Goal: Task Accomplishment & Management: Manage account settings

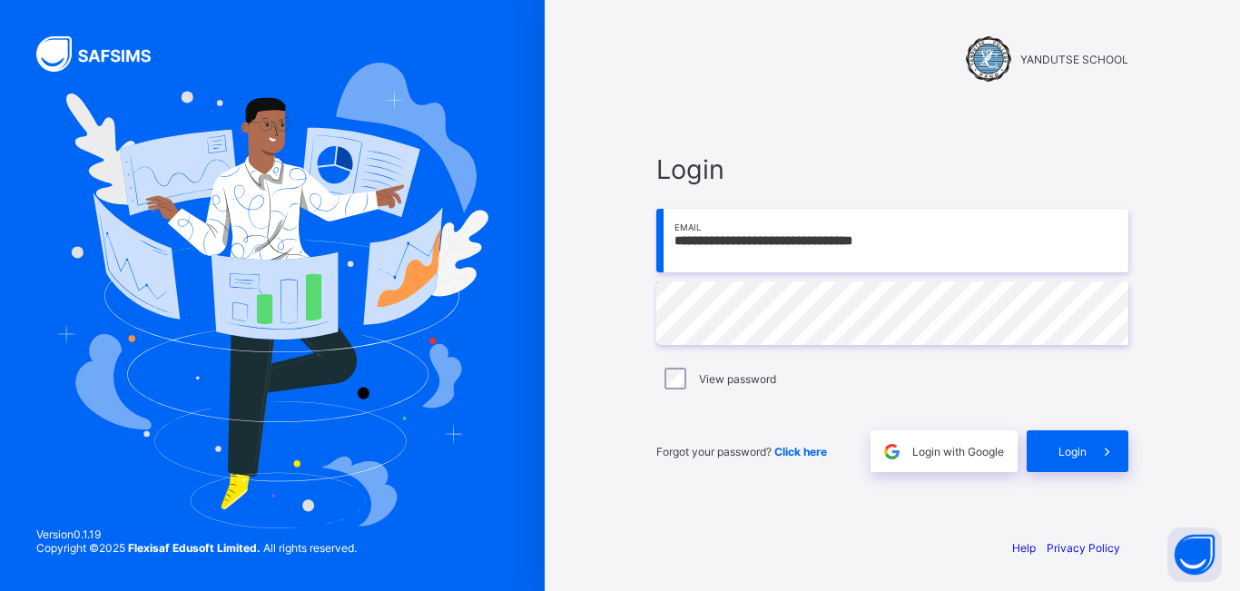
click at [1082, 449] on span "Login" at bounding box center [1072, 452] width 28 height 14
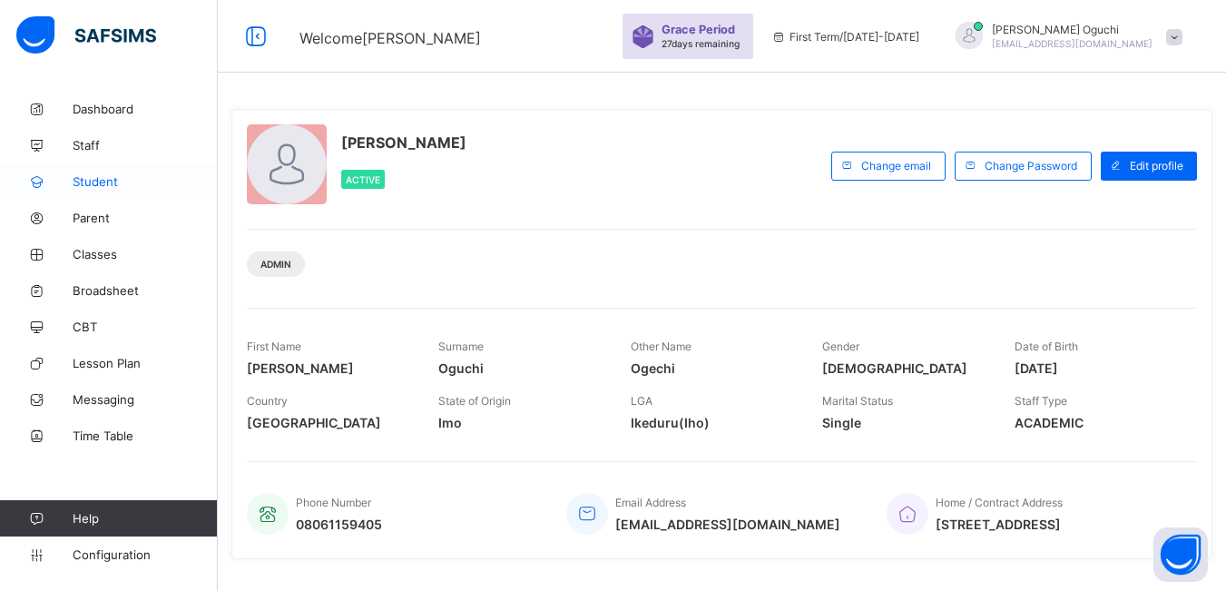
click at [105, 184] on span "Student" at bounding box center [145, 181] width 145 height 15
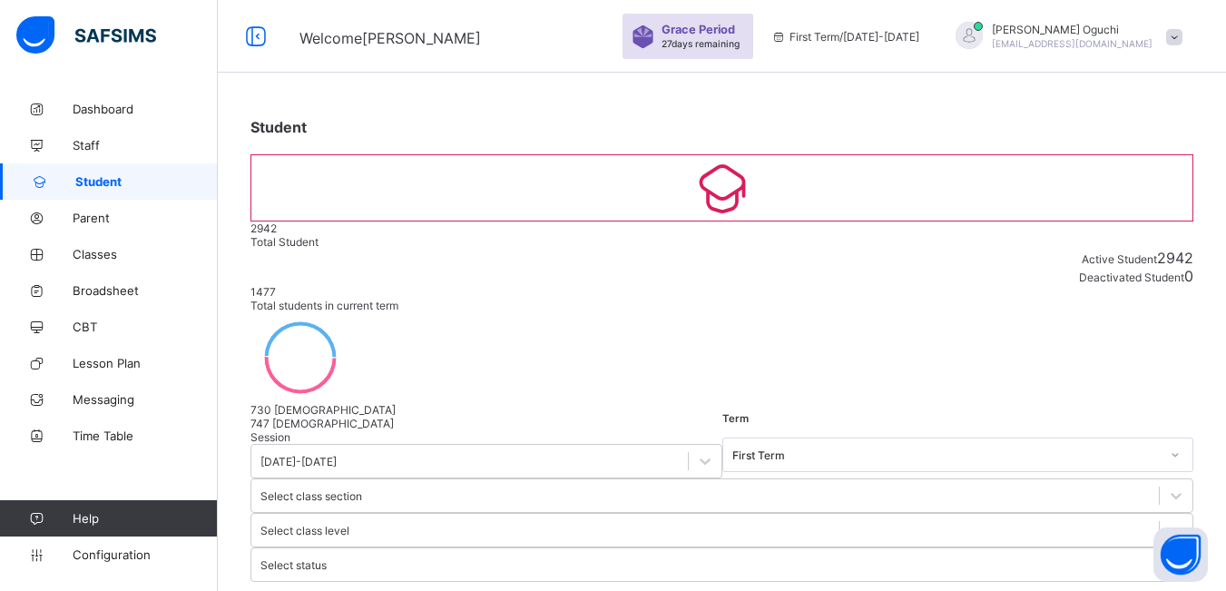
type input "*"
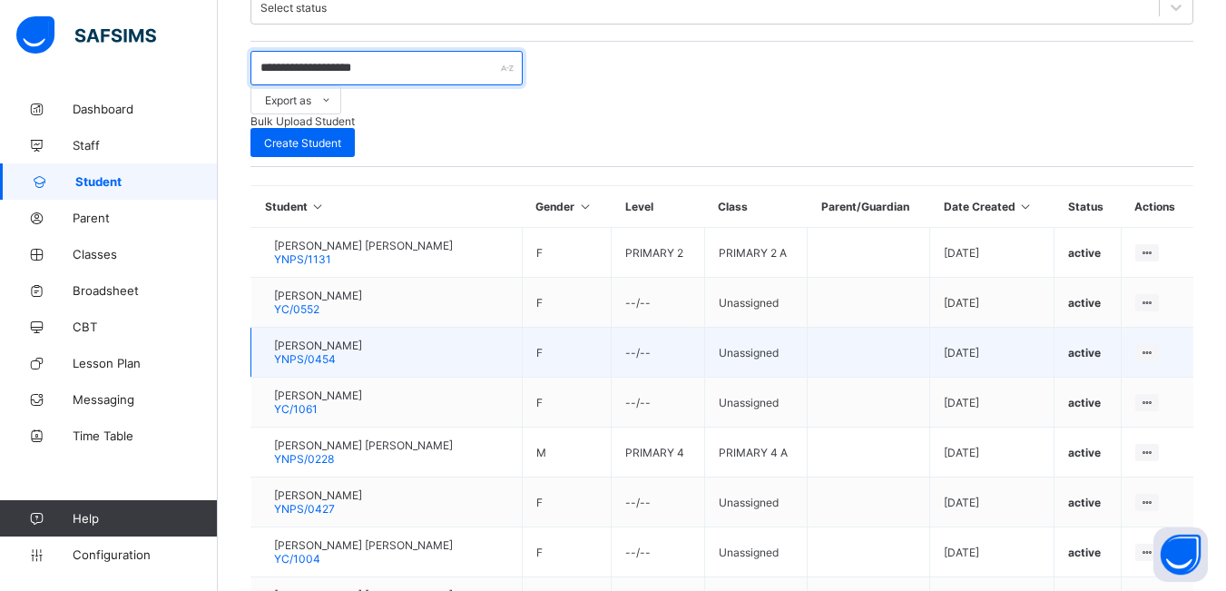
scroll to position [559, 0]
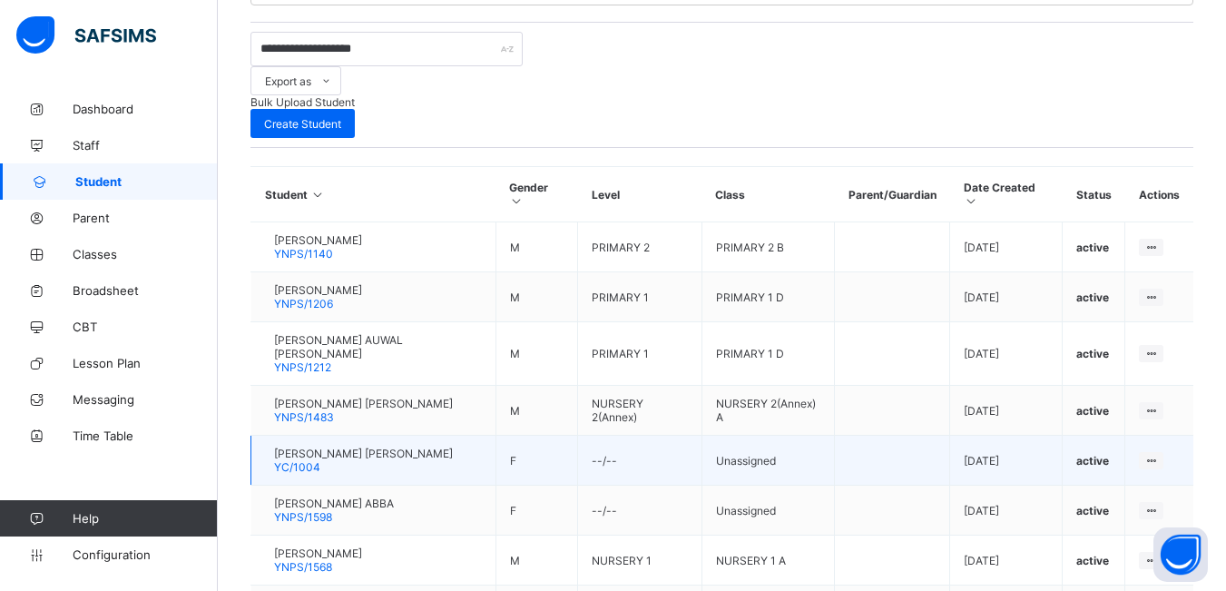
scroll to position [581, 0]
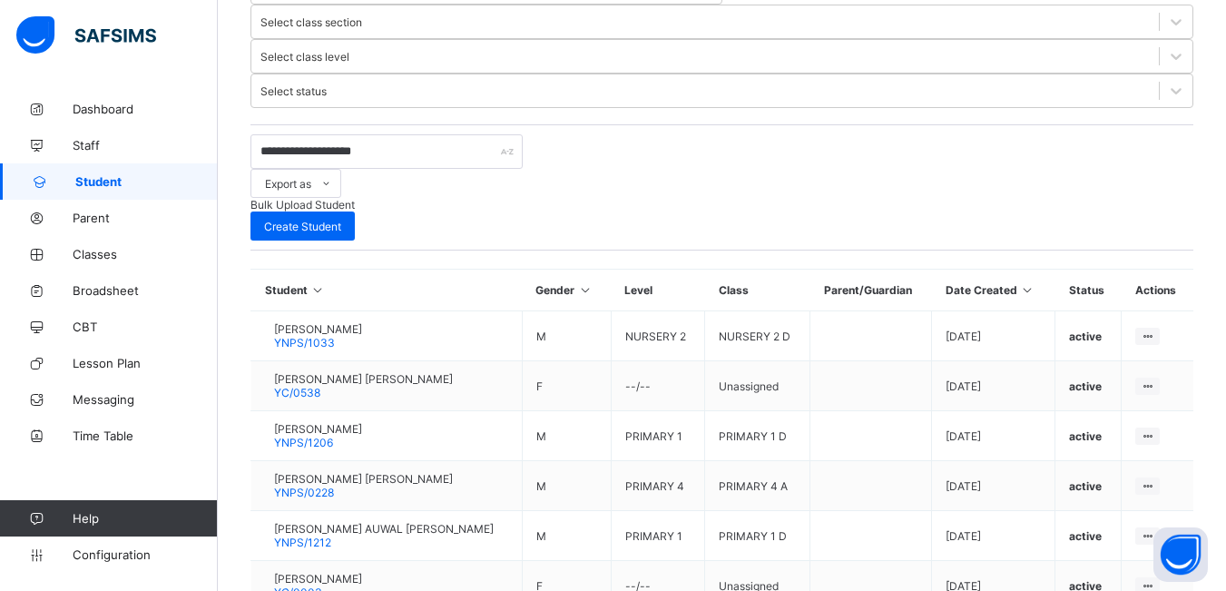
scroll to position [565, 0]
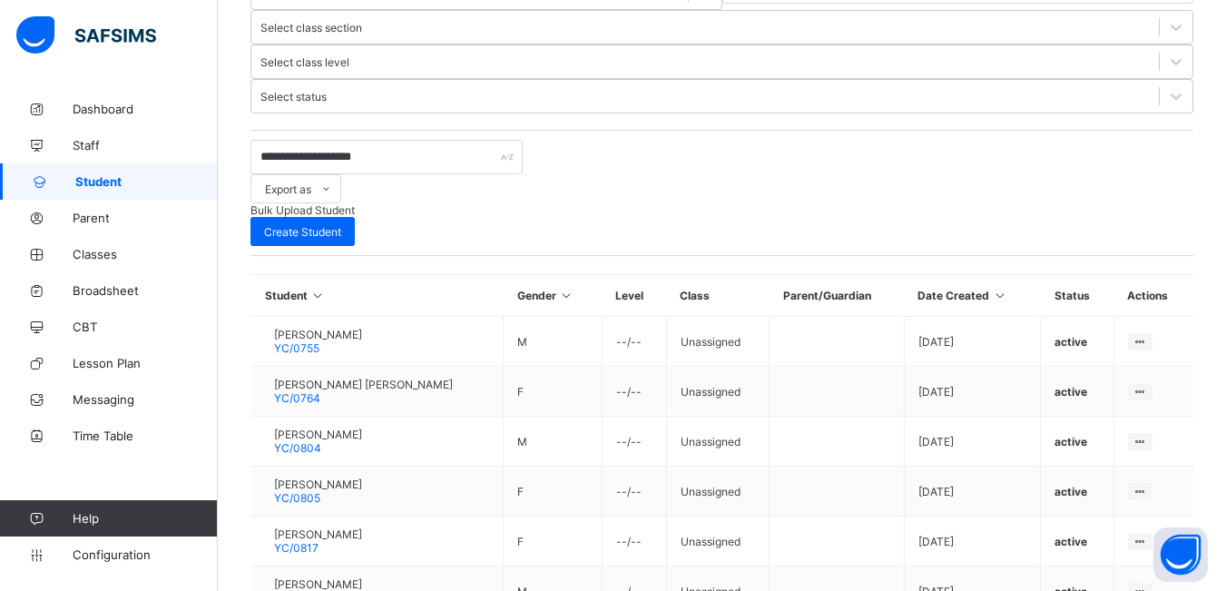
scroll to position [559, 0]
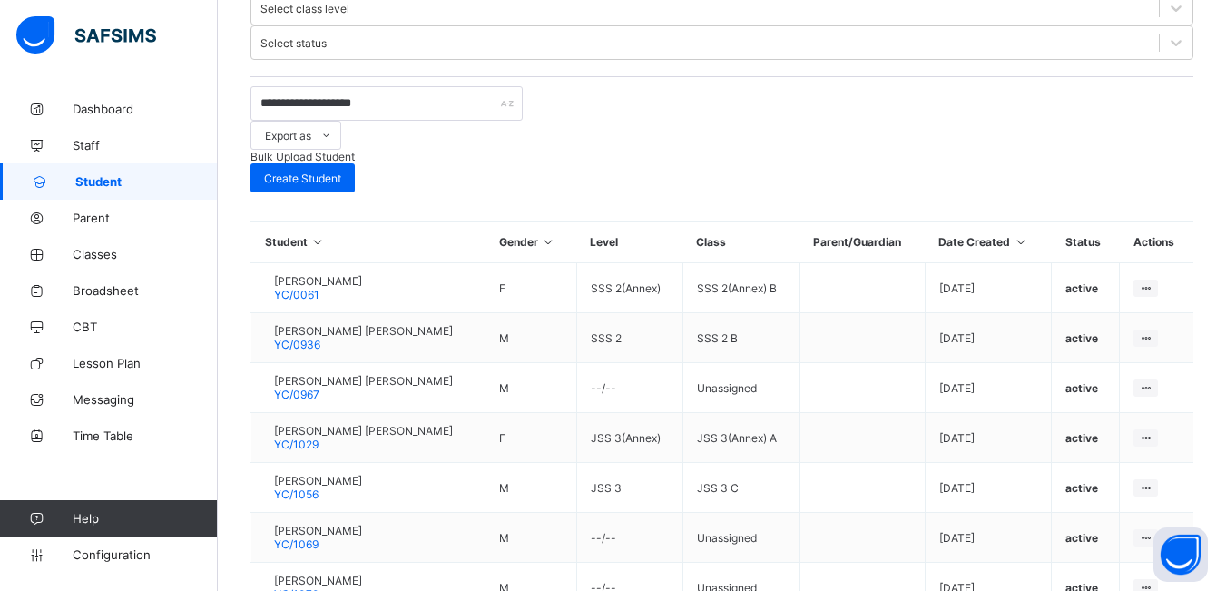
scroll to position [548, 0]
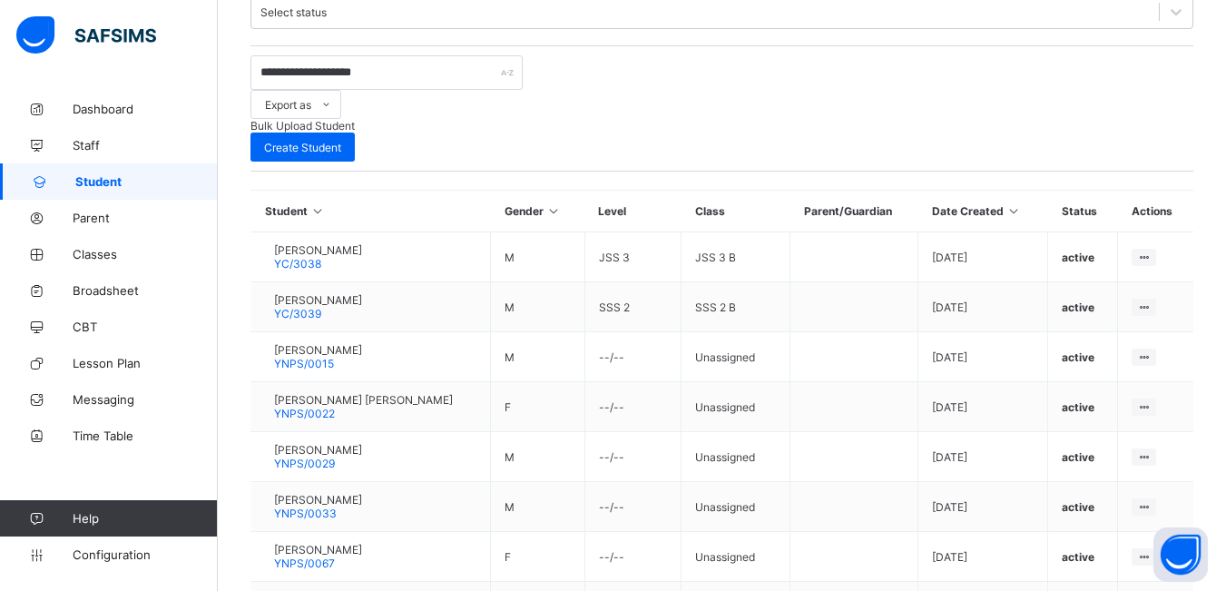
scroll to position [554, 0]
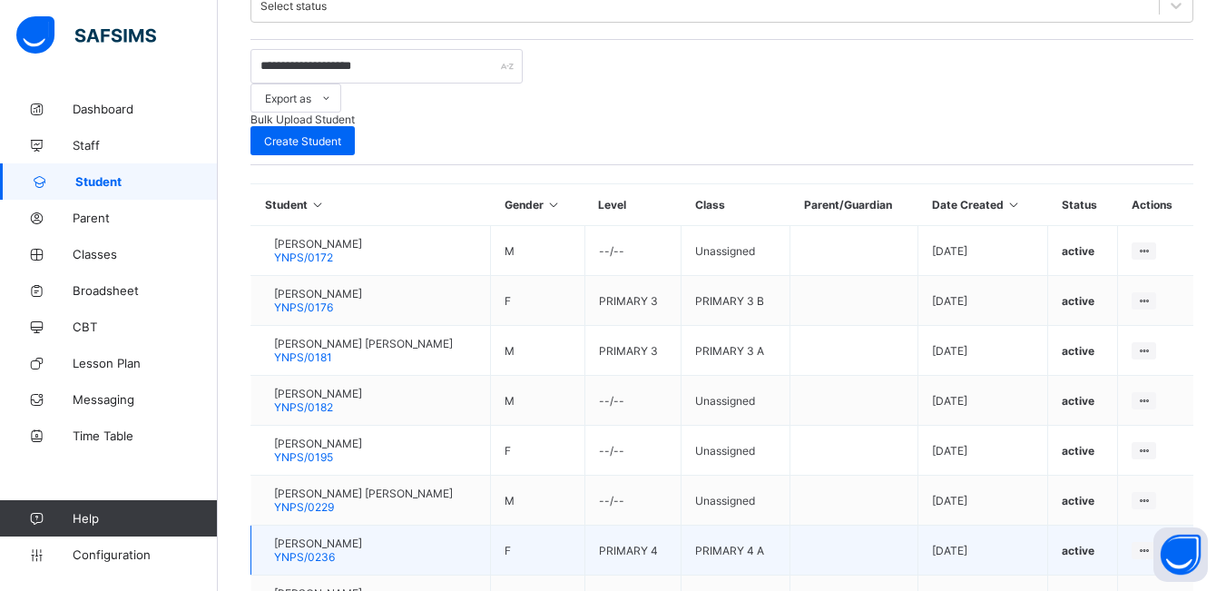
scroll to position [565, 0]
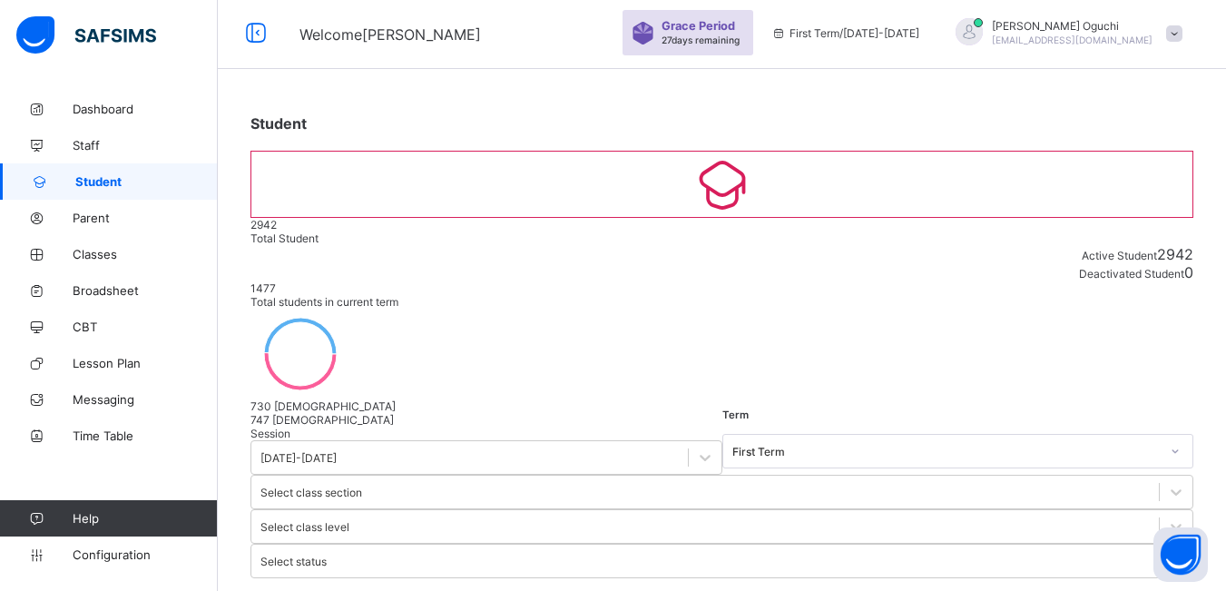
scroll to position [0, 0]
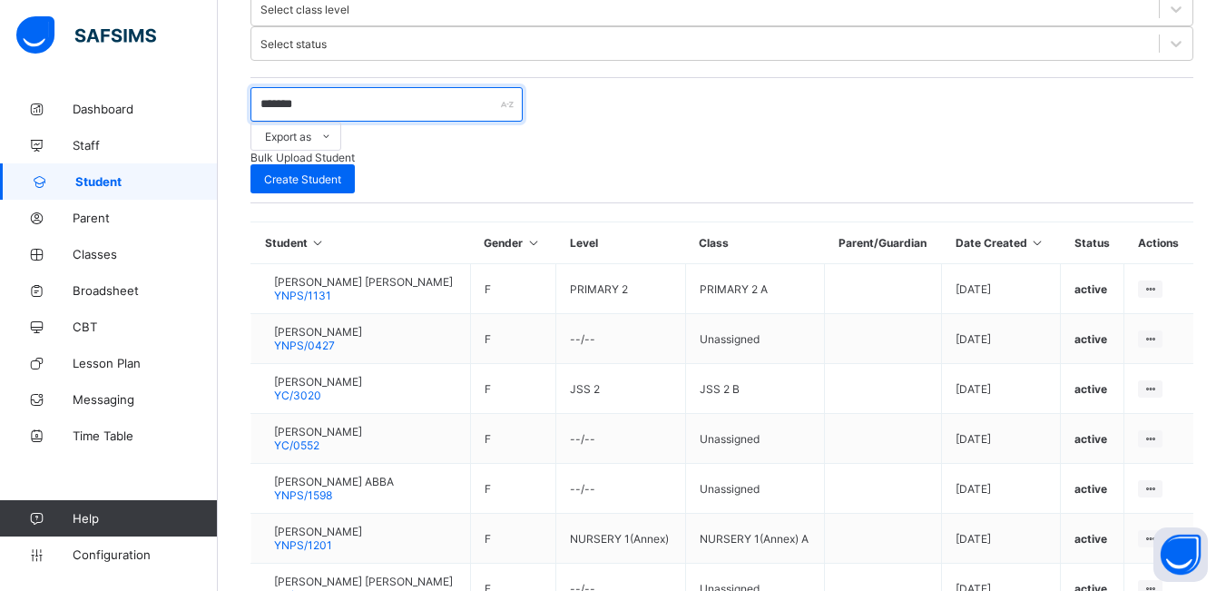
scroll to position [554, 0]
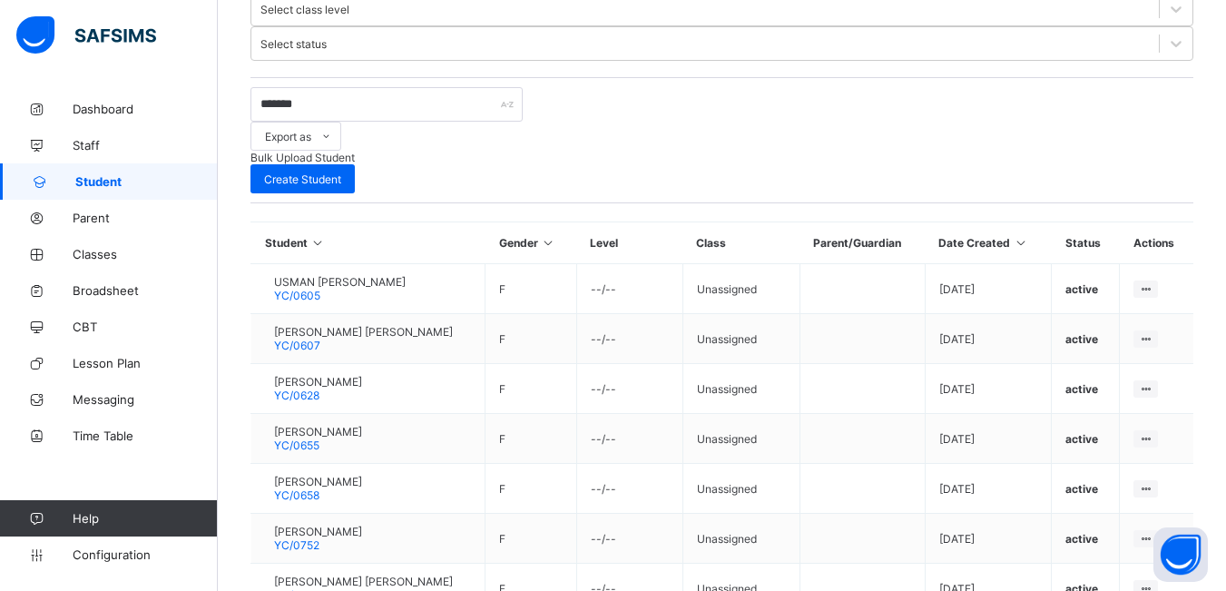
scroll to position [559, 0]
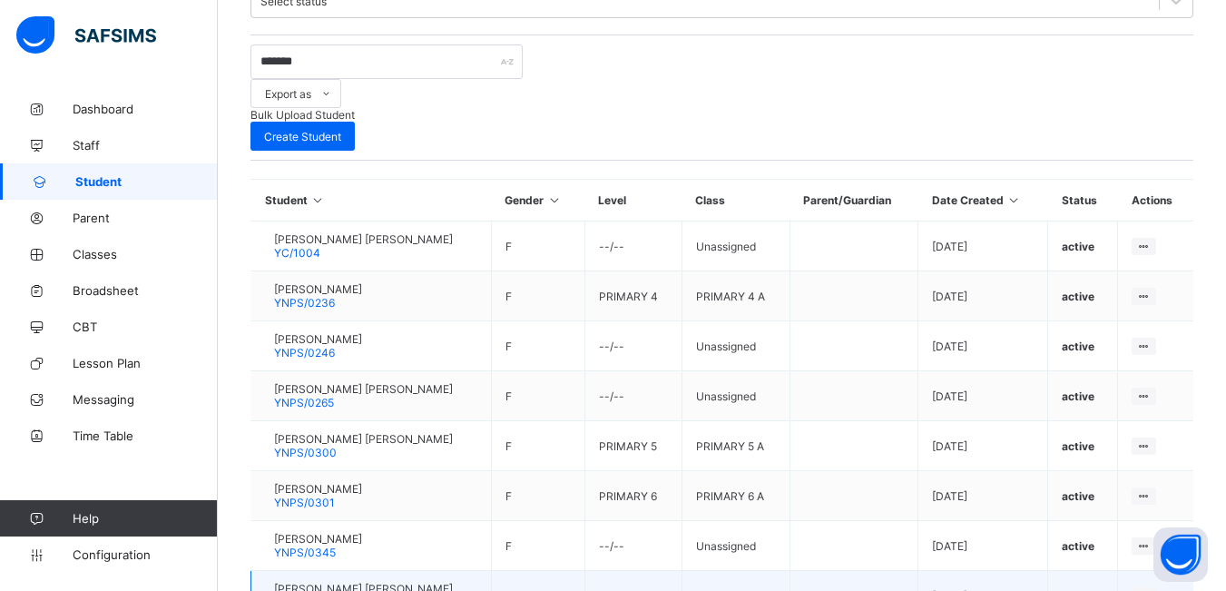
scroll to position [565, 0]
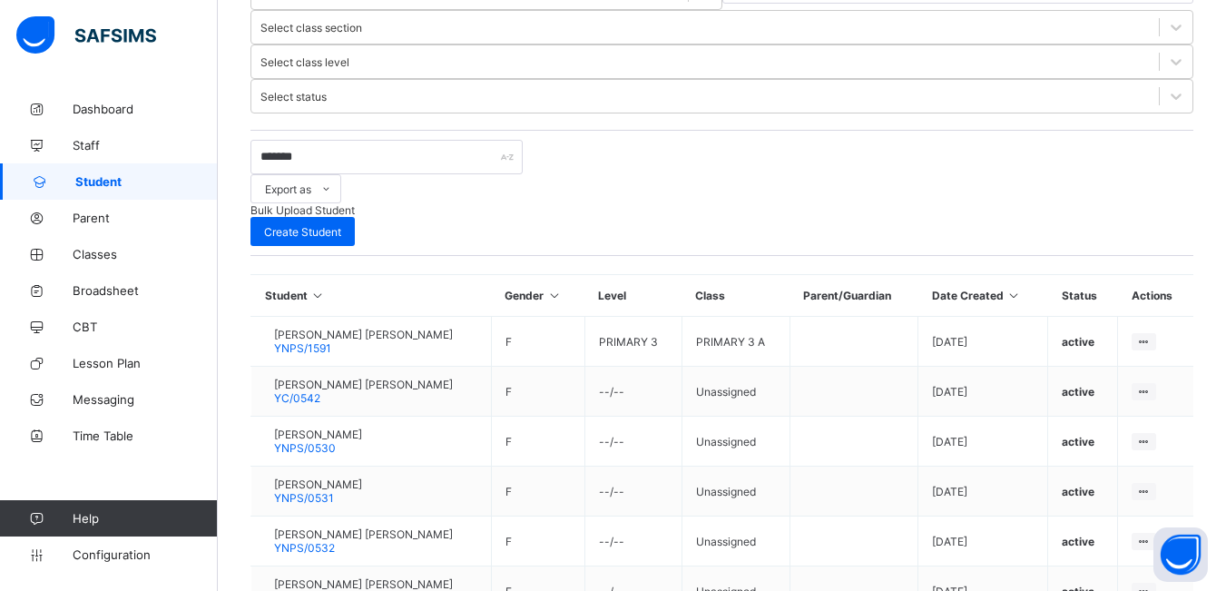
scroll to position [559, 0]
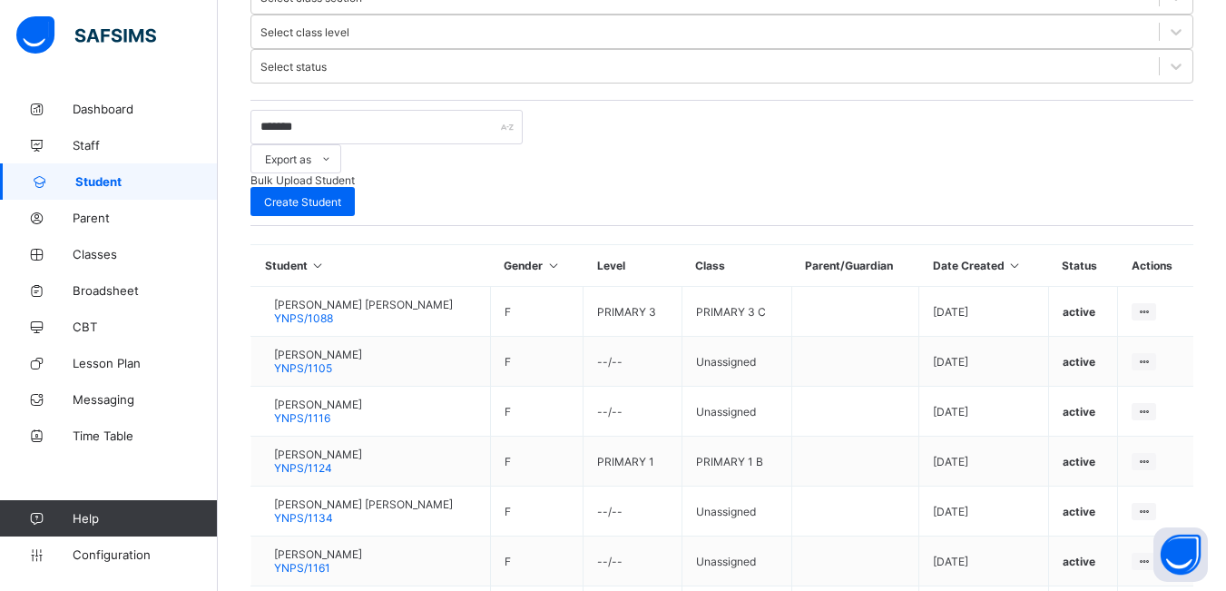
scroll to position [526, 0]
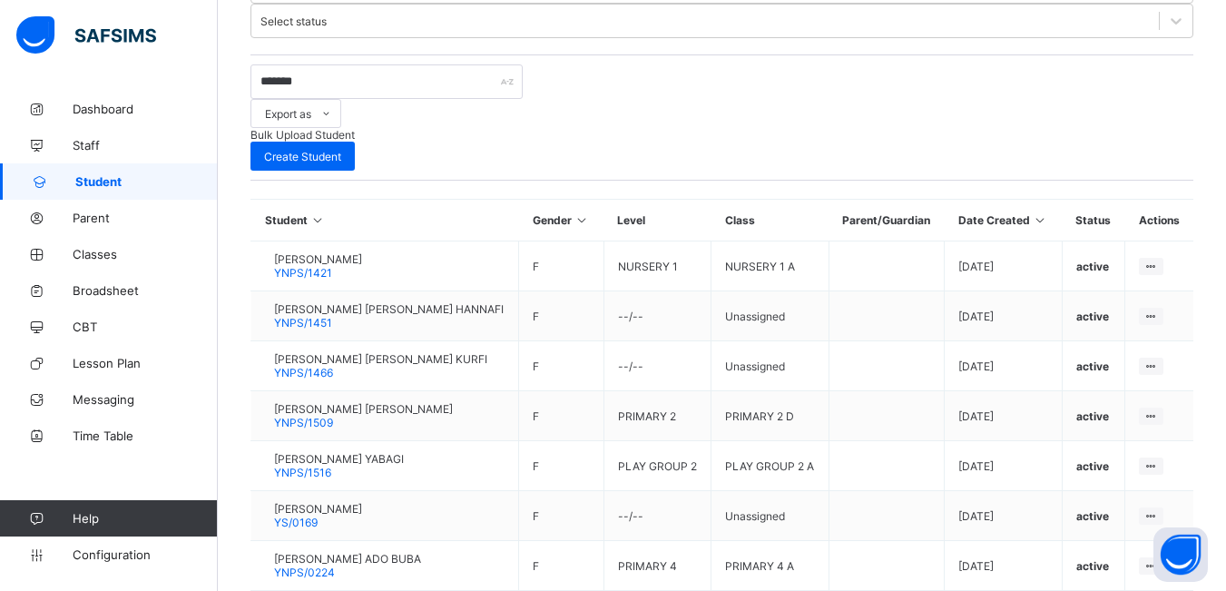
scroll to position [548, 0]
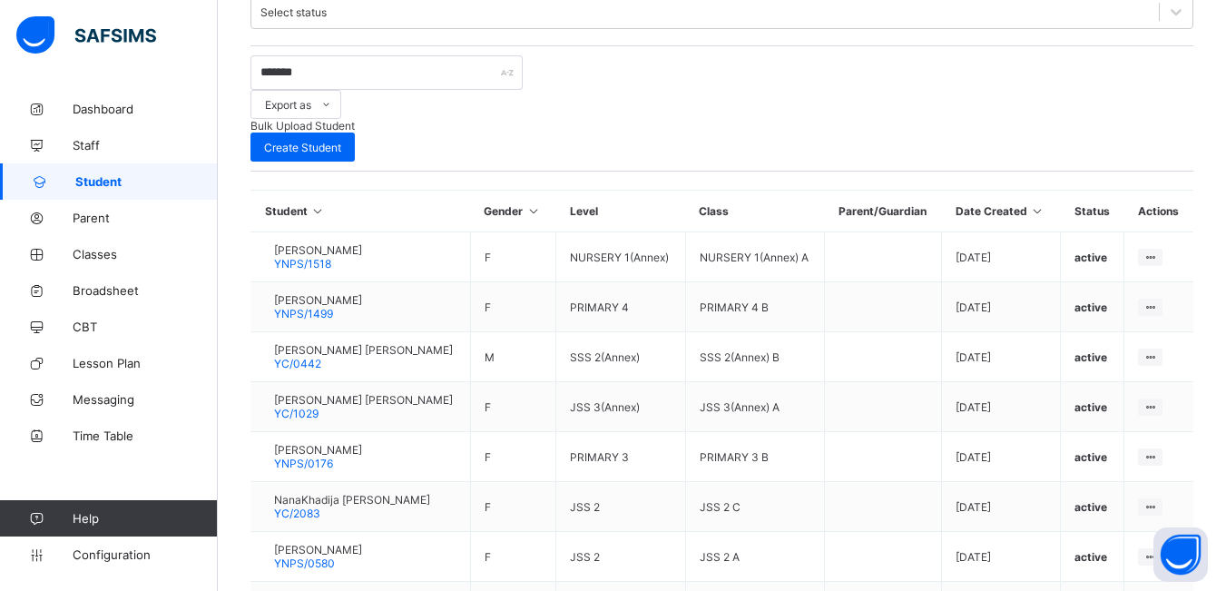
scroll to position [554, 0]
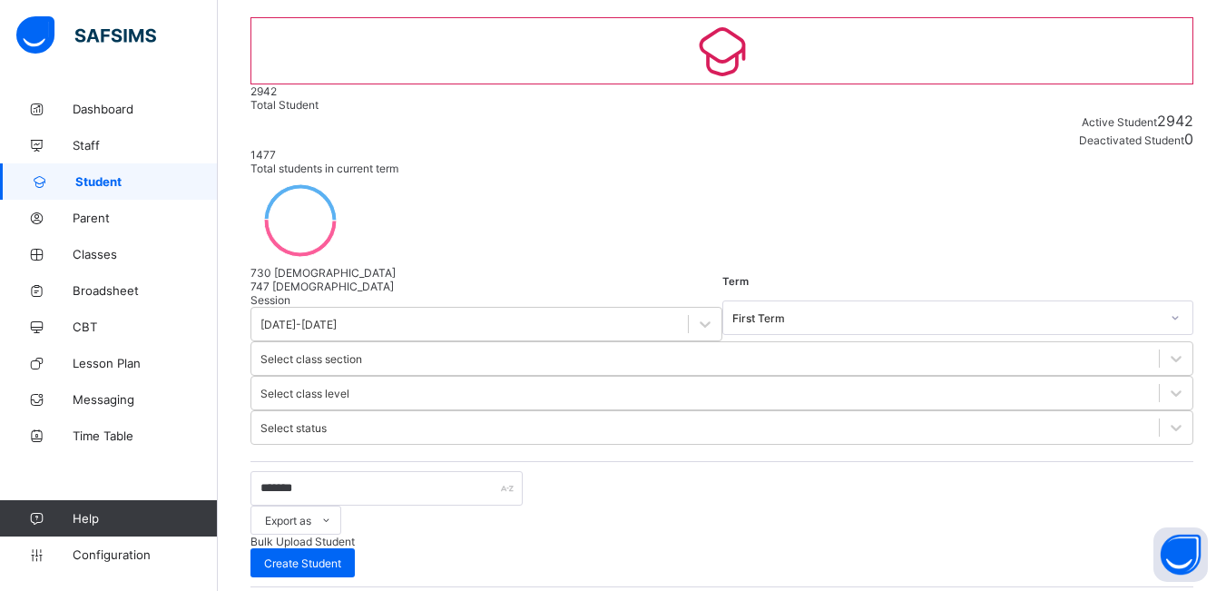
scroll to position [4, 0]
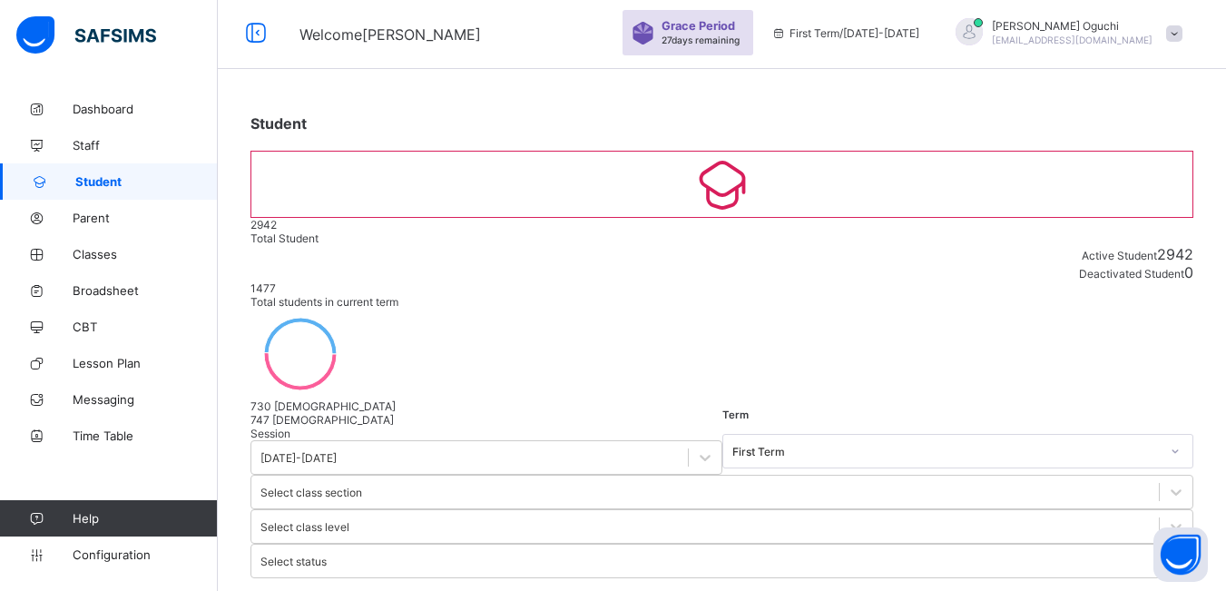
type input "*"
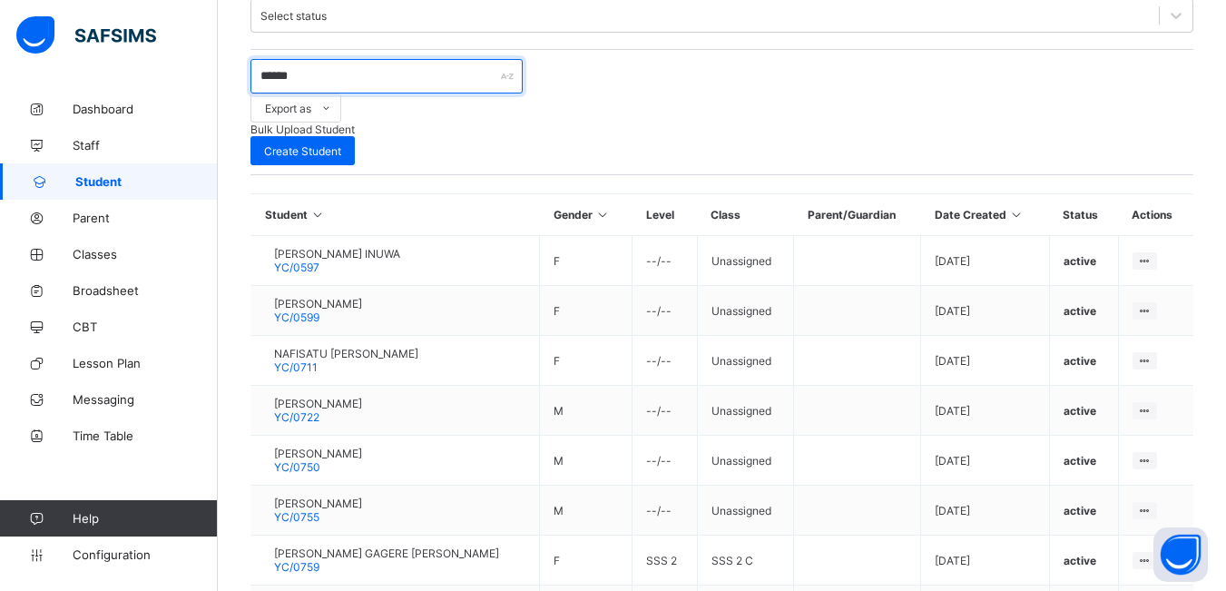
scroll to position [565, 0]
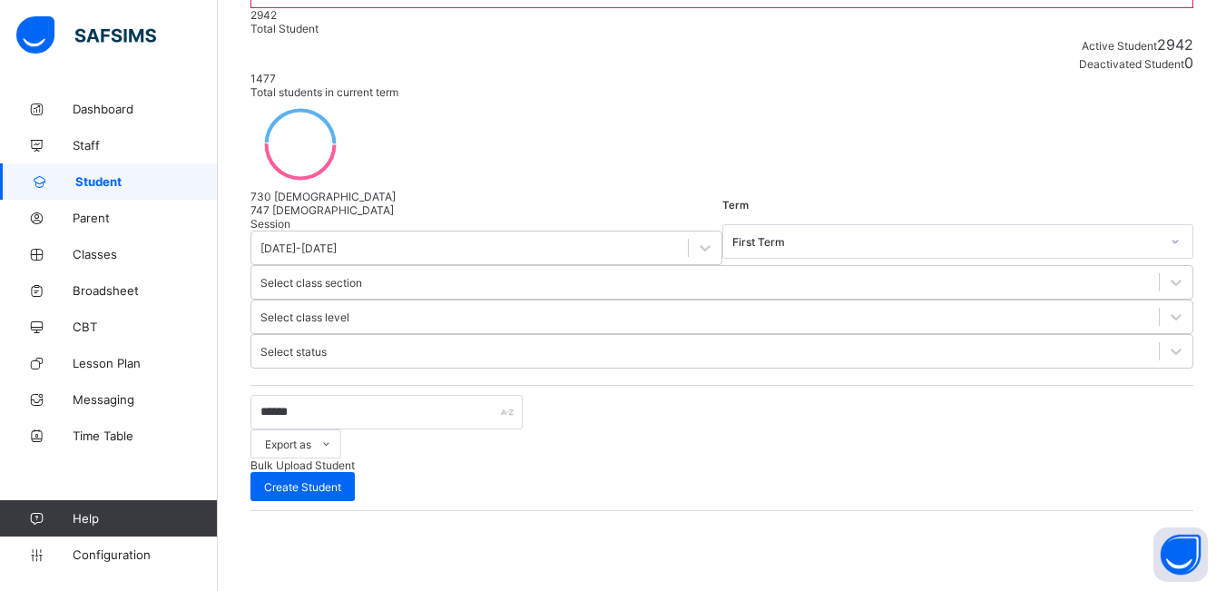
scroll to position [282, 0]
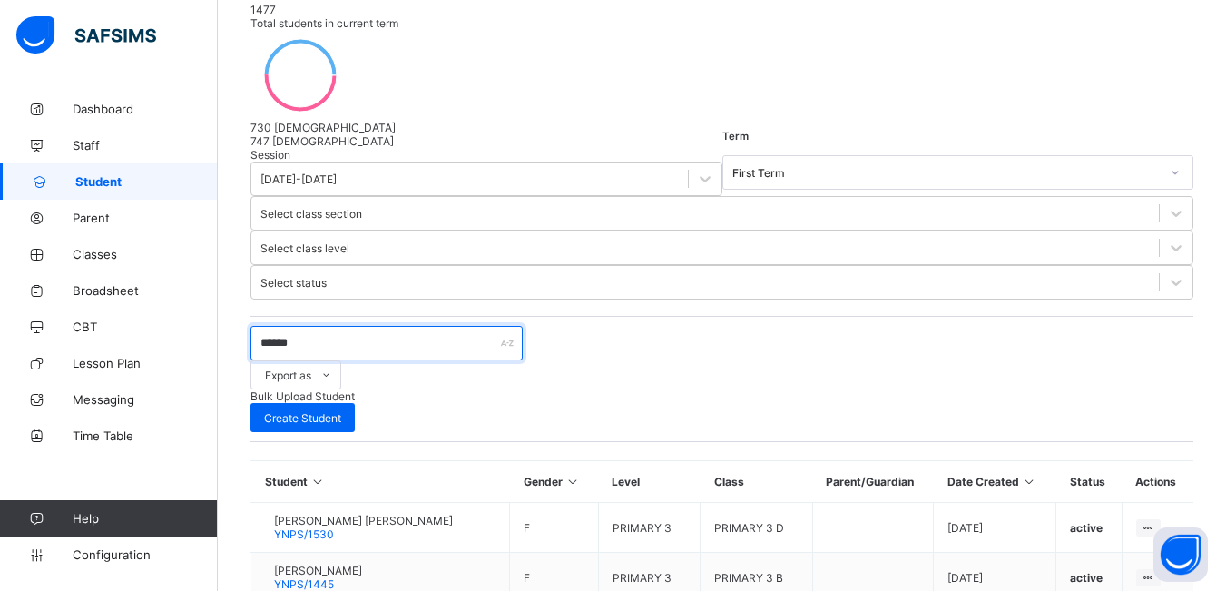
click at [308, 326] on input "******" at bounding box center [387, 343] width 272 height 34
type input "*"
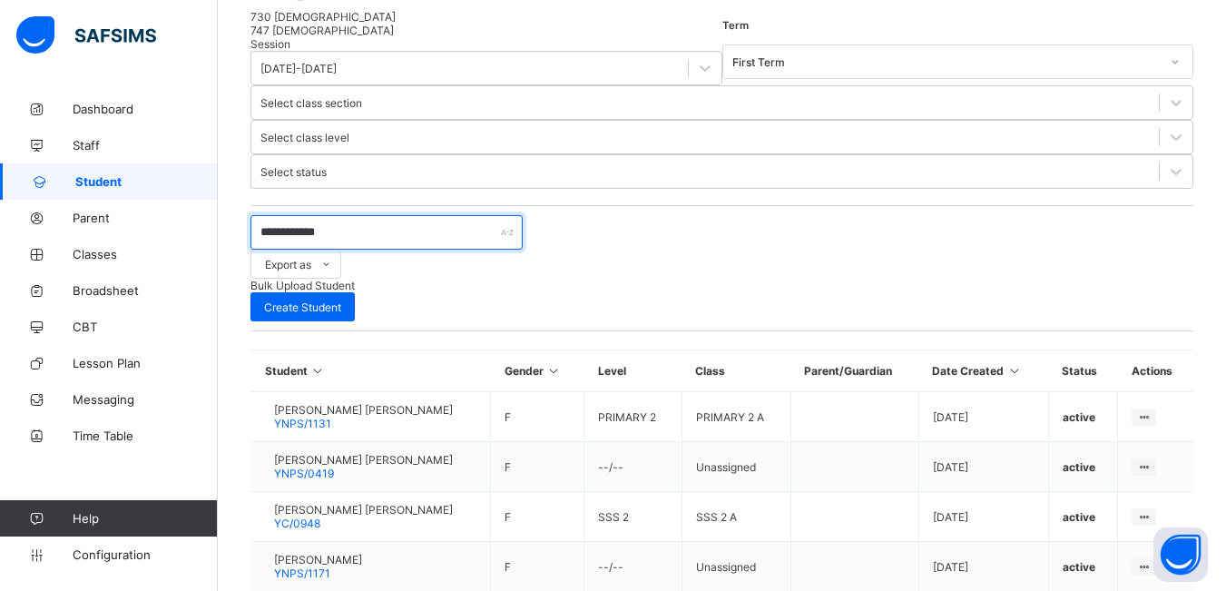
scroll to position [191, 0]
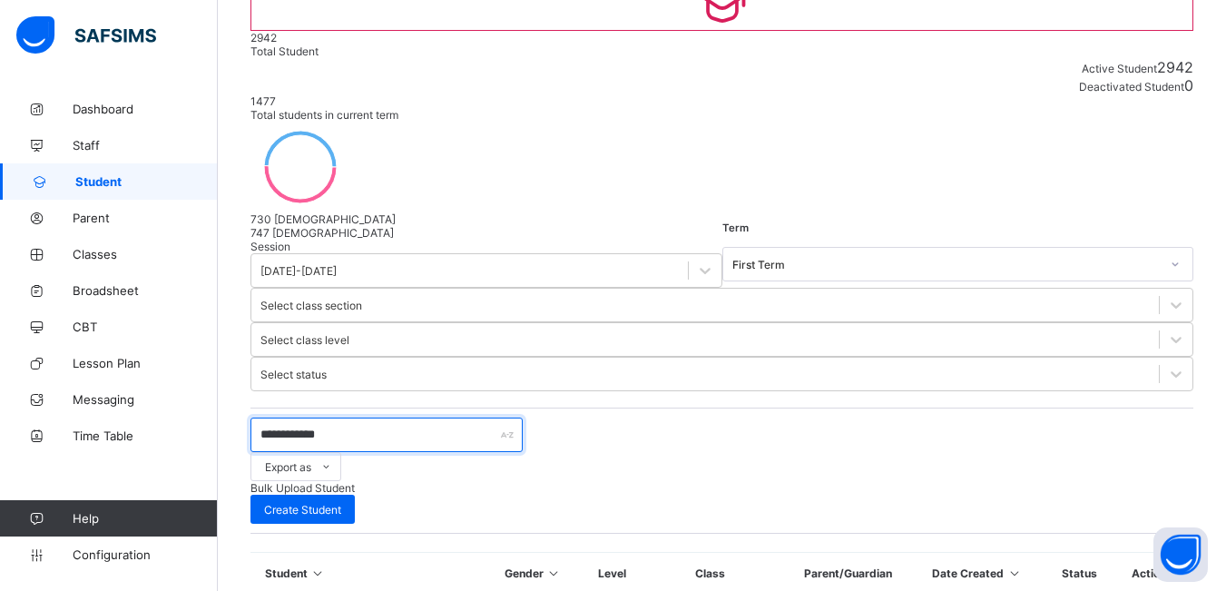
click at [339, 418] on input "**********" at bounding box center [387, 435] width 272 height 34
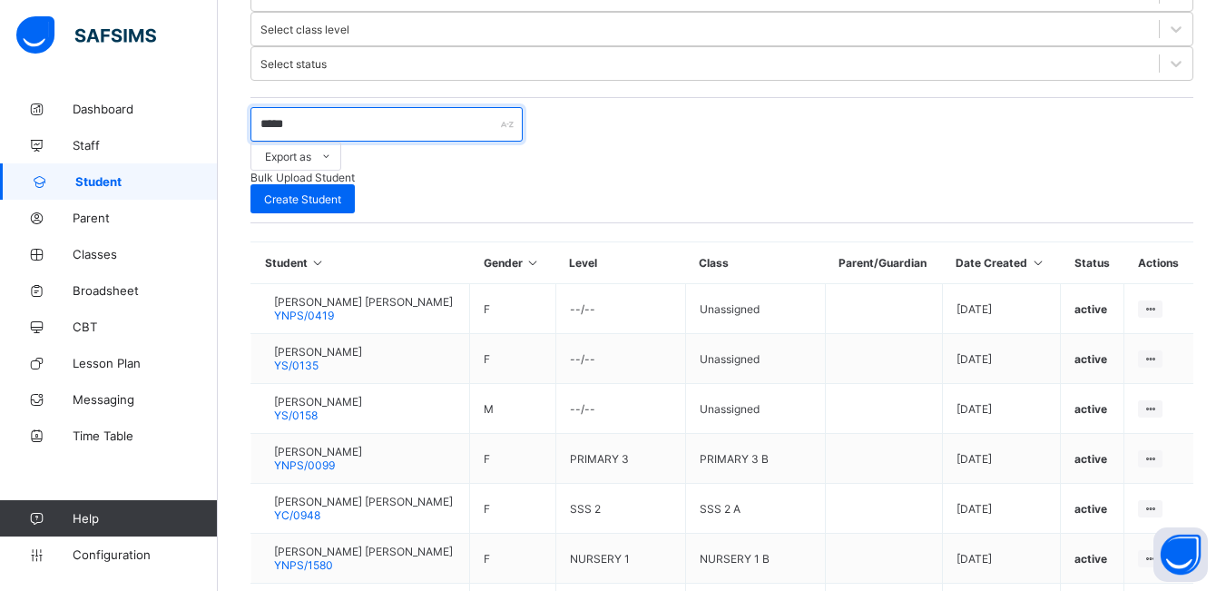
scroll to position [559, 0]
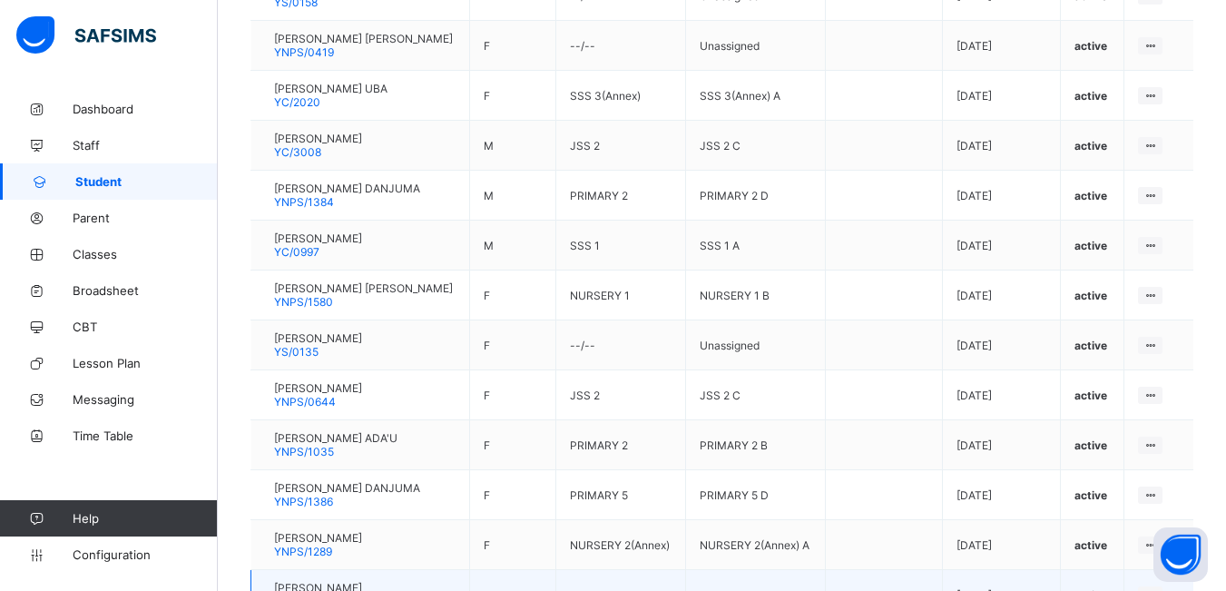
scroll to position [1129, 0]
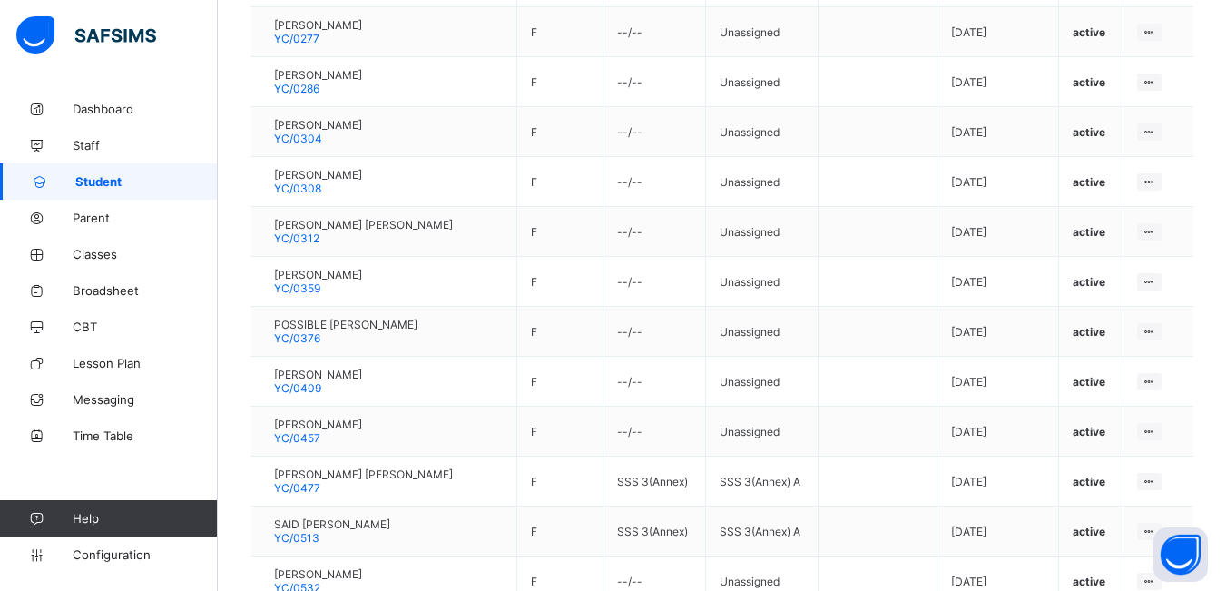
scroll to position [1118, 0]
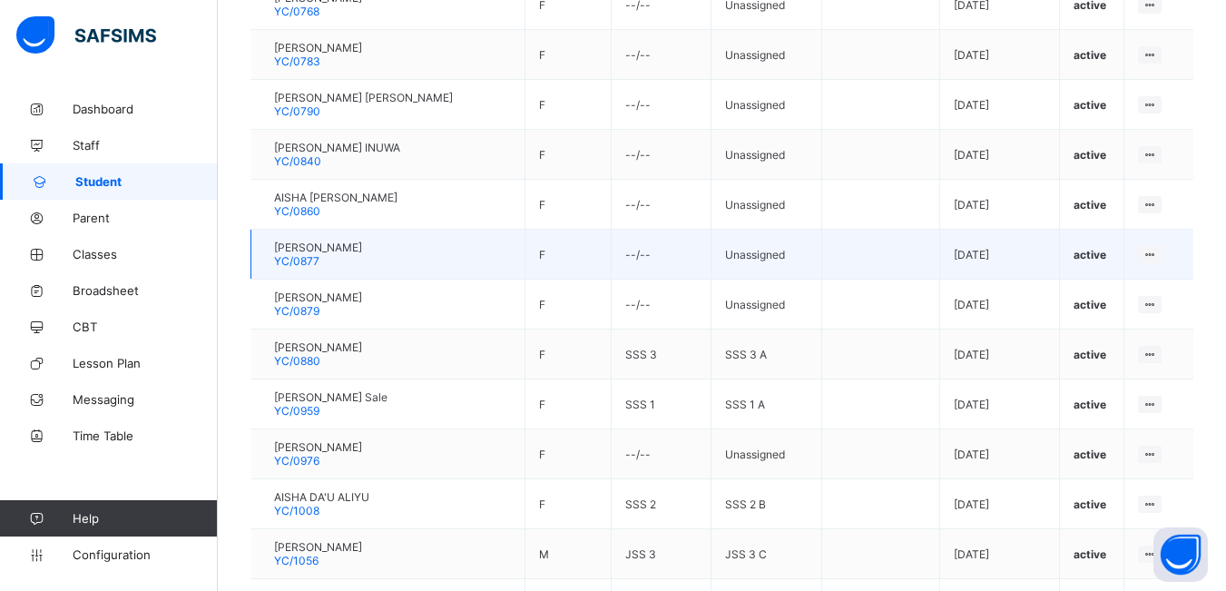
scroll to position [1113, 0]
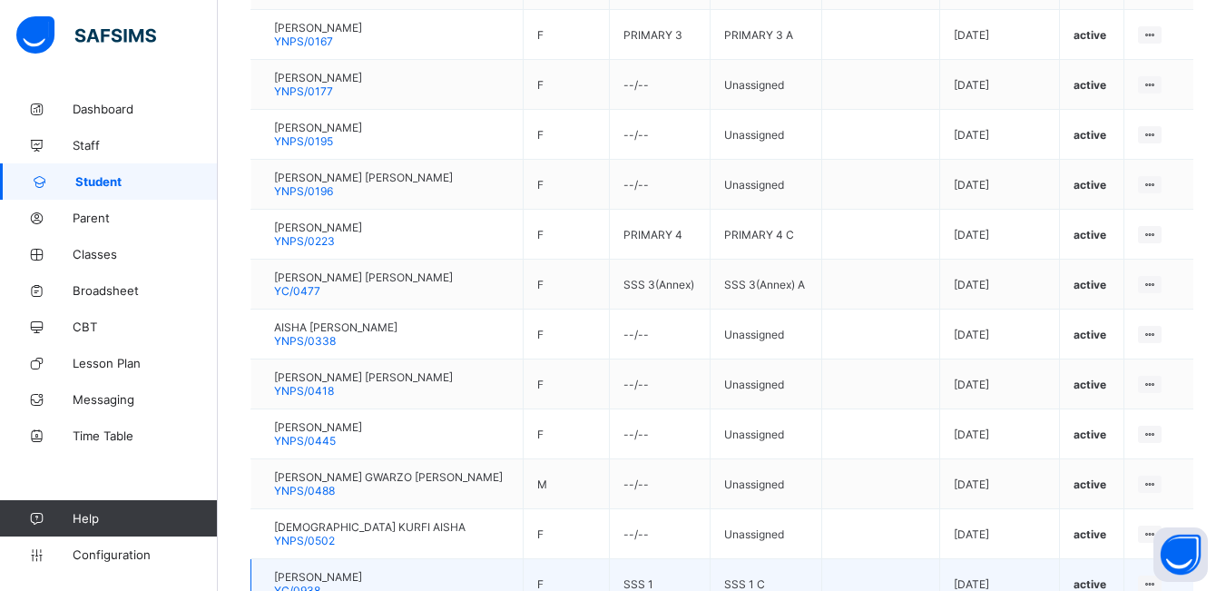
scroll to position [1107, 0]
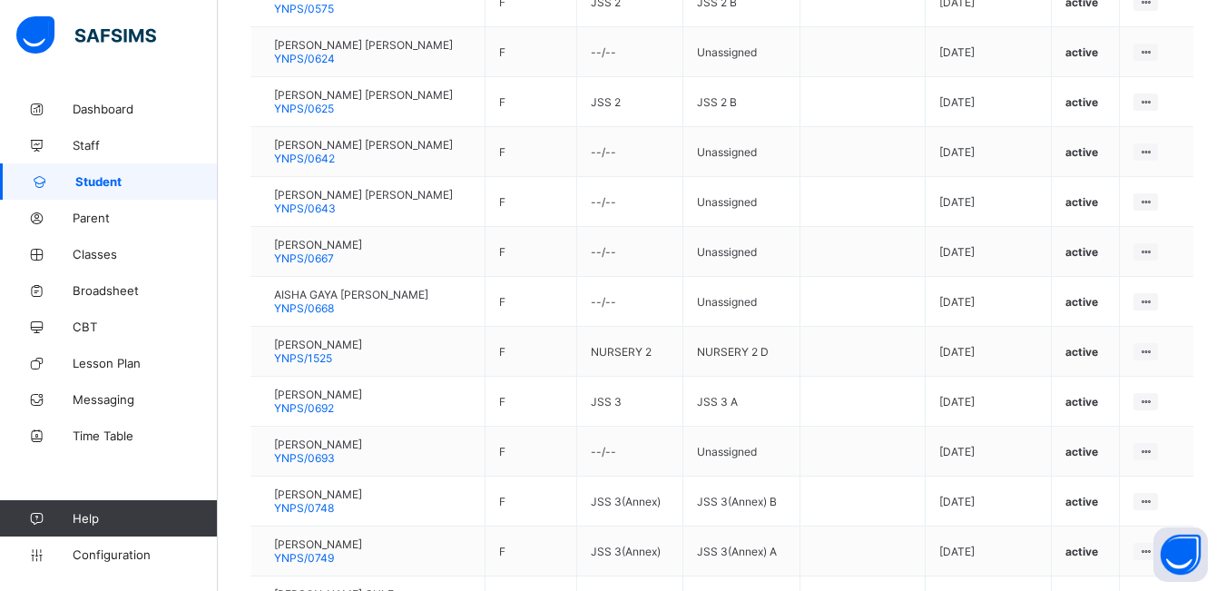
scroll to position [998, 0]
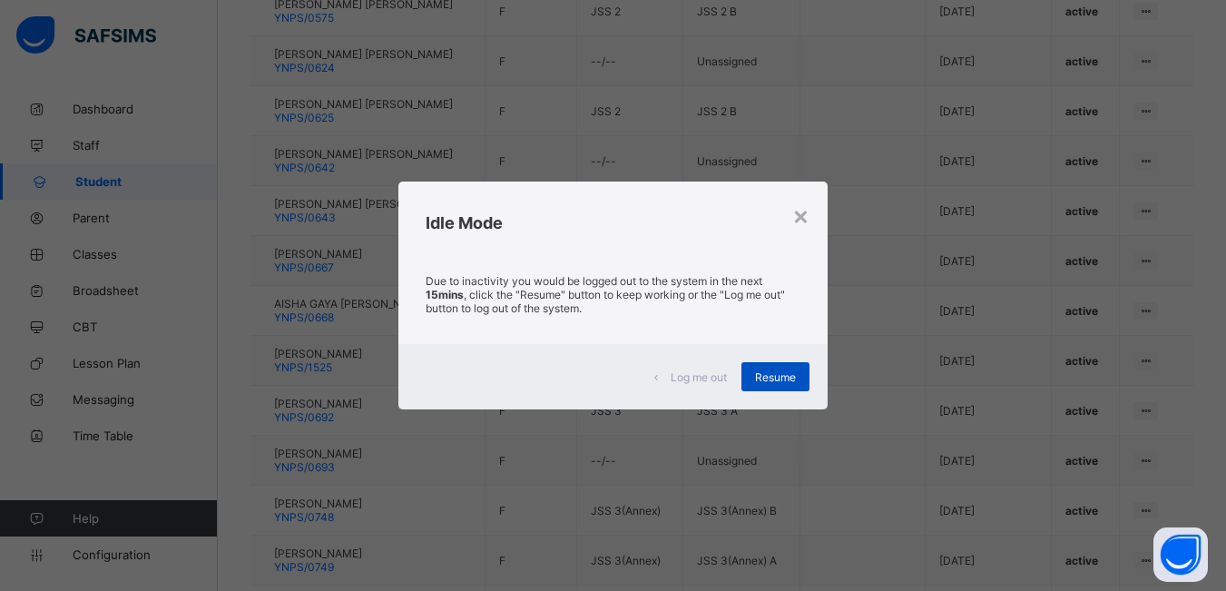
click at [779, 377] on span "Resume" at bounding box center [775, 377] width 41 height 14
click at [779, 376] on span "Resume" at bounding box center [775, 377] width 41 height 14
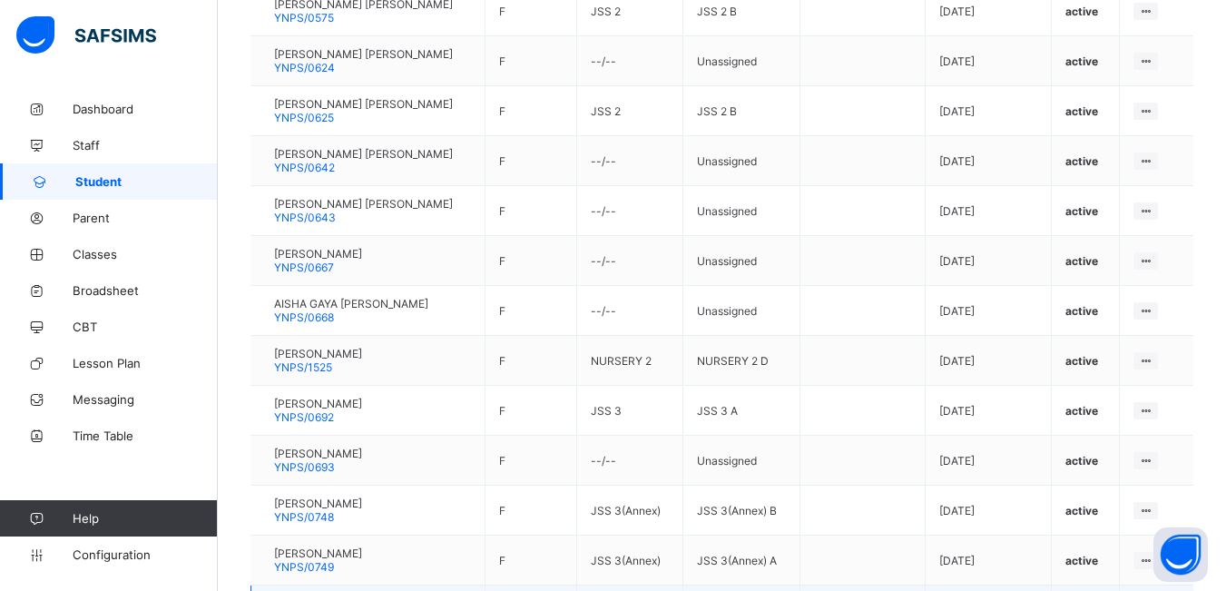
drag, startPoint x: 779, startPoint y: 376, endPoint x: 762, endPoint y: 392, distance: 23.8
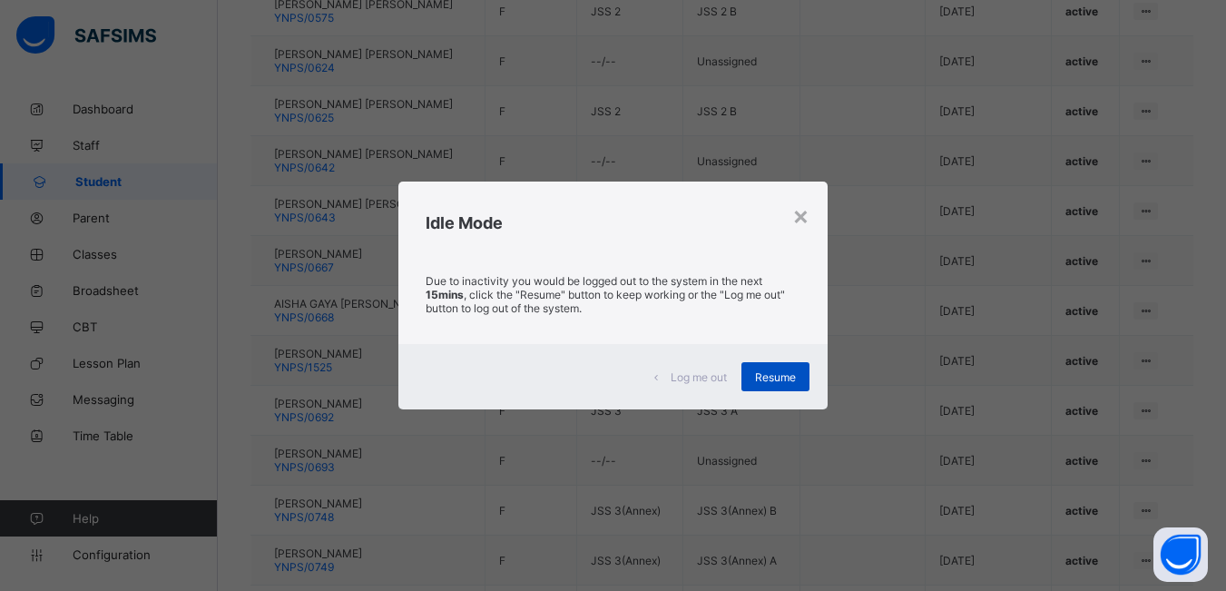
click at [776, 378] on div "Resume" at bounding box center [776, 376] width 68 height 29
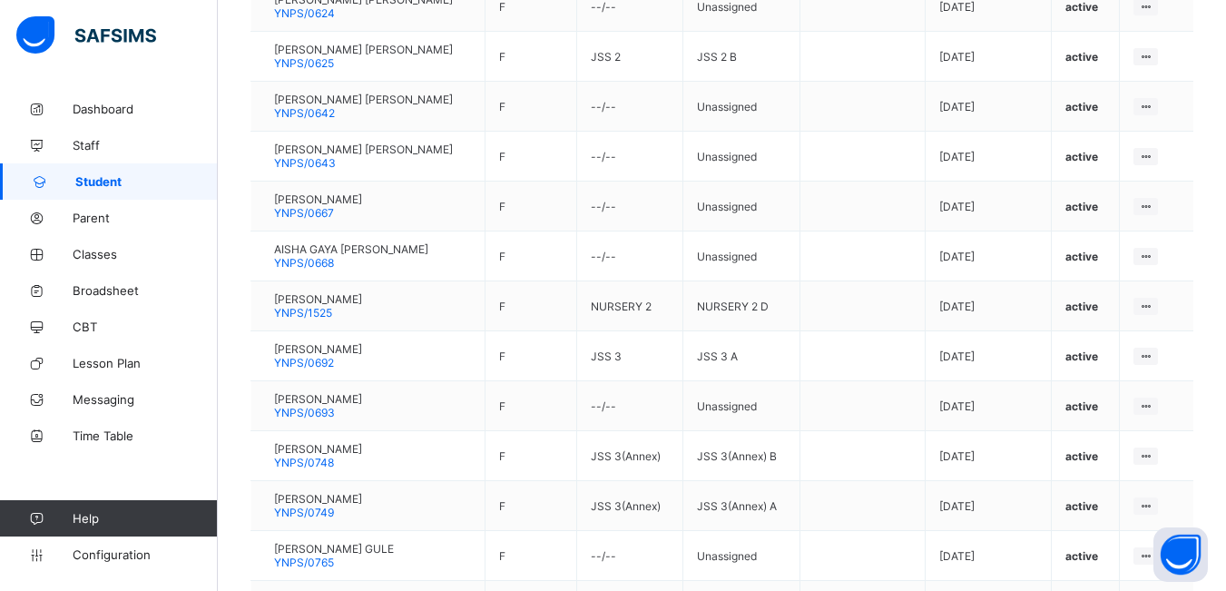
scroll to position [1107, 0]
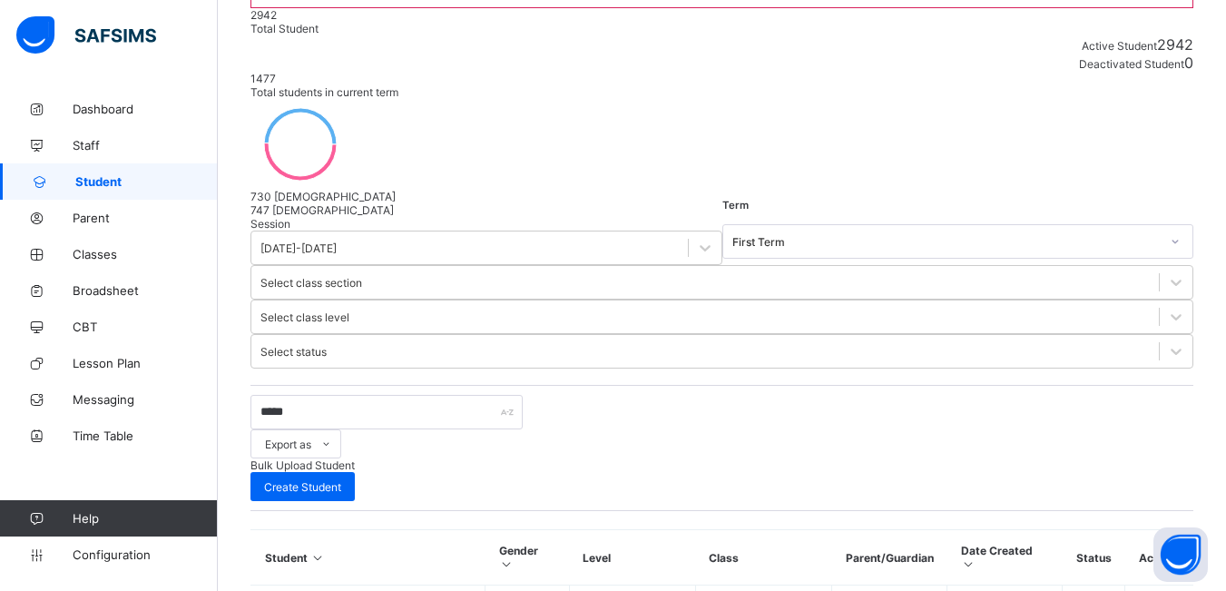
scroll to position [1096, 0]
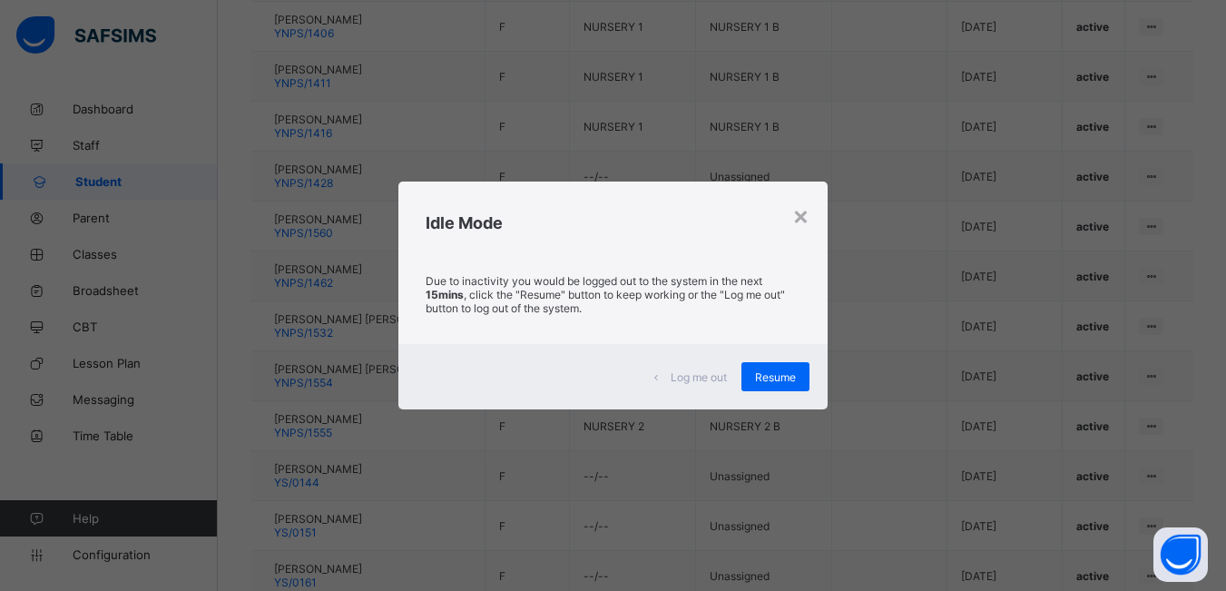
click at [781, 376] on span "Resume" at bounding box center [775, 377] width 41 height 14
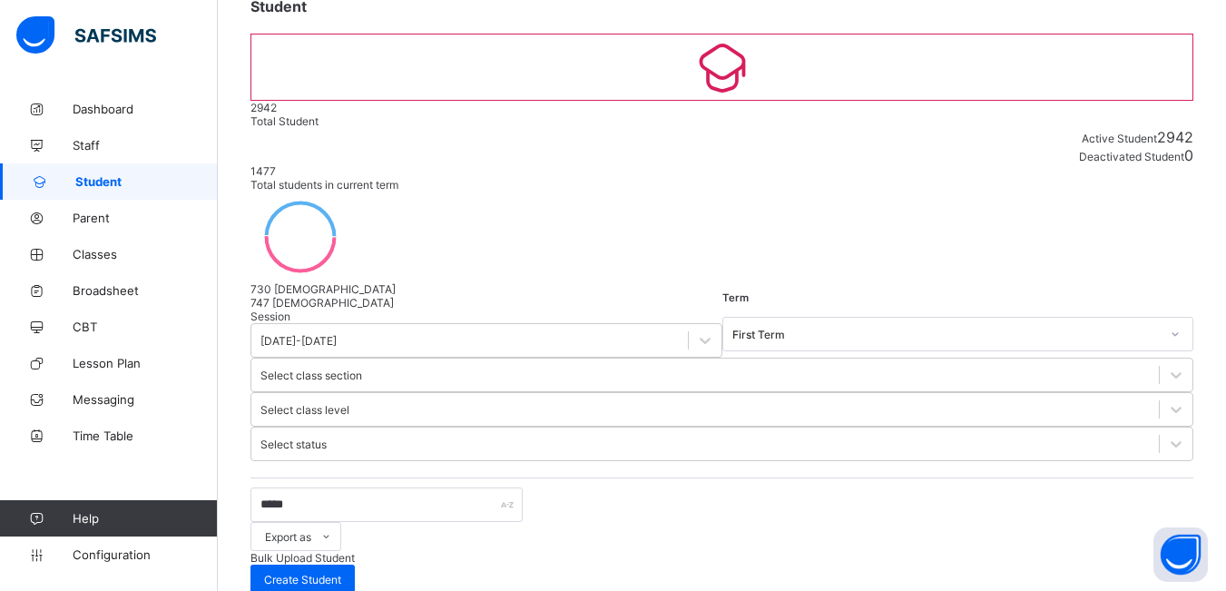
scroll to position [98, 0]
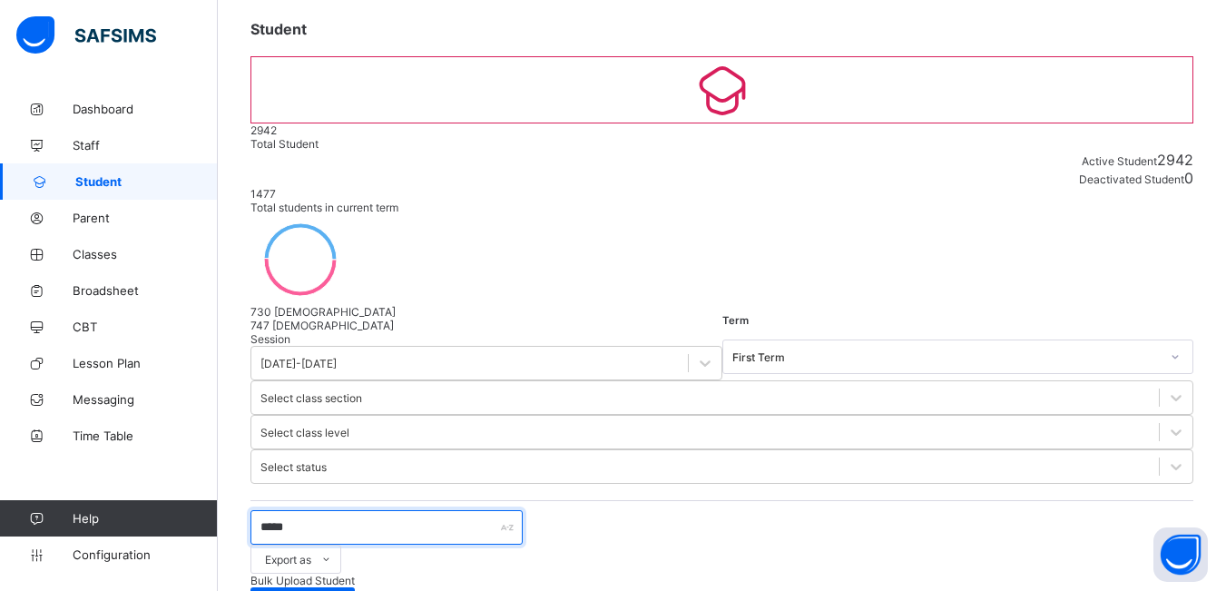
click at [398, 510] on input "*****" at bounding box center [387, 527] width 272 height 34
type input "*"
click at [398, 510] on input "*" at bounding box center [387, 527] width 272 height 34
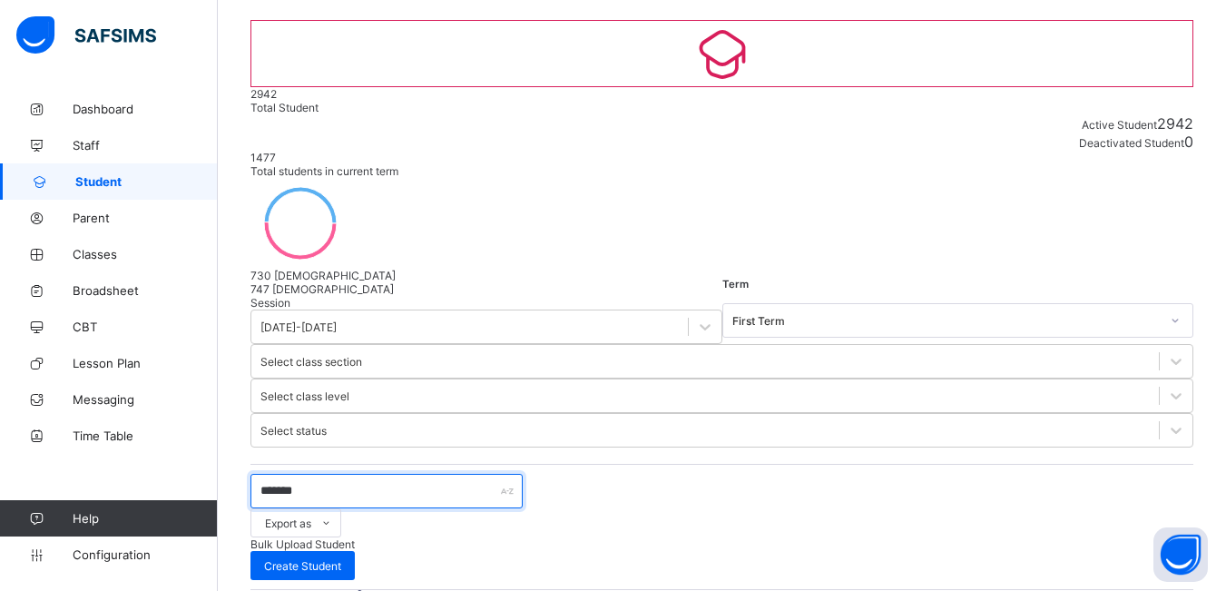
scroll to position [44, 0]
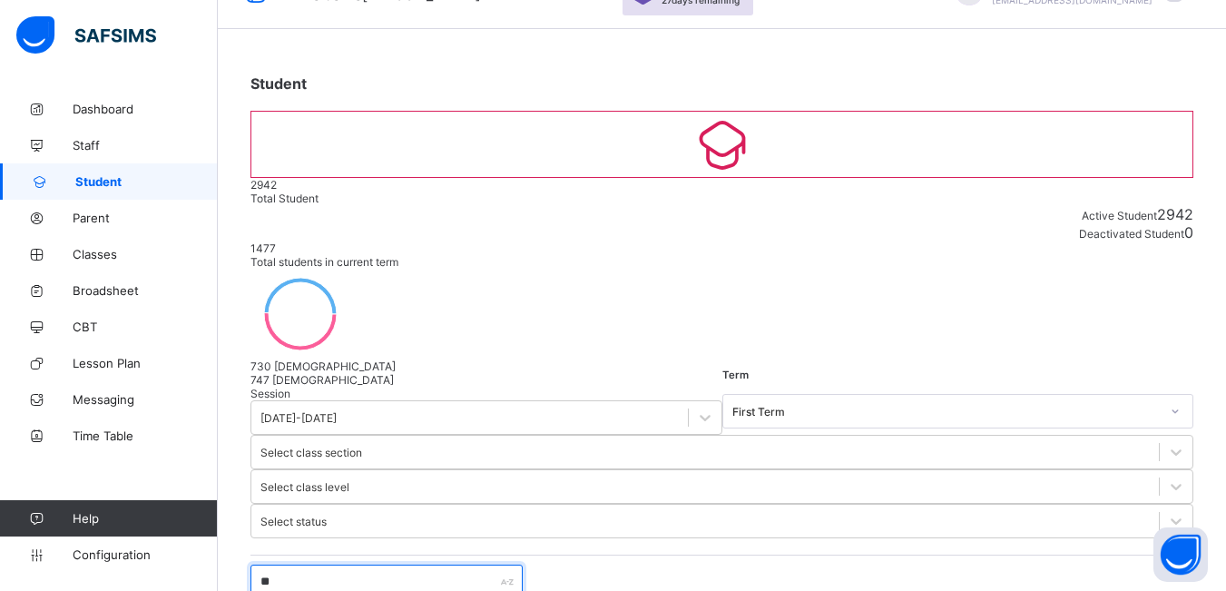
type input "*"
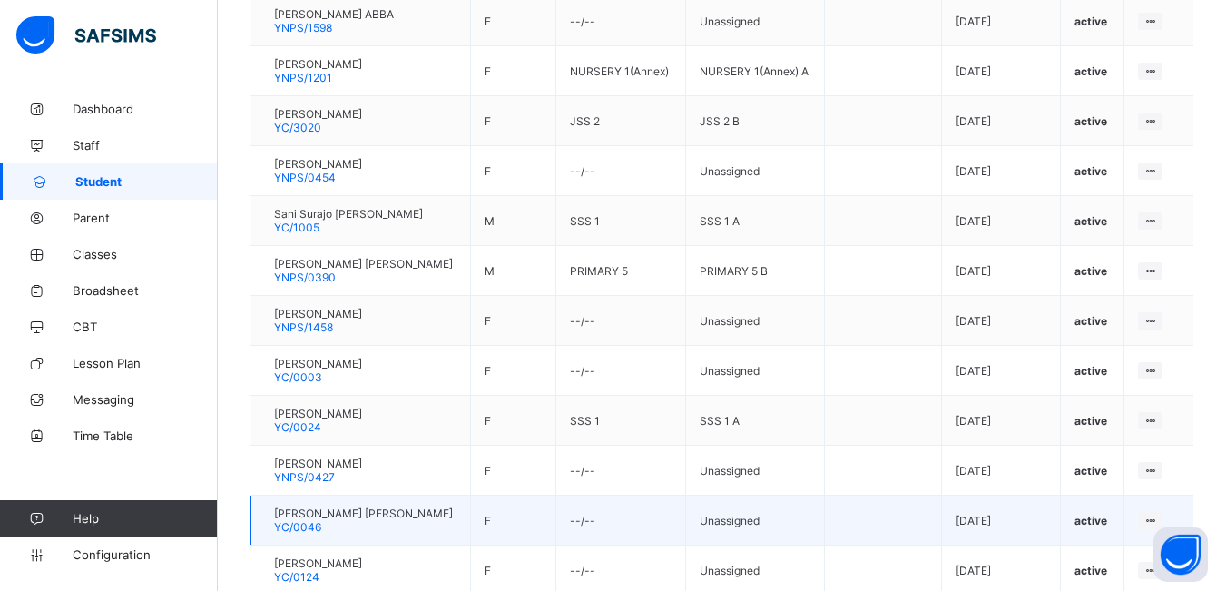
scroll to position [1129, 0]
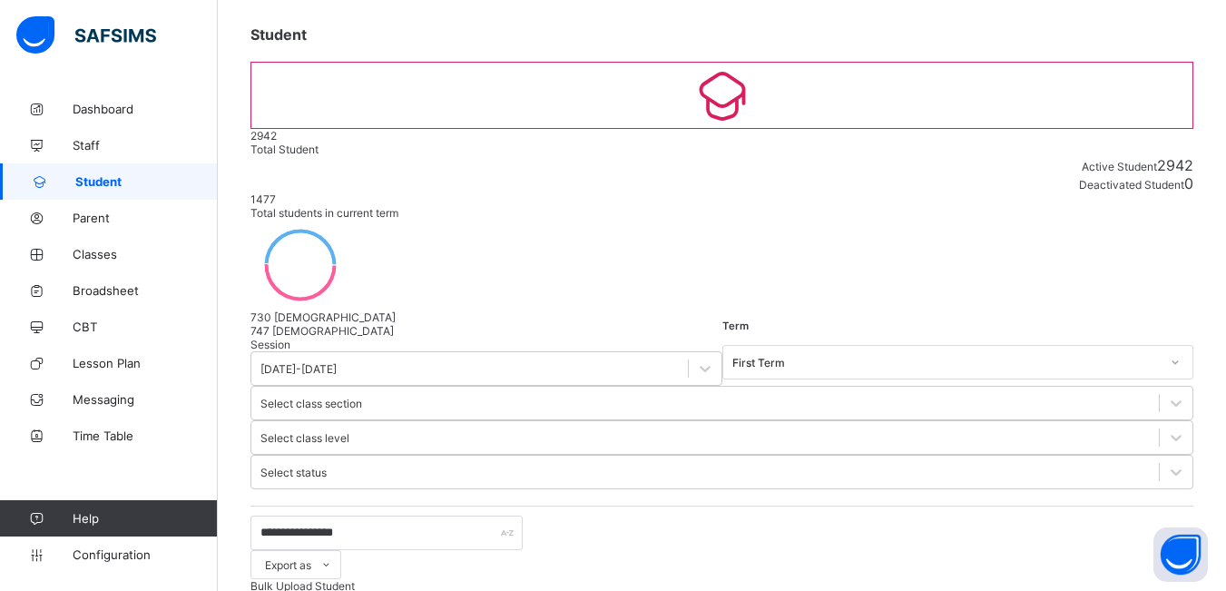
scroll to position [91, 0]
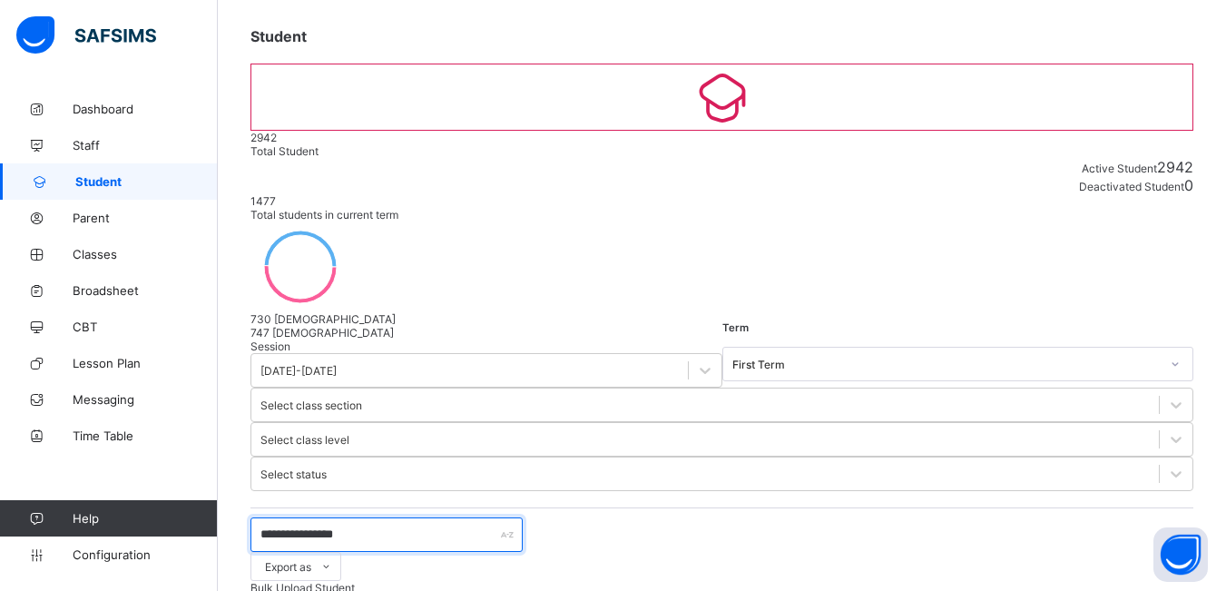
click at [394, 517] on input "**********" at bounding box center [387, 534] width 272 height 34
type input "*"
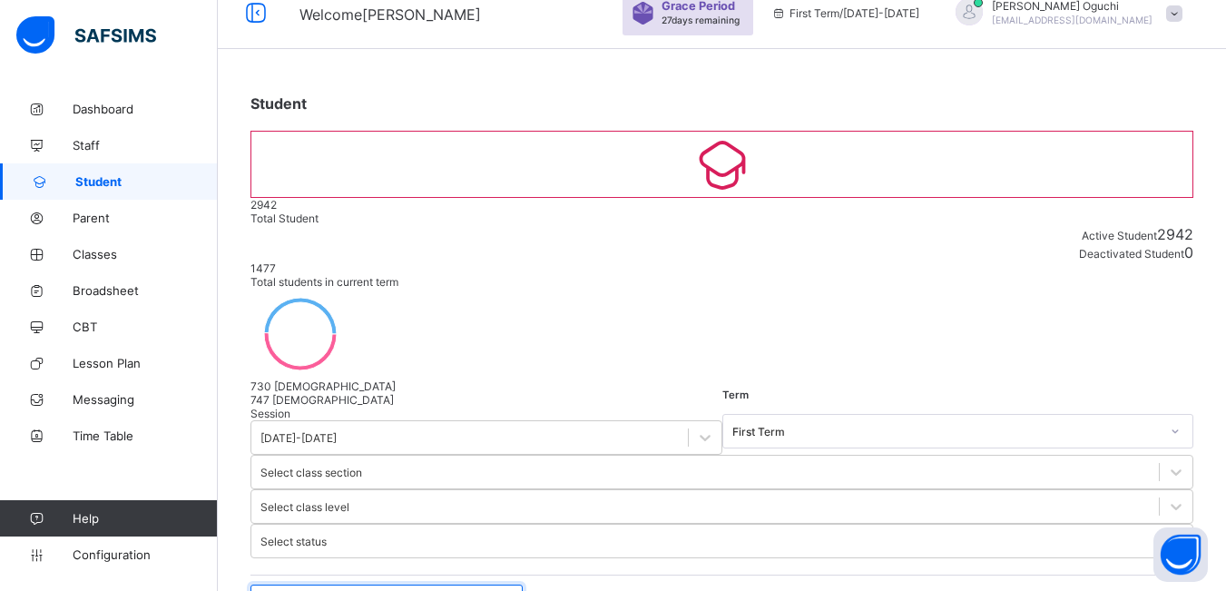
scroll to position [0, 0]
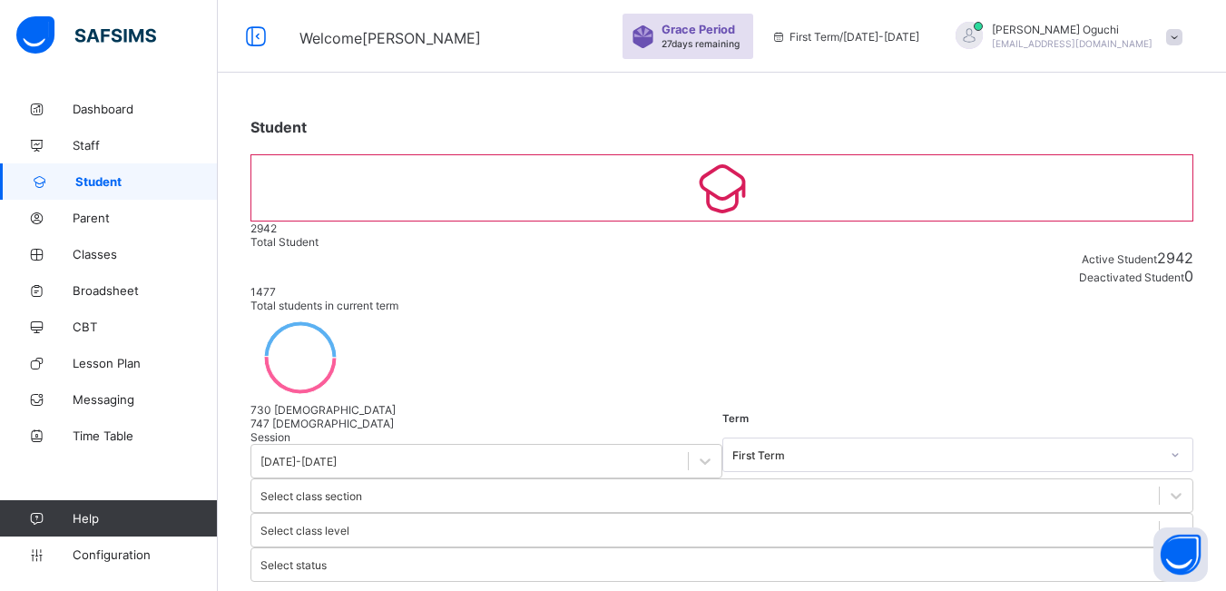
type input "*"
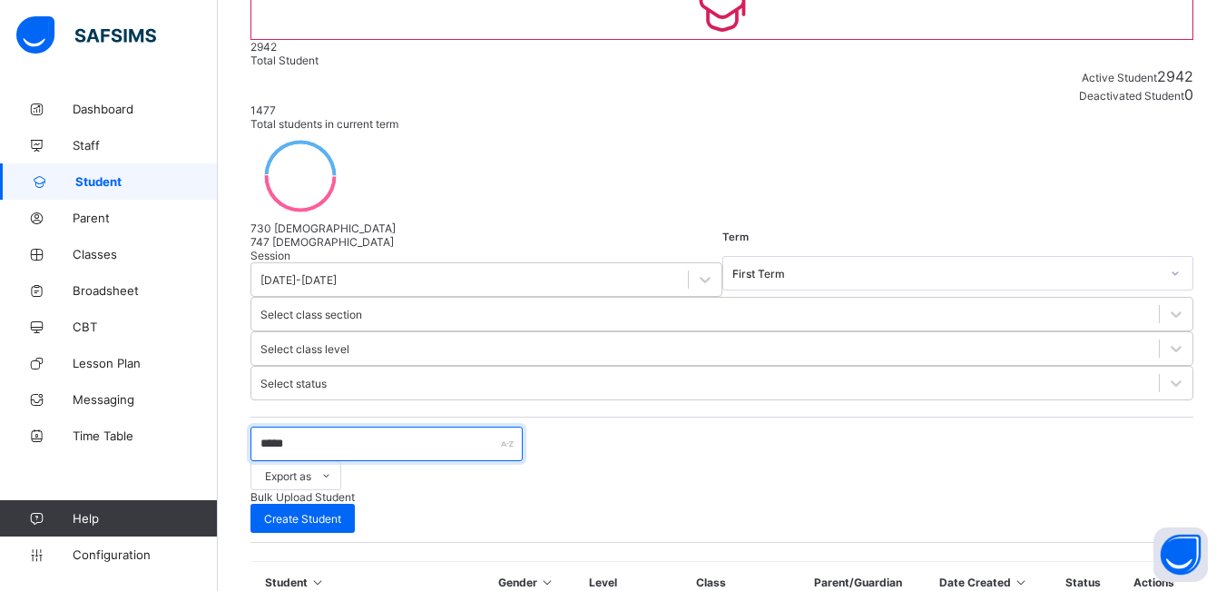
scroll to position [272, 0]
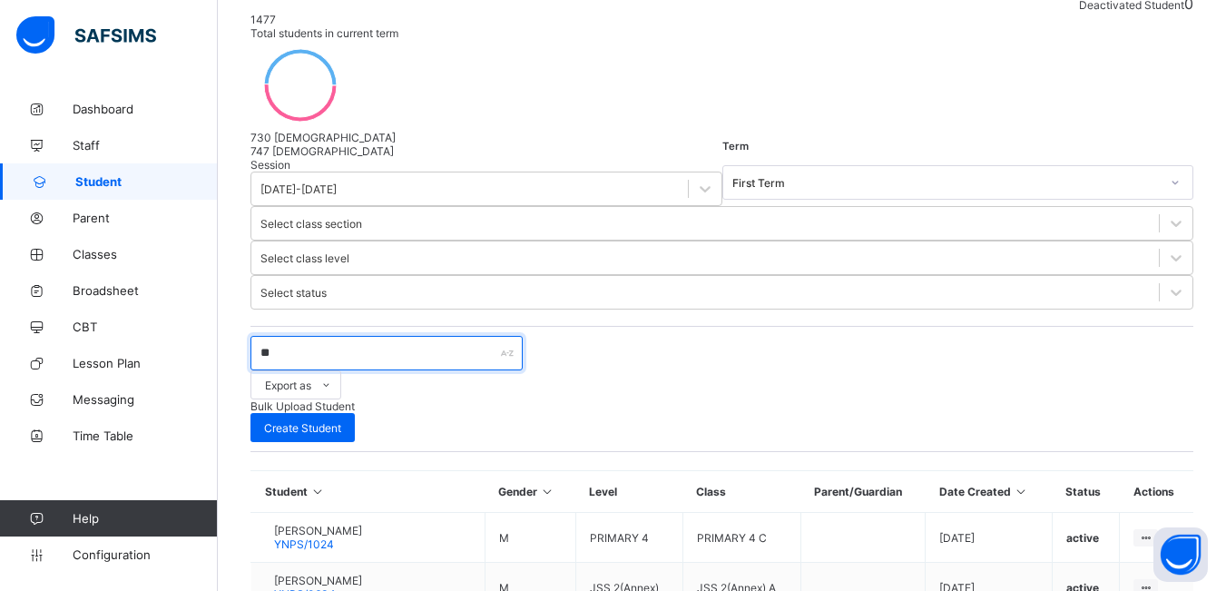
type input "*"
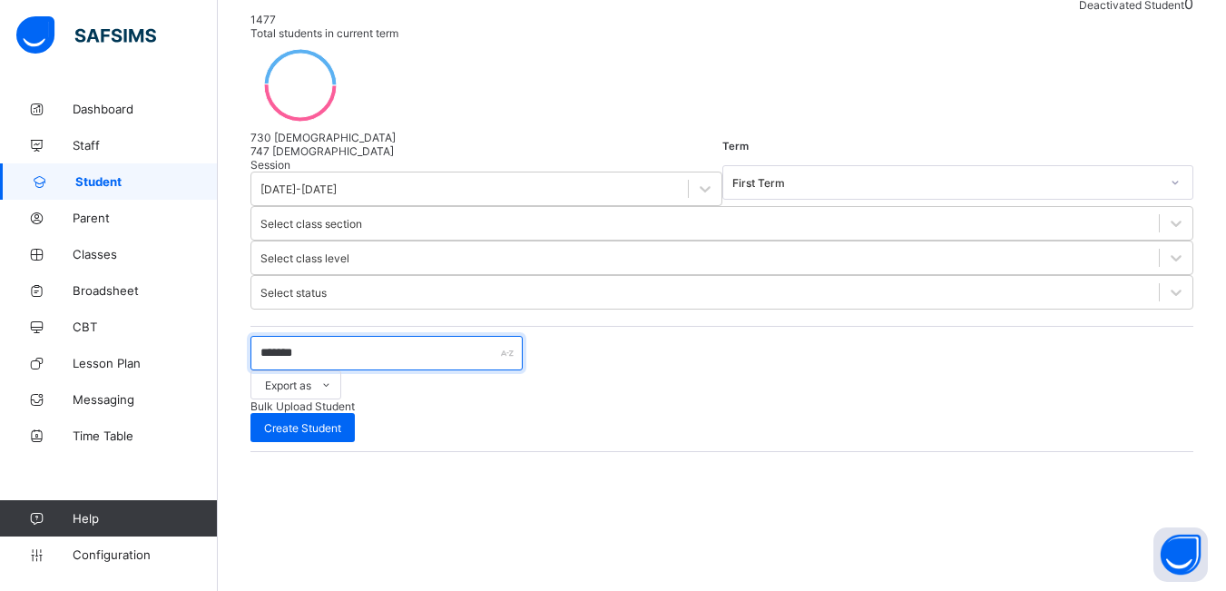
scroll to position [213, 0]
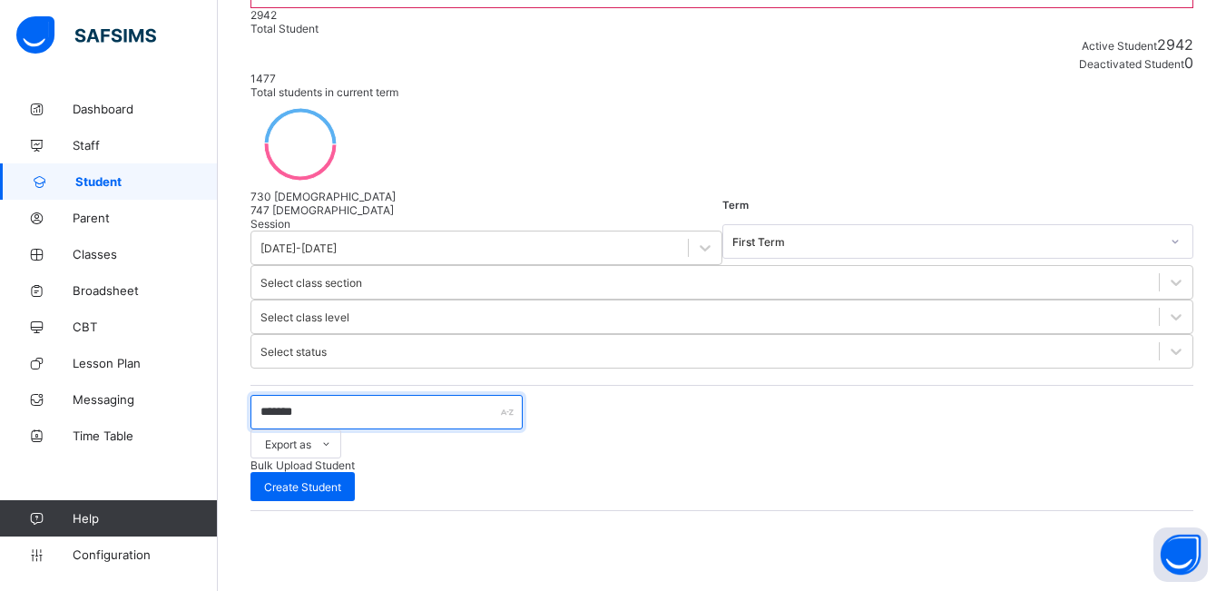
type input "*******"
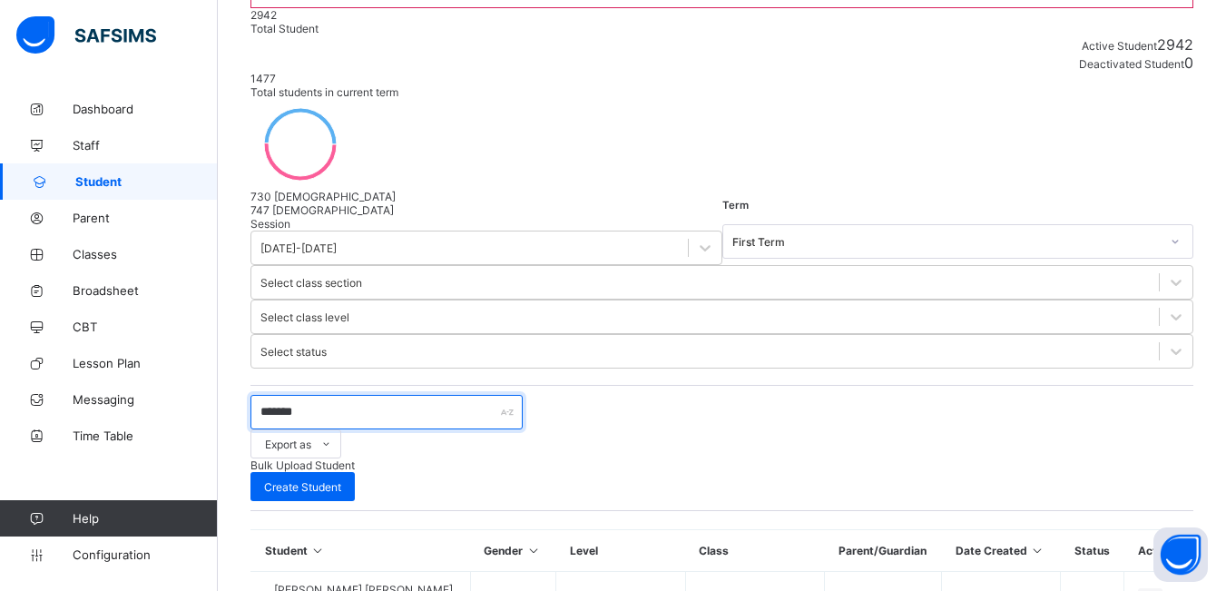
scroll to position [272, 0]
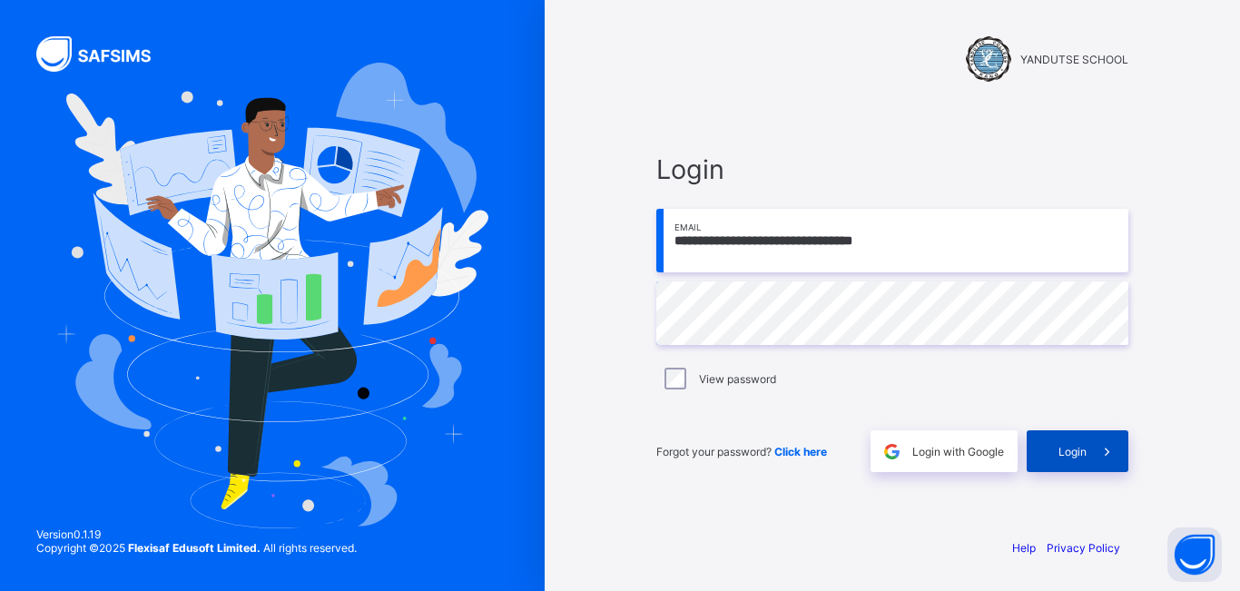
click at [1077, 454] on span "Login" at bounding box center [1072, 452] width 28 height 14
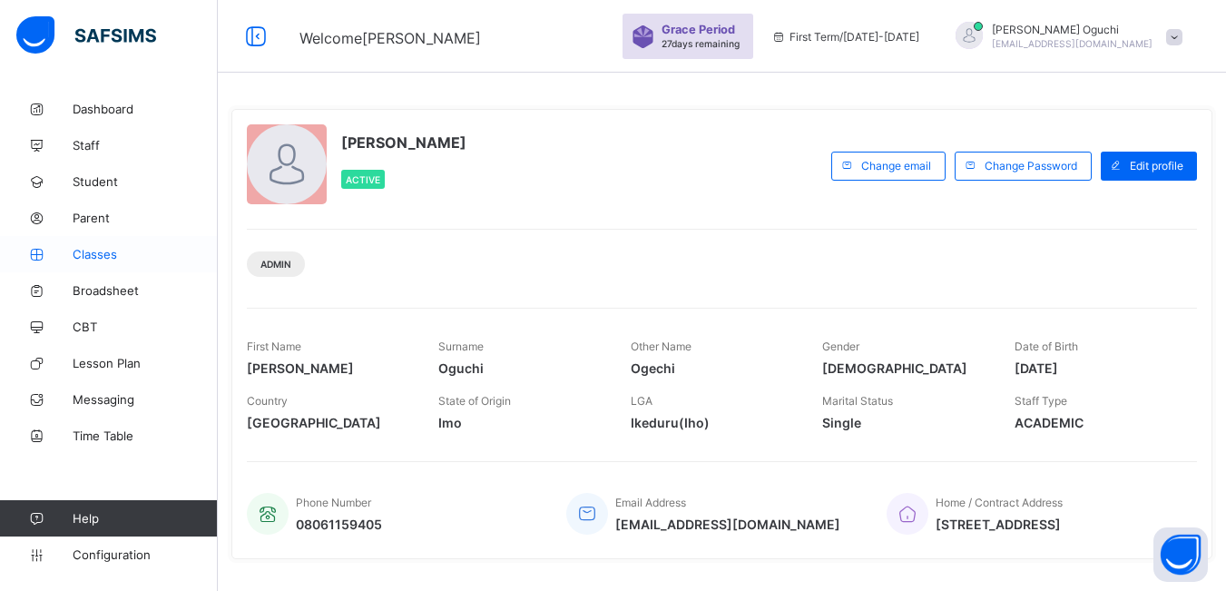
click at [101, 253] on span "Classes" at bounding box center [145, 254] width 145 height 15
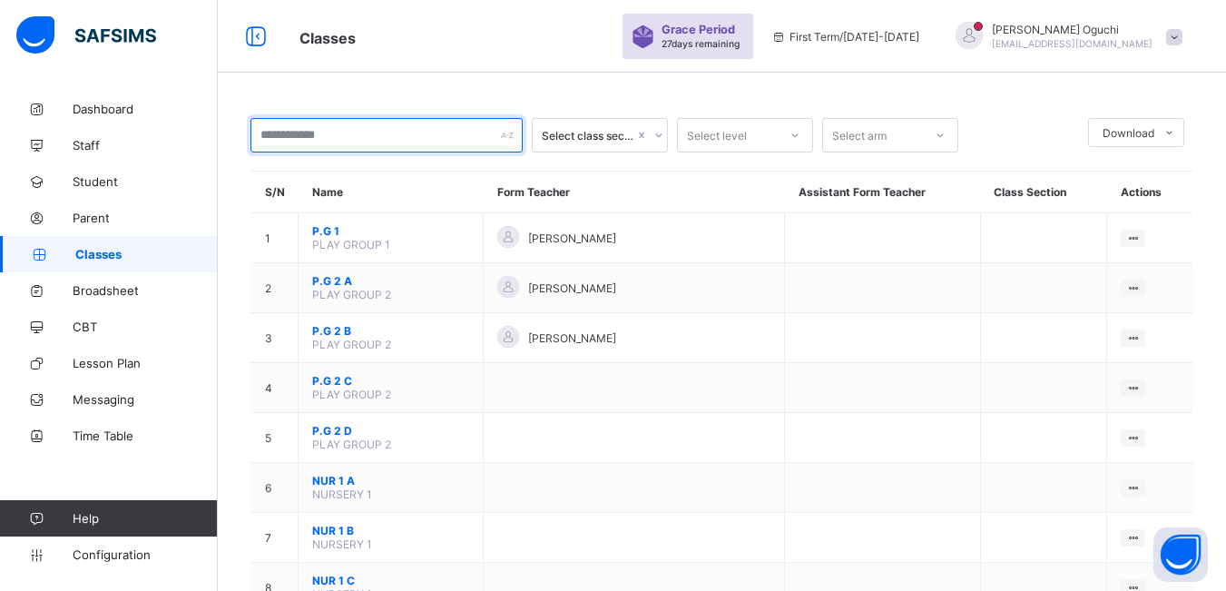
click at [369, 133] on input "text" at bounding box center [387, 135] width 272 height 34
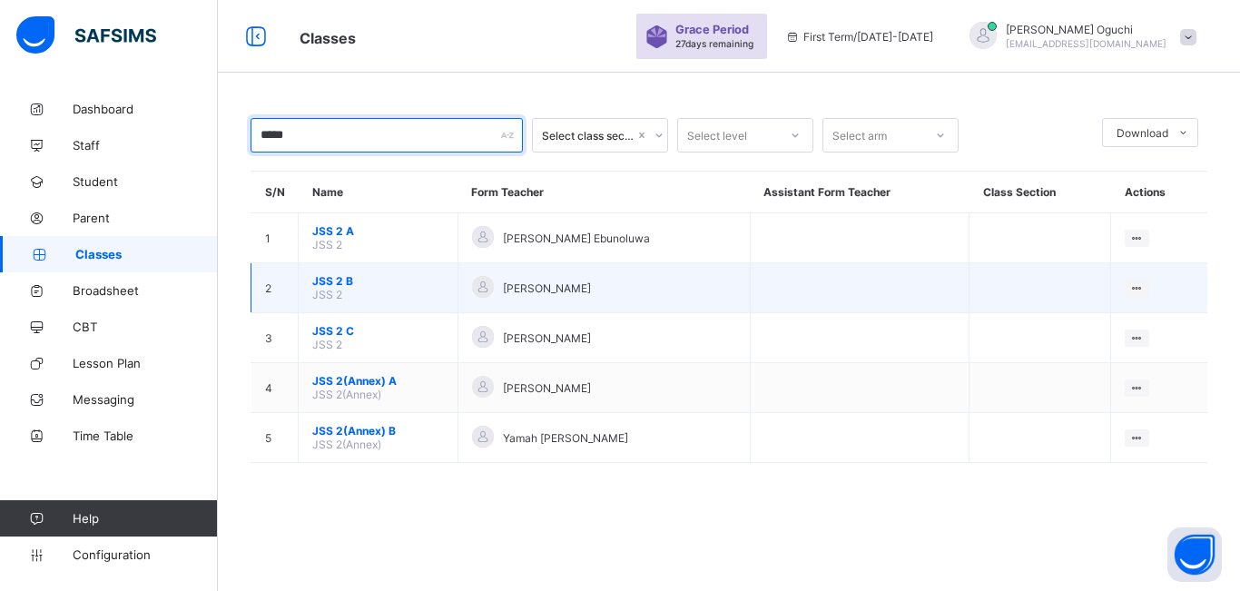
type input "*****"
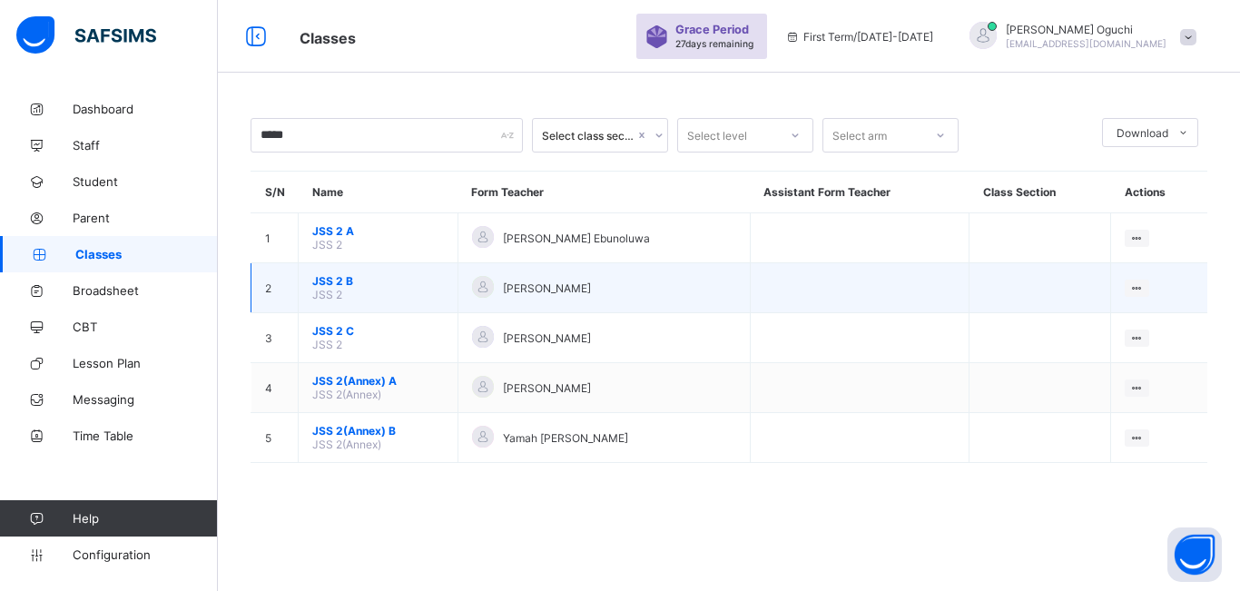
click at [386, 290] on td "JSS 2 B JSS 2" at bounding box center [379, 288] width 160 height 50
click at [1085, 329] on div "View Class" at bounding box center [1088, 323] width 103 height 18
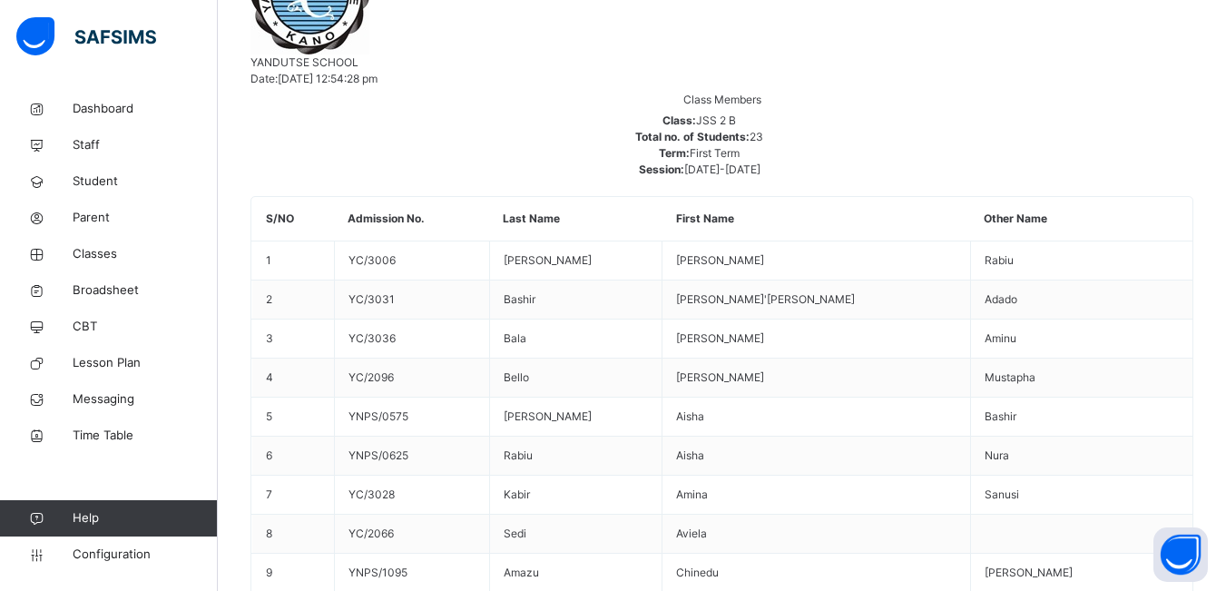
scroll to position [635, 0]
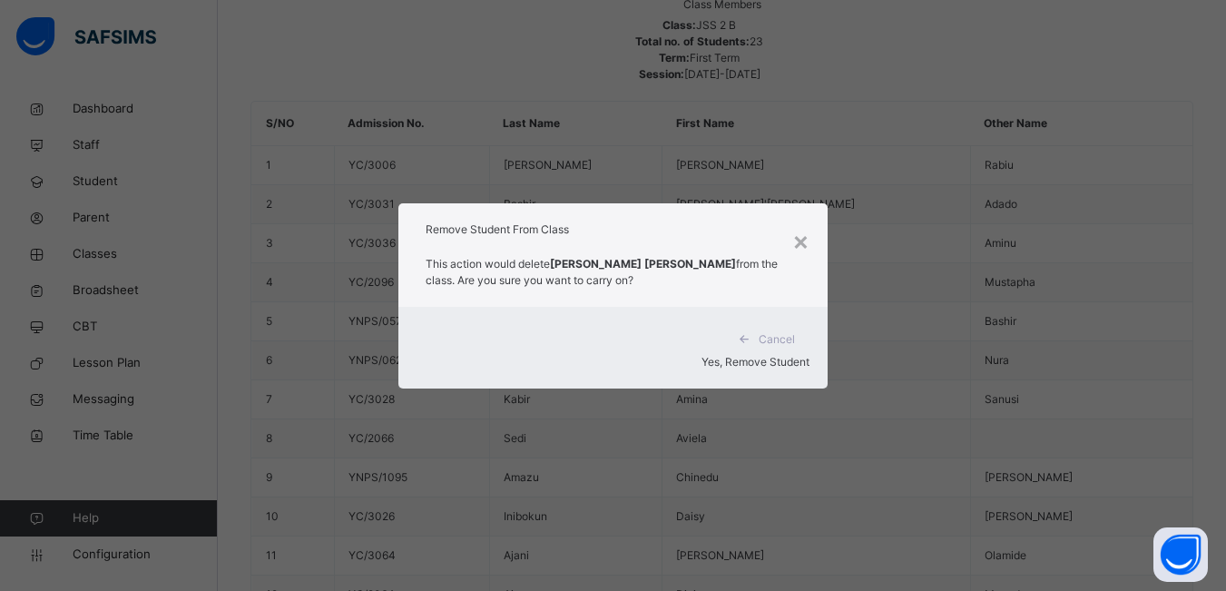
click at [755, 355] on span "Yes, Remove Student" at bounding box center [756, 362] width 108 height 14
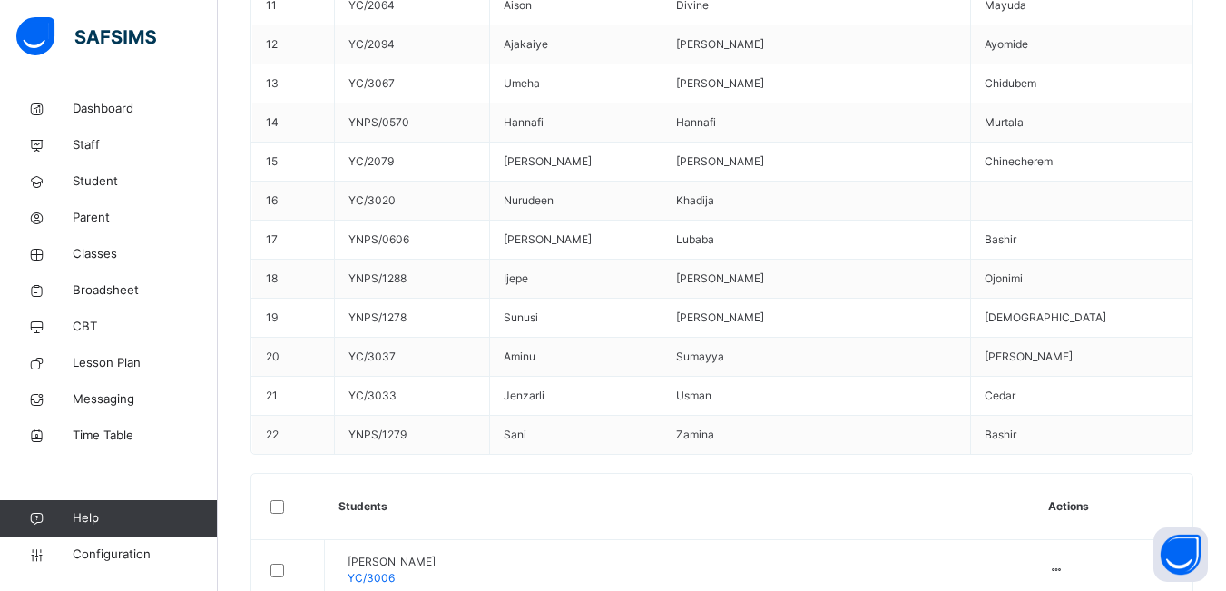
scroll to position [1441, 0]
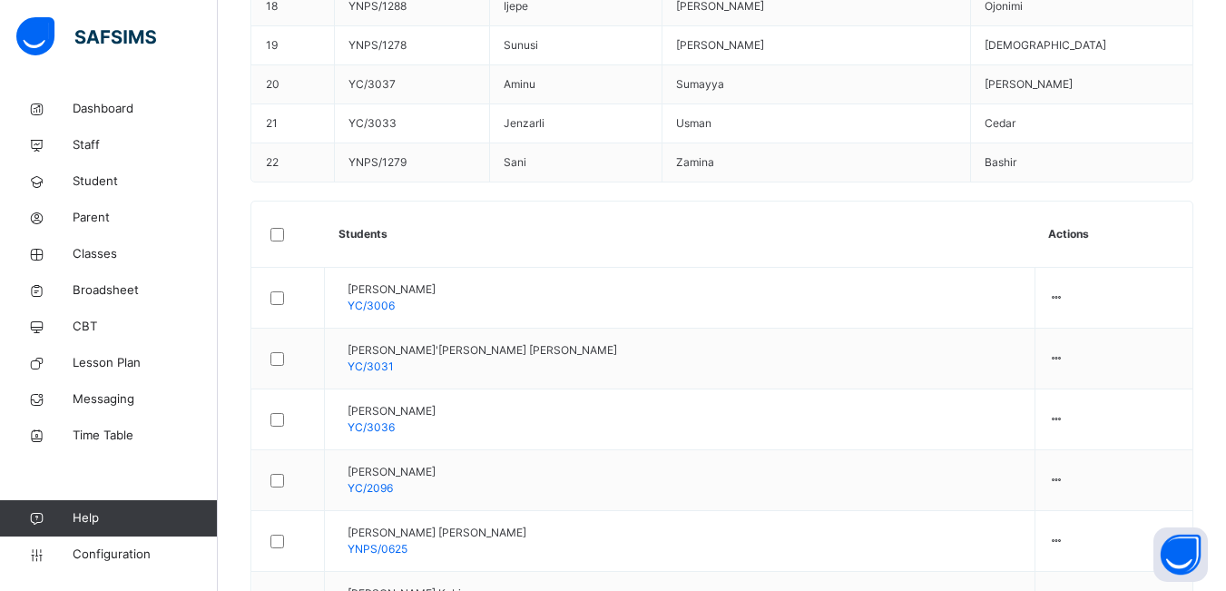
drag, startPoint x: 780, startPoint y: 457, endPoint x: 827, endPoint y: 450, distance: 47.8
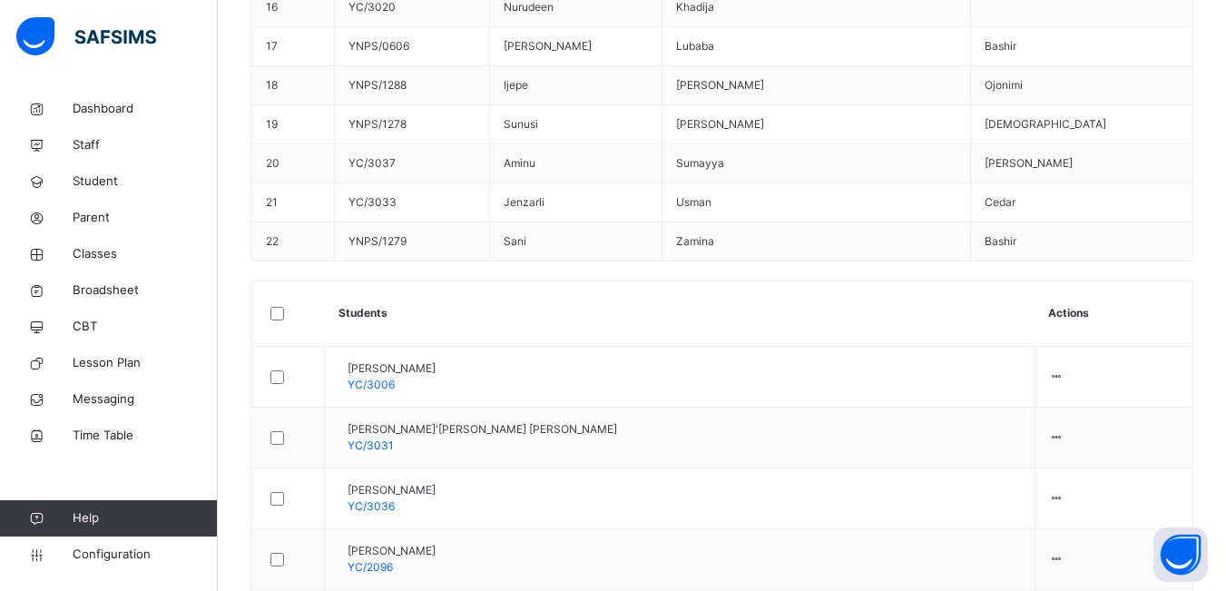
scroll to position [1260, 0]
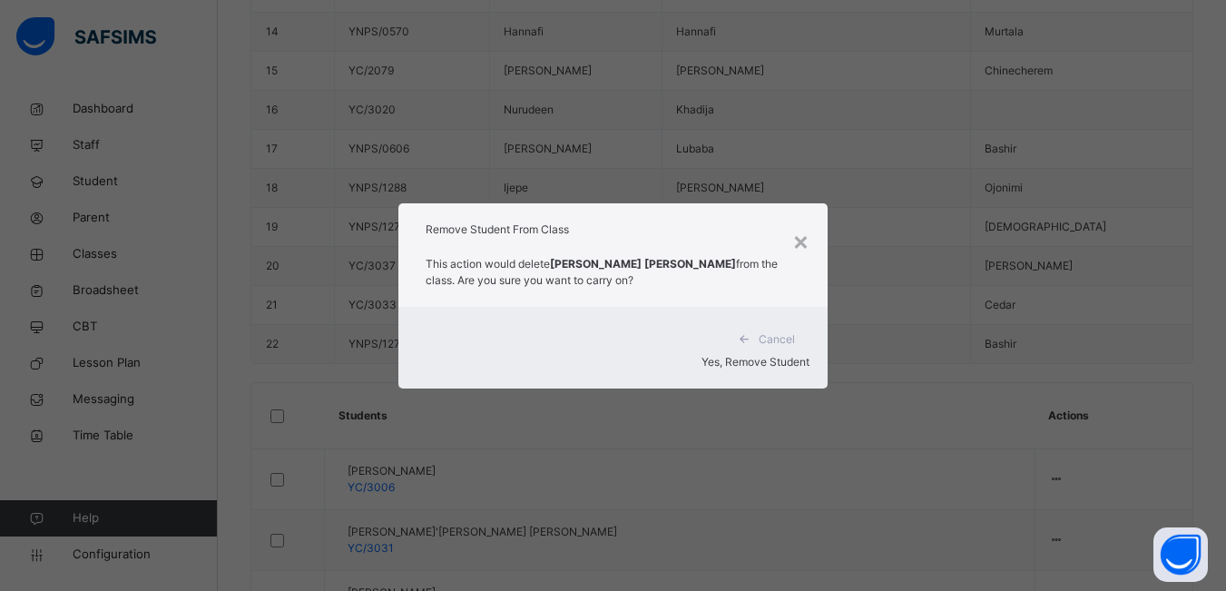
click at [764, 355] on span "Yes, Remove Student" at bounding box center [756, 362] width 108 height 14
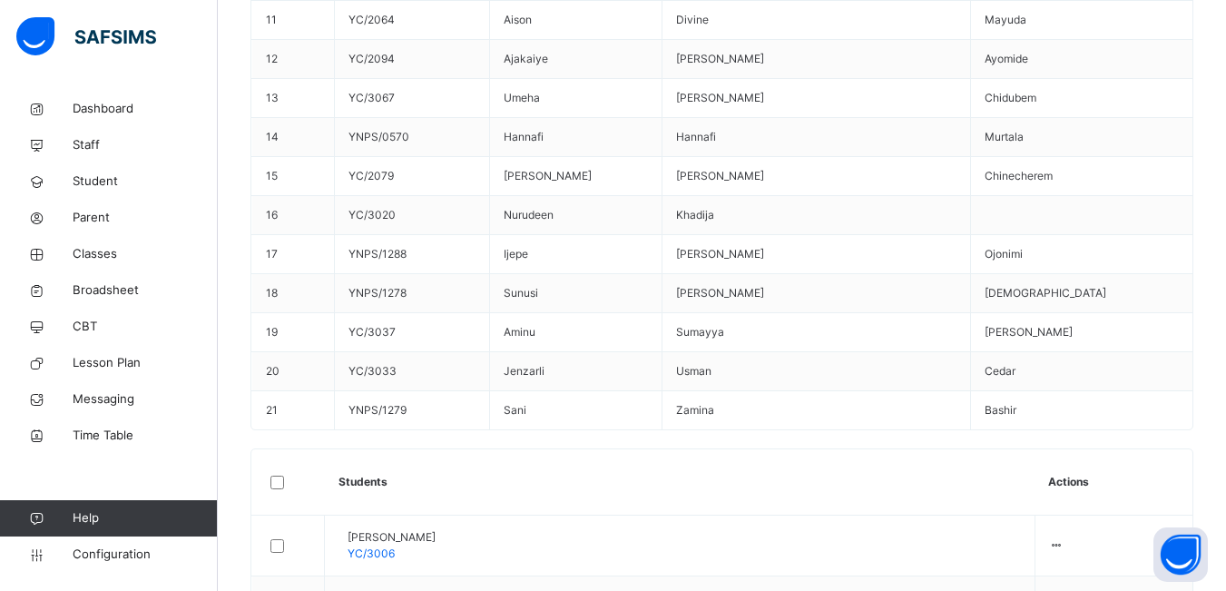
scroll to position [1381, 0]
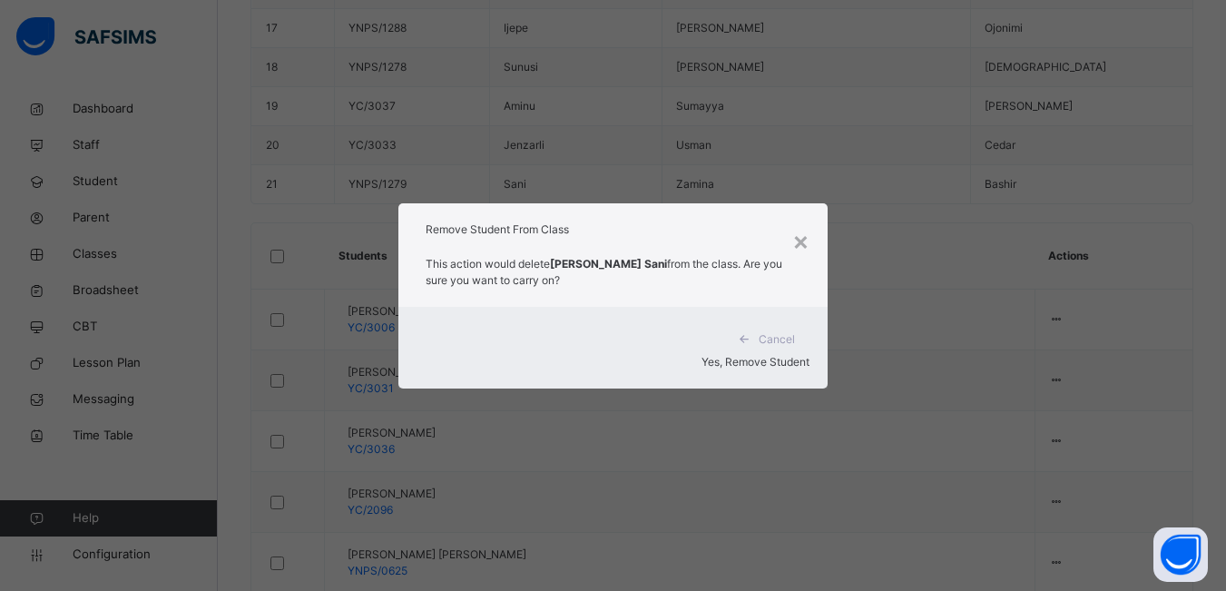
click at [809, 254] on div "×" at bounding box center [800, 240] width 17 height 38
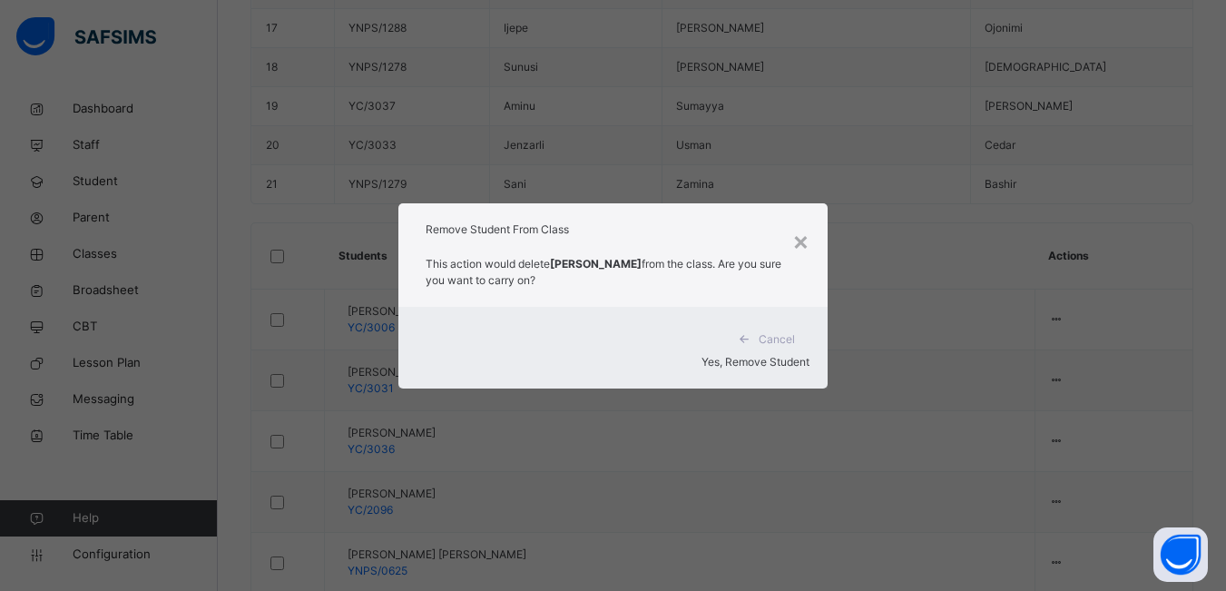
drag, startPoint x: 725, startPoint y: 342, endPoint x: 826, endPoint y: 333, distance: 101.2
click at [725, 355] on span "Yes, Remove Student" at bounding box center [756, 362] width 108 height 14
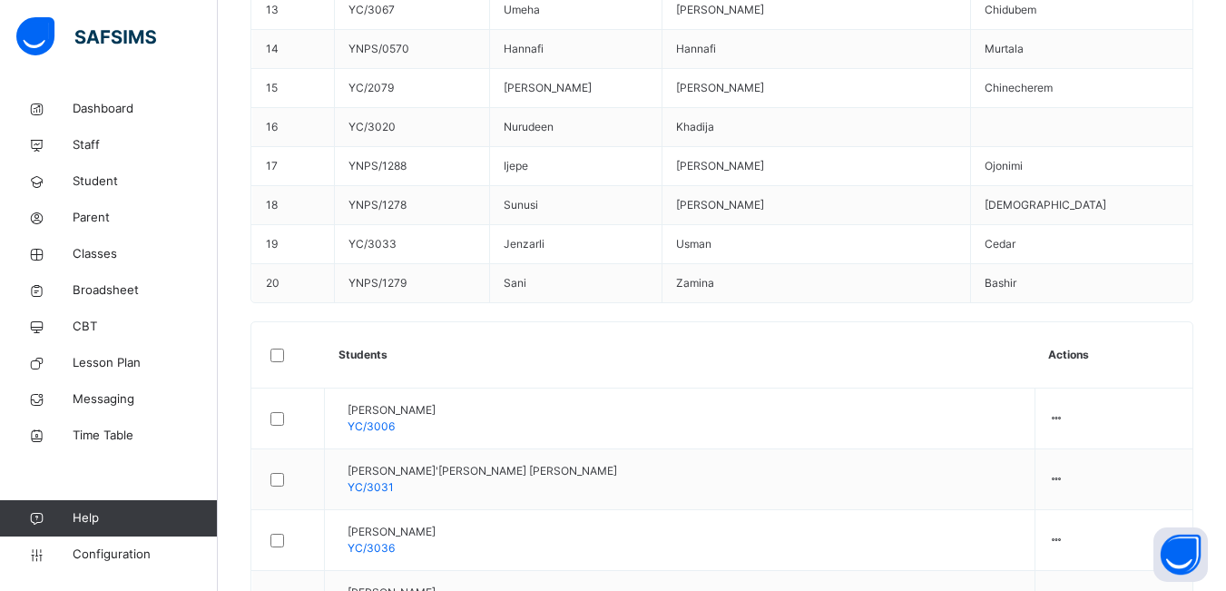
scroll to position [1320, 0]
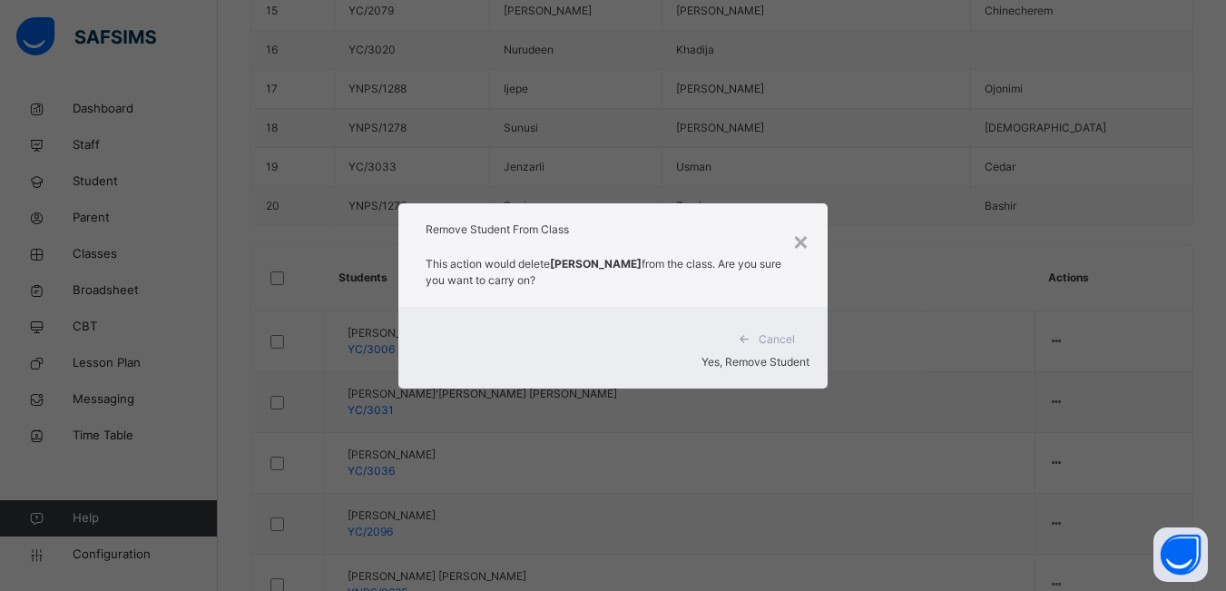
click at [766, 355] on span "Yes, Remove Student" at bounding box center [756, 362] width 108 height 14
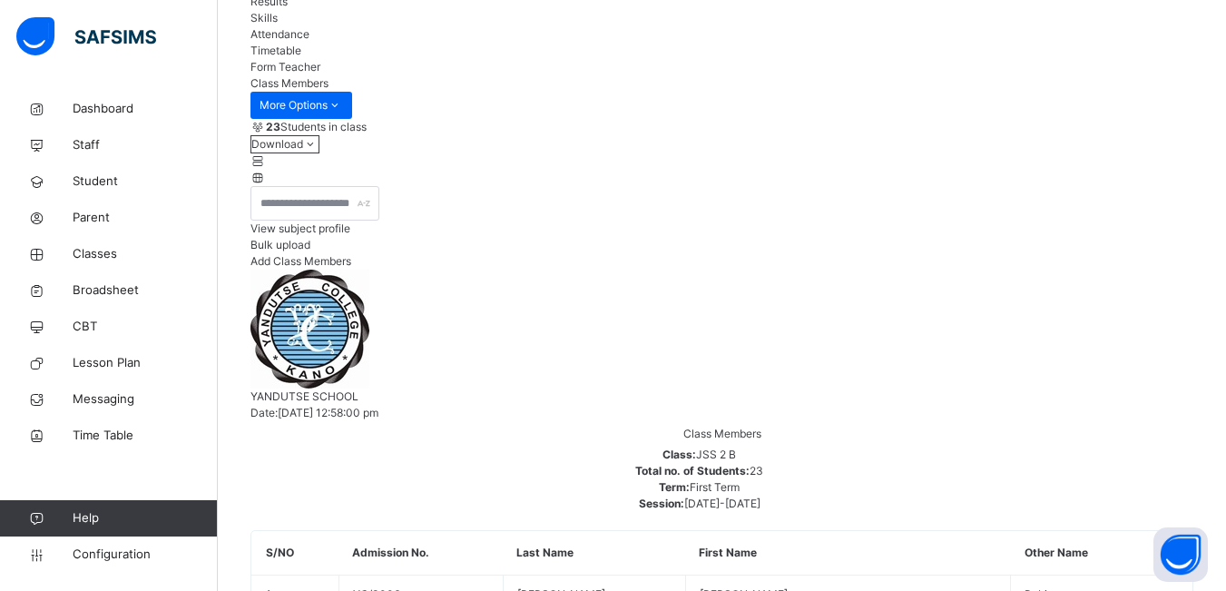
scroll to position [0, 0]
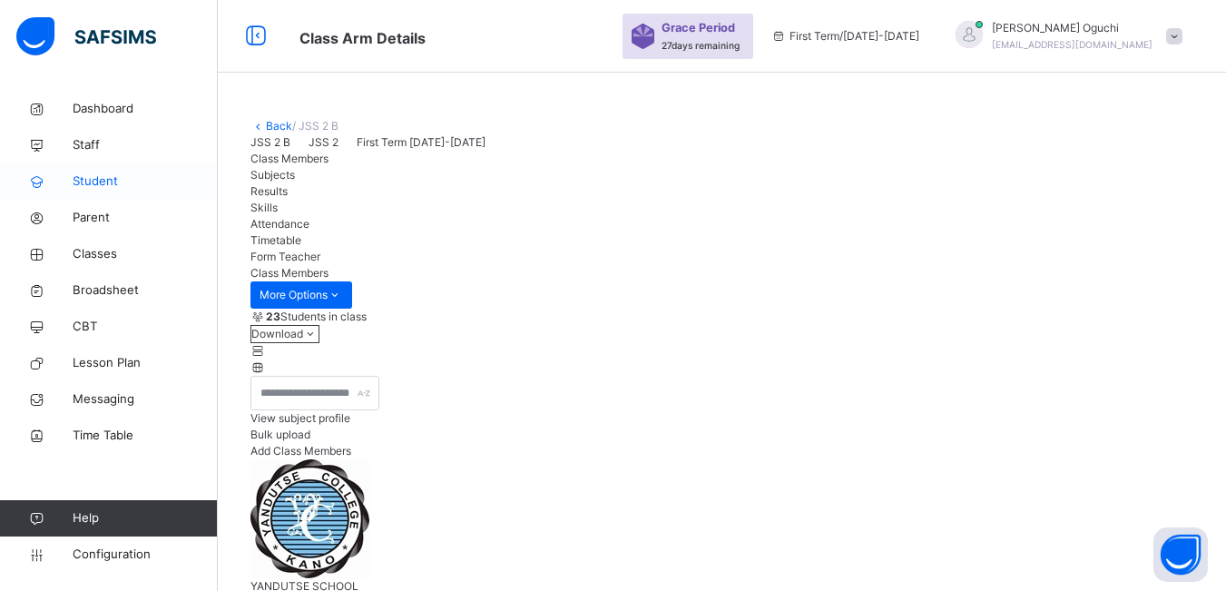
click at [113, 184] on span "Student" at bounding box center [145, 181] width 145 height 18
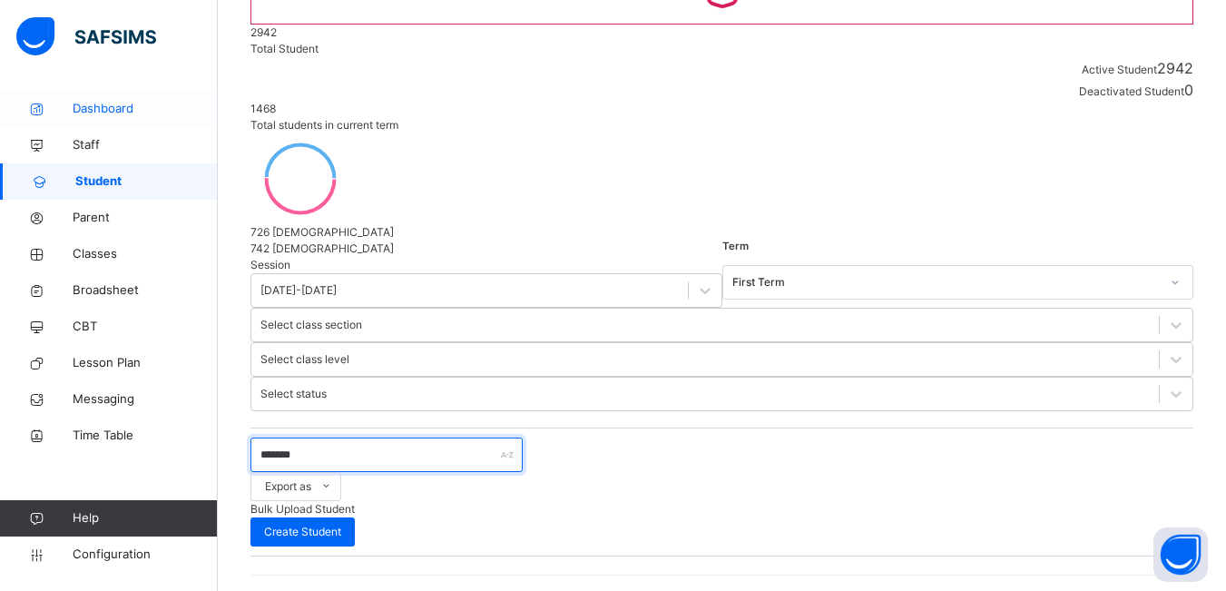
scroll to position [132, 0]
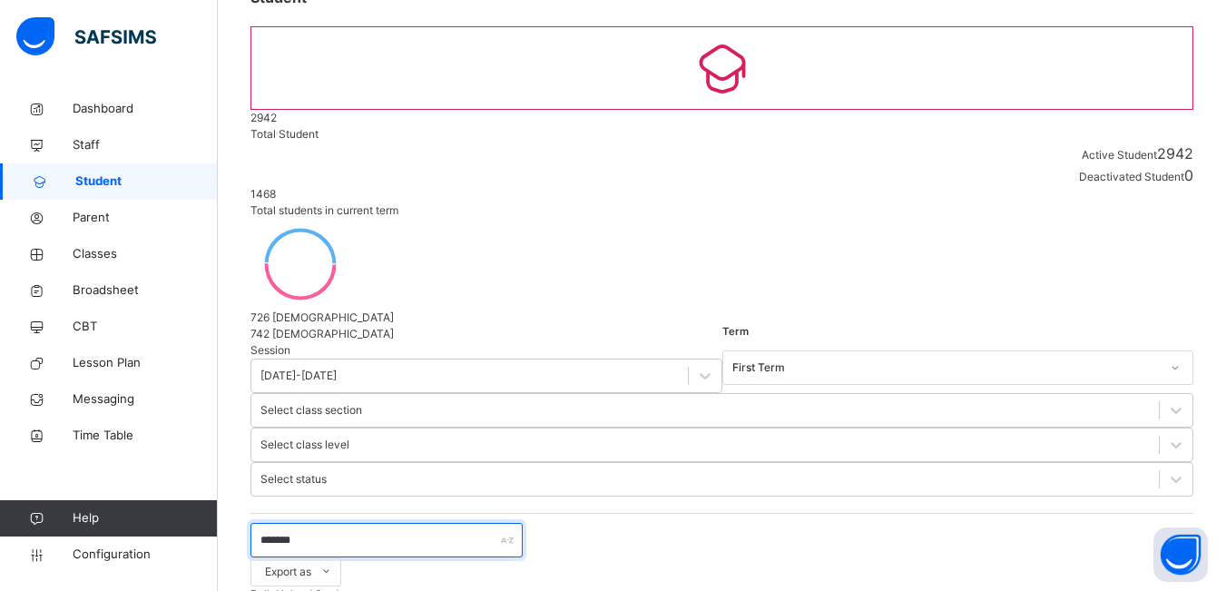
click at [319, 523] on input "*******" at bounding box center [387, 540] width 272 height 34
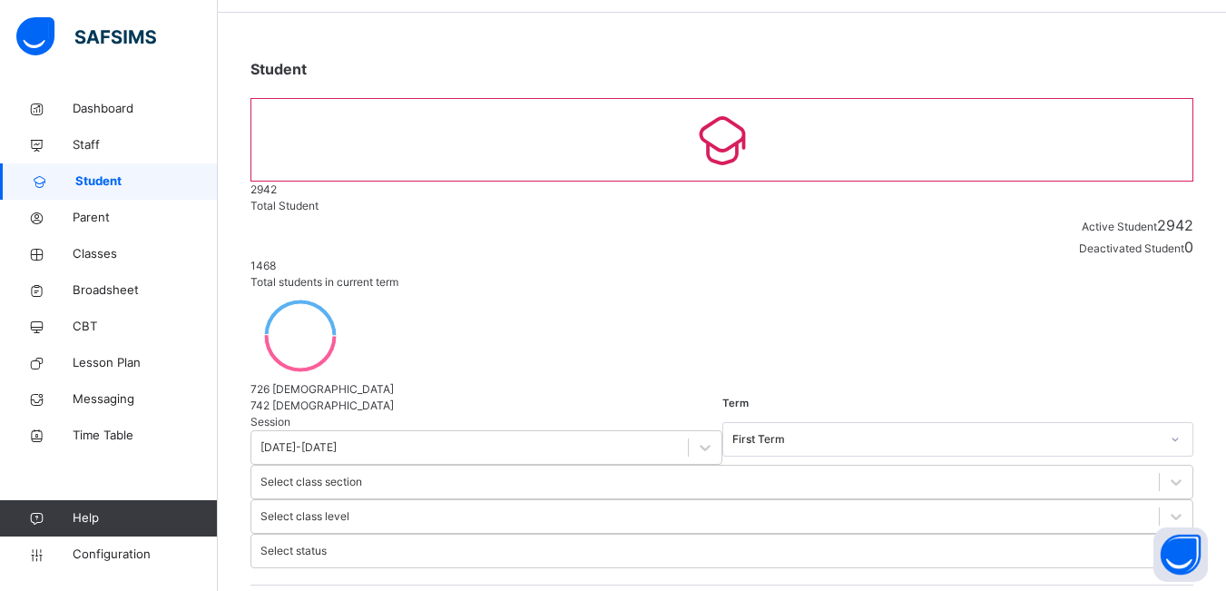
scroll to position [91, 0]
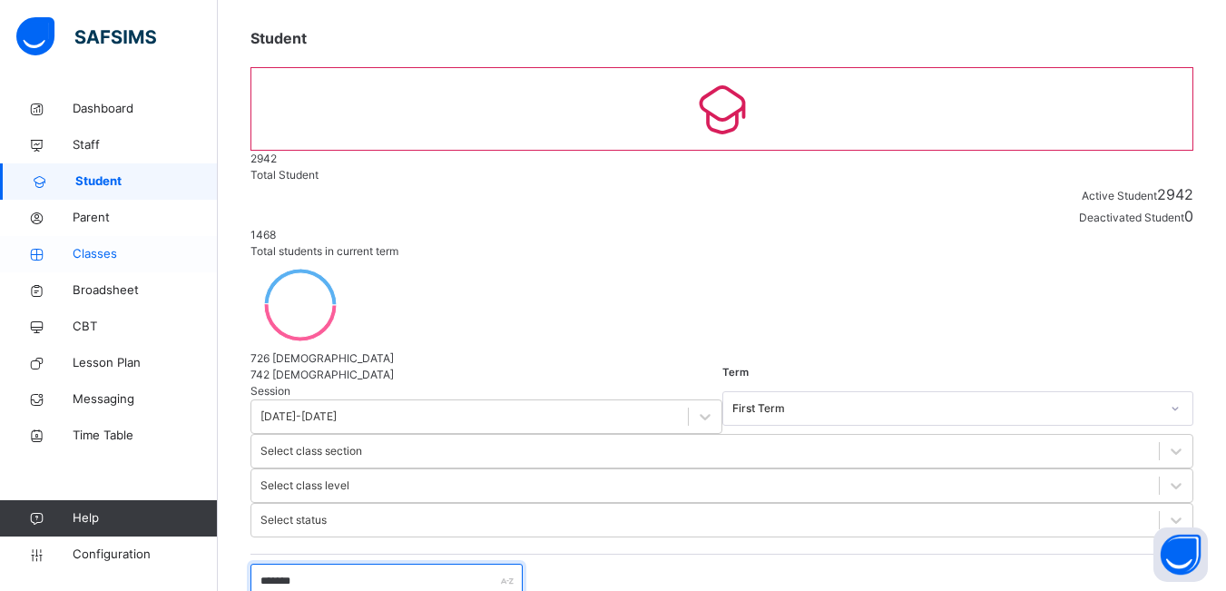
type input "*******"
click at [90, 250] on span "Classes" at bounding box center [145, 254] width 145 height 18
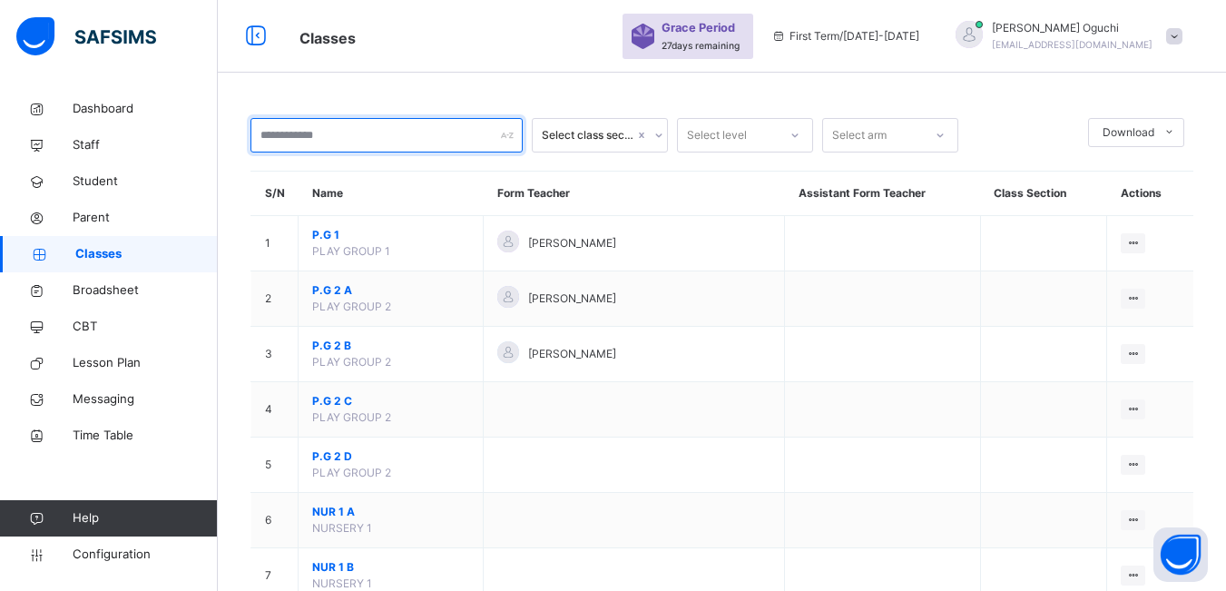
click at [355, 144] on input "text" at bounding box center [387, 135] width 272 height 34
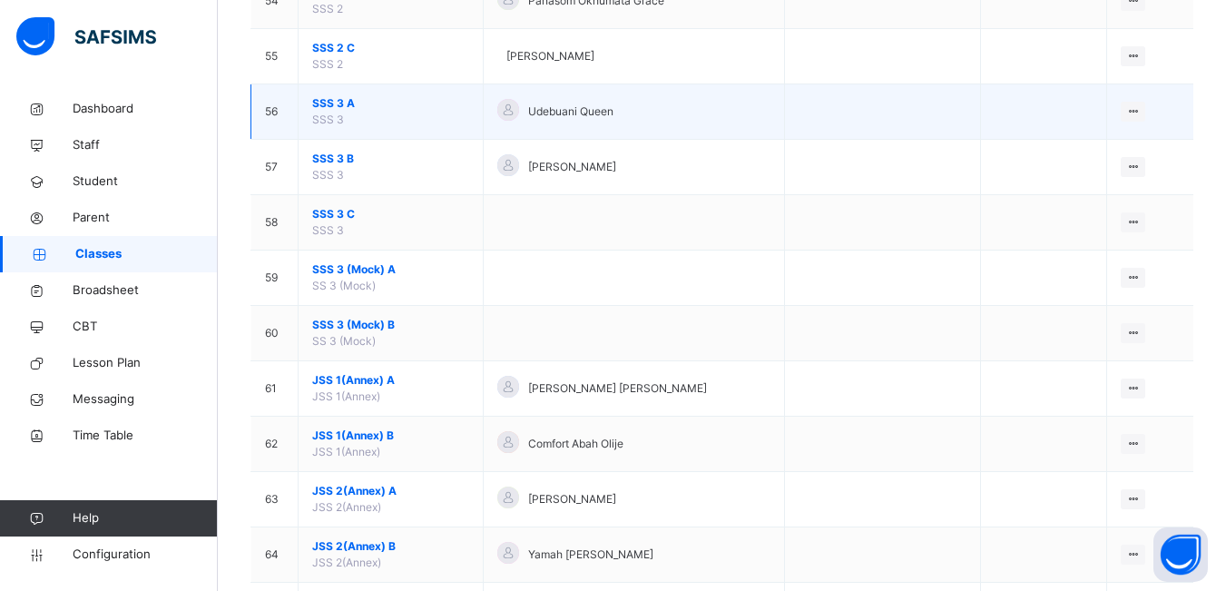
scroll to position [3268, 0]
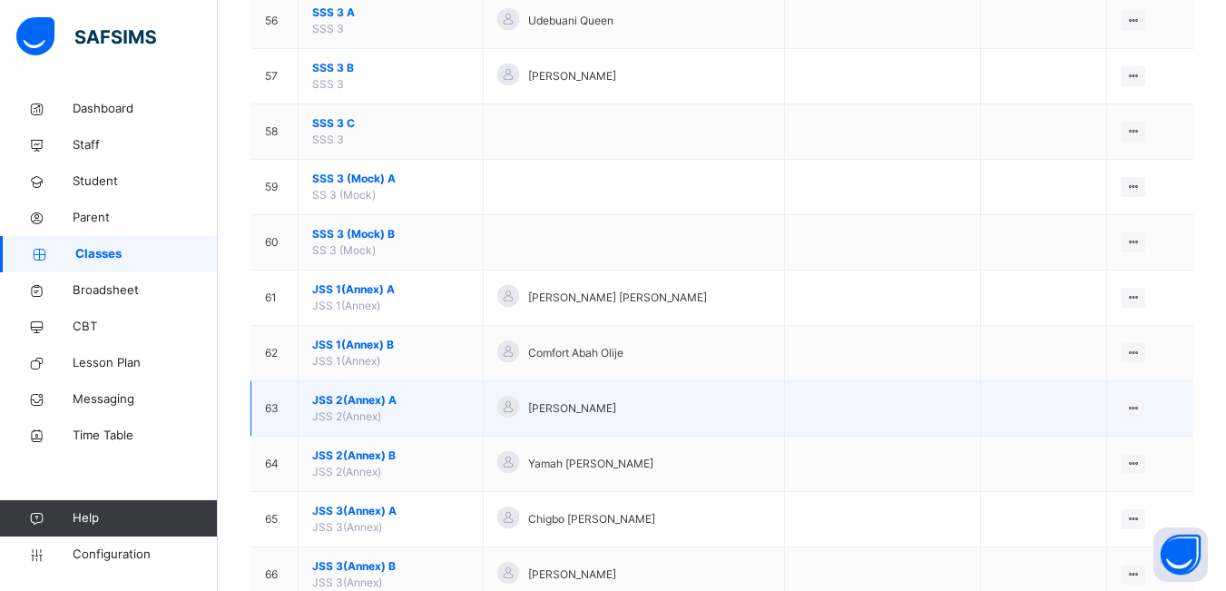
click at [410, 408] on span "JSS 2(Annex) A" at bounding box center [390, 400] width 157 height 16
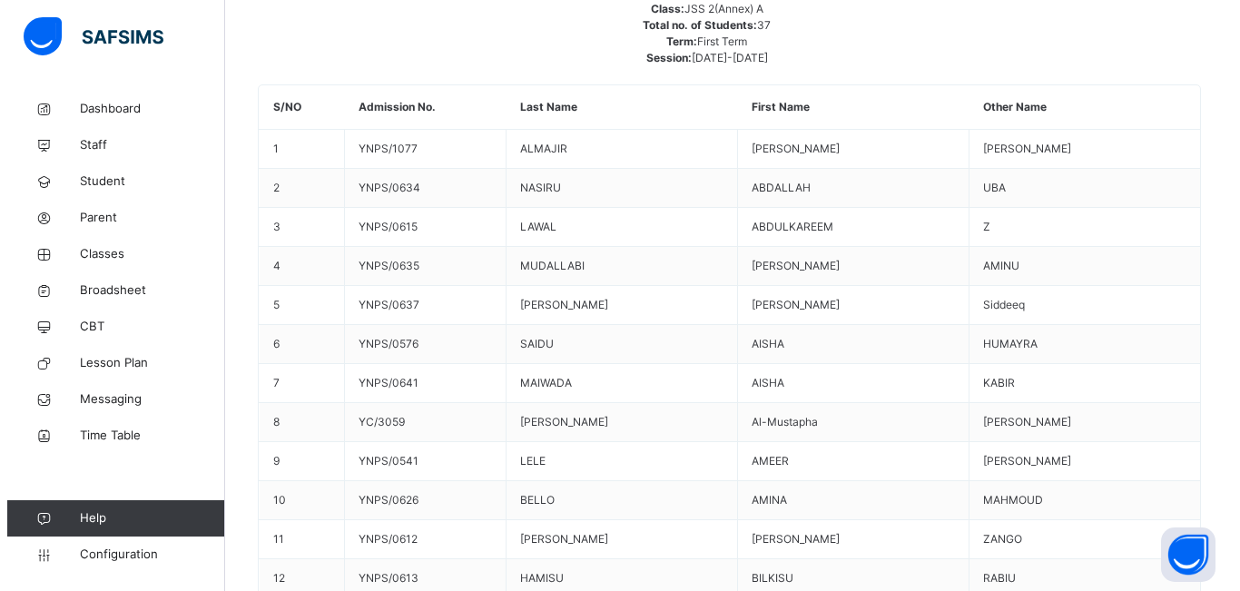
scroll to position [363, 0]
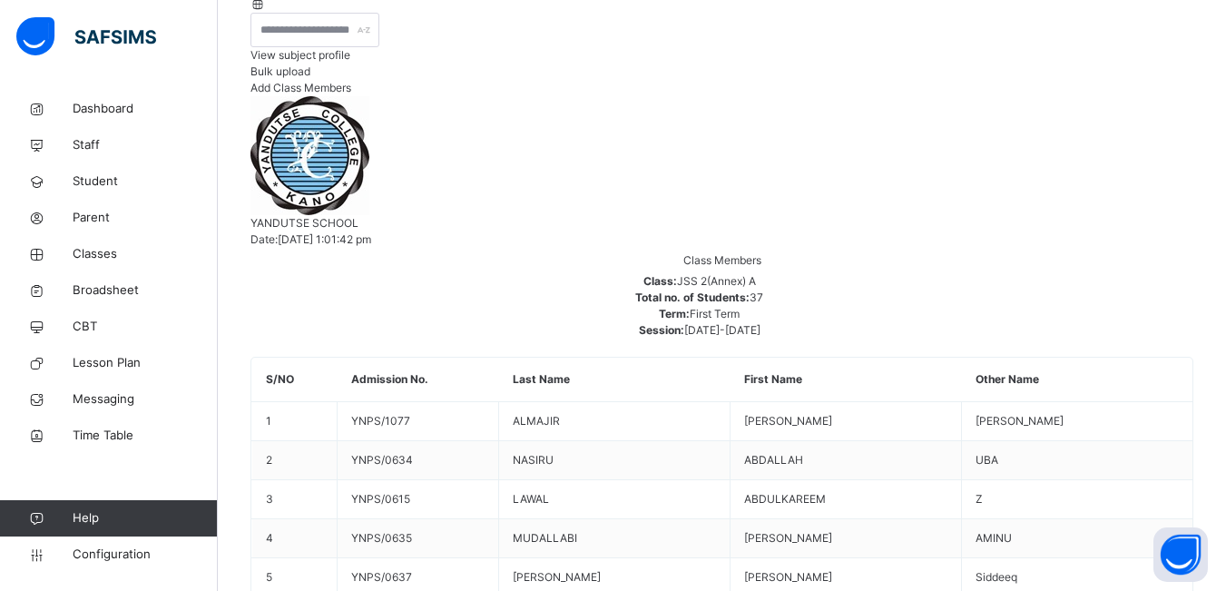
click at [1125, 96] on div "Add Class Members" at bounding box center [722, 88] width 943 height 16
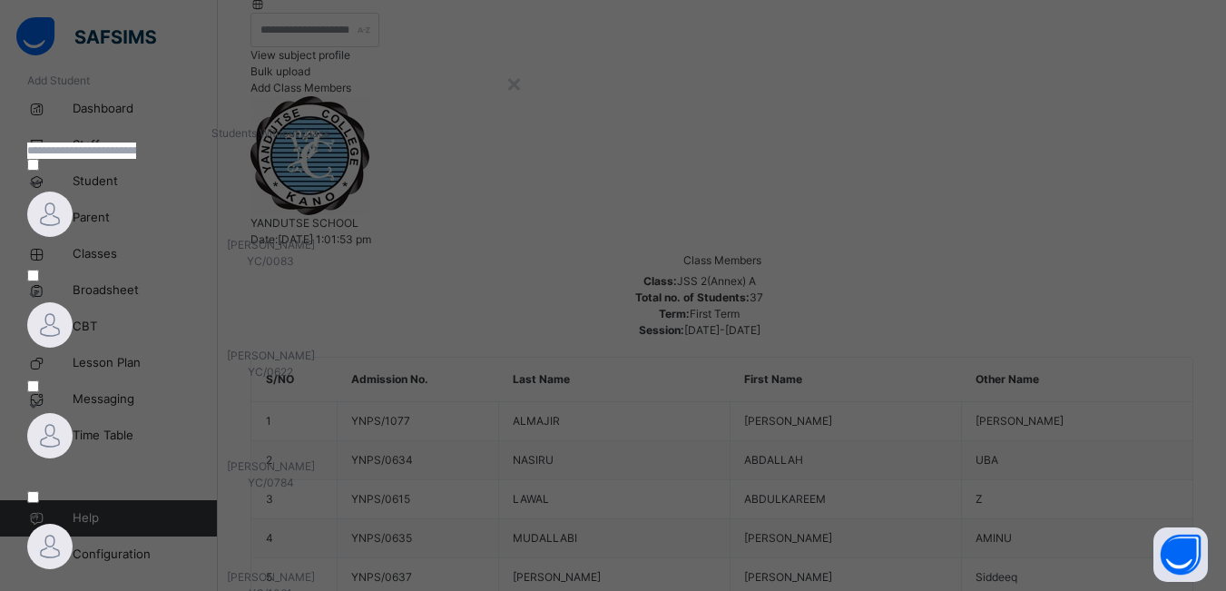
click at [136, 159] on input "text" at bounding box center [81, 151] width 109 height 16
type input "*********"
click at [442, 323] on div at bounding box center [264, 324] width 475 height 45
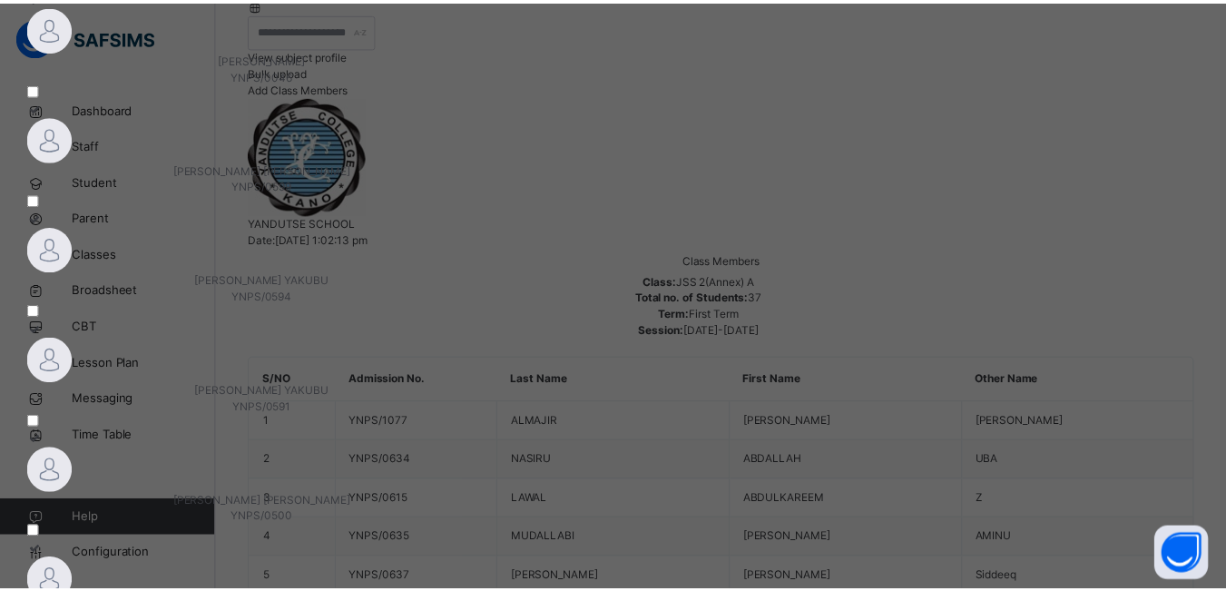
scroll to position [219, 0]
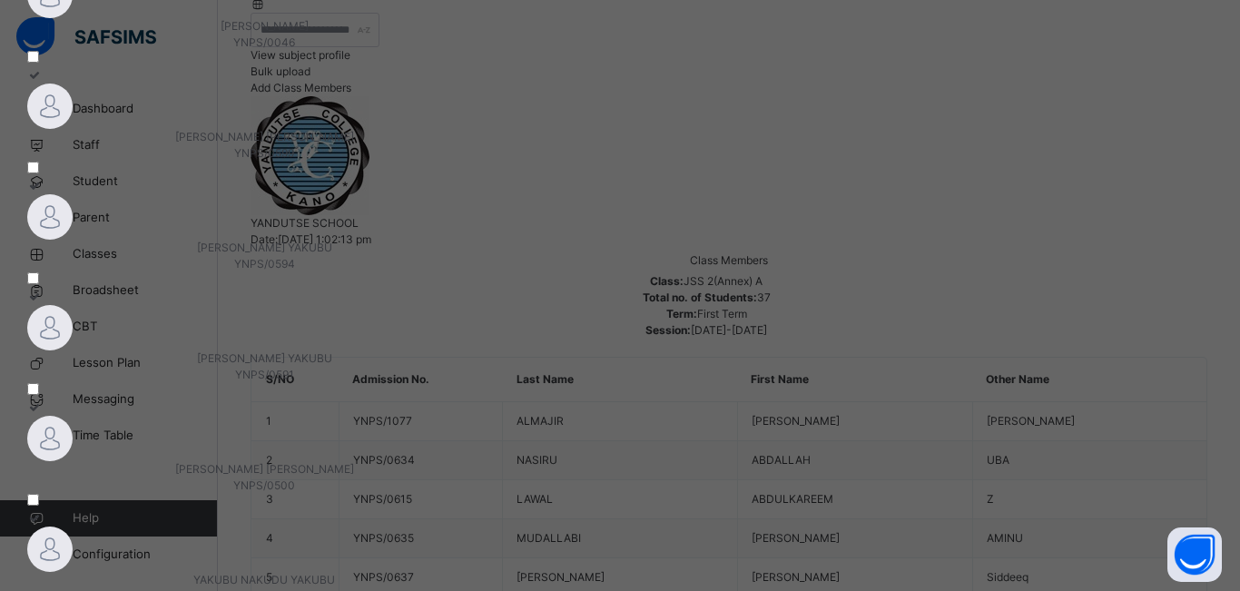
drag, startPoint x: 1063, startPoint y: 523, endPoint x: 1053, endPoint y: 519, distance: 10.6
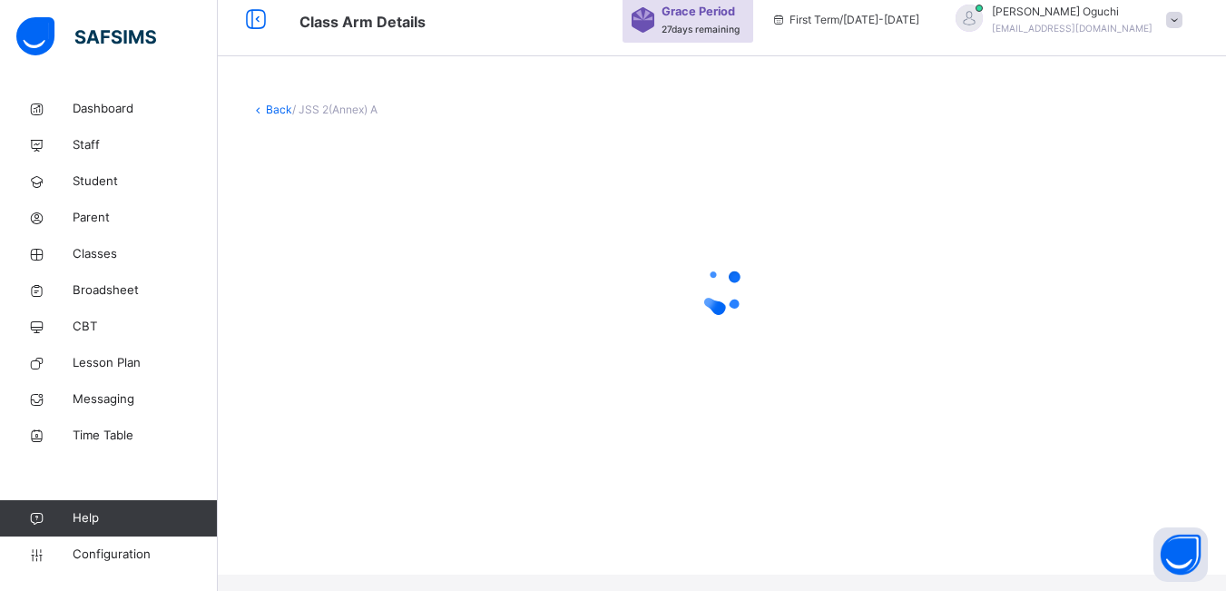
scroll to position [0, 0]
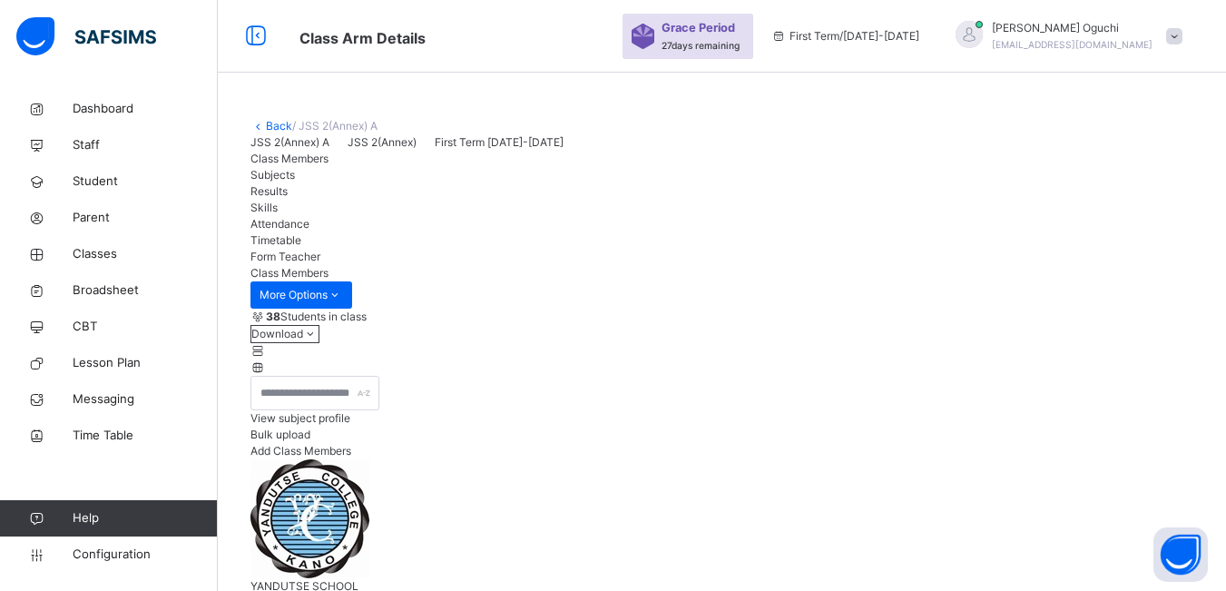
click at [351, 457] on span "Add Class Members" at bounding box center [301, 451] width 101 height 14
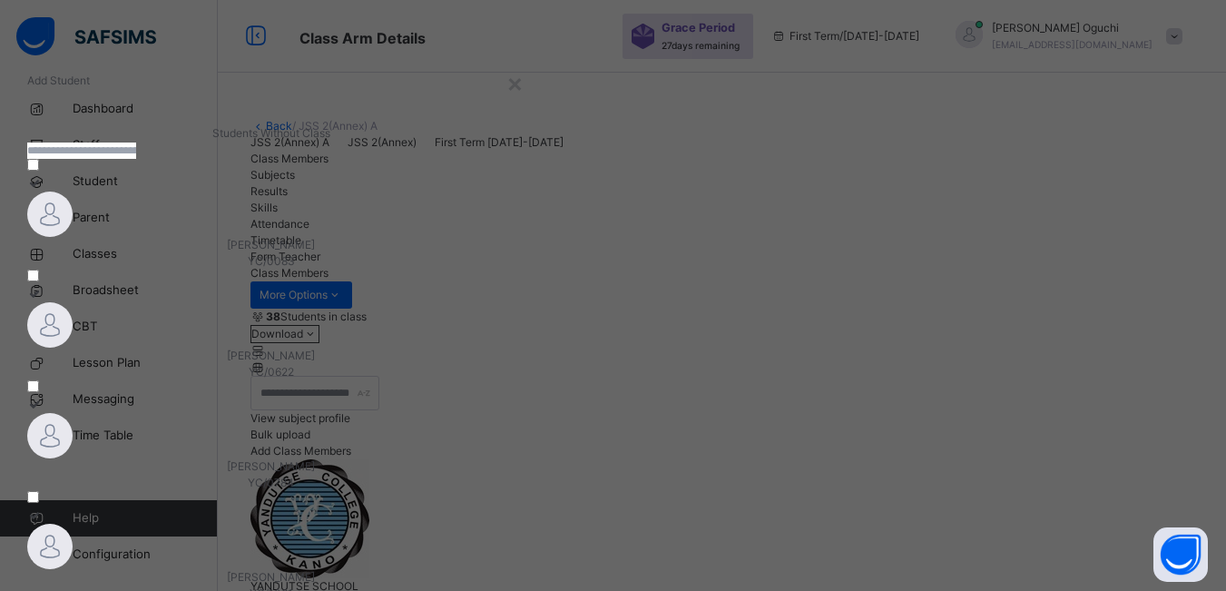
click at [136, 159] on input "text" at bounding box center [81, 151] width 109 height 16
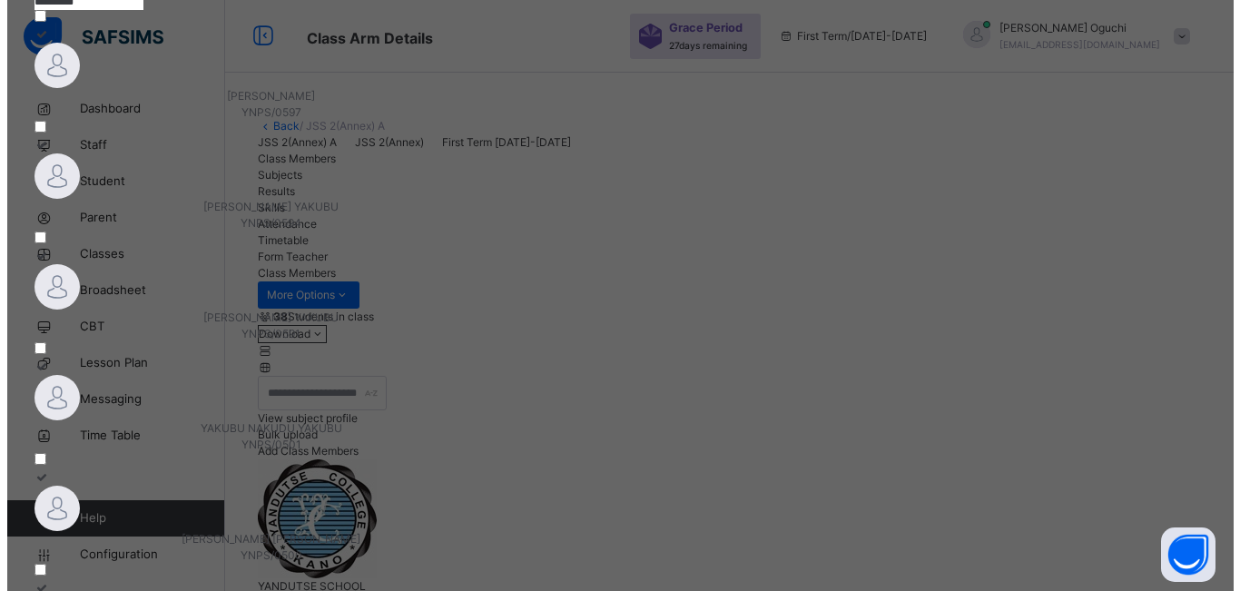
scroll to position [182, 0]
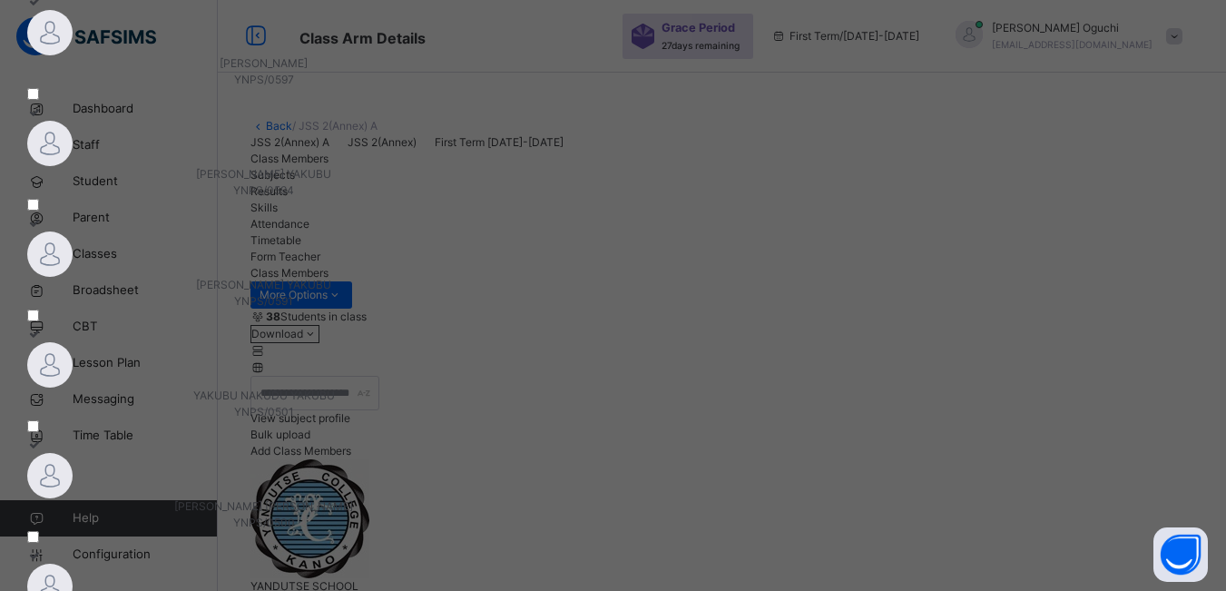
type input "*********"
click at [73, 55] on img at bounding box center [49, 32] width 45 height 45
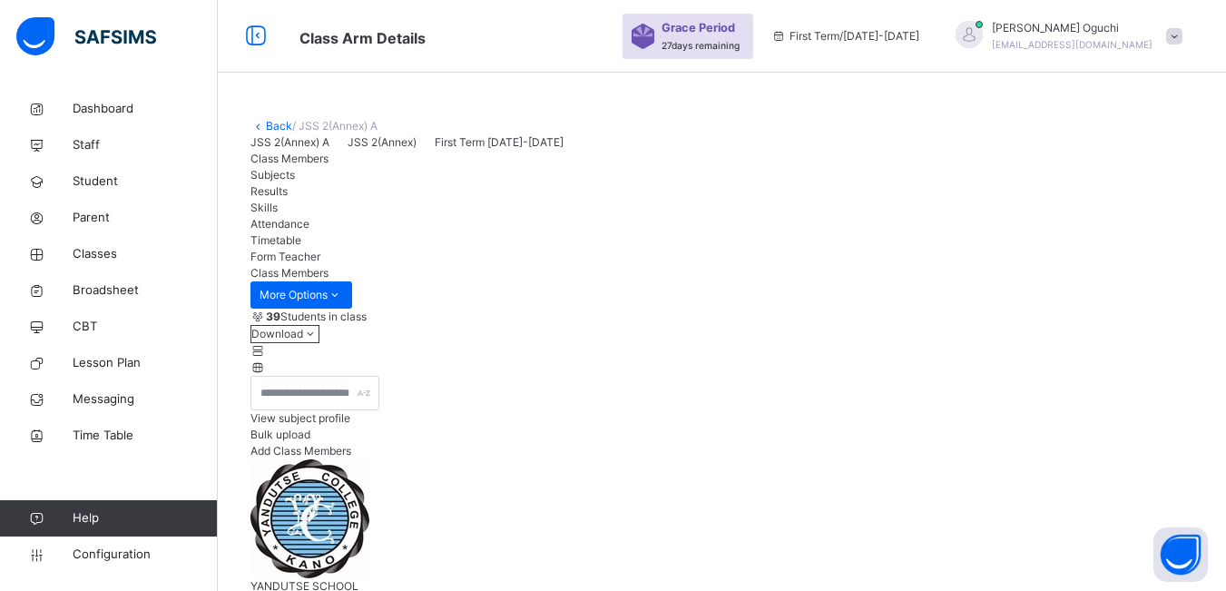
click at [351, 457] on span "Add Class Members" at bounding box center [301, 451] width 101 height 14
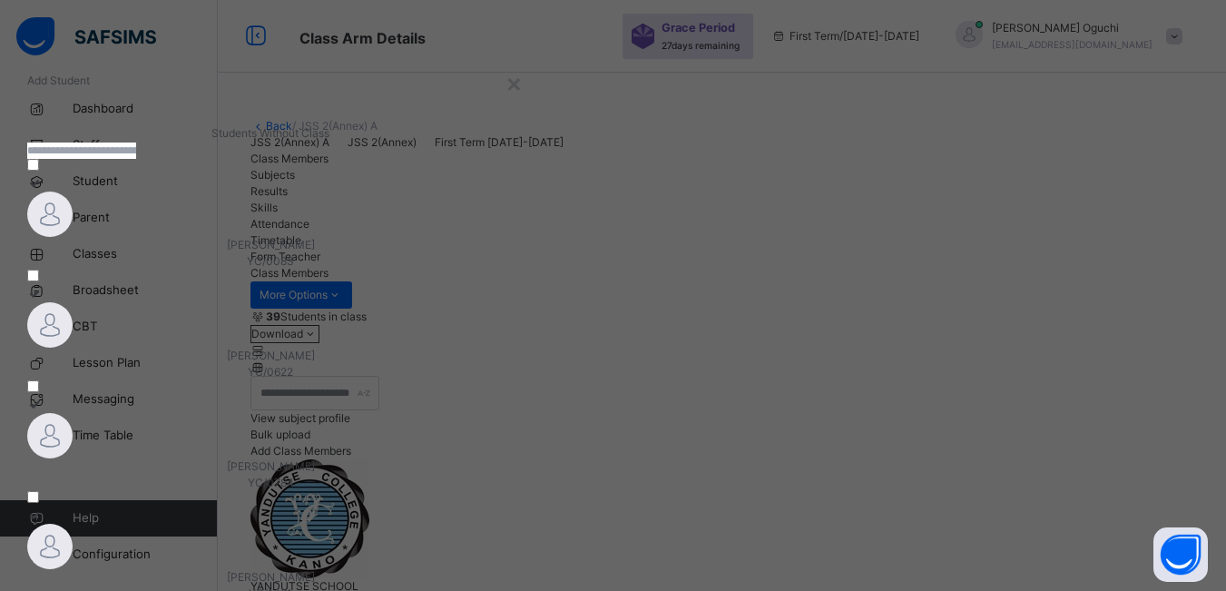
click at [136, 159] on input "text" at bounding box center [81, 151] width 109 height 16
type input "*********"
click at [73, 237] on img at bounding box center [49, 214] width 45 height 45
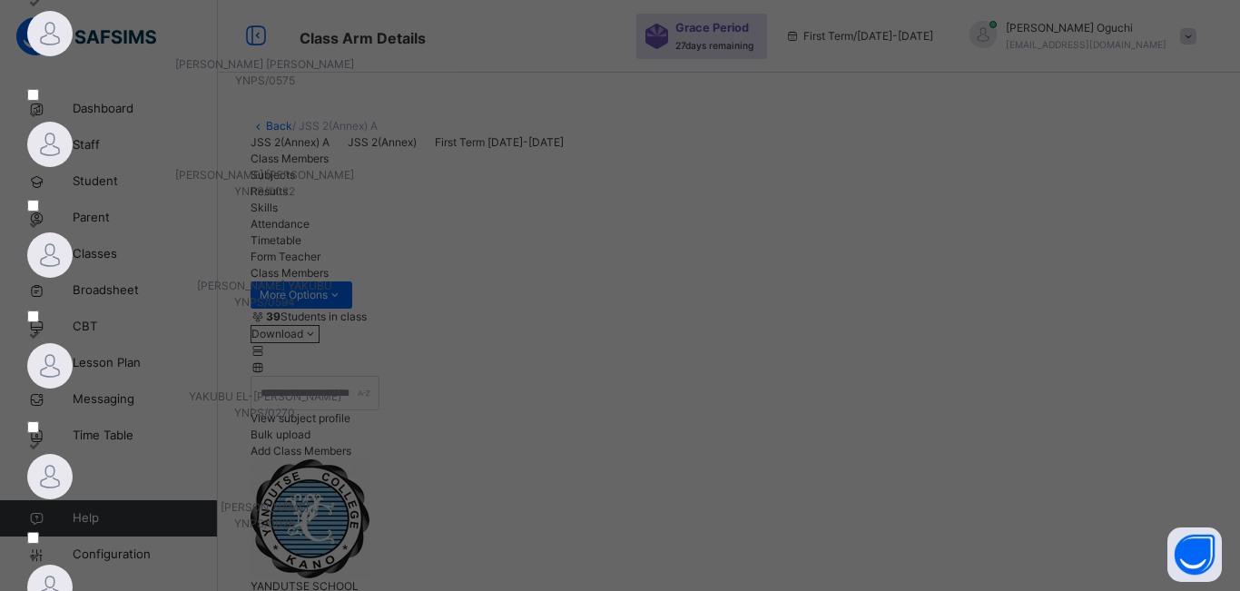
scroll to position [219, 0]
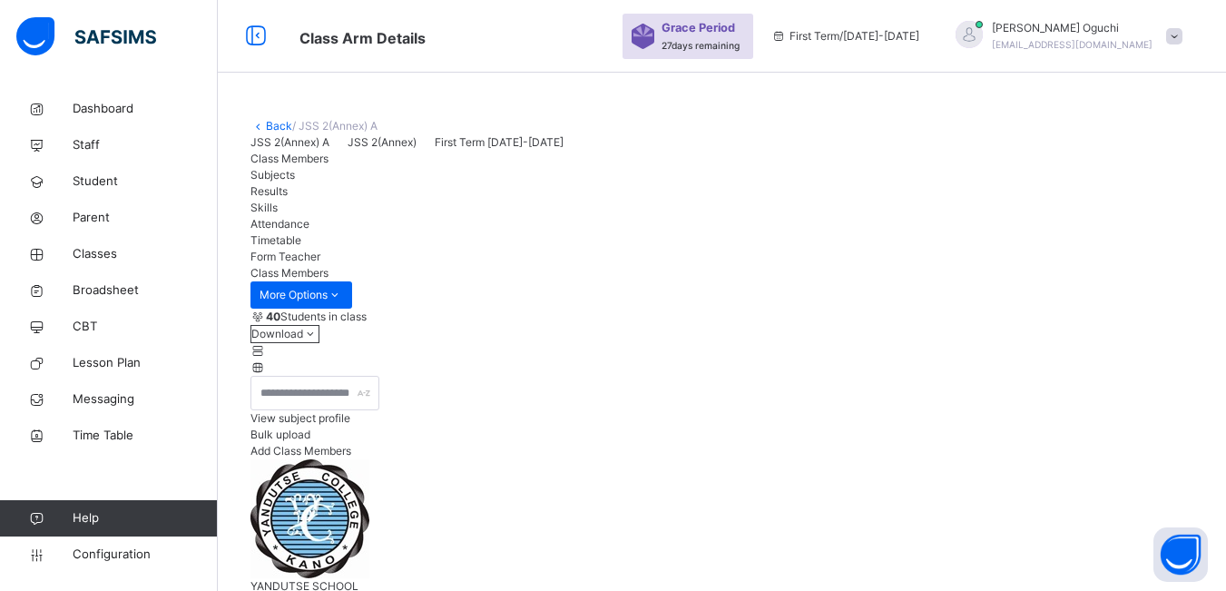
click at [351, 457] on span "Add Class Members" at bounding box center [301, 451] width 101 height 14
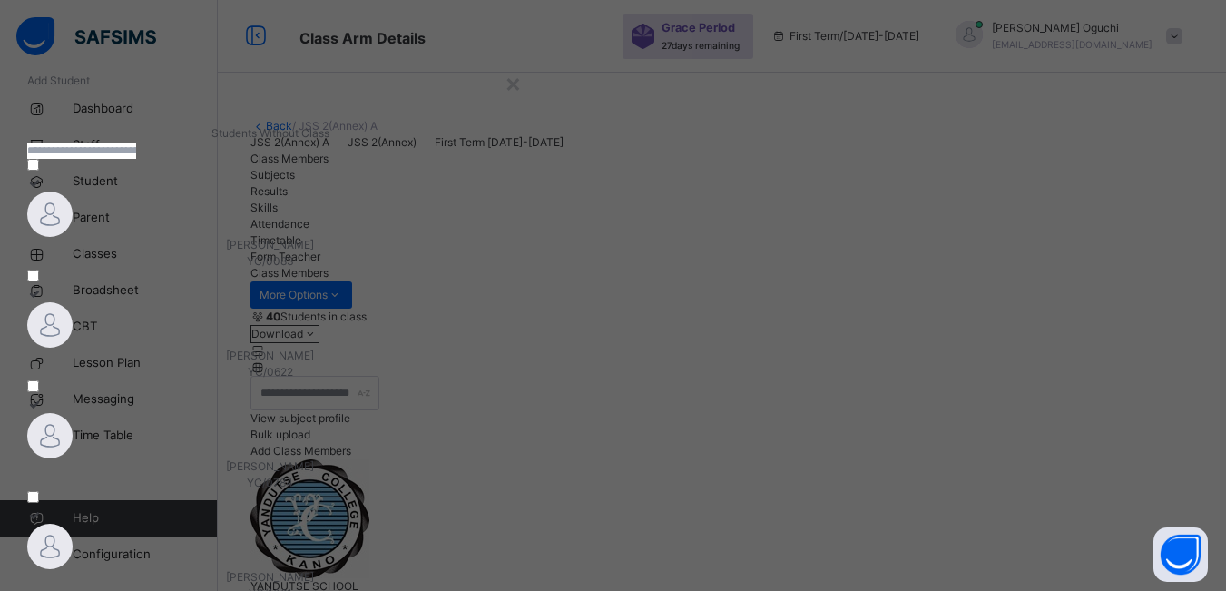
click at [136, 159] on input "text" at bounding box center [81, 151] width 109 height 16
type input "*********"
click at [258, 237] on div at bounding box center [264, 214] width 475 height 45
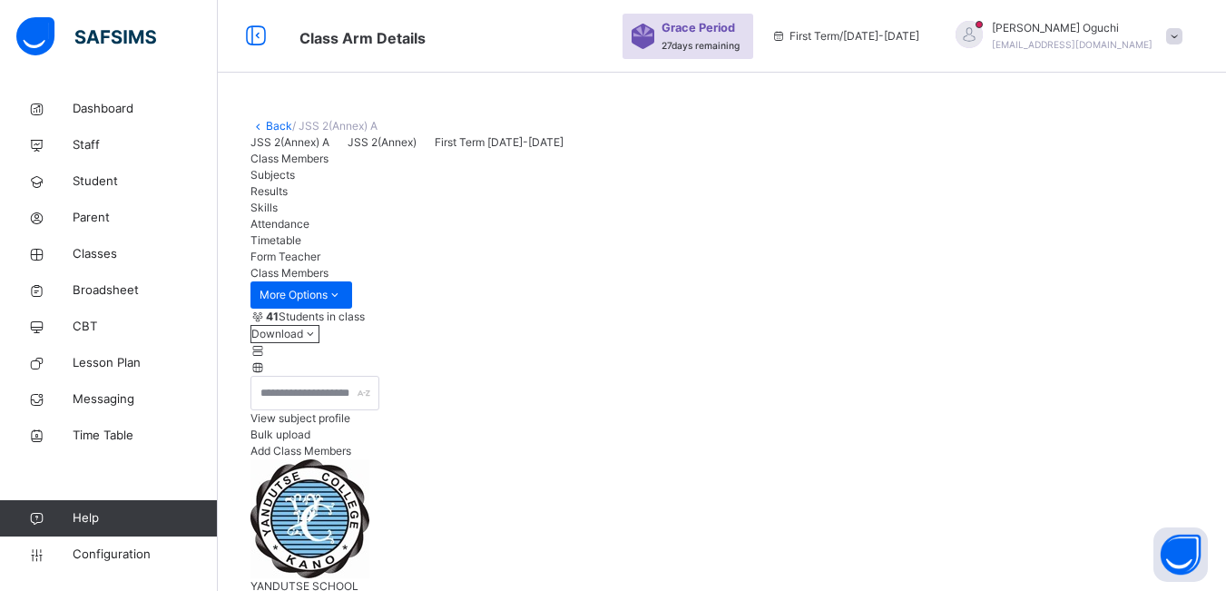
click at [351, 457] on span "Add Class Members" at bounding box center [301, 451] width 101 height 14
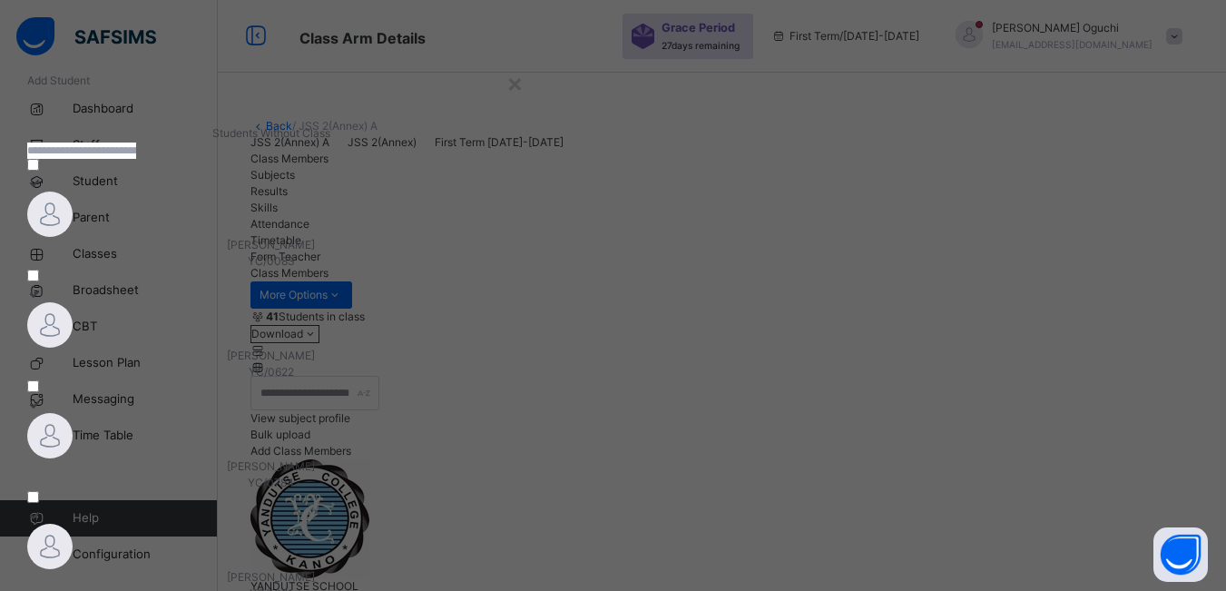
click at [136, 159] on input "text" at bounding box center [81, 151] width 109 height 16
type input "*********"
click at [239, 270] on div "[PERSON_NAME] [PERSON_NAME] YNPS/0606" at bounding box center [264, 253] width 475 height 33
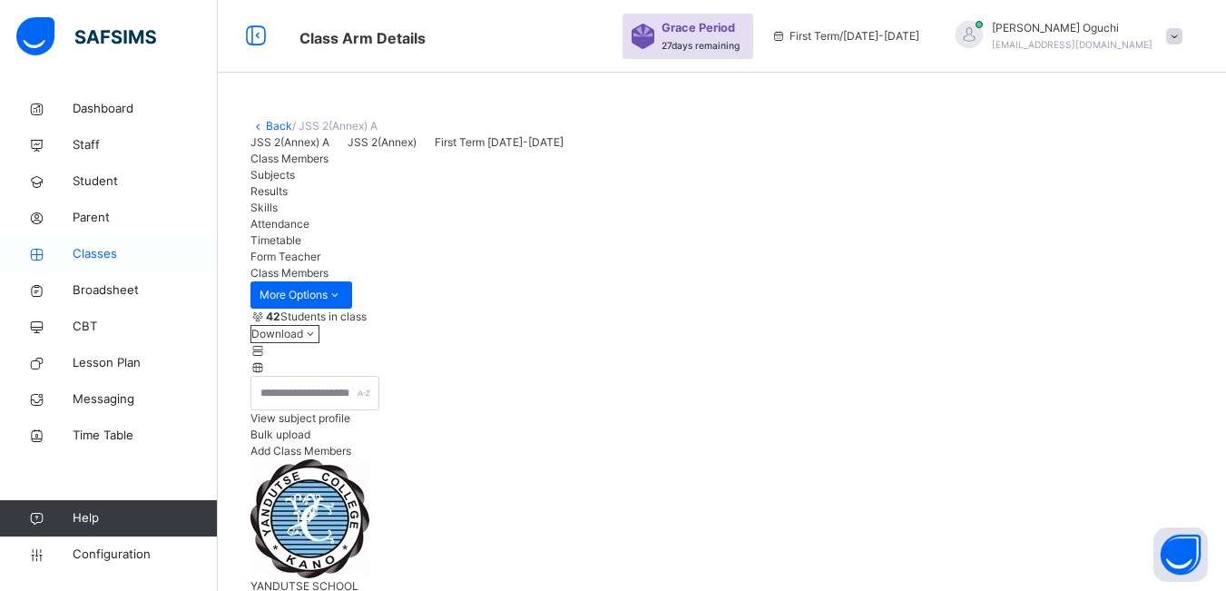
click at [90, 257] on span "Classes" at bounding box center [145, 254] width 145 height 18
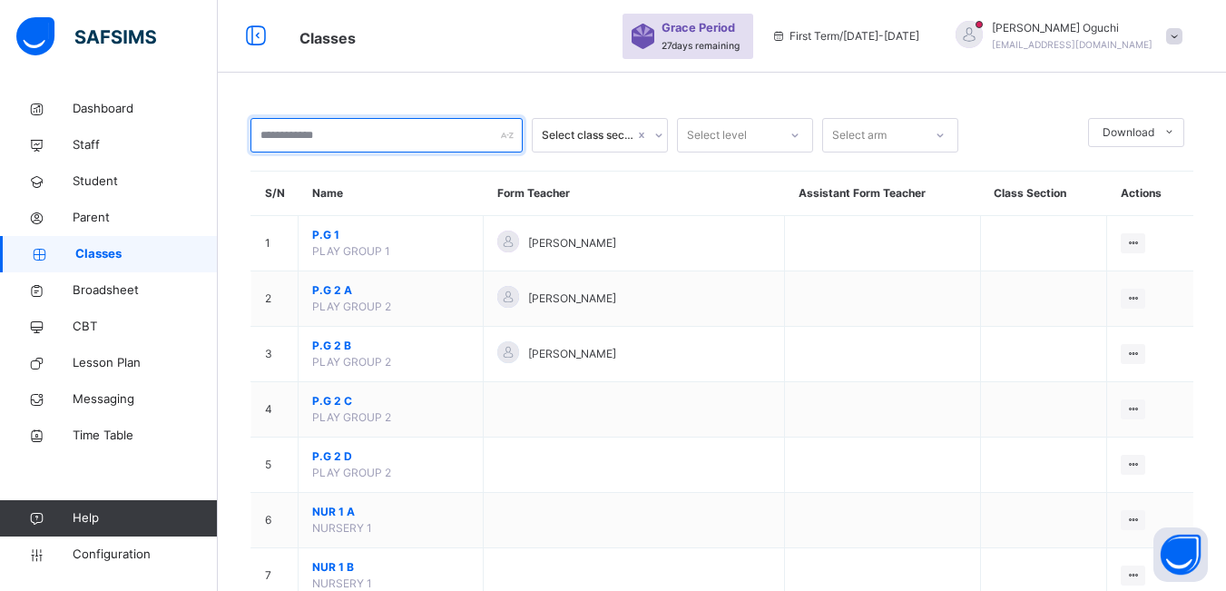
click at [373, 129] on input "text" at bounding box center [387, 135] width 272 height 34
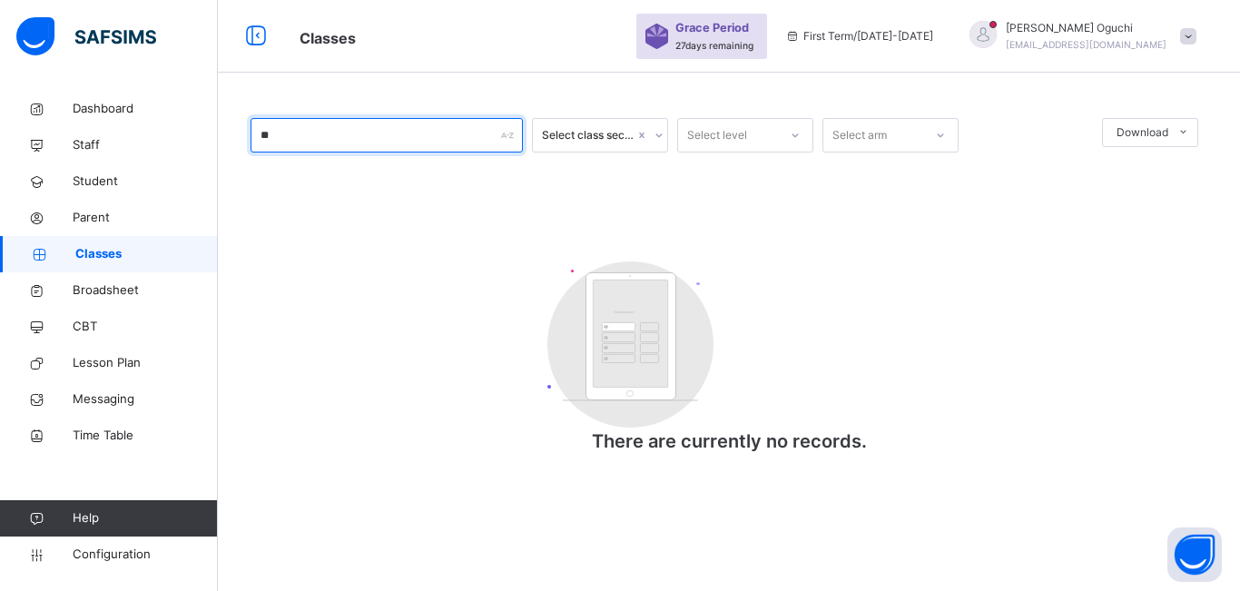
type input "*"
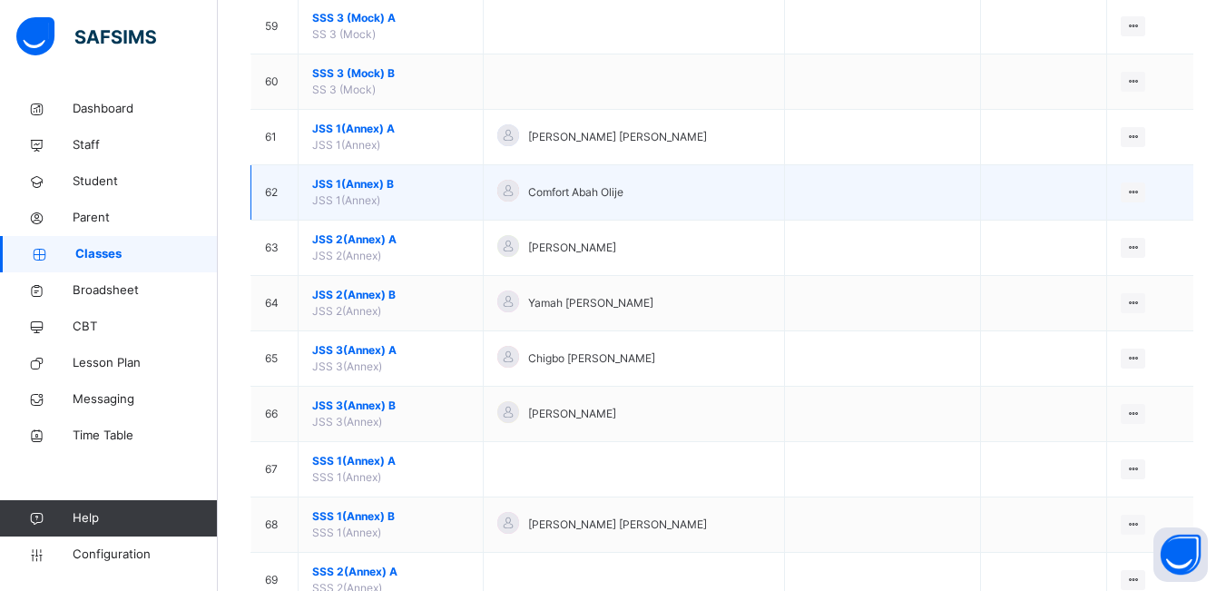
scroll to position [3449, 0]
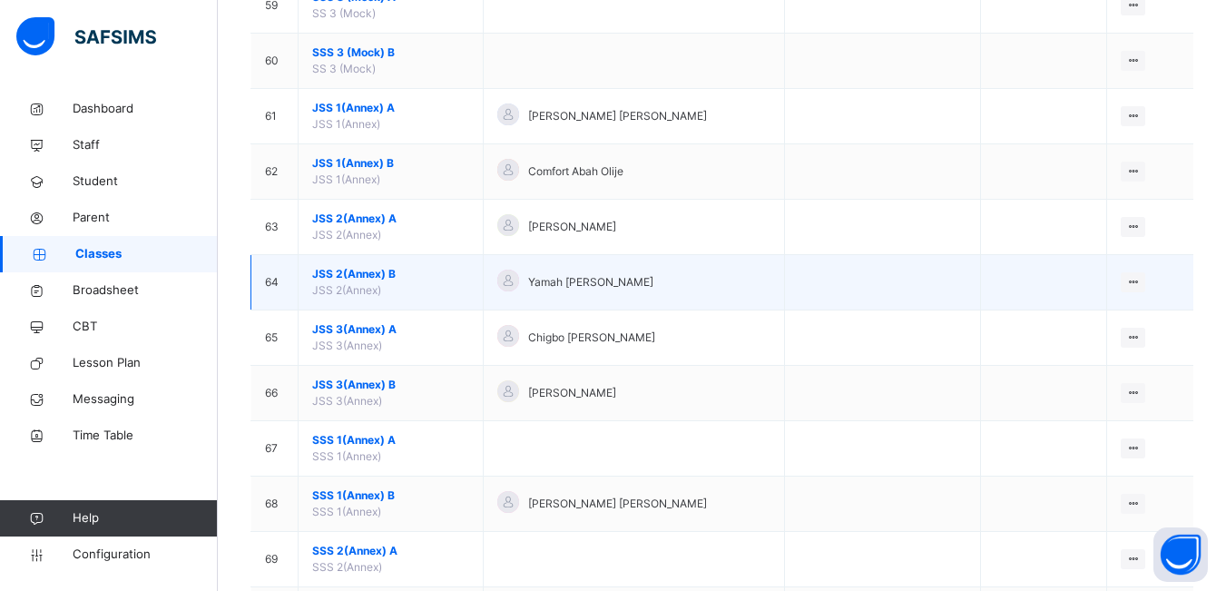
click at [358, 279] on span "JSS 2(Annex) B" at bounding box center [390, 274] width 157 height 16
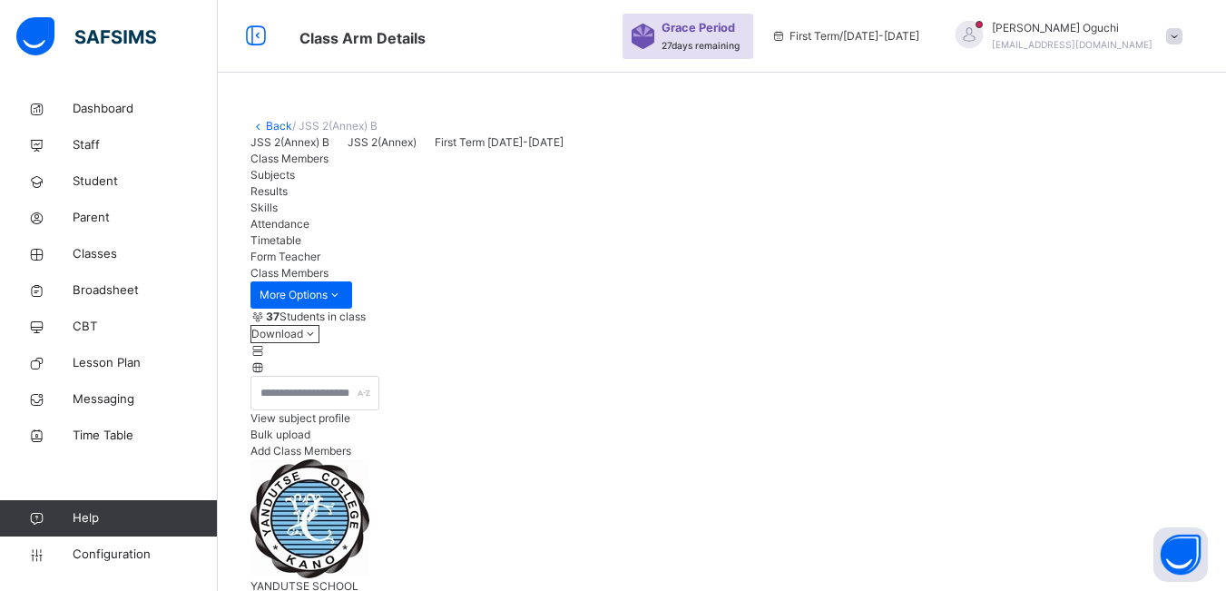
click at [351, 457] on span "Add Class Members" at bounding box center [301, 451] width 101 height 14
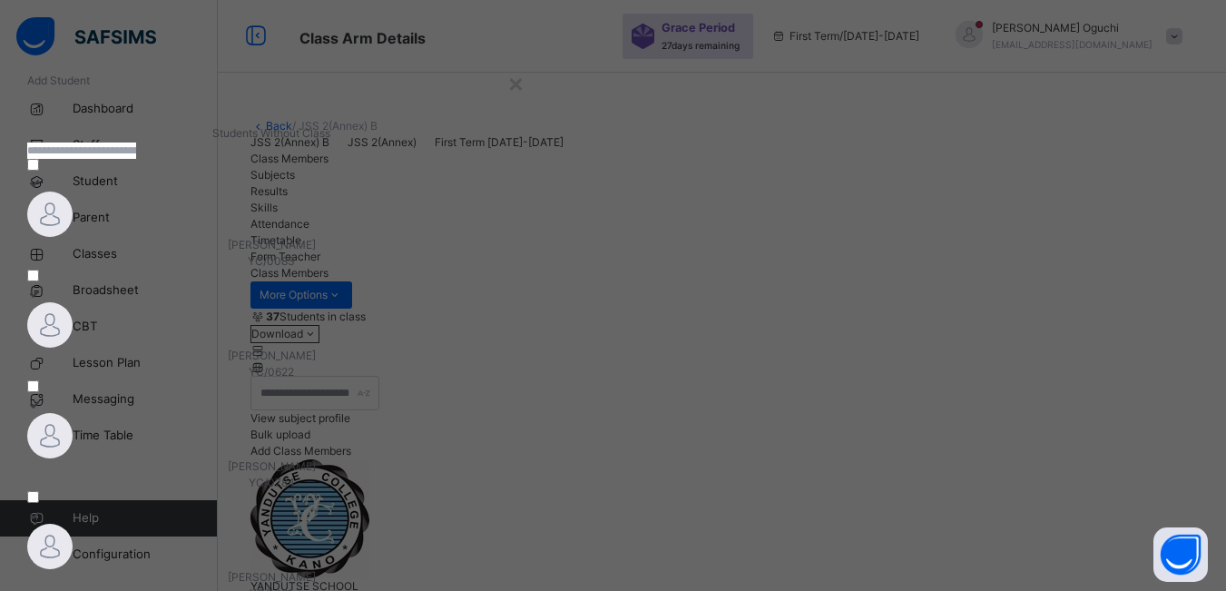
click at [136, 159] on input "text" at bounding box center [81, 151] width 109 height 16
type input "*******"
click at [247, 237] on div at bounding box center [202, 214] width 351 height 45
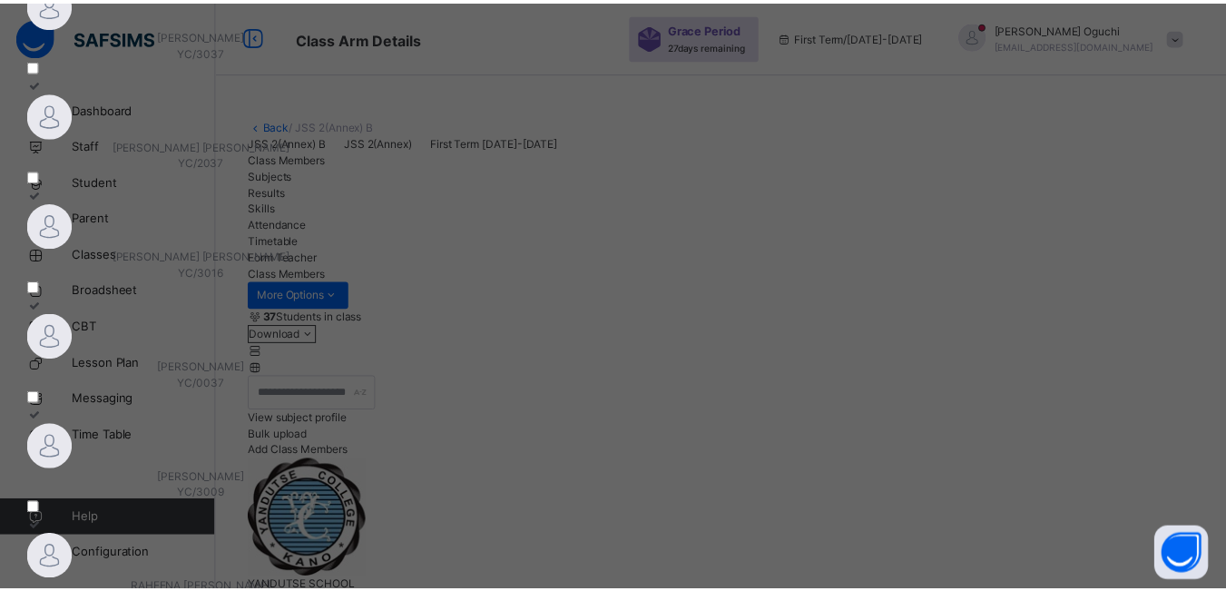
scroll to position [219, 0]
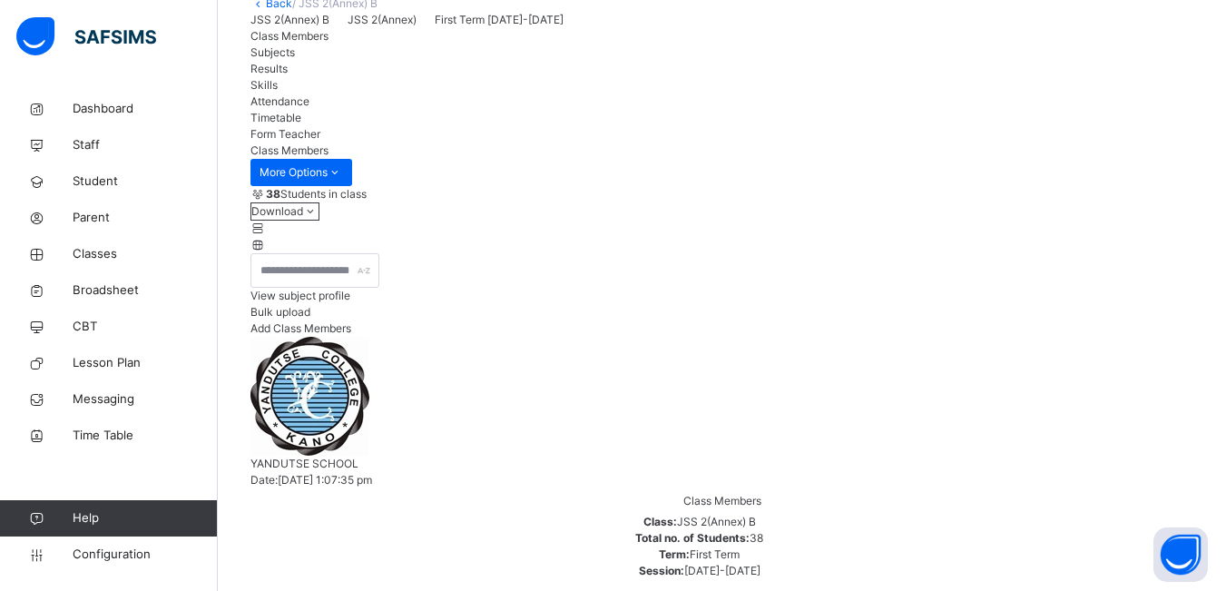
scroll to position [91, 0]
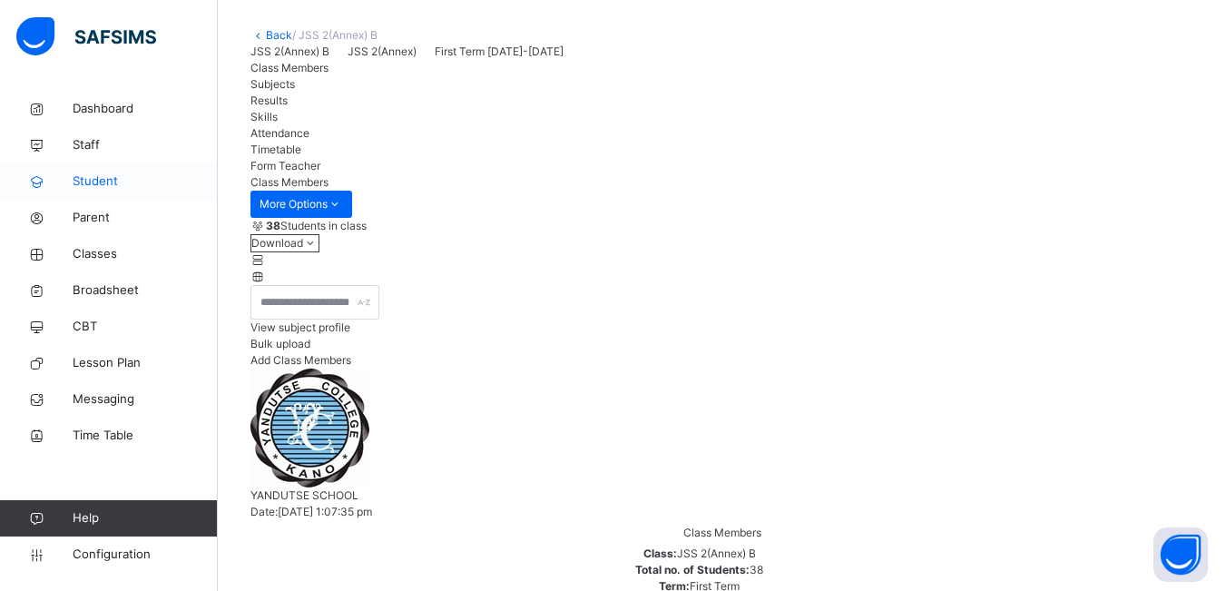
click at [107, 181] on span "Student" at bounding box center [145, 181] width 145 height 18
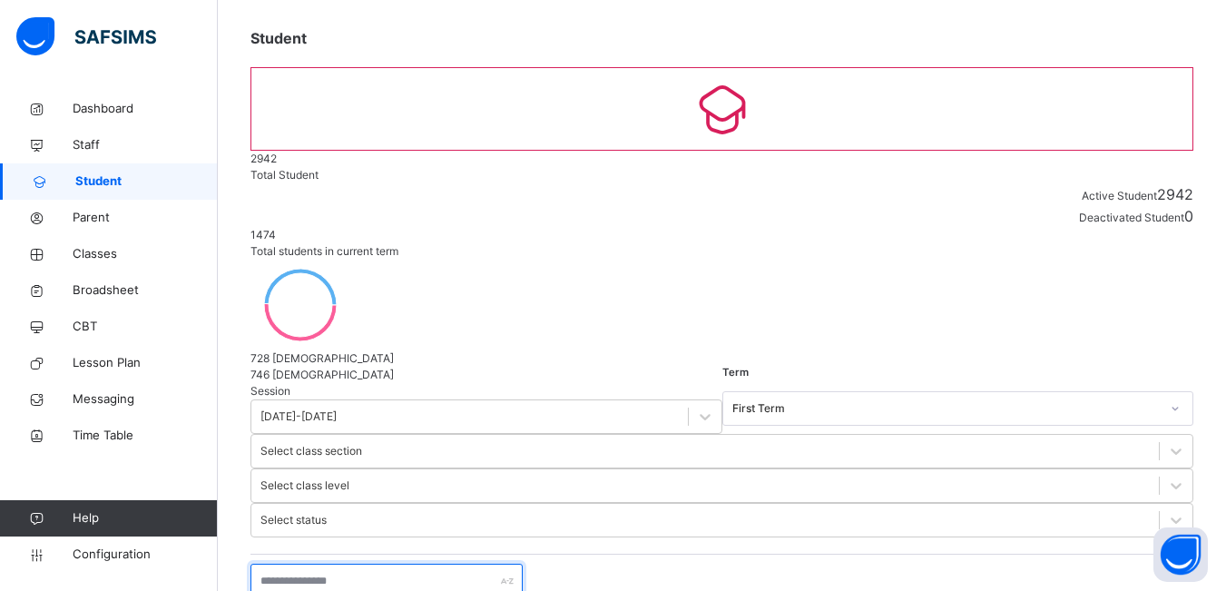
click at [290, 564] on input "text" at bounding box center [387, 581] width 272 height 34
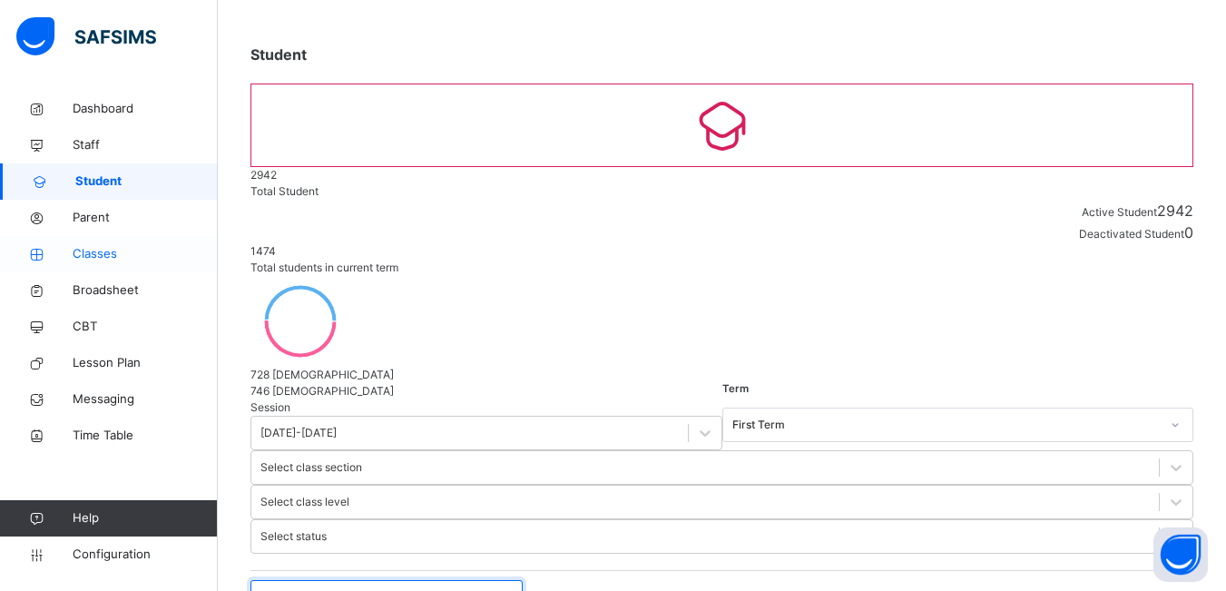
type input "*******"
click at [107, 246] on span "Classes" at bounding box center [145, 254] width 145 height 18
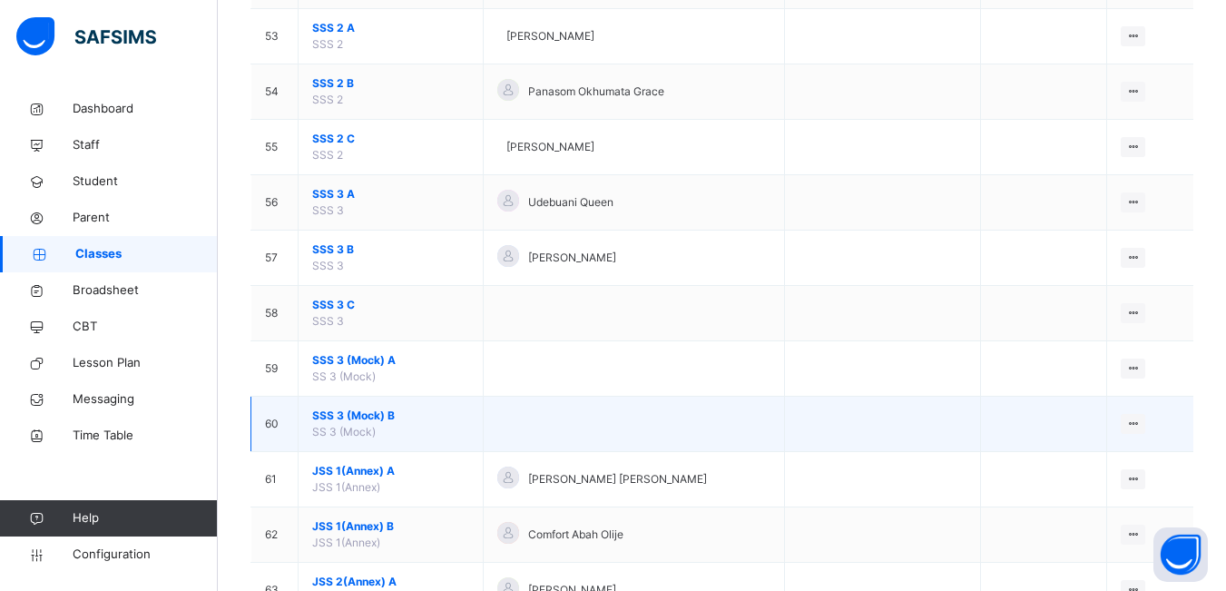
scroll to position [3449, 0]
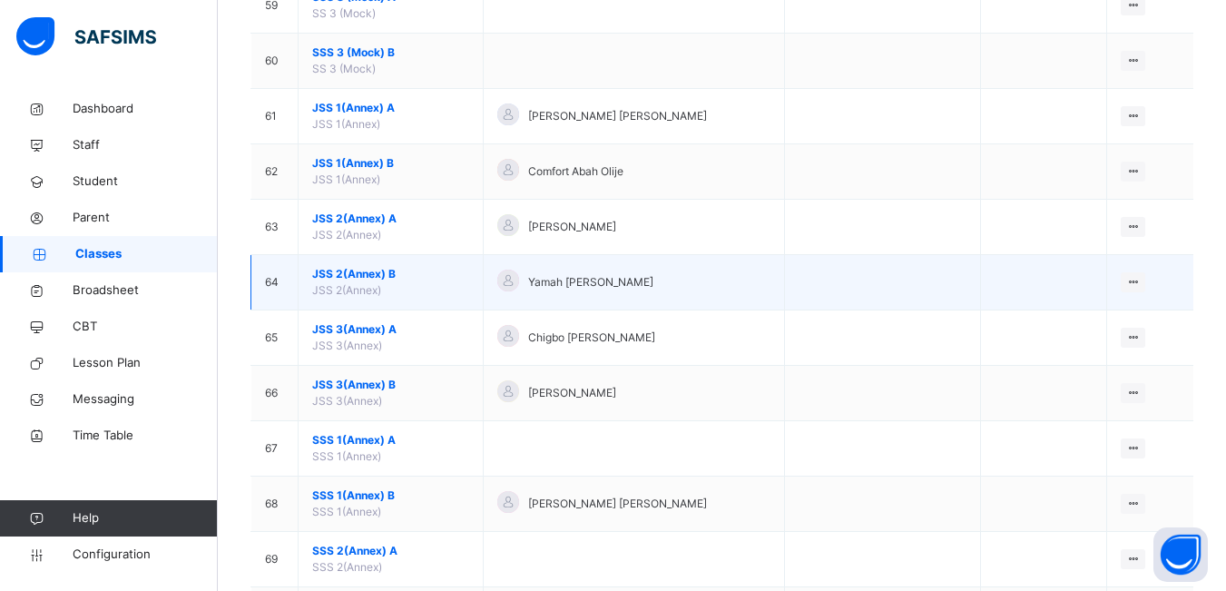
click at [348, 284] on span "JSS 2(Annex)" at bounding box center [346, 290] width 69 height 14
click at [358, 281] on span "JSS 2(Annex) B" at bounding box center [390, 274] width 157 height 16
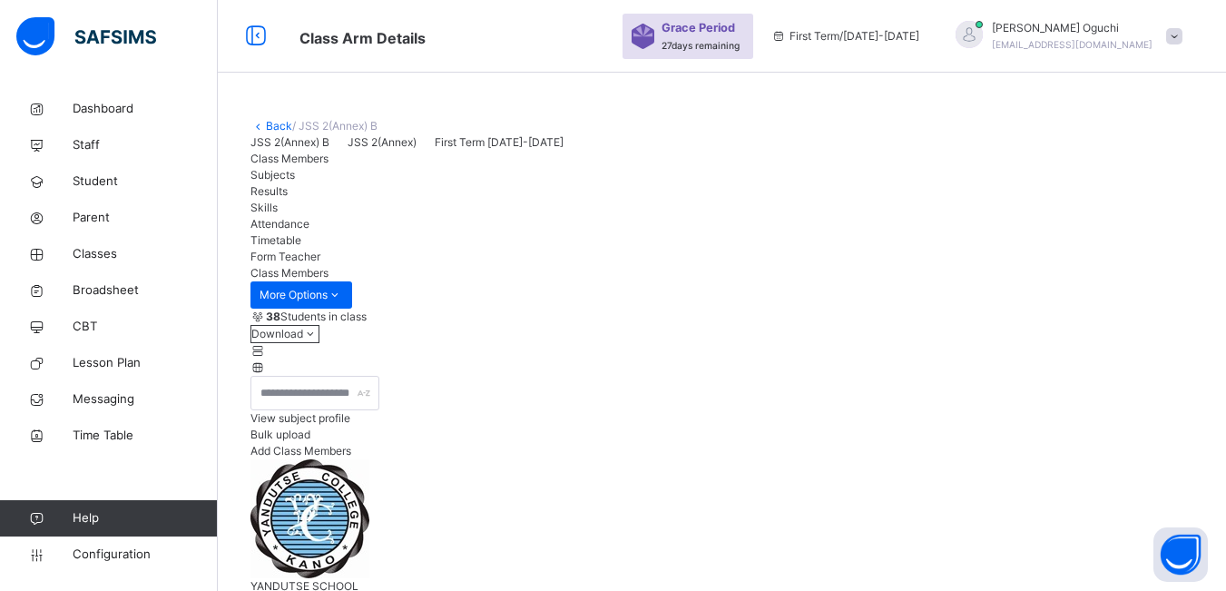
click at [351, 457] on span "Add Class Members" at bounding box center [301, 451] width 101 height 14
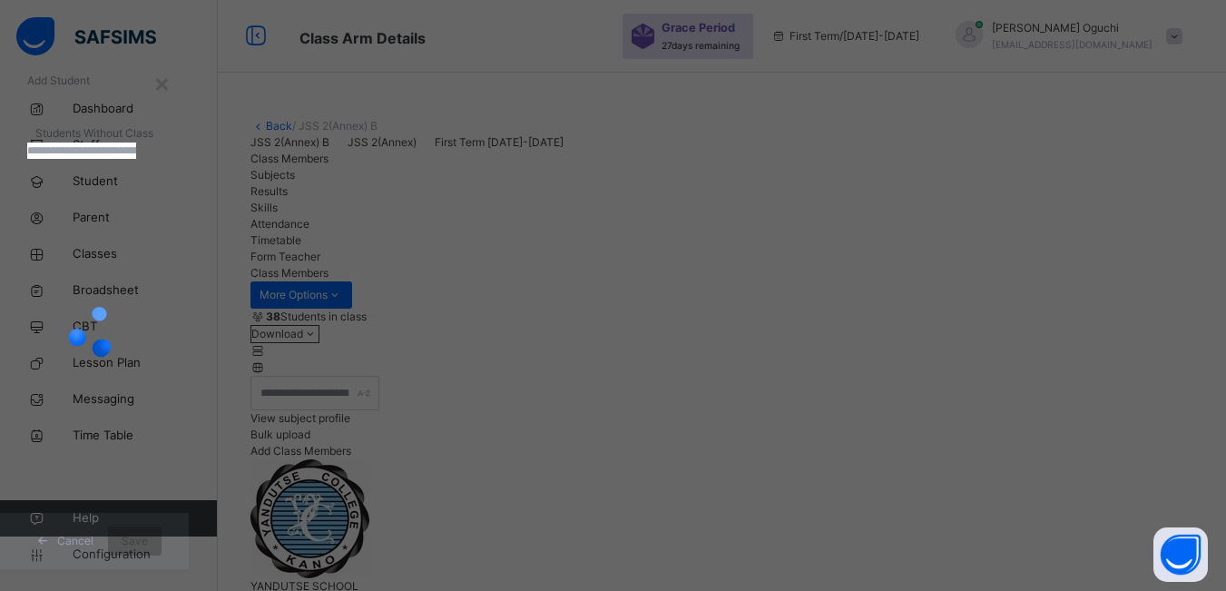
click at [136, 159] on input "text" at bounding box center [81, 151] width 109 height 16
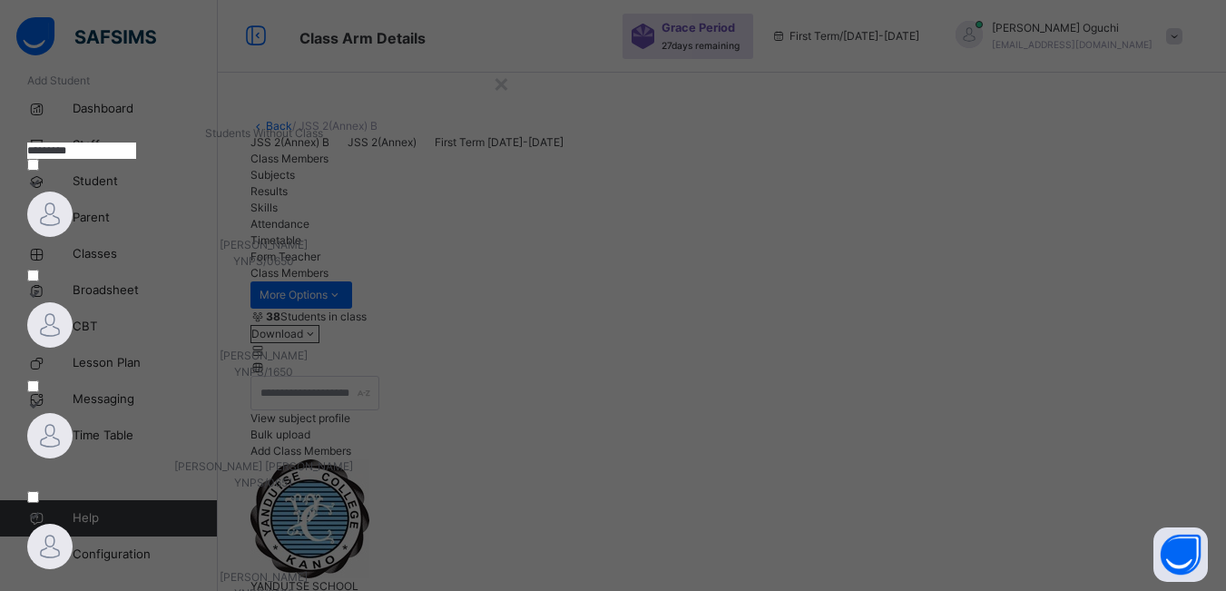
type input "*********"
click at [233, 270] on div "[PERSON_NAME] YNPS/0650" at bounding box center [264, 253] width 474 height 33
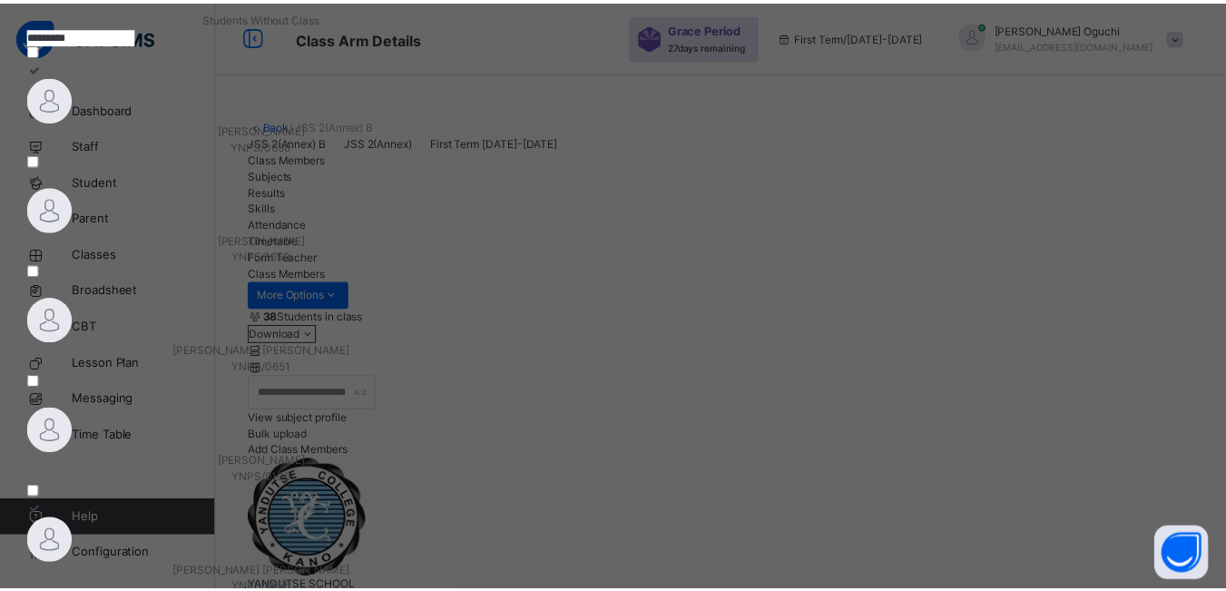
scroll to position [219, 0]
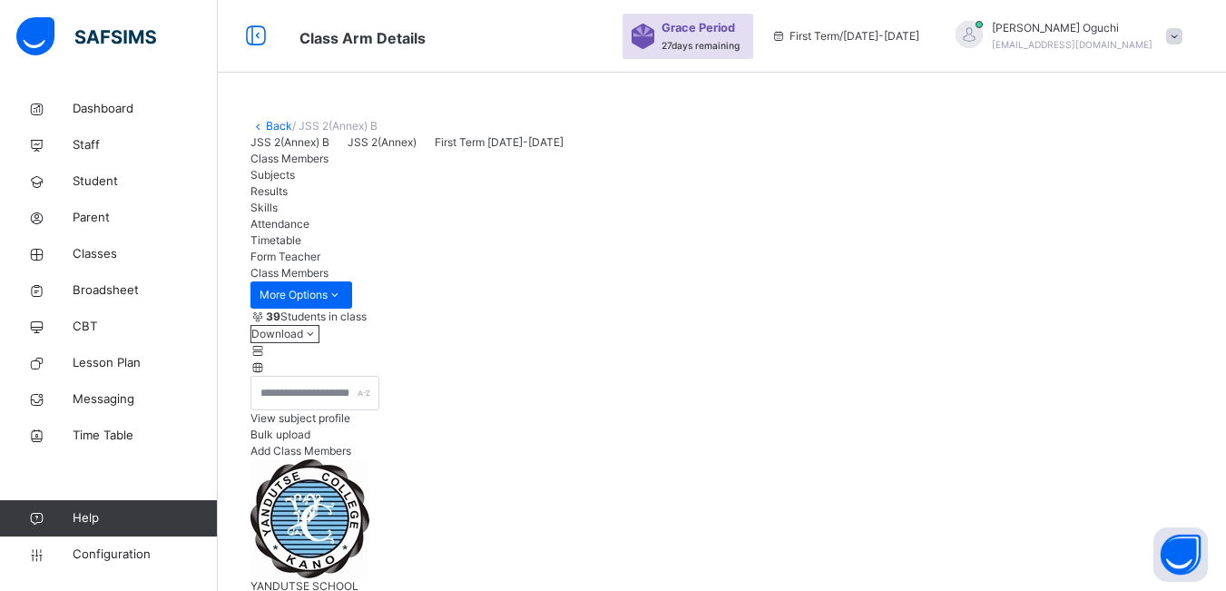
click at [351, 457] on span "Add Class Members" at bounding box center [301, 451] width 101 height 14
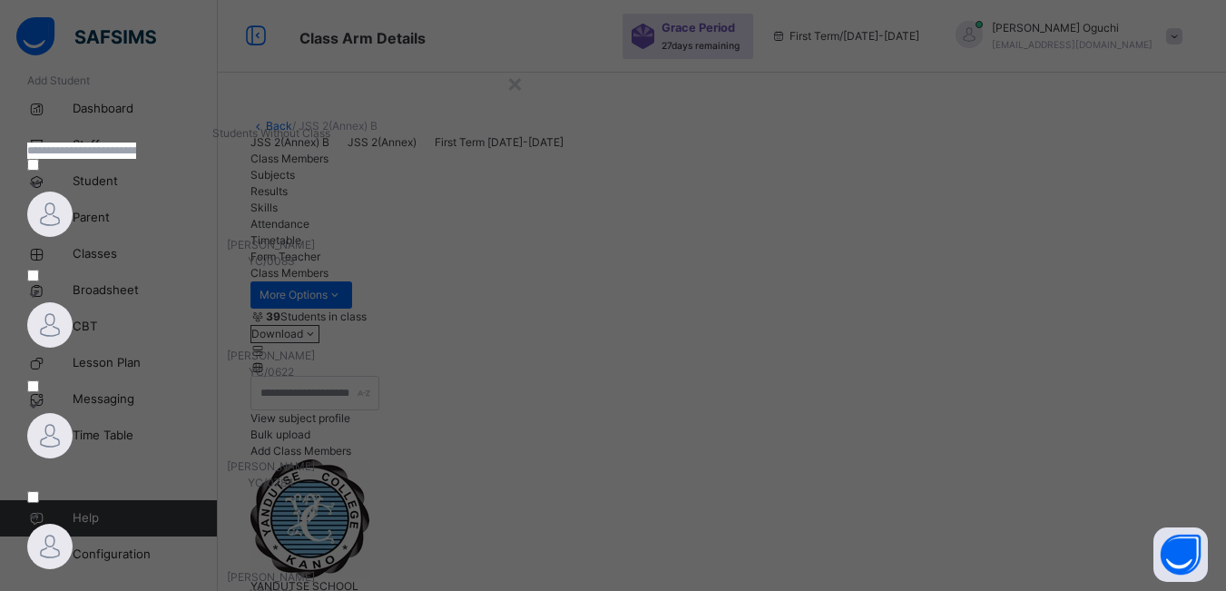
click at [136, 159] on input "text" at bounding box center [81, 151] width 109 height 16
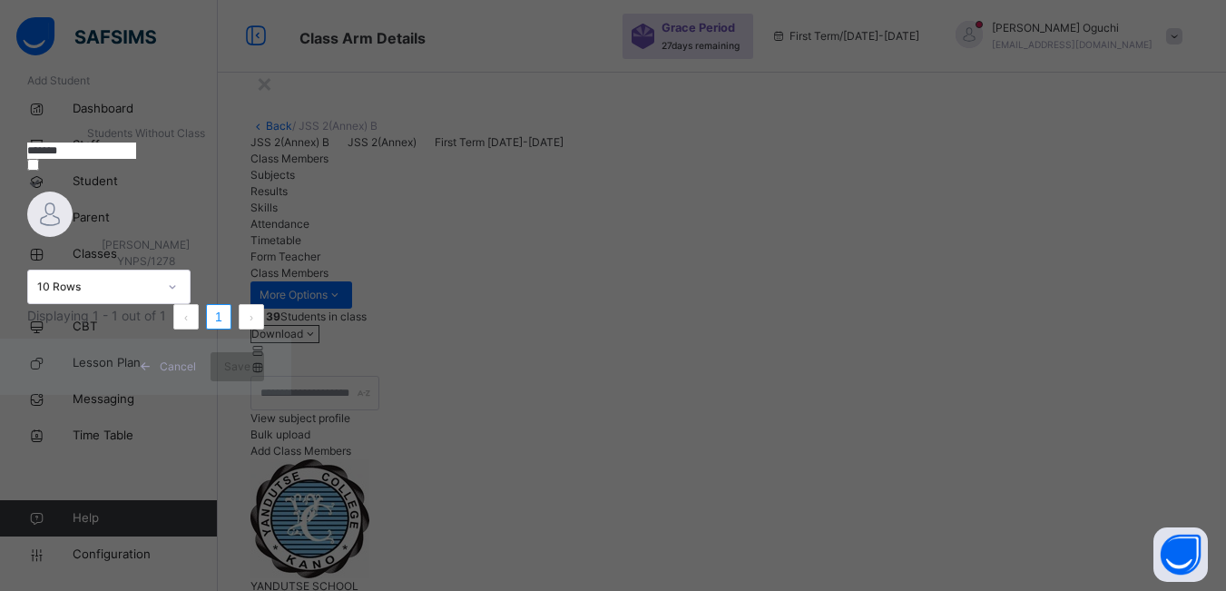
type input "*******"
click at [244, 270] on div "[PERSON_NAME] YNPS/1278" at bounding box center [145, 253] width 237 height 33
click at [251, 375] on span "Save" at bounding box center [237, 367] width 26 height 16
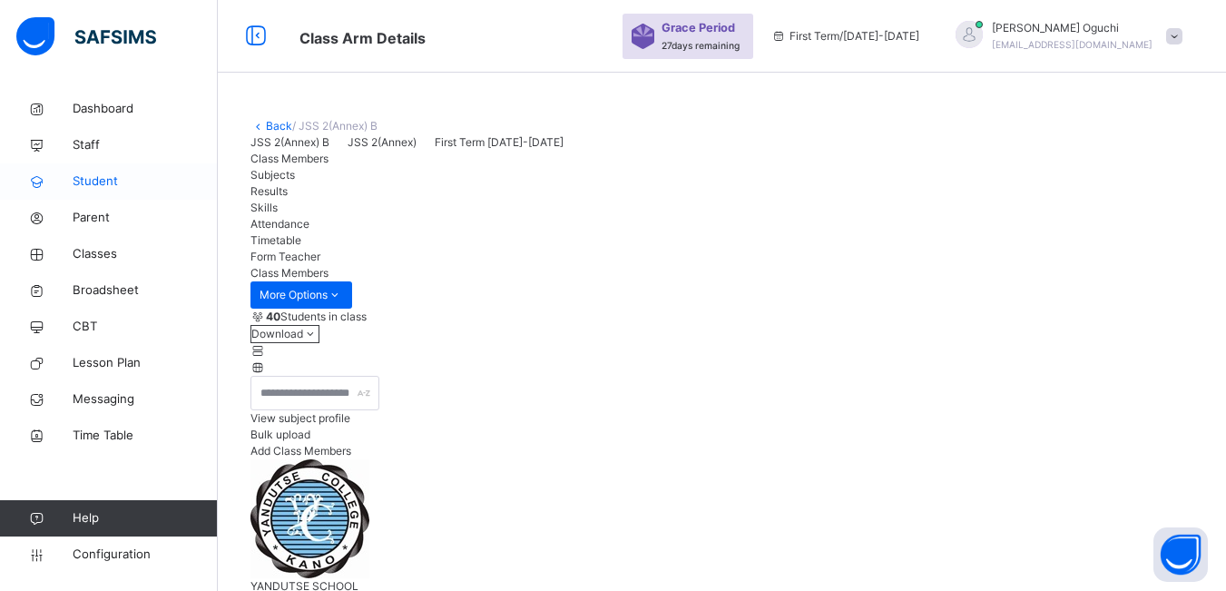
click at [102, 179] on span "Student" at bounding box center [145, 181] width 145 height 18
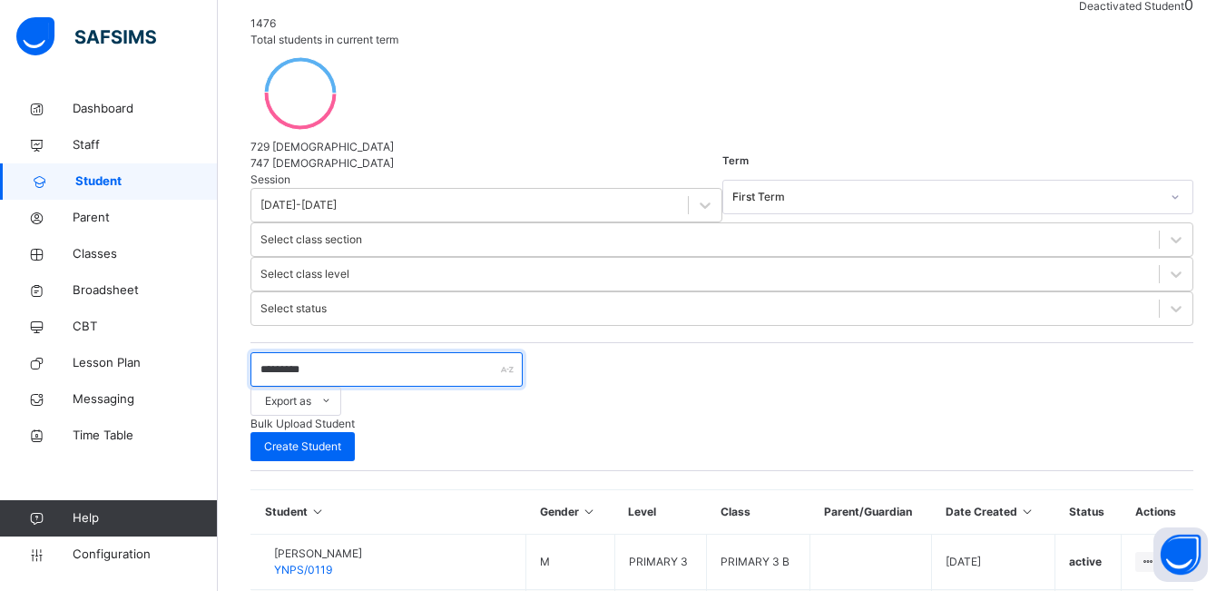
scroll to position [272, 0]
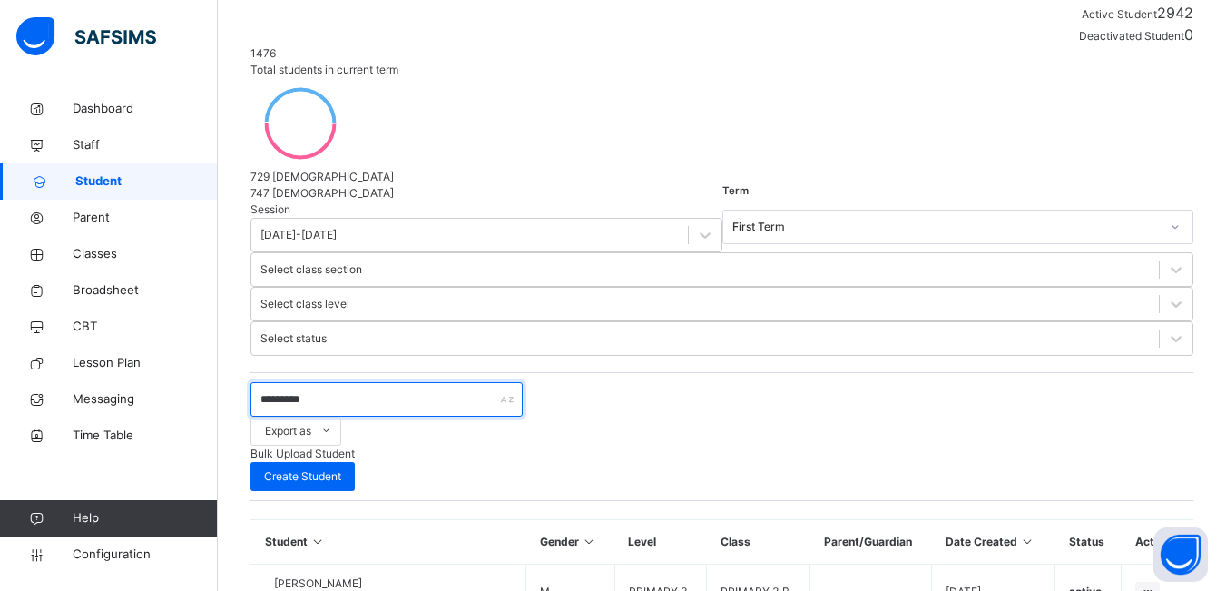
click at [277, 382] on input "*********" at bounding box center [387, 399] width 272 height 34
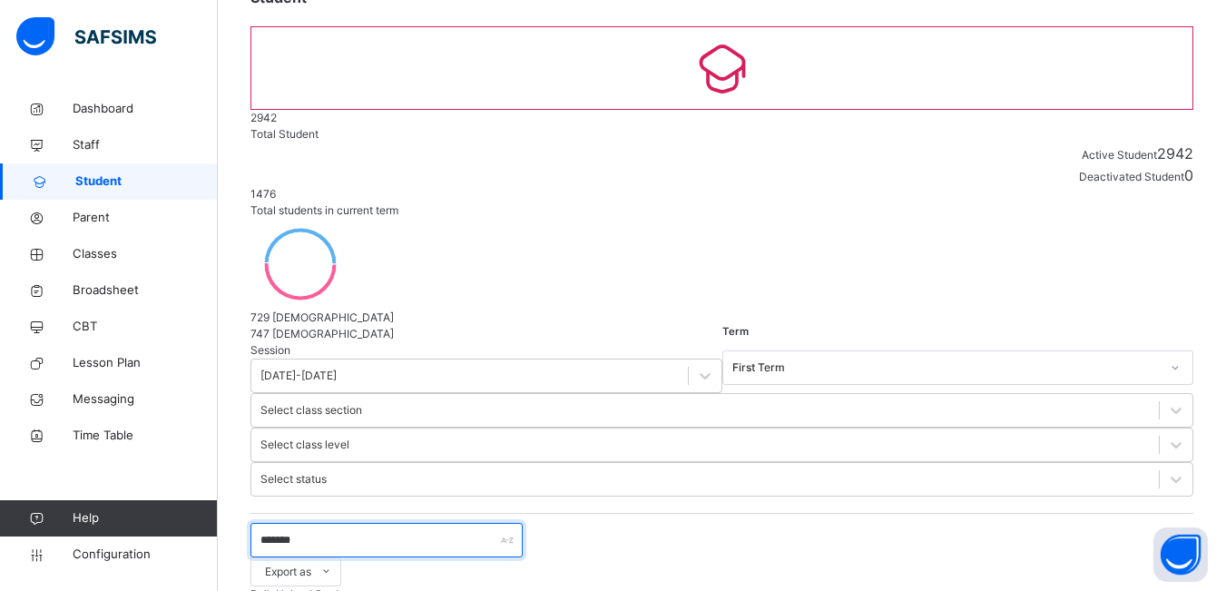
scroll to position [145, 0]
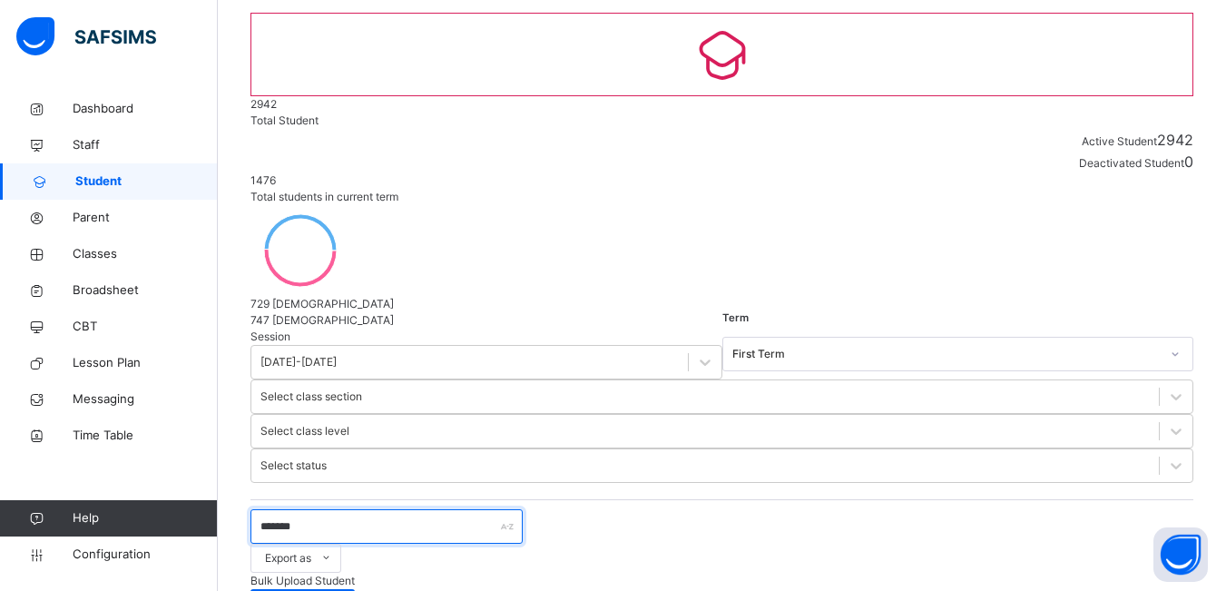
type input "*******"
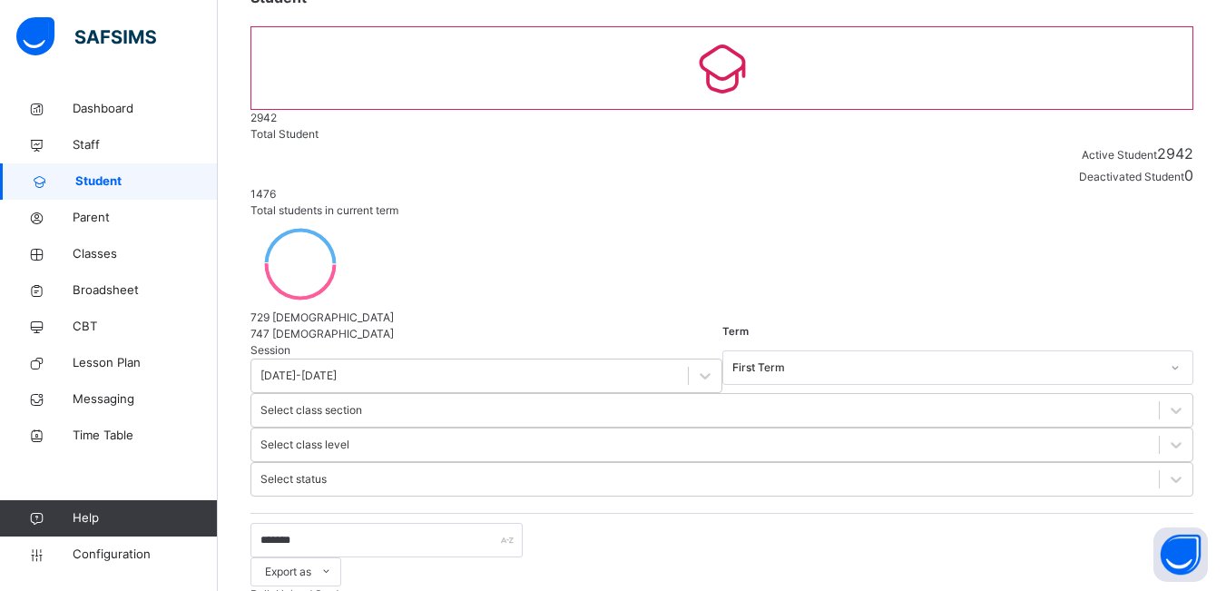
click at [84, 249] on span "Classes" at bounding box center [145, 254] width 145 height 18
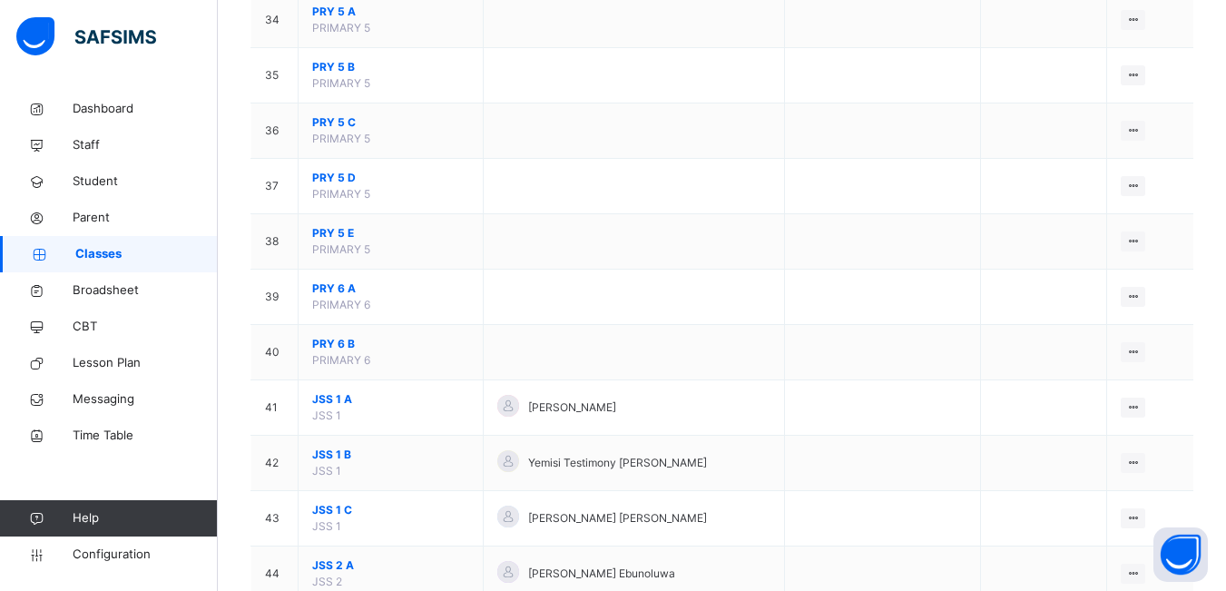
scroll to position [2360, 0]
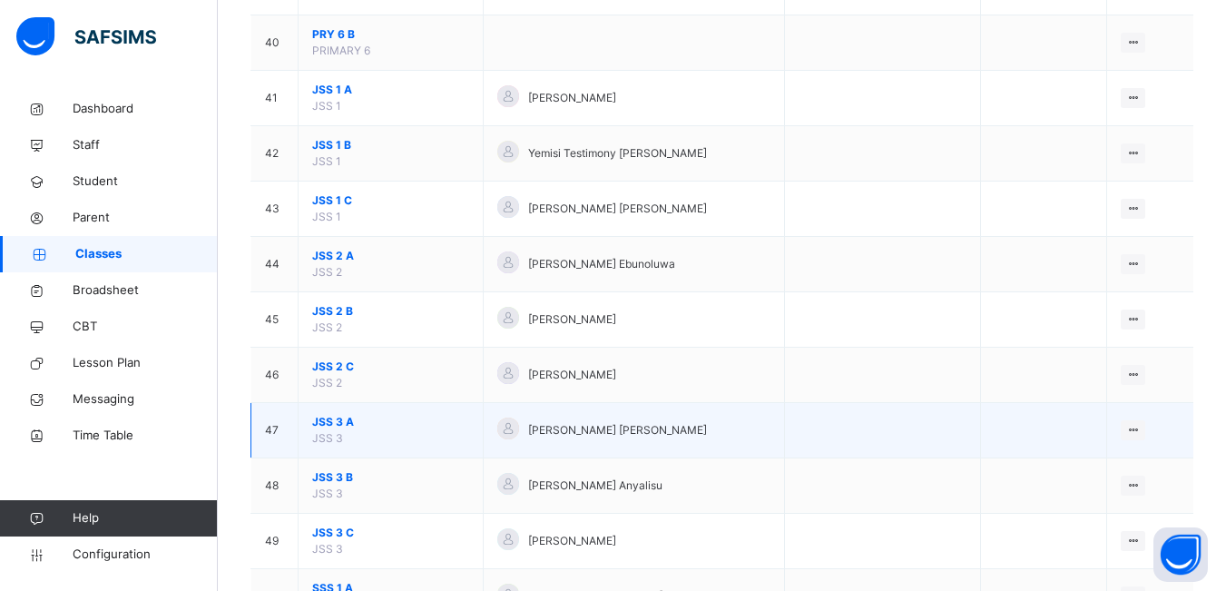
click at [369, 421] on span "JSS 3 A" at bounding box center [390, 422] width 157 height 16
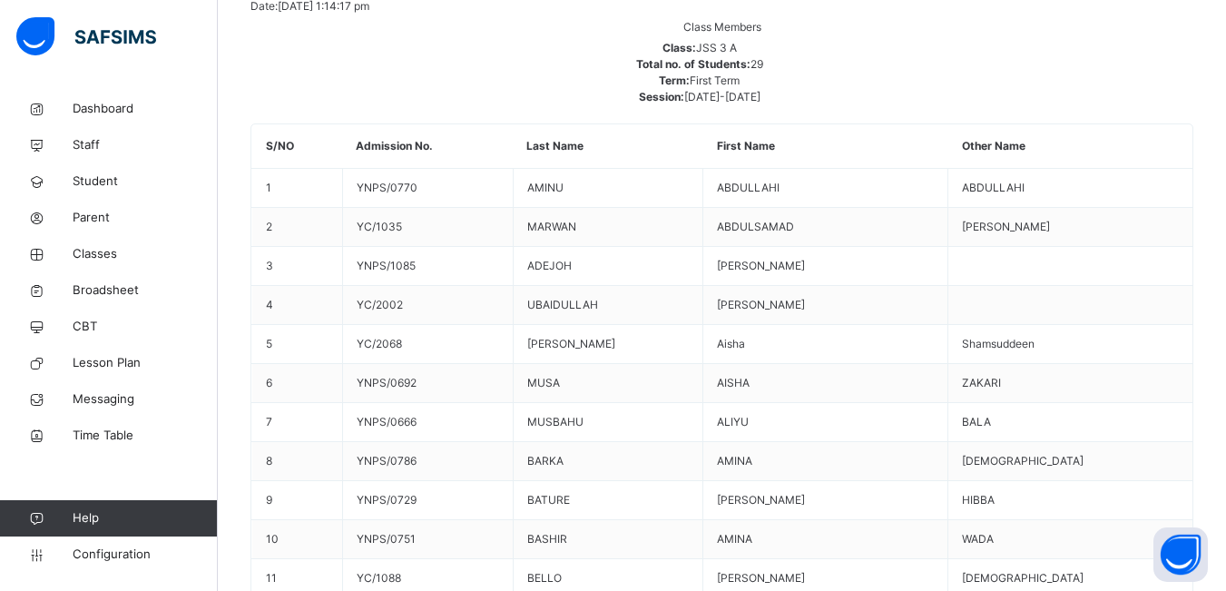
scroll to position [687, 0]
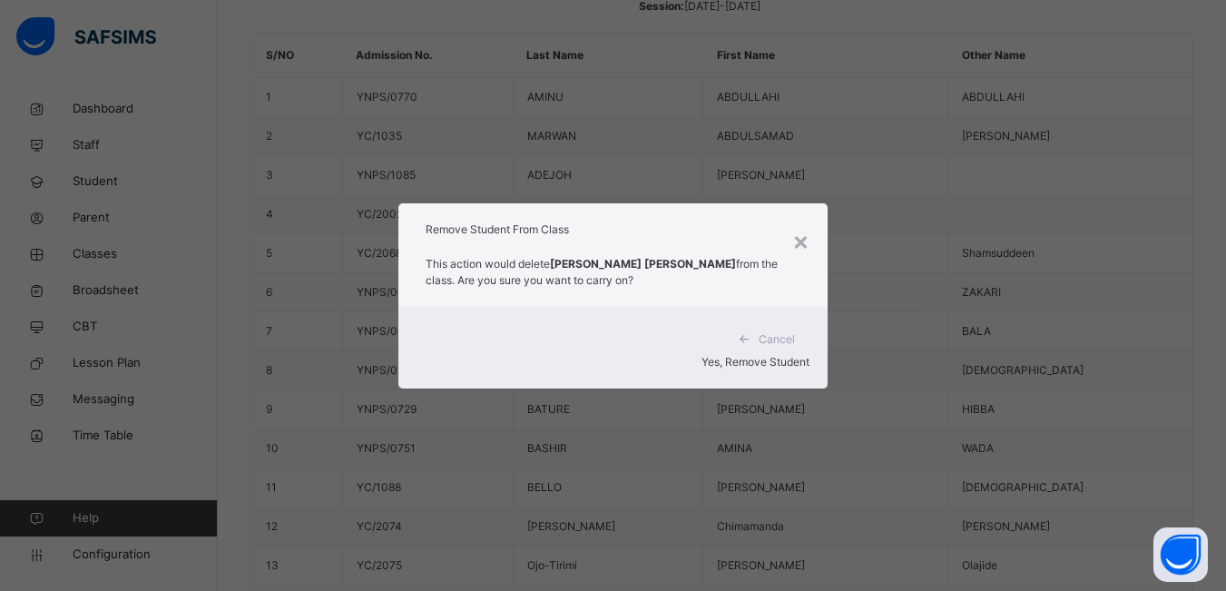
click at [717, 355] on span "Yes, Remove Student" at bounding box center [756, 362] width 108 height 14
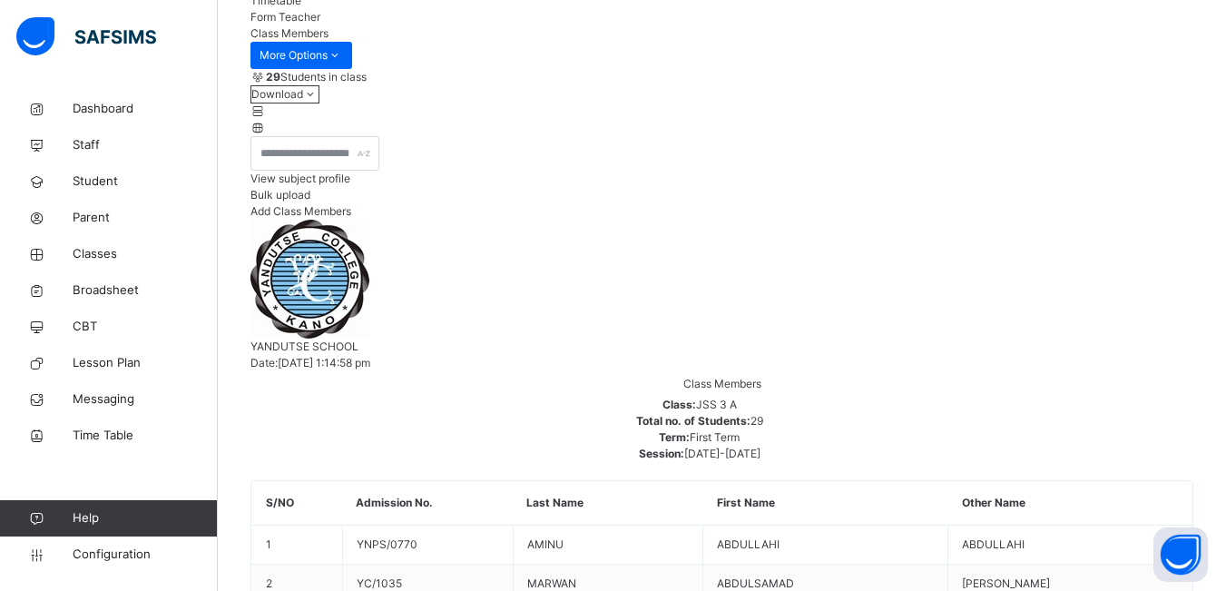
scroll to position [363, 0]
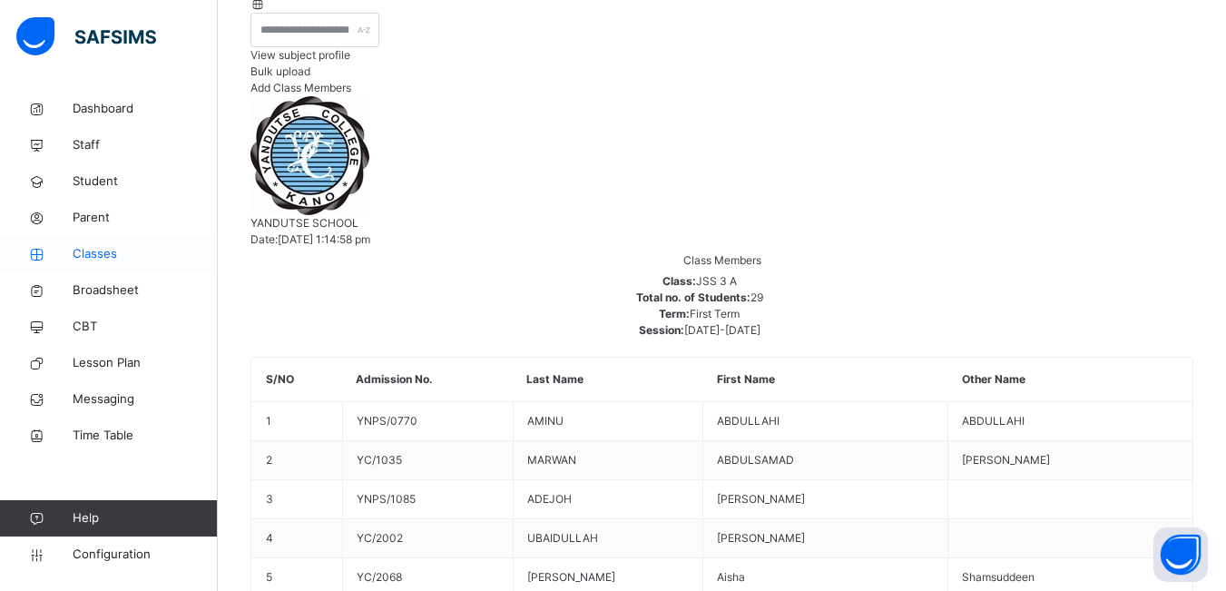
click at [102, 255] on span "Classes" at bounding box center [145, 254] width 145 height 18
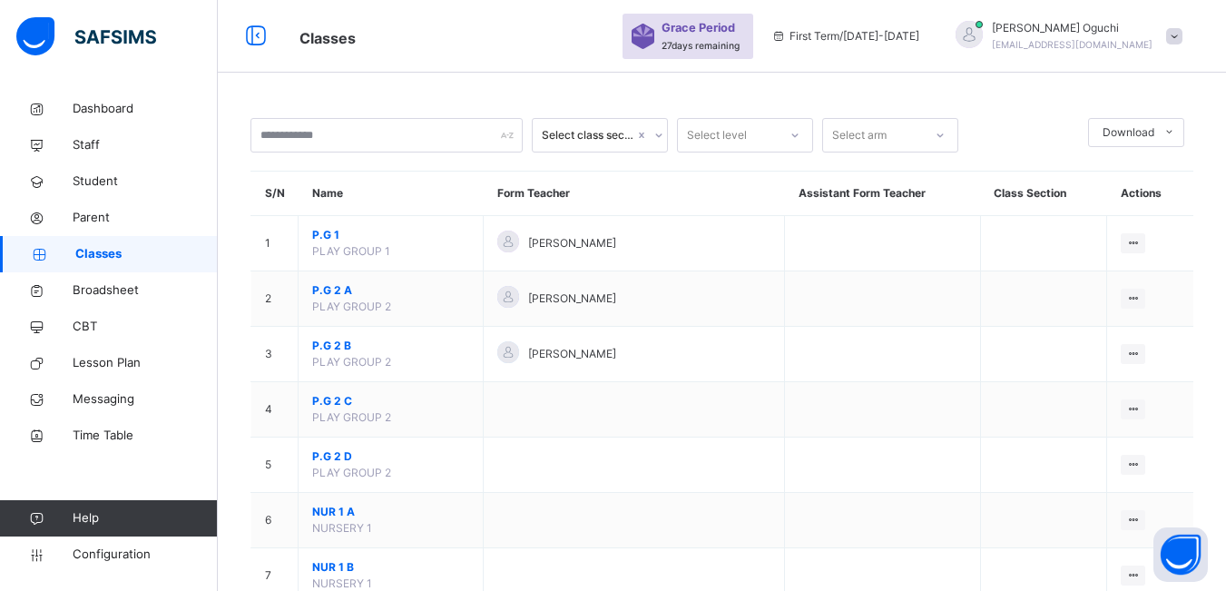
scroll to position [542, 0]
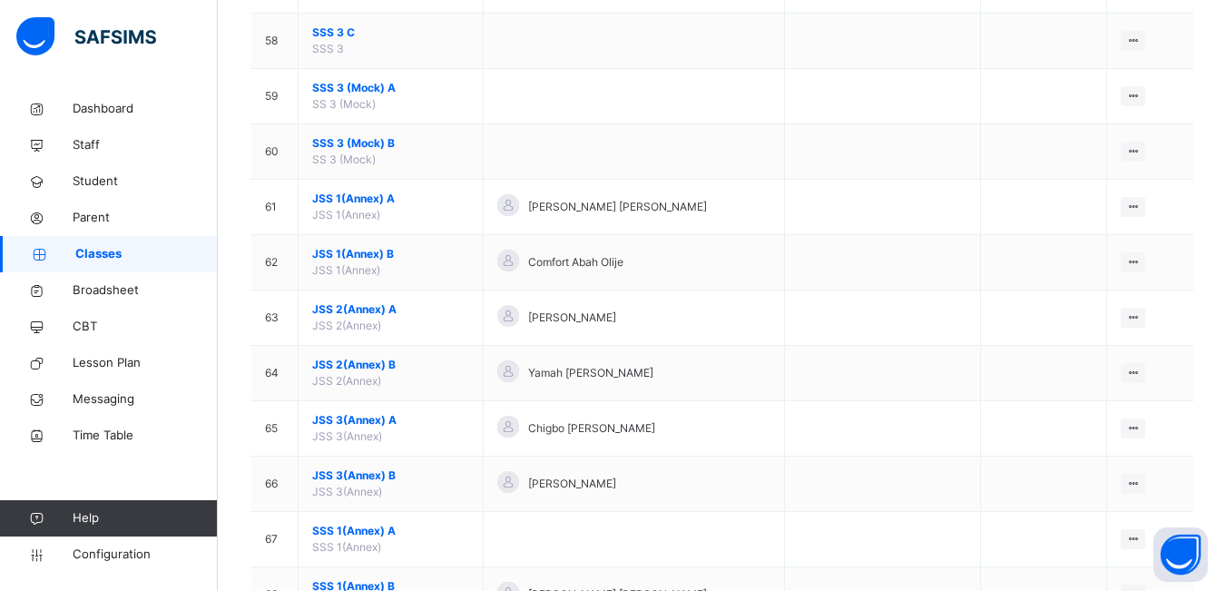
scroll to position [3449, 0]
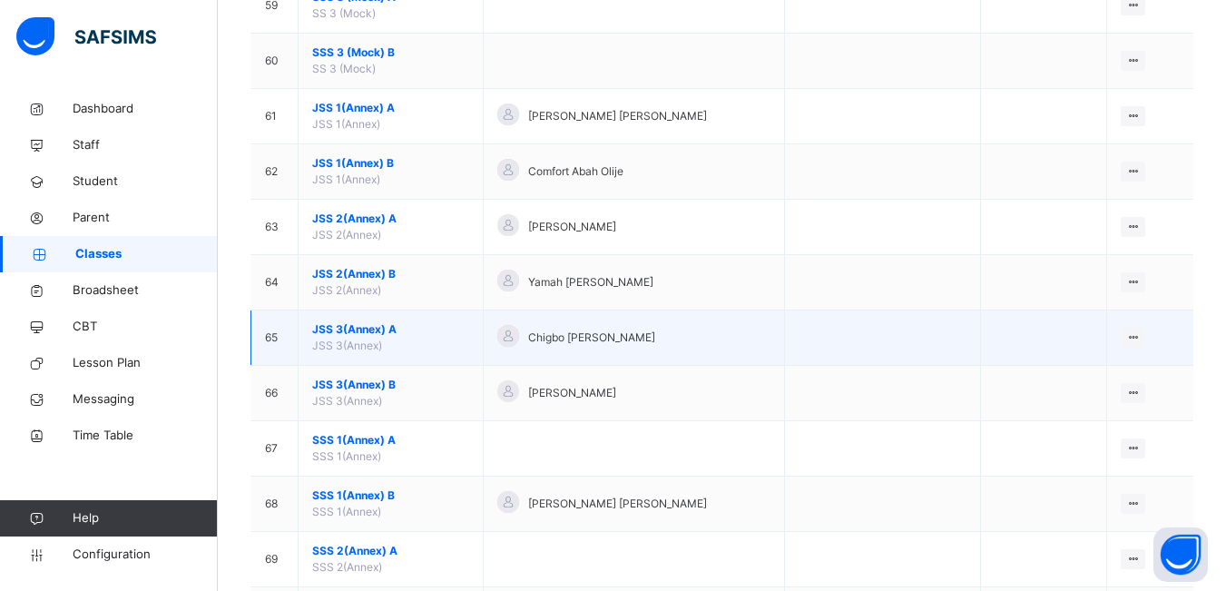
click at [380, 338] on td "JSS 3(Annex) A JSS 3(Annex)" at bounding box center [391, 337] width 185 height 55
click at [417, 348] on td "JSS 3(Annex) A JSS 3(Annex)" at bounding box center [391, 337] width 185 height 55
click at [347, 332] on span "JSS 3(Annex) A" at bounding box center [390, 329] width 157 height 16
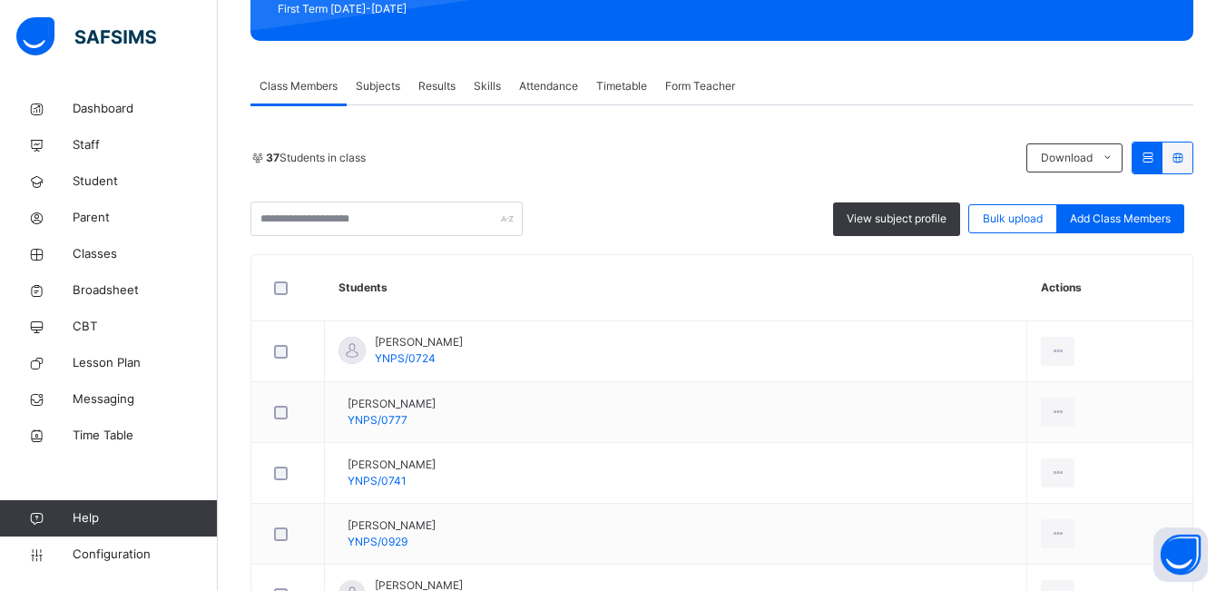
scroll to position [645, 0]
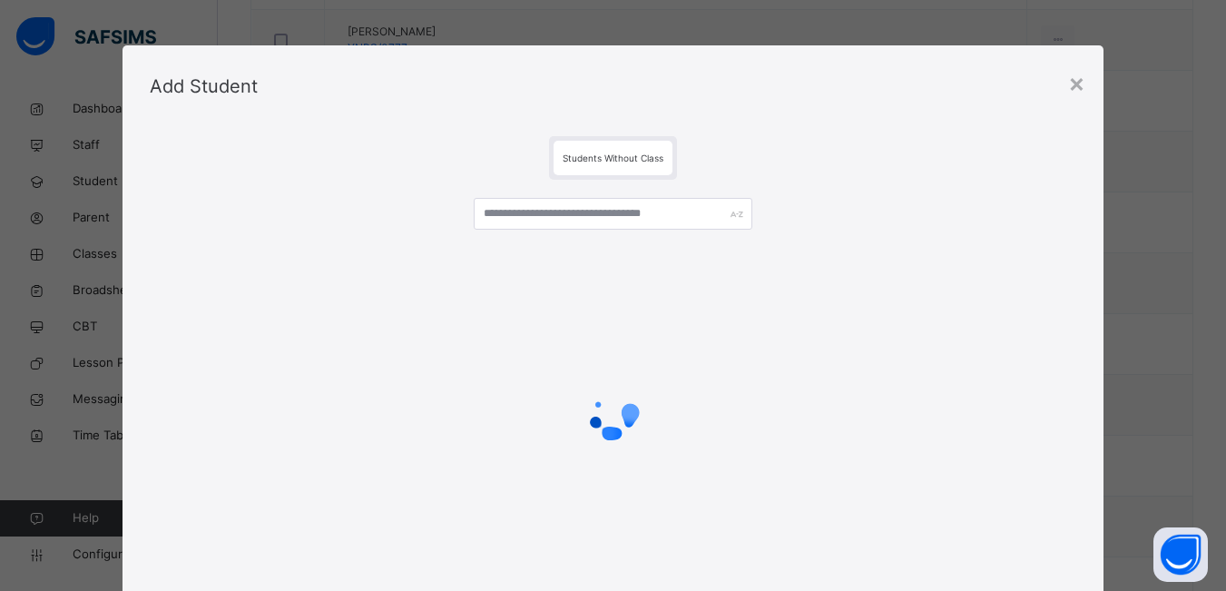
scroll to position [182, 0]
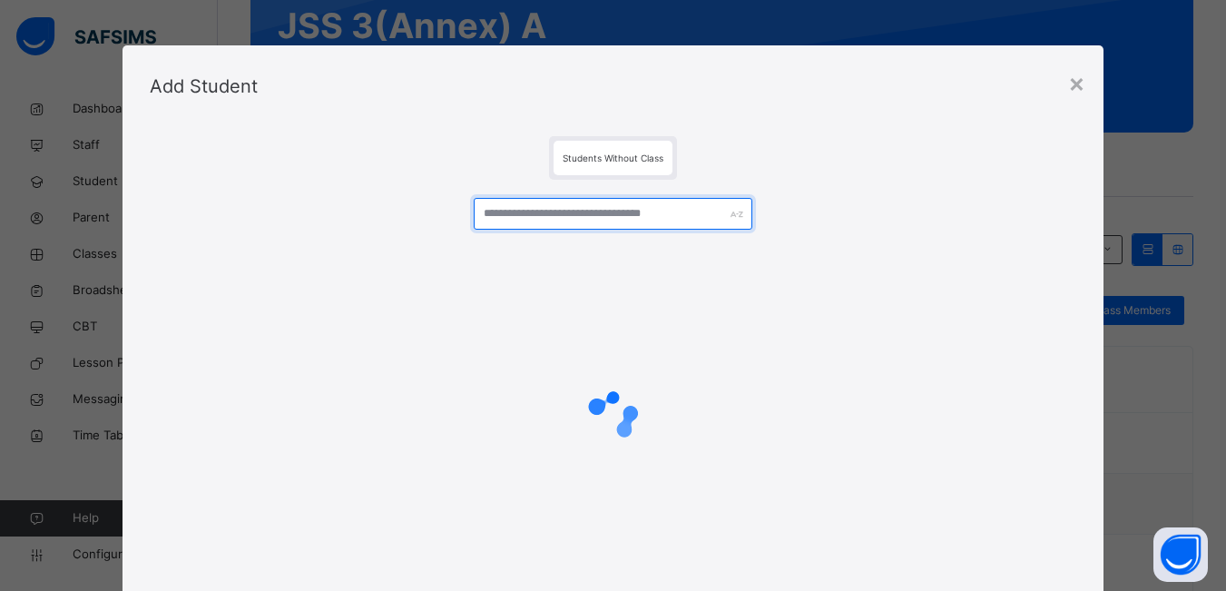
click at [553, 218] on input "text" at bounding box center [613, 214] width 278 height 32
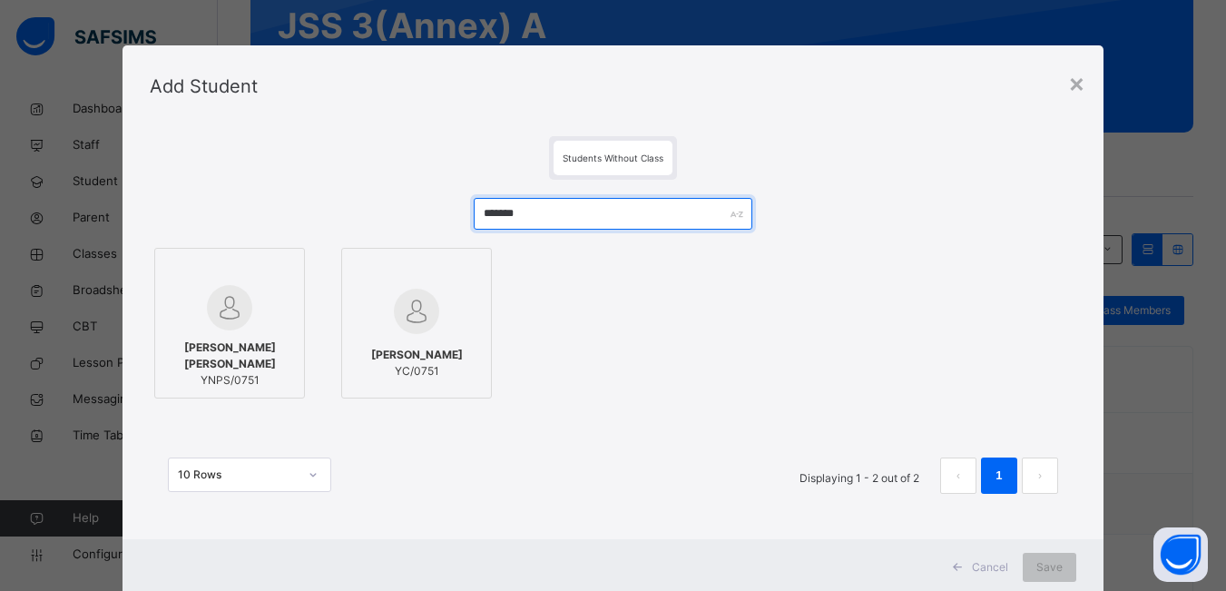
type input "*******"
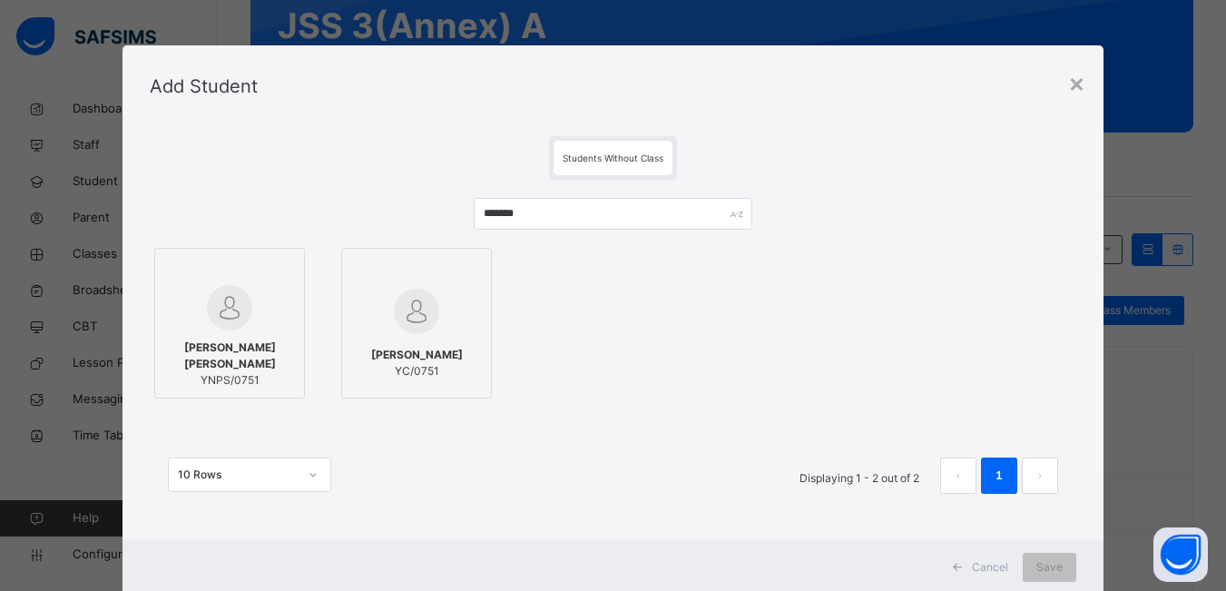
click at [233, 330] on div at bounding box center [229, 307] width 131 height 45
click at [1053, 568] on span "Save" at bounding box center [1061, 567] width 26 height 16
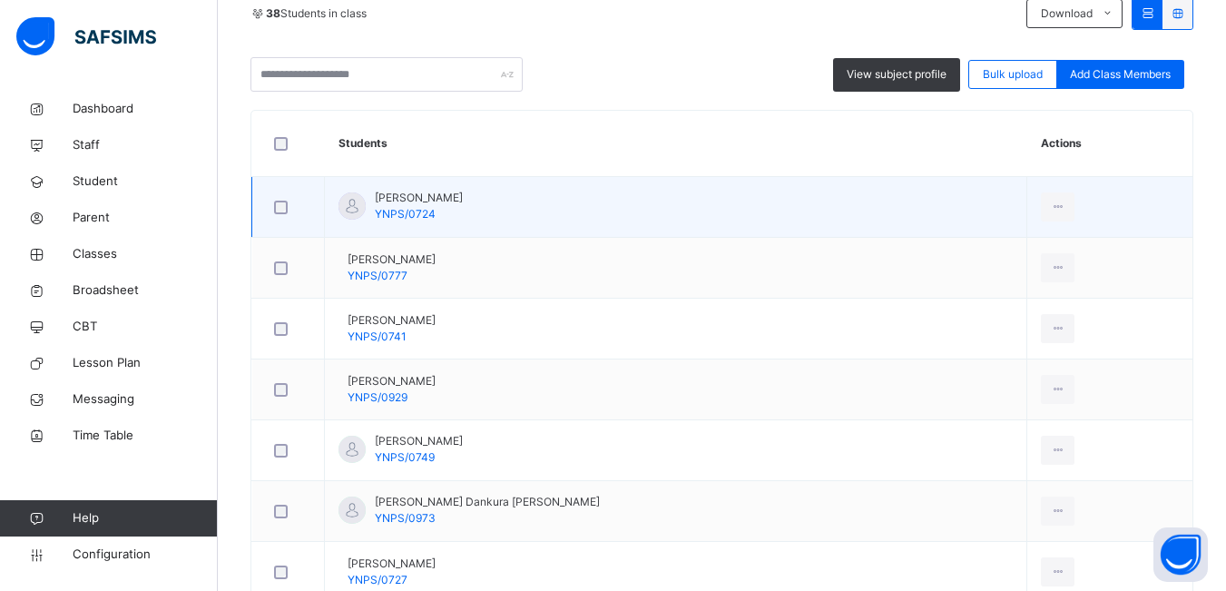
scroll to position [91, 0]
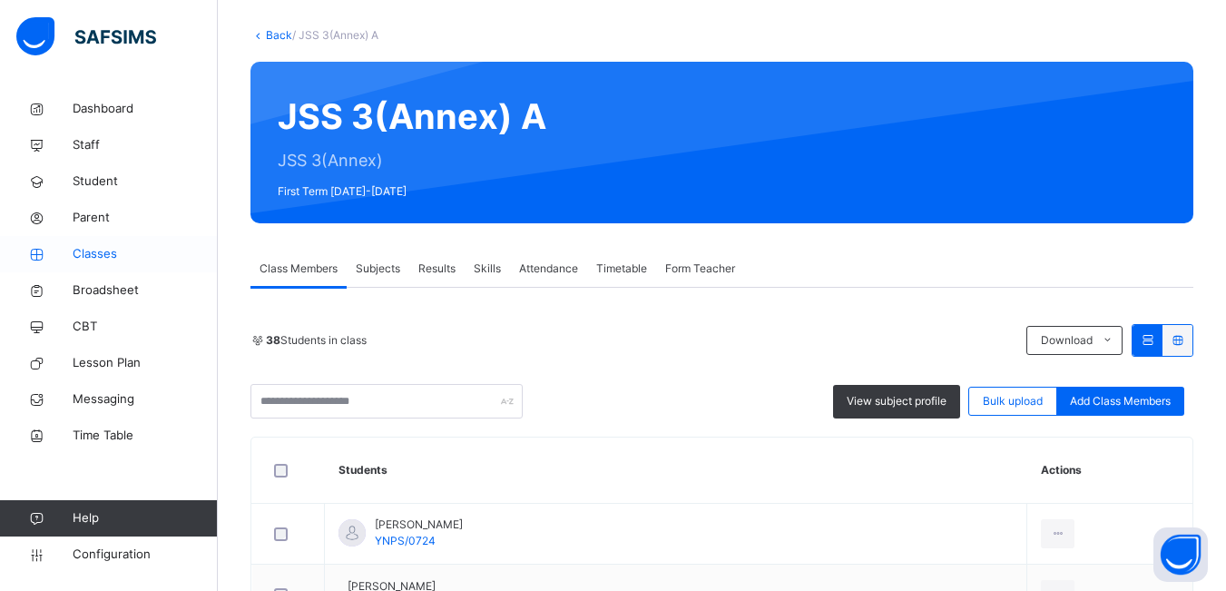
click at [114, 249] on span "Classes" at bounding box center [145, 254] width 145 height 18
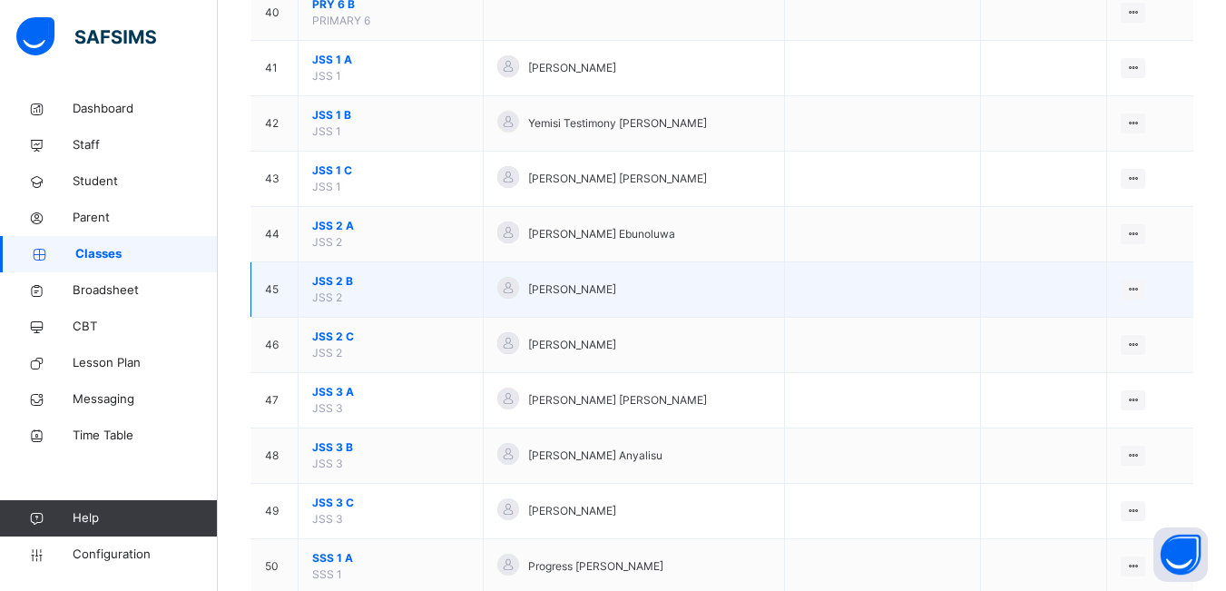
scroll to position [2360, 0]
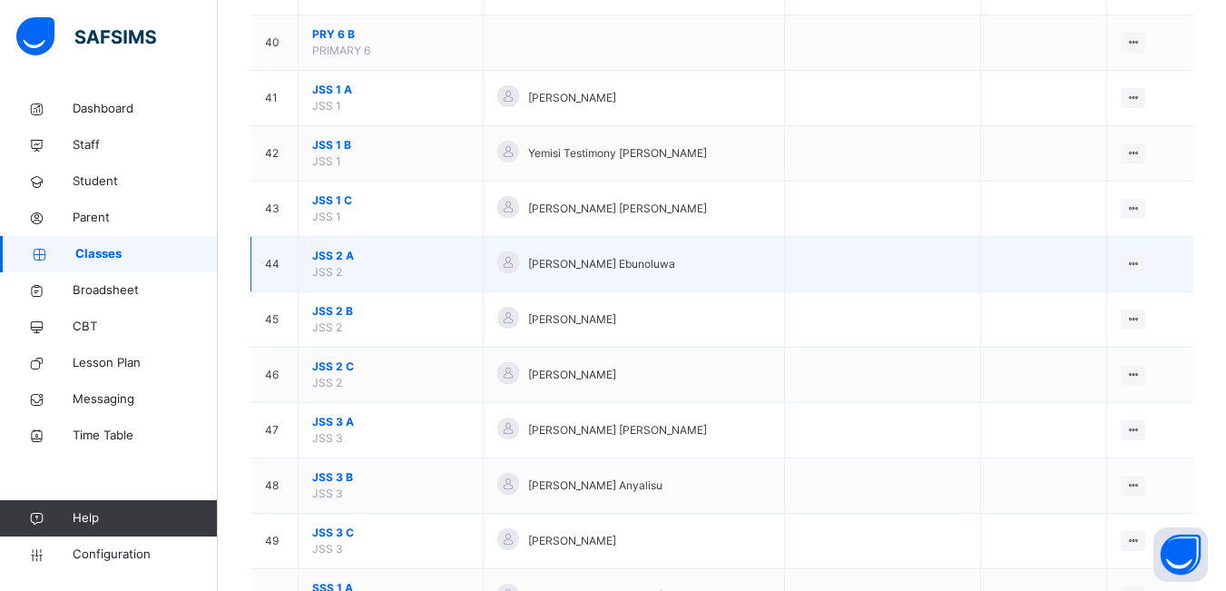
click at [383, 260] on span "JSS 2 A" at bounding box center [390, 256] width 157 height 16
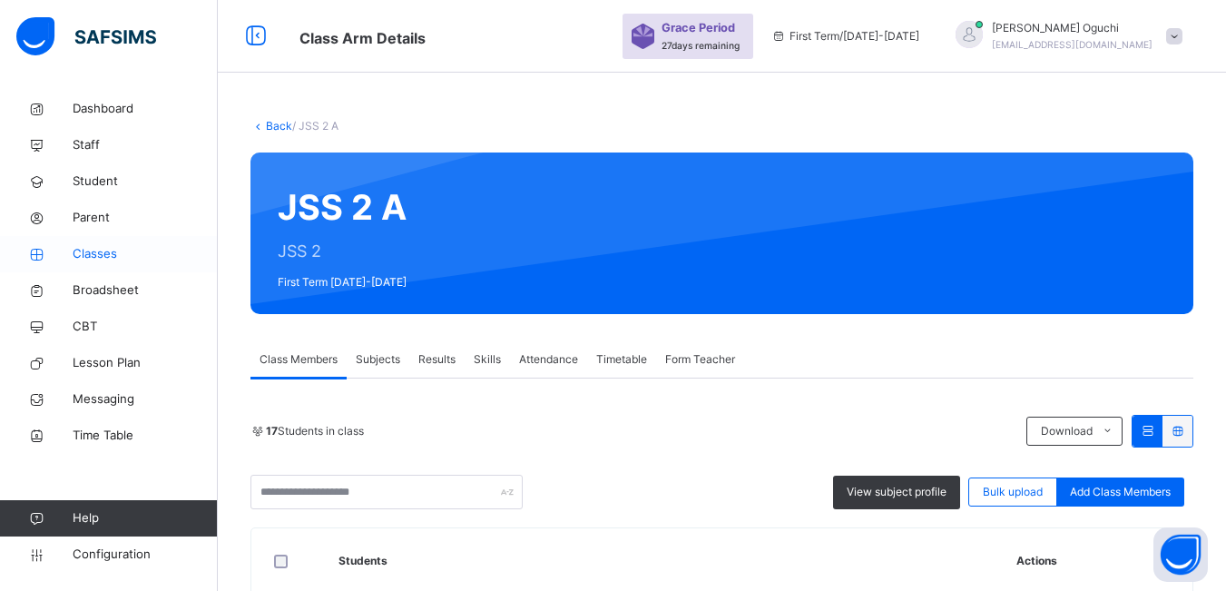
drag, startPoint x: 100, startPoint y: 254, endPoint x: 163, endPoint y: 261, distance: 64.0
click at [102, 254] on span "Classes" at bounding box center [145, 254] width 145 height 18
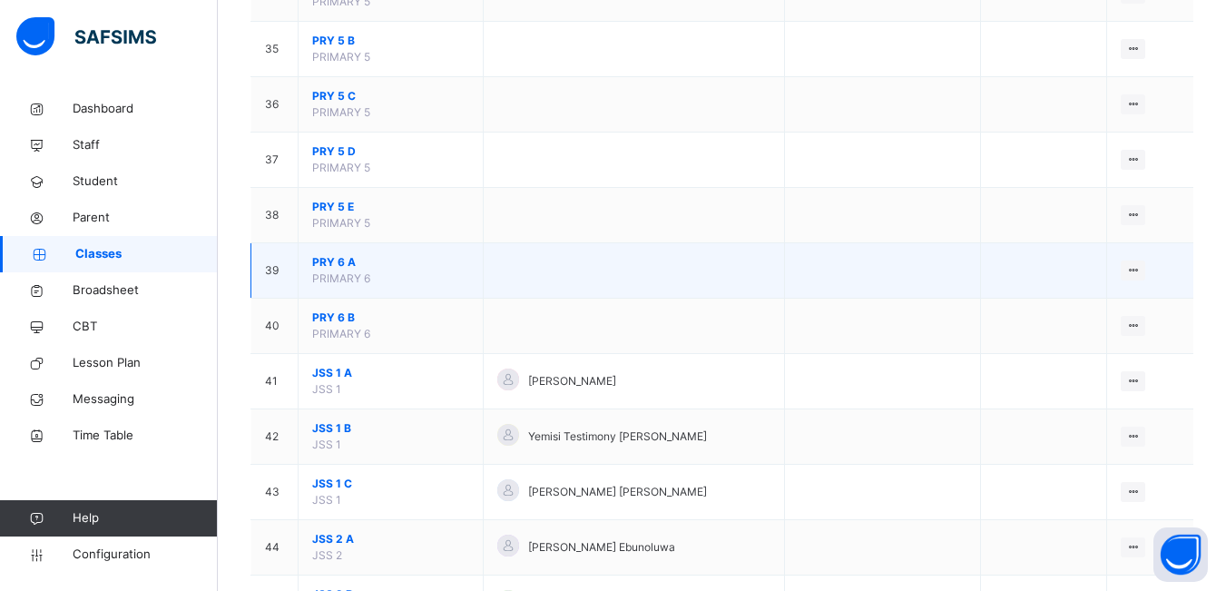
scroll to position [2360, 0]
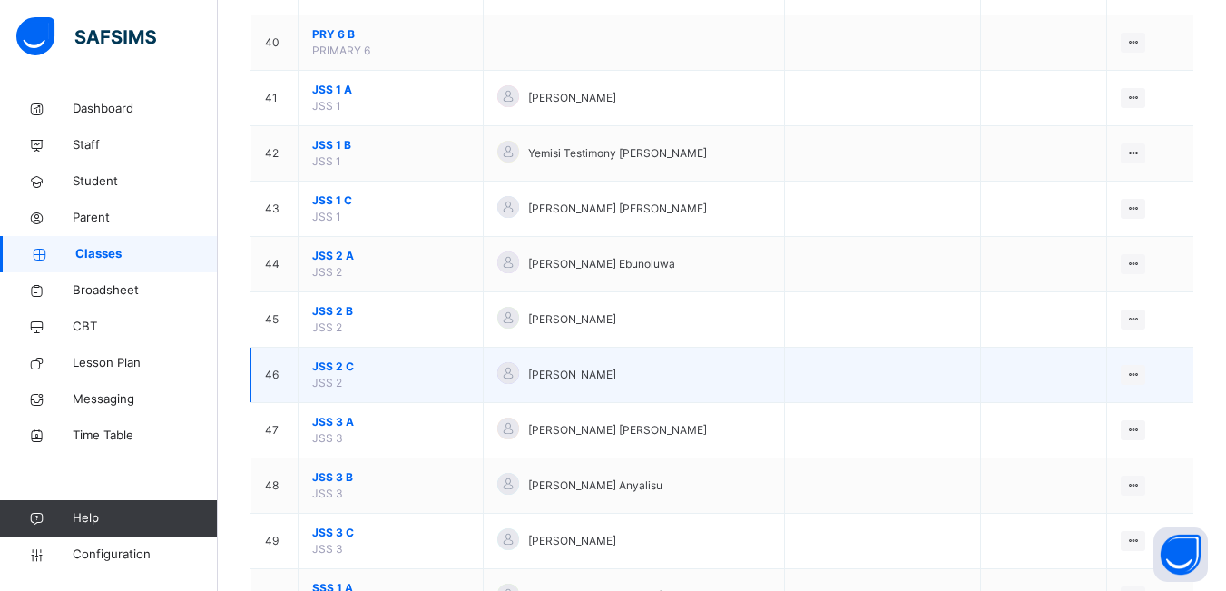
click at [394, 371] on span "JSS 2 C" at bounding box center [390, 367] width 157 height 16
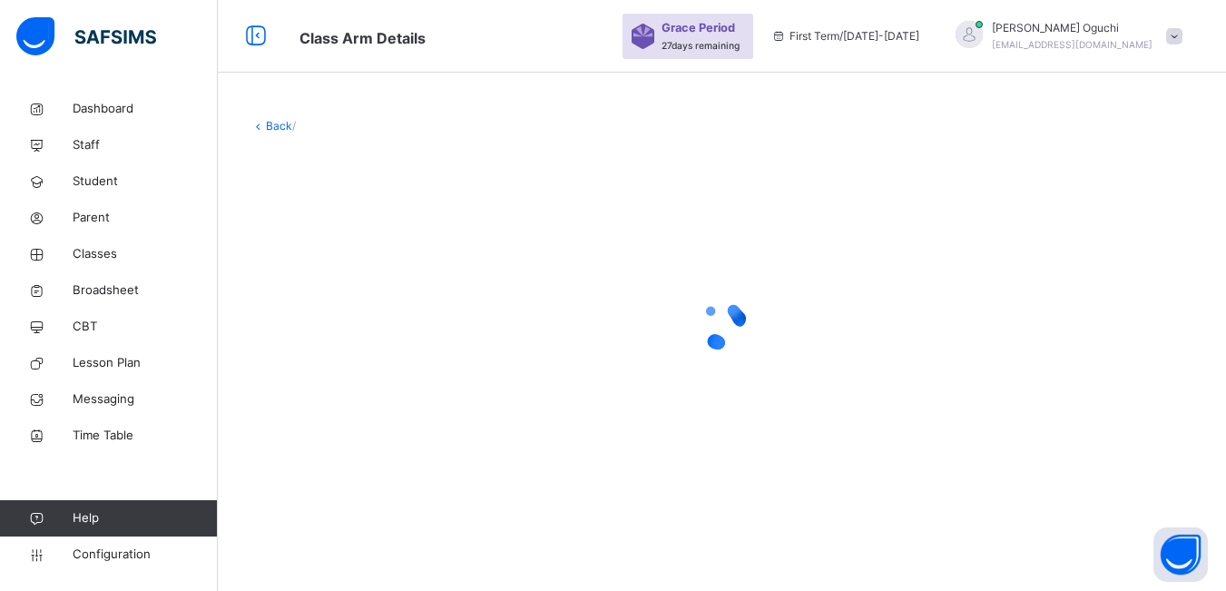
click at [396, 373] on div at bounding box center [722, 324] width 943 height 345
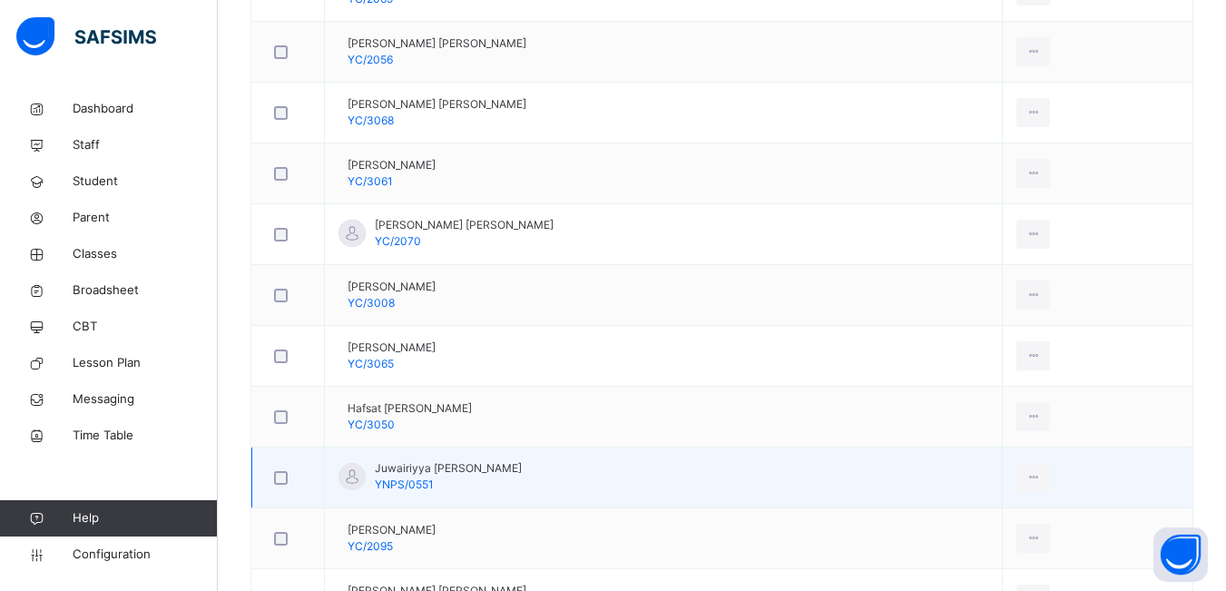
scroll to position [1320, 0]
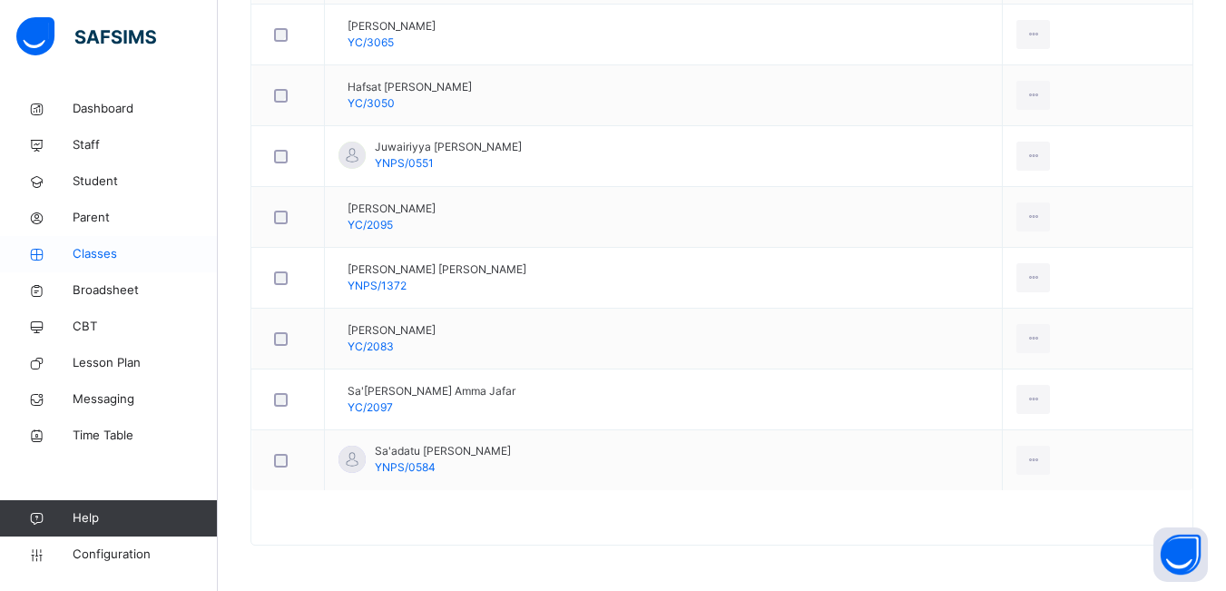
click at [103, 251] on span "Classes" at bounding box center [145, 254] width 145 height 18
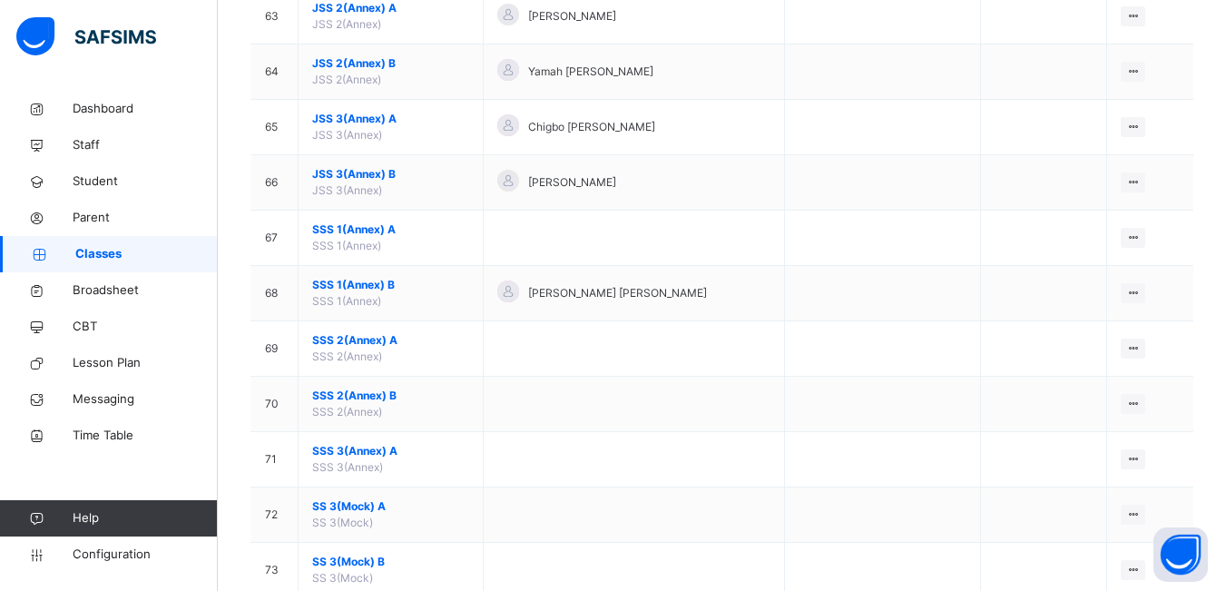
scroll to position [3631, 0]
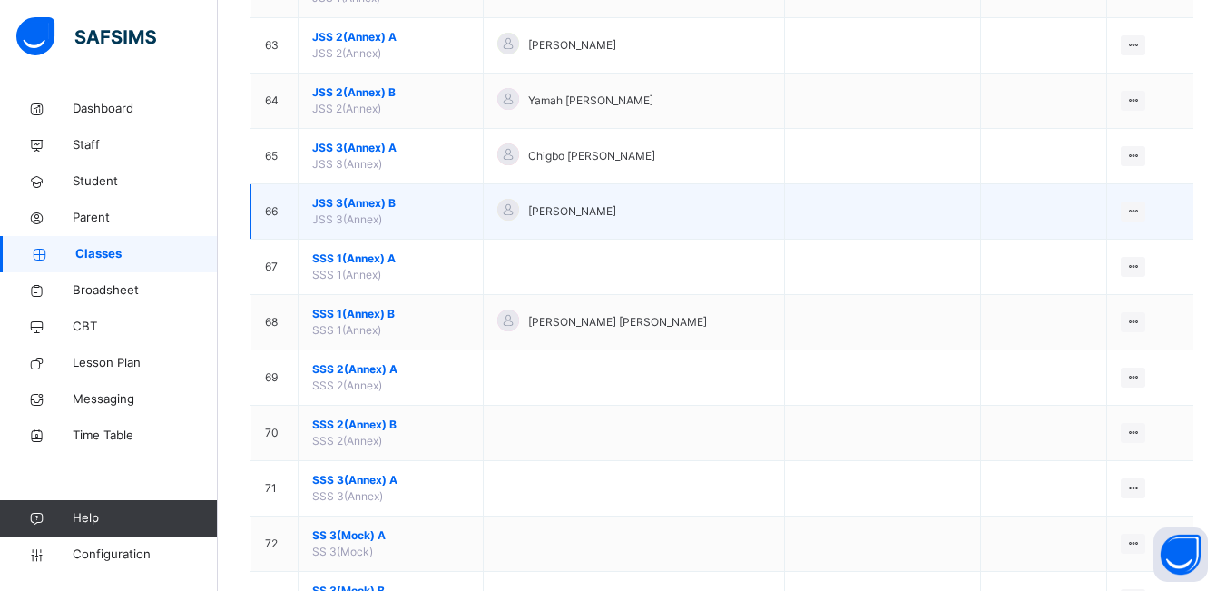
click at [415, 212] on td "JSS 3(Annex) B JSS 3(Annex)" at bounding box center [391, 211] width 185 height 55
click at [331, 212] on td "JSS 3(Annex) B JSS 3(Annex)" at bounding box center [391, 211] width 185 height 55
click at [437, 210] on span "JSS 3(Annex) B" at bounding box center [390, 203] width 157 height 16
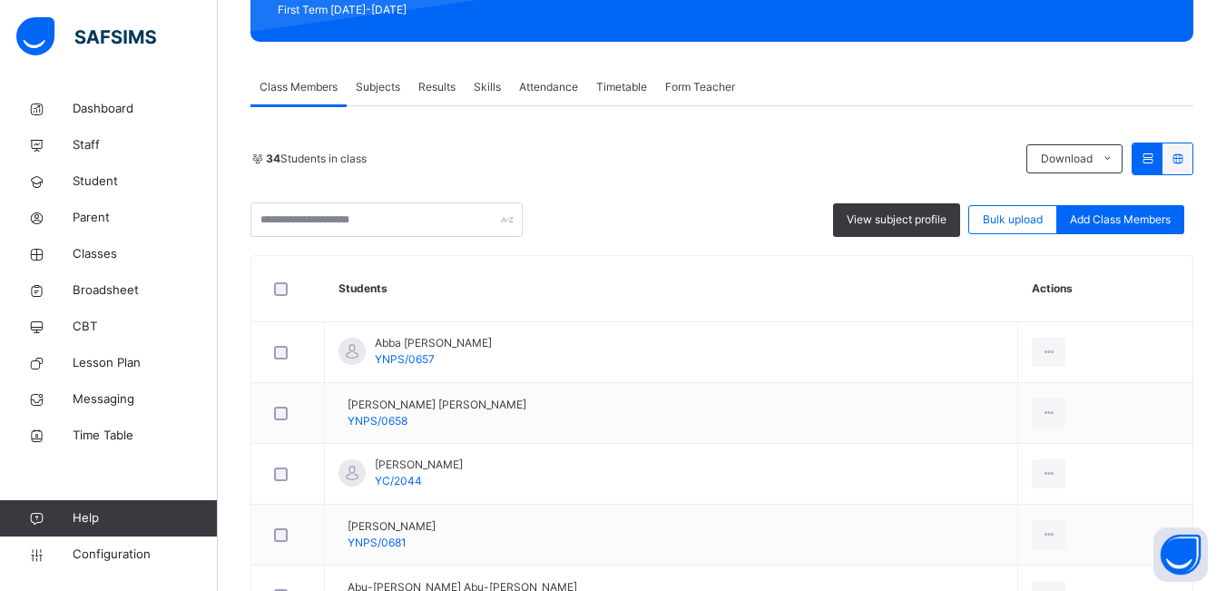
scroll to position [240, 0]
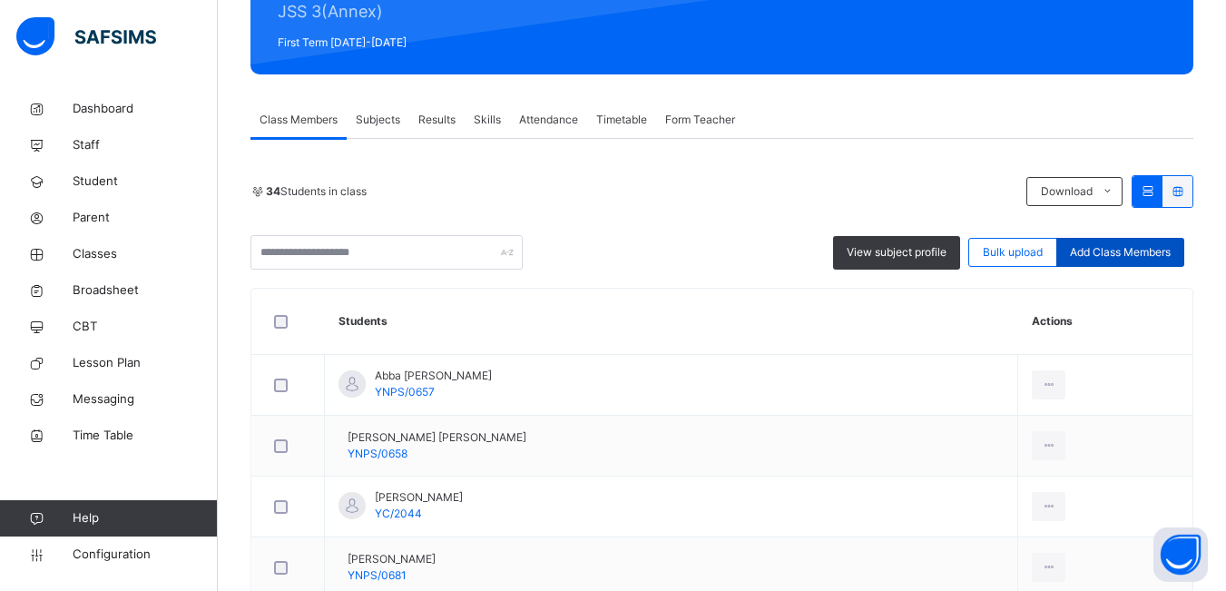
click at [1105, 260] on span "Add Class Members" at bounding box center [1120, 252] width 101 height 16
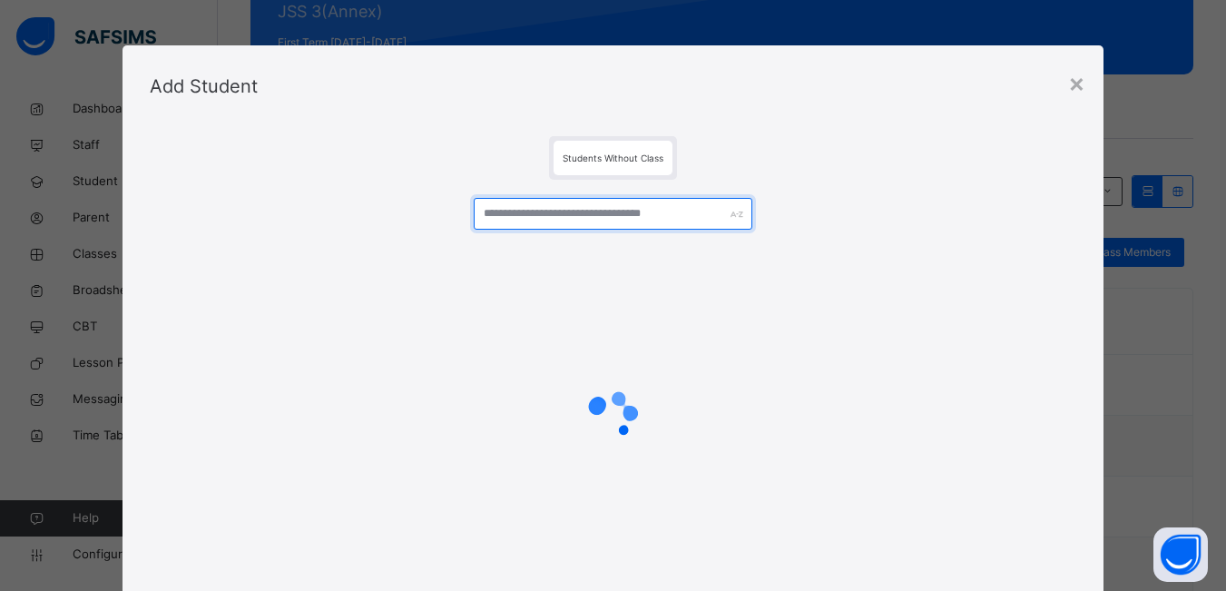
scroll to position [182, 0]
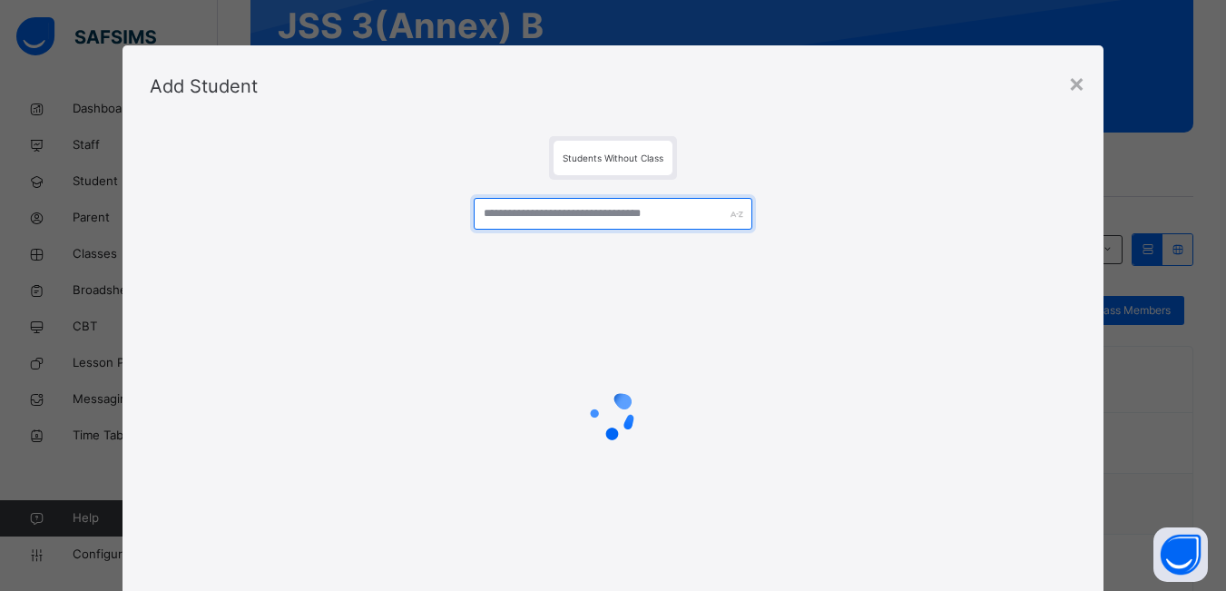
click at [533, 214] on input "text" at bounding box center [613, 214] width 278 height 32
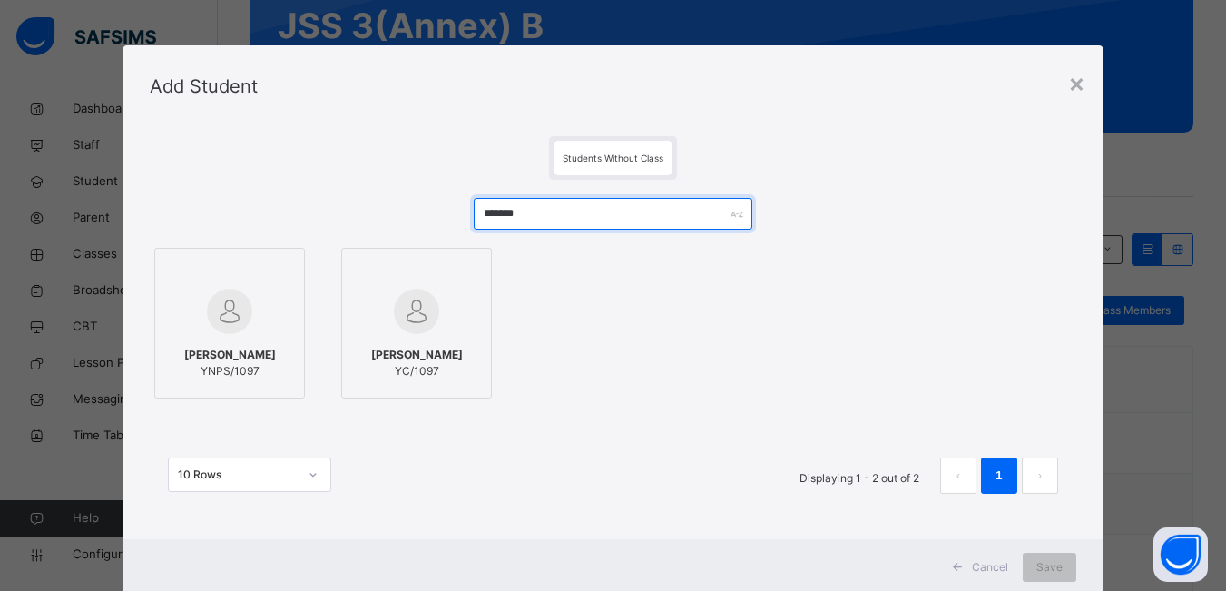
type input "*******"
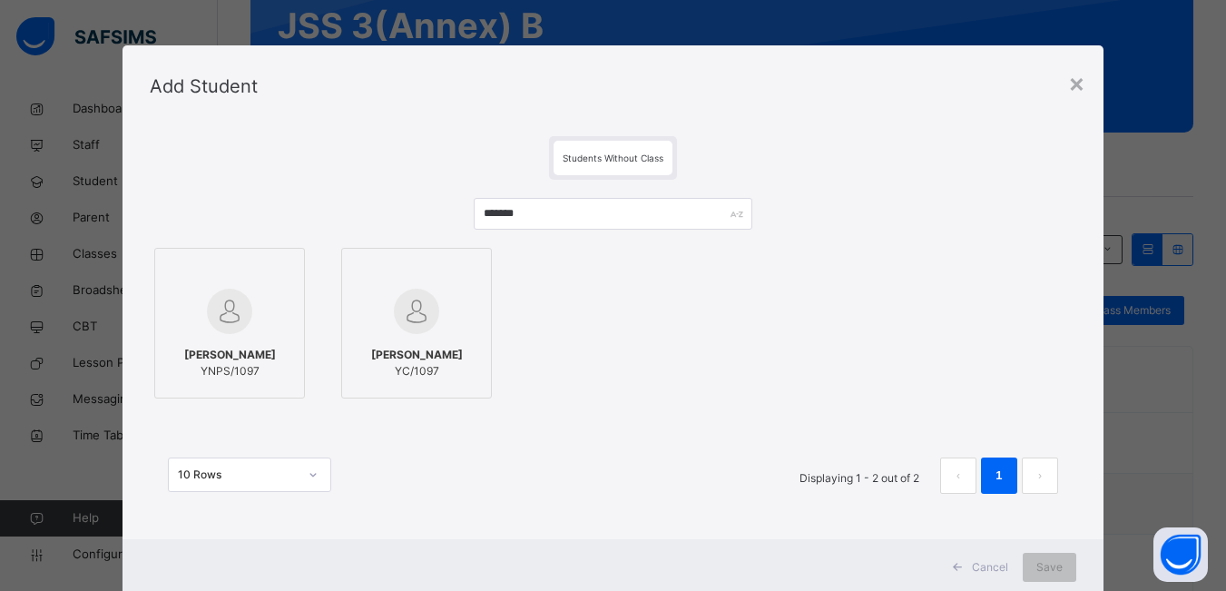
drag, startPoint x: 400, startPoint y: 326, endPoint x: 818, endPoint y: 380, distance: 421.1
click at [403, 326] on img at bounding box center [416, 311] width 45 height 45
click at [1054, 560] on span "Save" at bounding box center [1061, 567] width 26 height 16
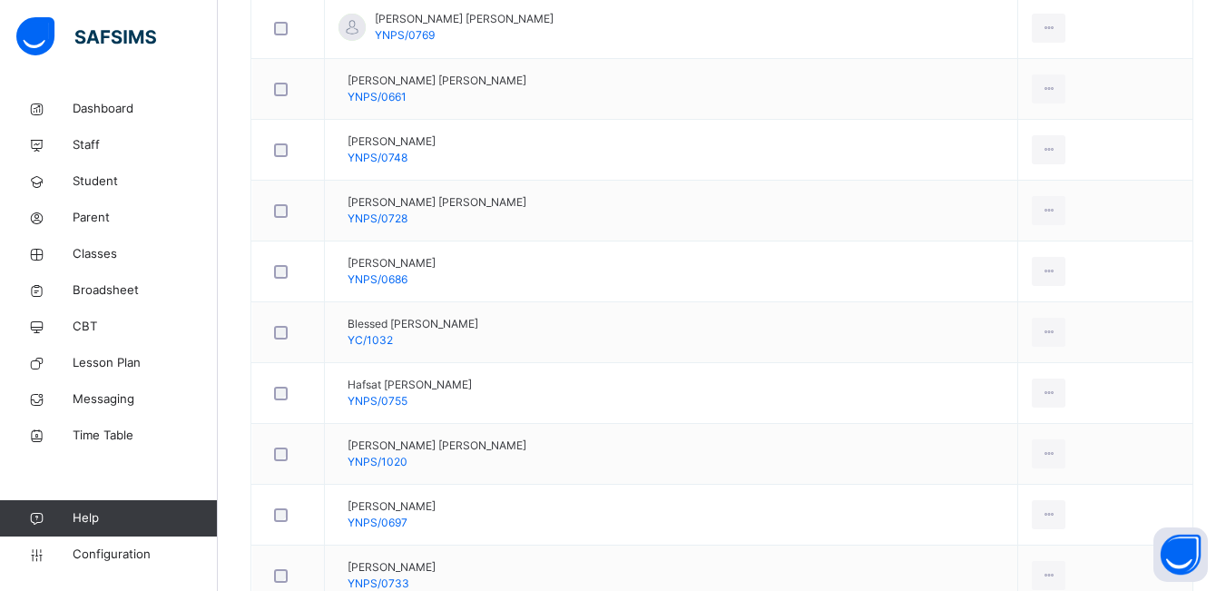
scroll to position [97, 0]
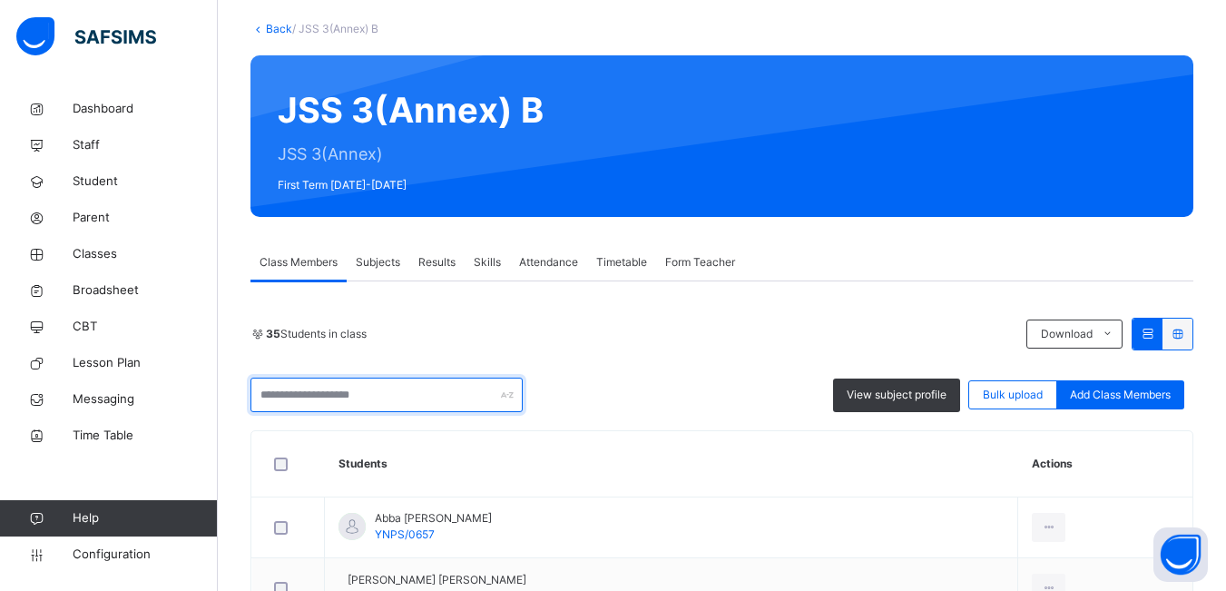
click at [352, 412] on input "text" at bounding box center [387, 395] width 272 height 34
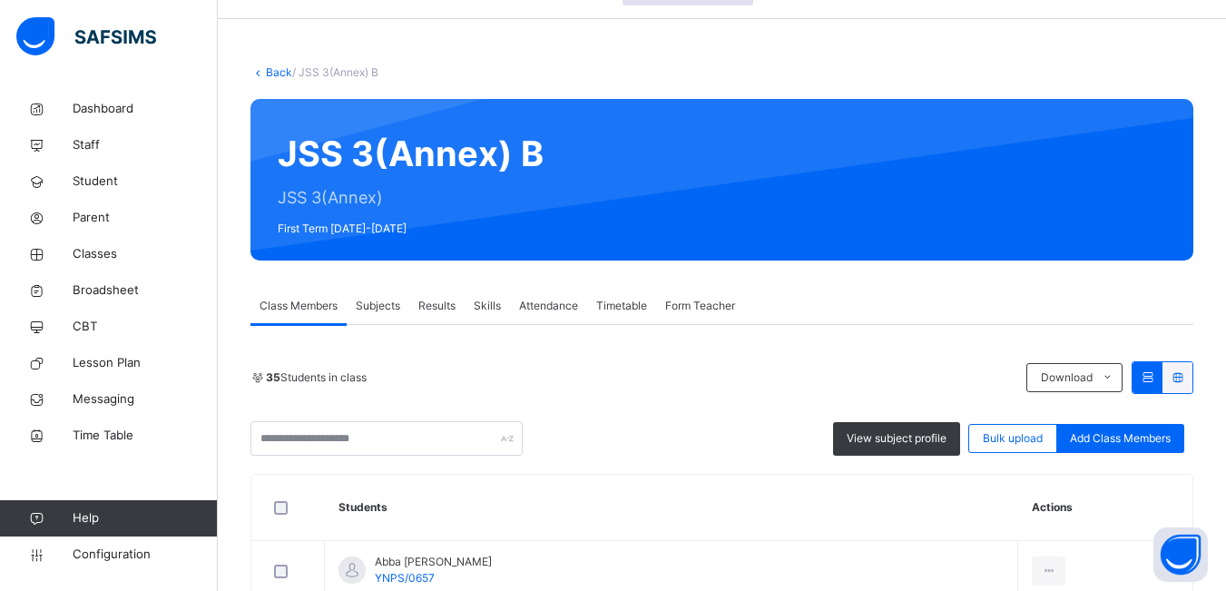
click at [1128, 436] on span "Add Class Members" at bounding box center [1120, 438] width 101 height 16
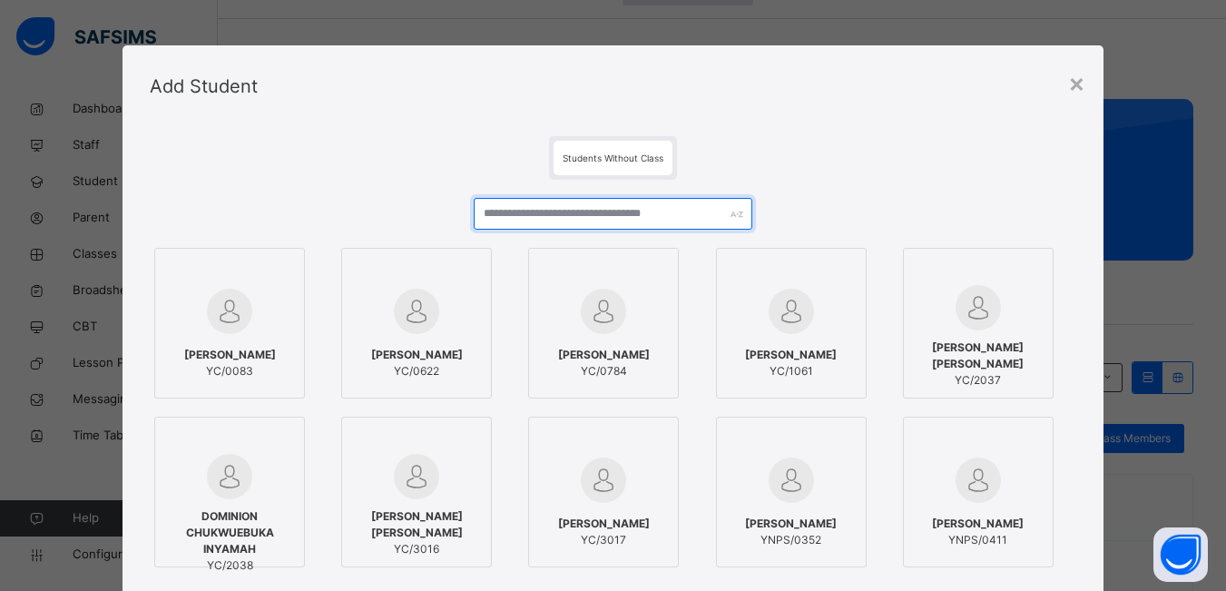
click at [685, 217] on input "text" at bounding box center [613, 214] width 278 height 32
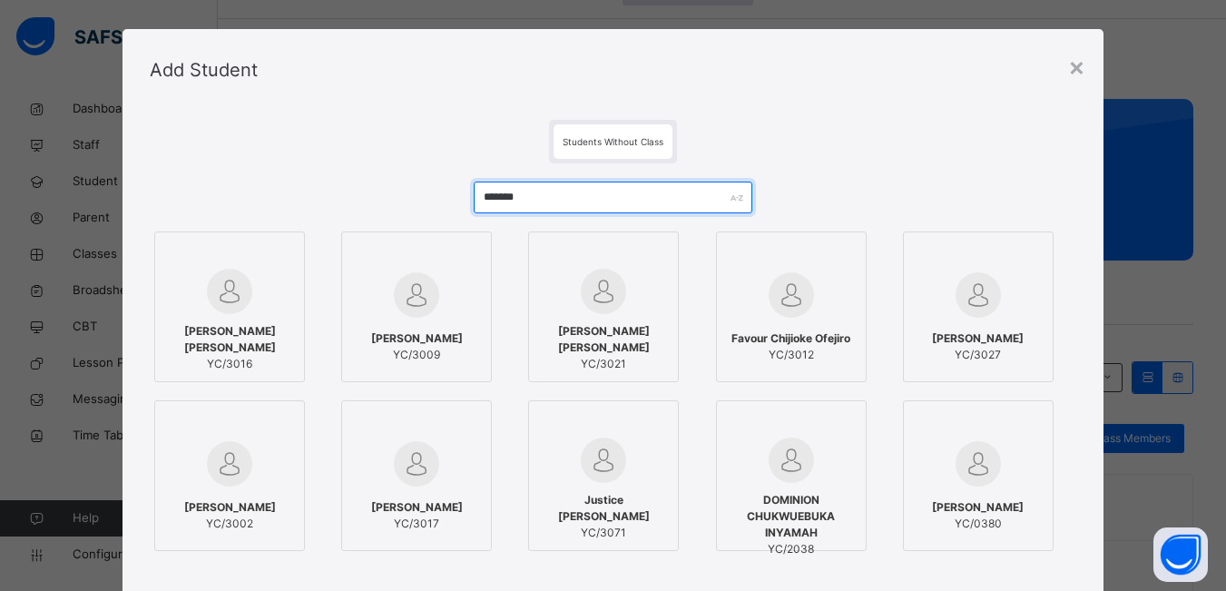
scroll to position [0, 0]
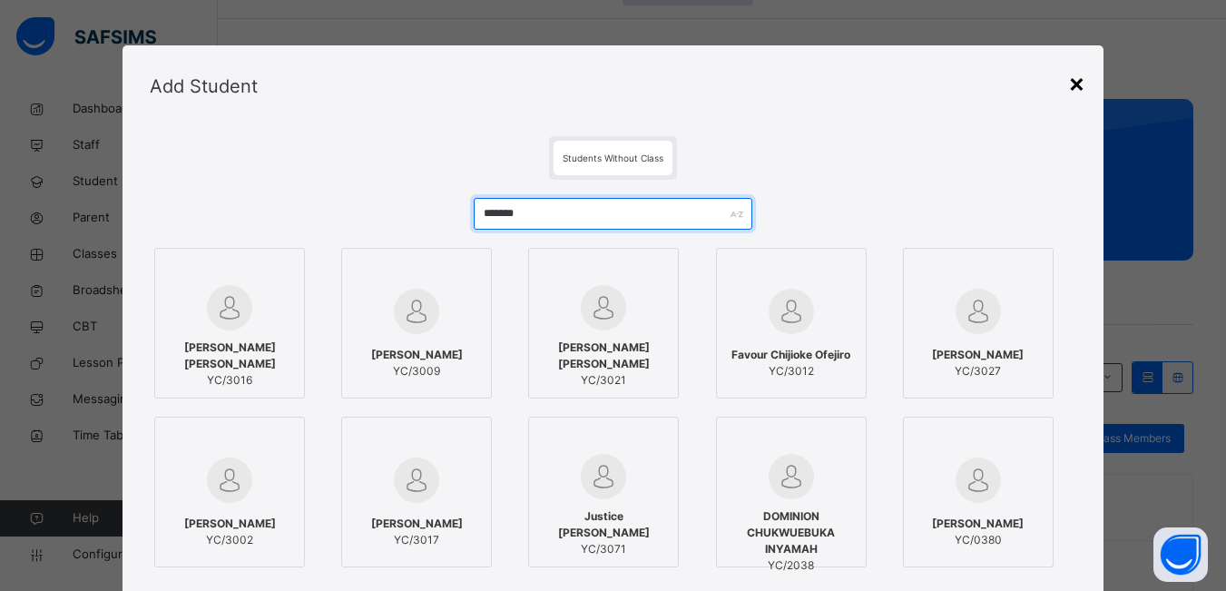
type input "*******"
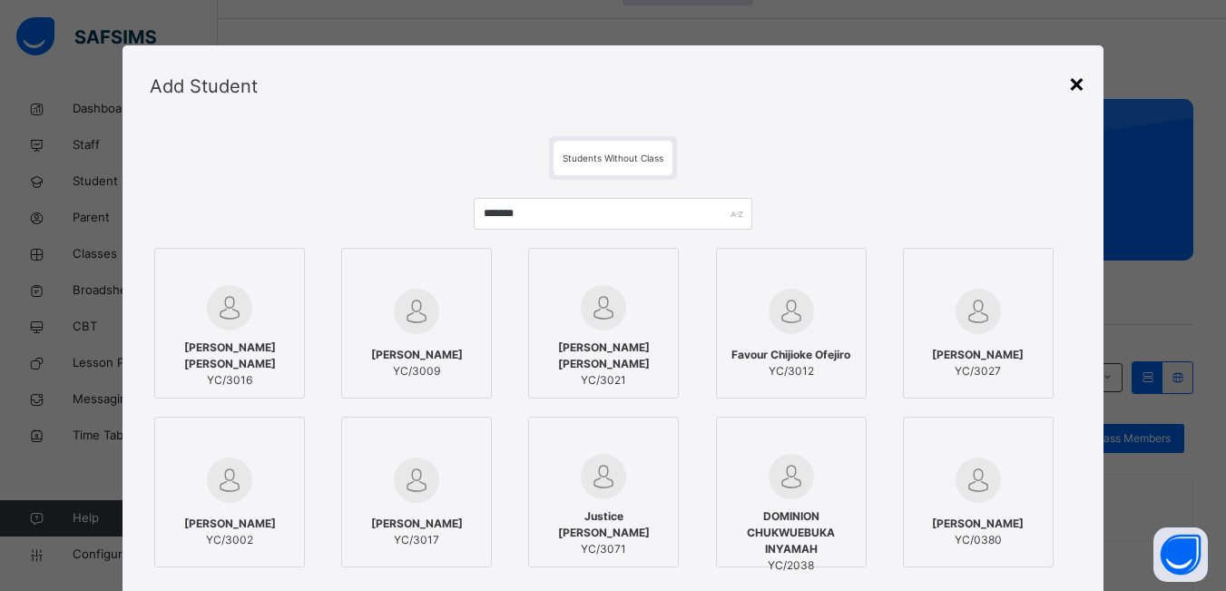
click at [1077, 89] on div "×" at bounding box center [1076, 83] width 17 height 38
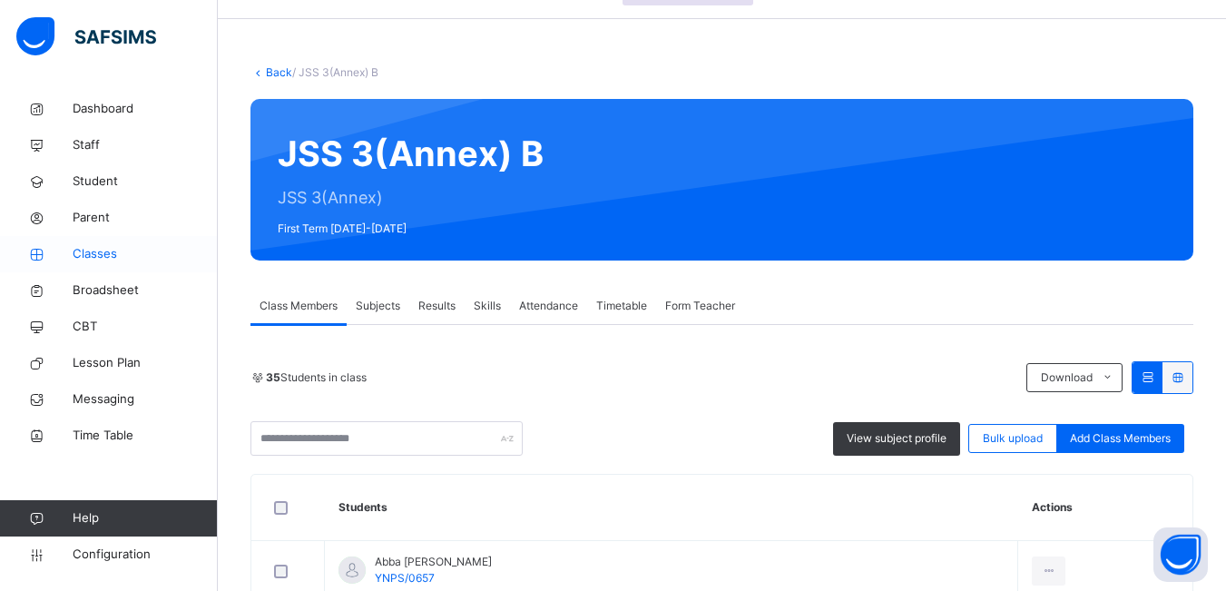
click at [99, 254] on span "Classes" at bounding box center [145, 254] width 145 height 18
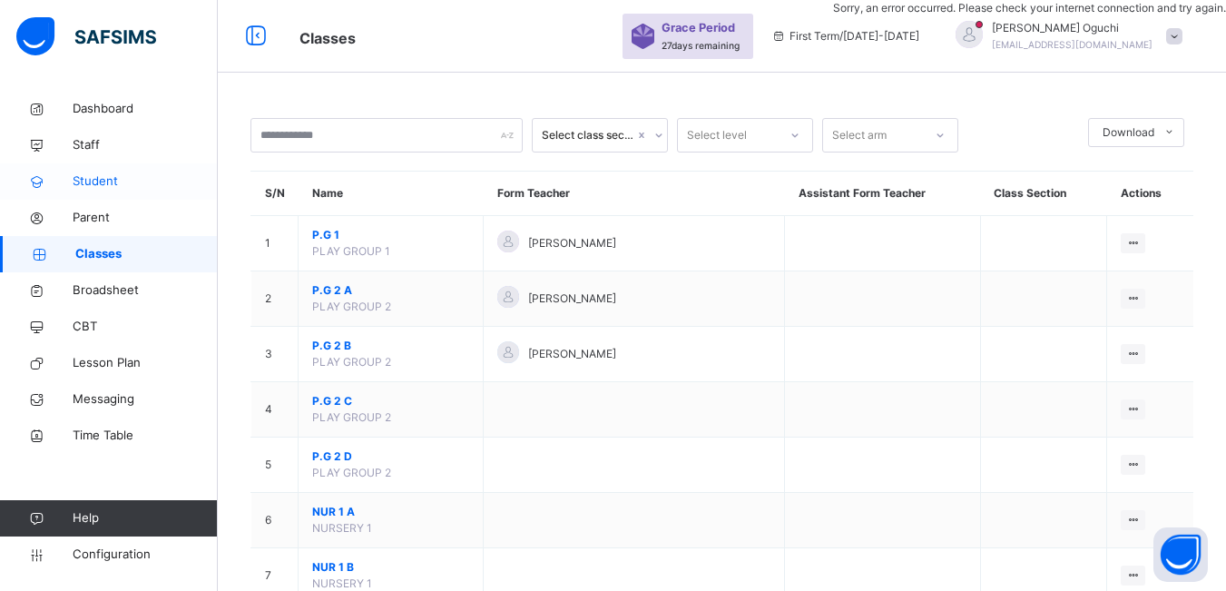
click at [101, 186] on span "Student" at bounding box center [145, 181] width 145 height 18
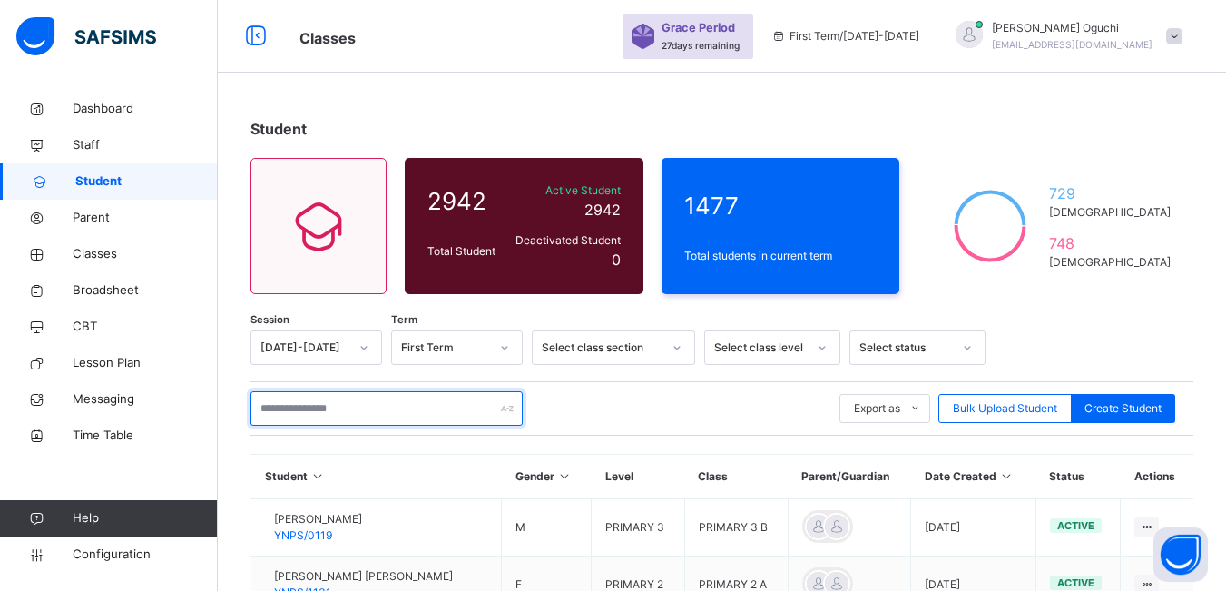
click at [352, 402] on input "text" at bounding box center [387, 408] width 272 height 34
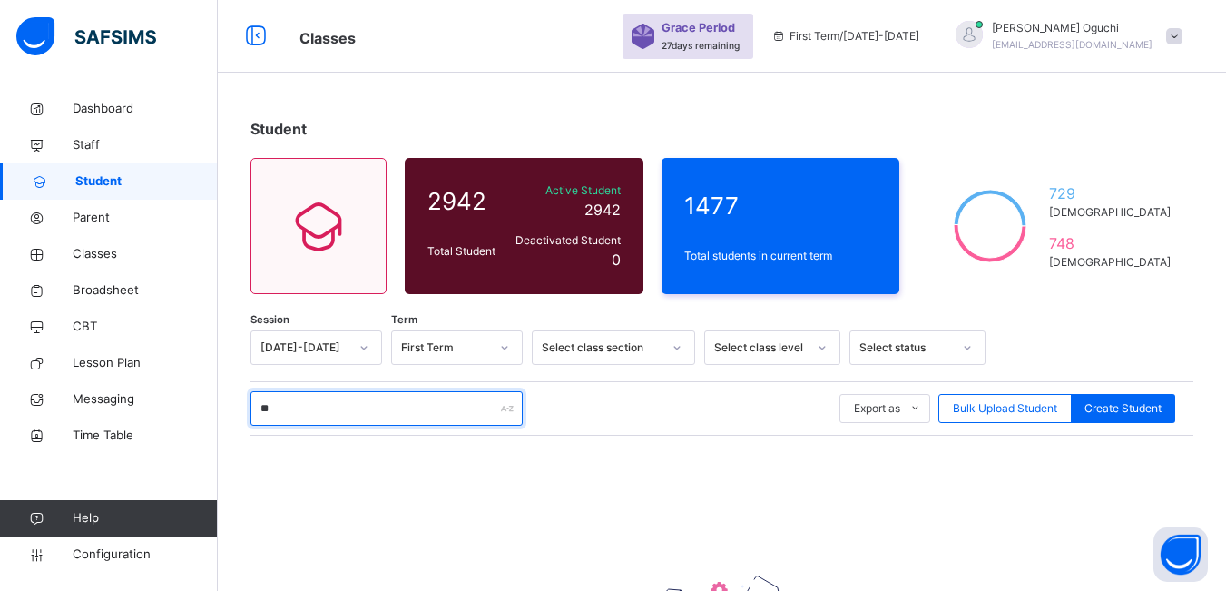
type input "*"
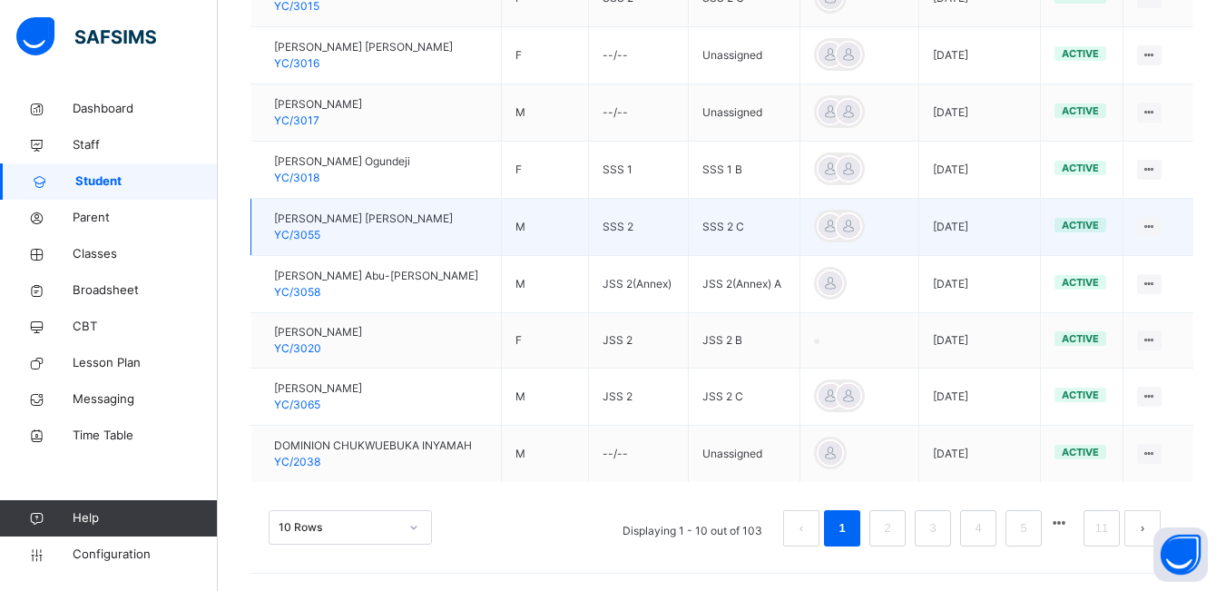
scroll to position [587, 0]
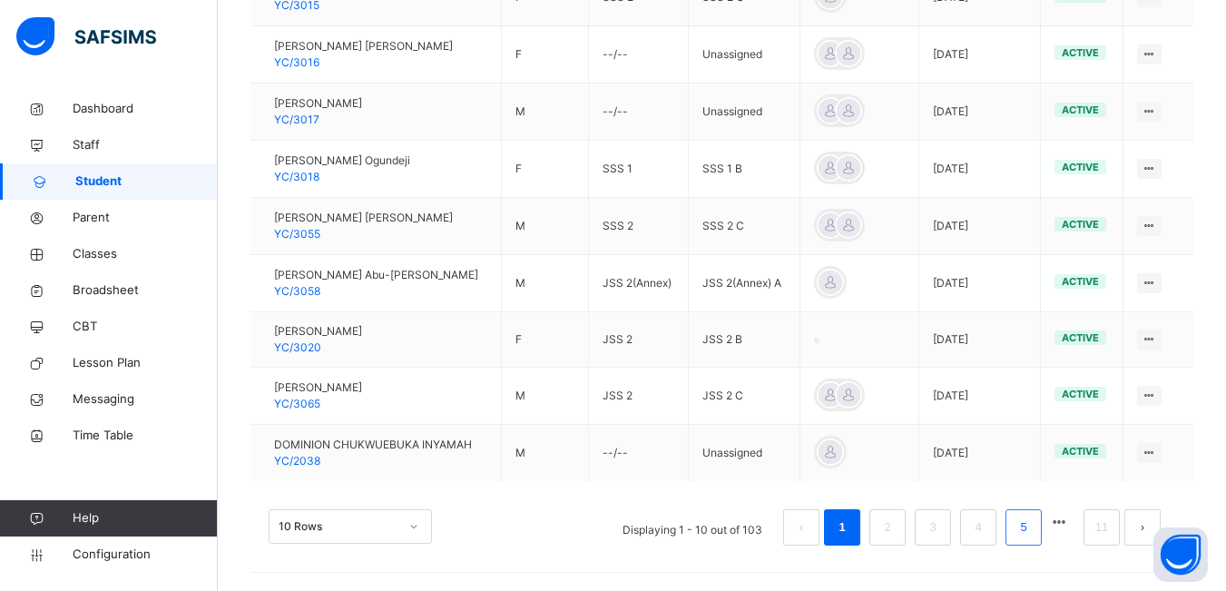
type input "*******"
click at [1032, 529] on link "5" at bounding box center [1023, 528] width 17 height 24
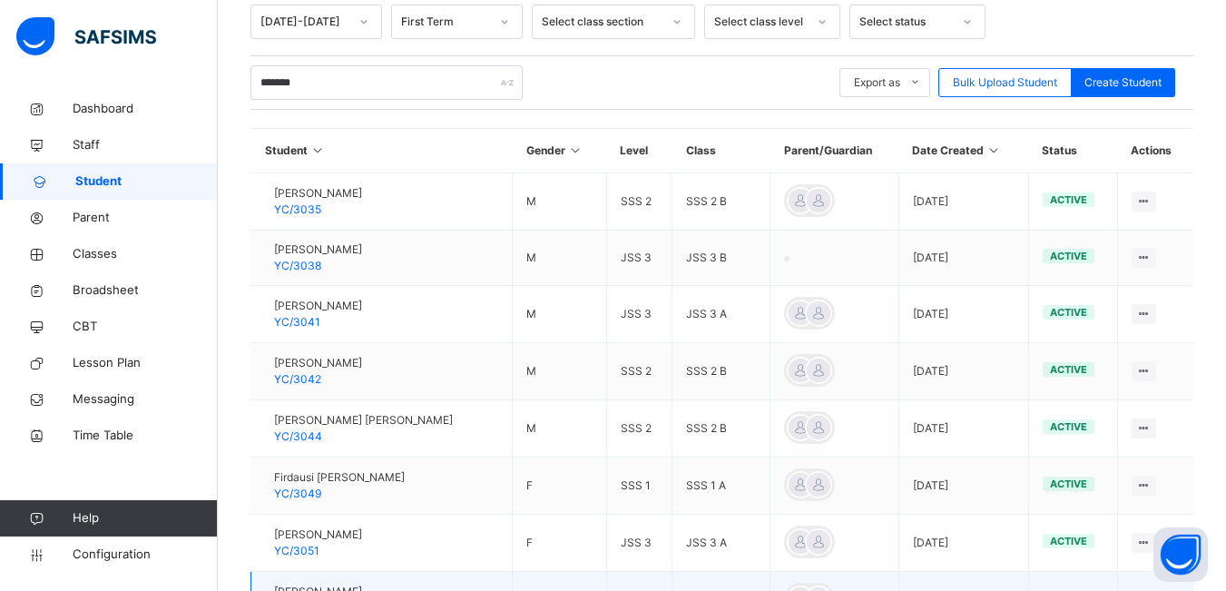
scroll to position [315, 0]
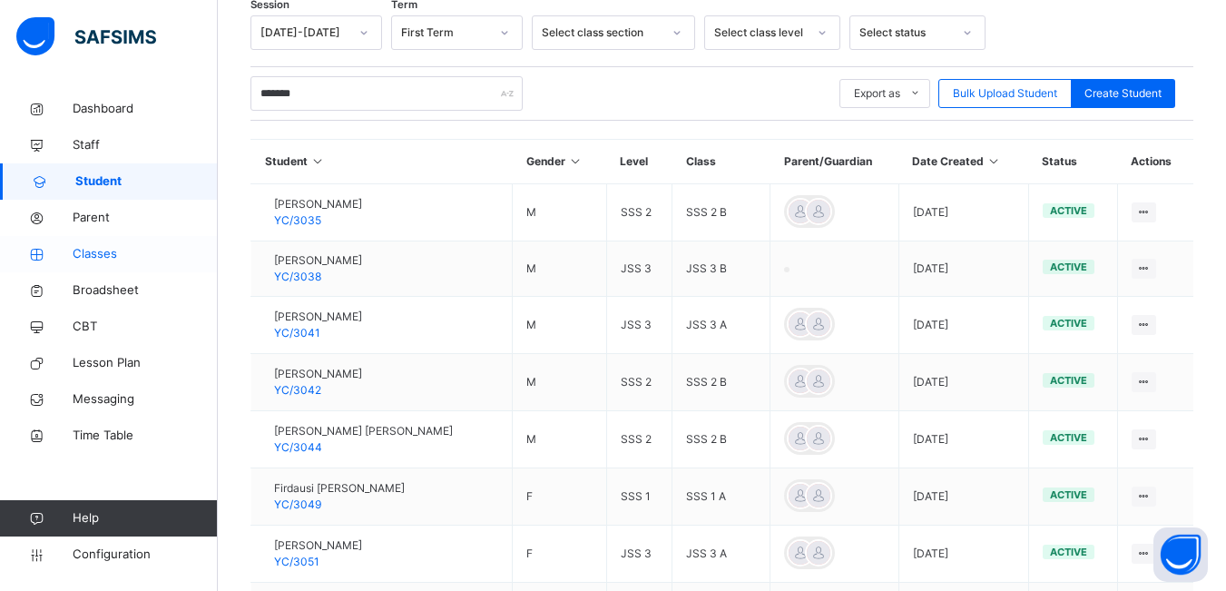
click at [84, 247] on span "Classes" at bounding box center [145, 254] width 145 height 18
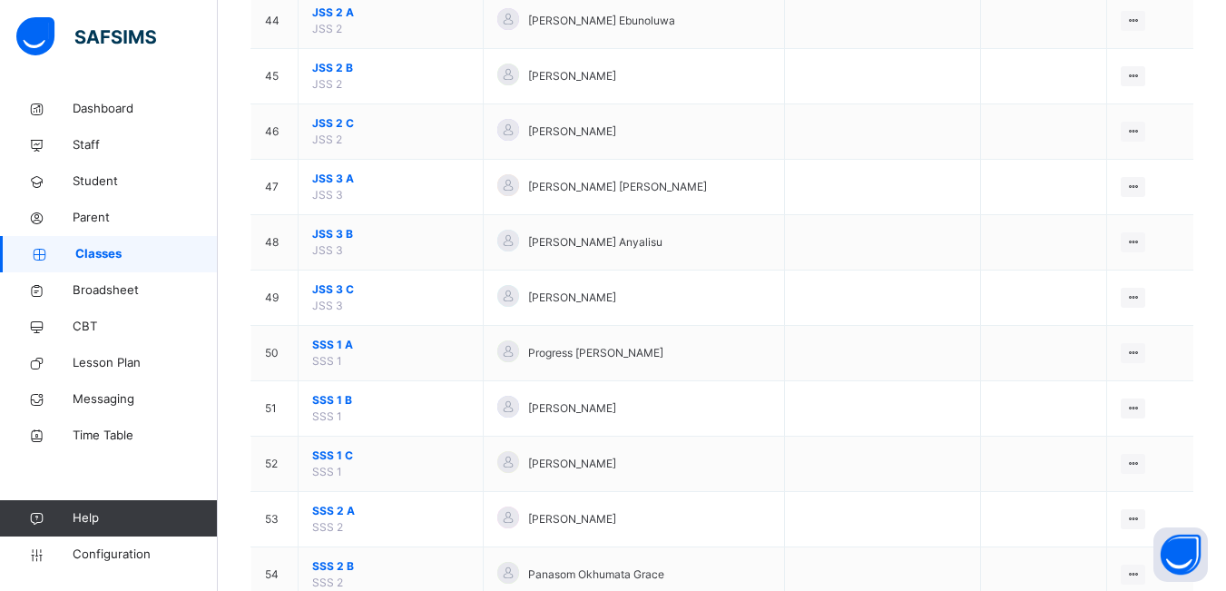
scroll to position [2632, 0]
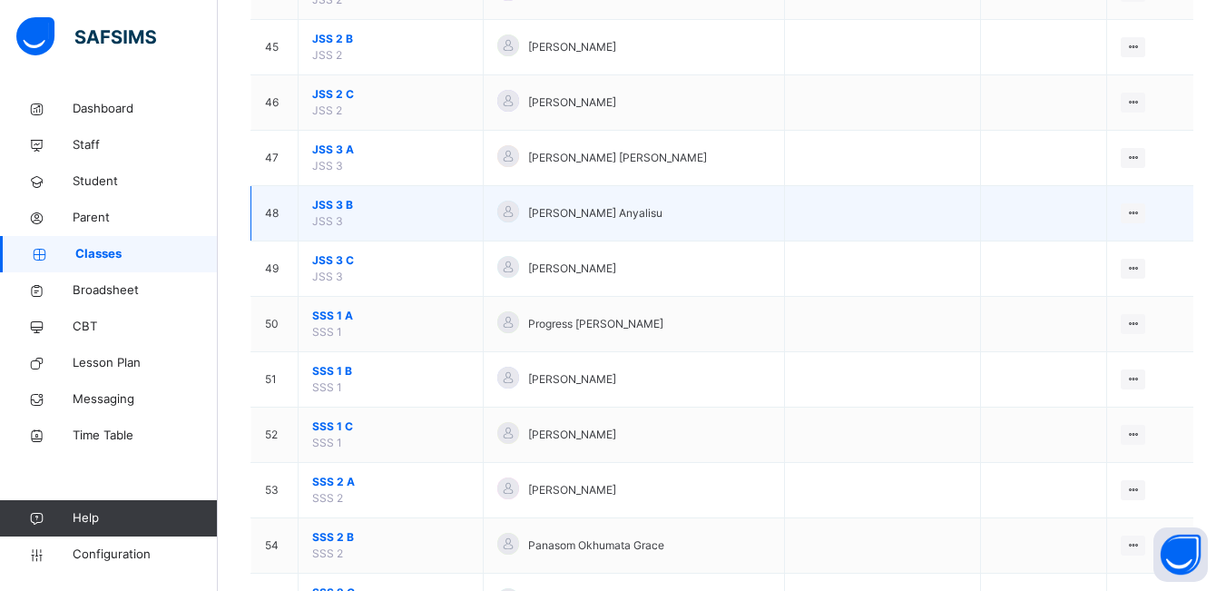
click at [347, 208] on span "JSS 3 B" at bounding box center [390, 205] width 157 height 16
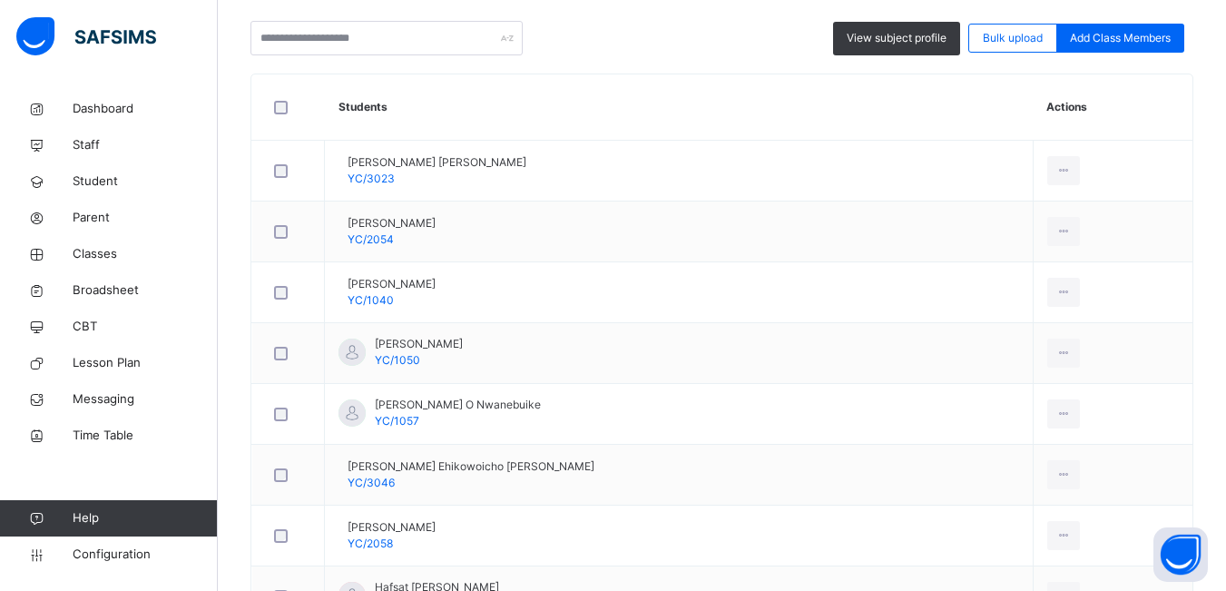
scroll to position [908, 0]
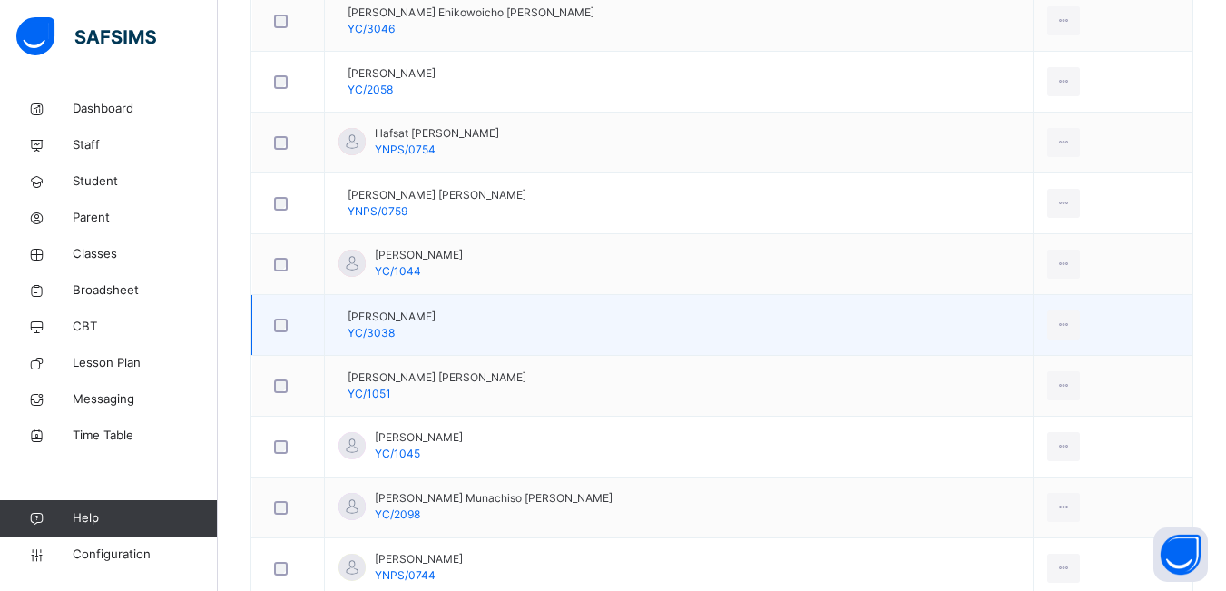
click at [1076, 327] on td "View Profile Remove from Class Transfer Student" at bounding box center [1113, 325] width 160 height 61
click at [1022, 398] on div "Remove from Class" at bounding box center [1023, 398] width 98 height 18
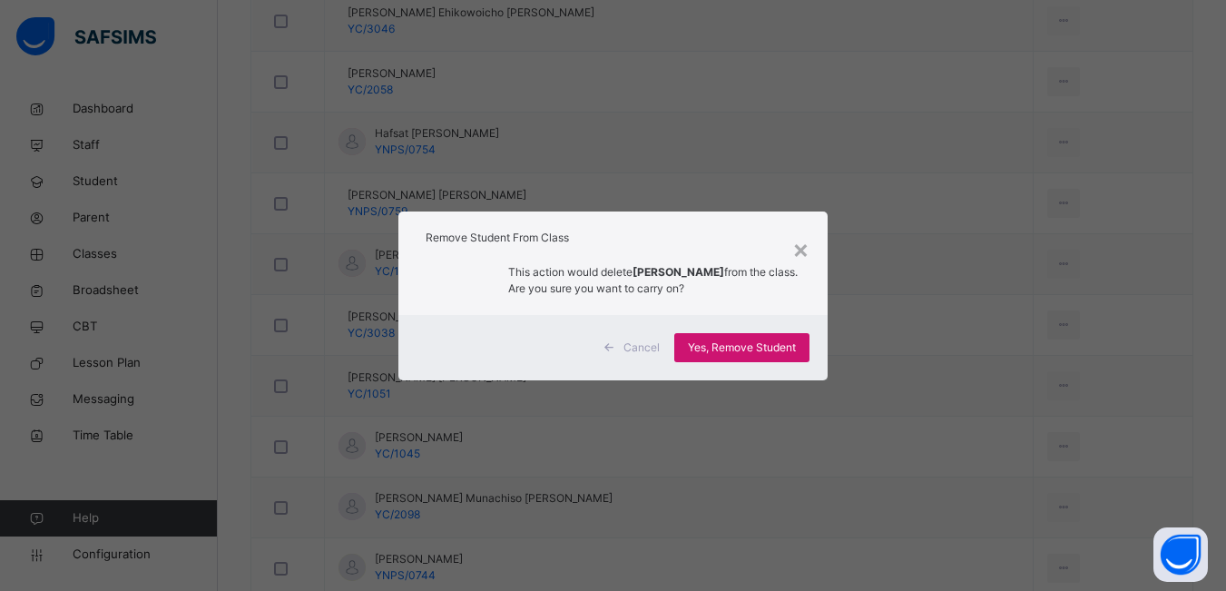
click at [776, 344] on span "Yes, Remove Student" at bounding box center [742, 347] width 108 height 16
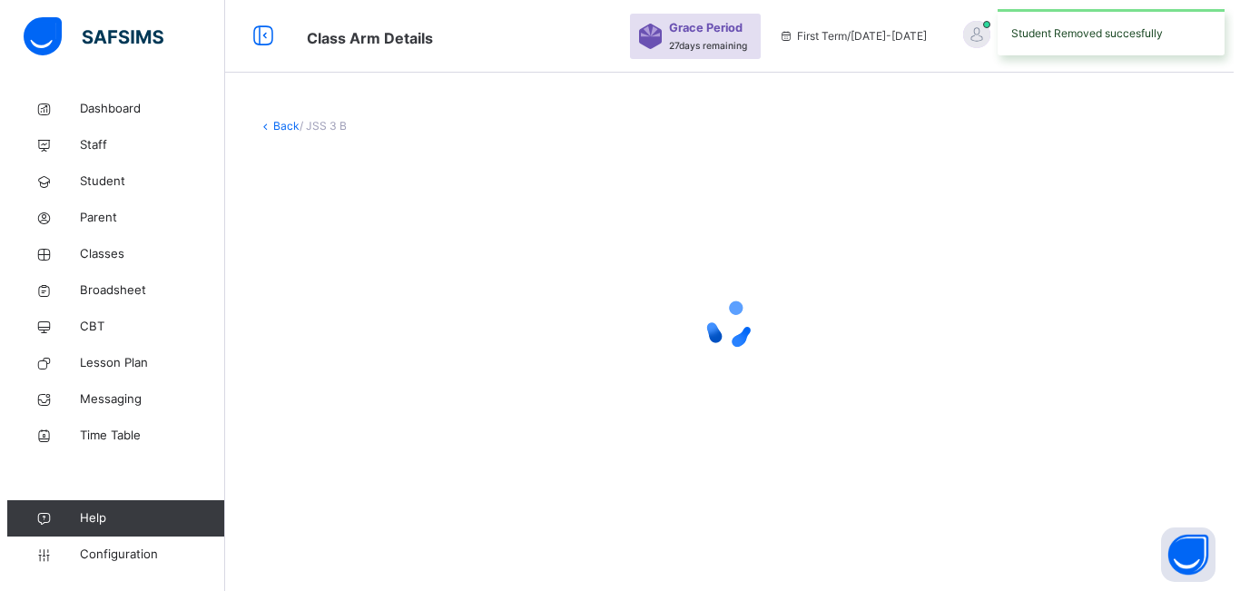
scroll to position [0, 0]
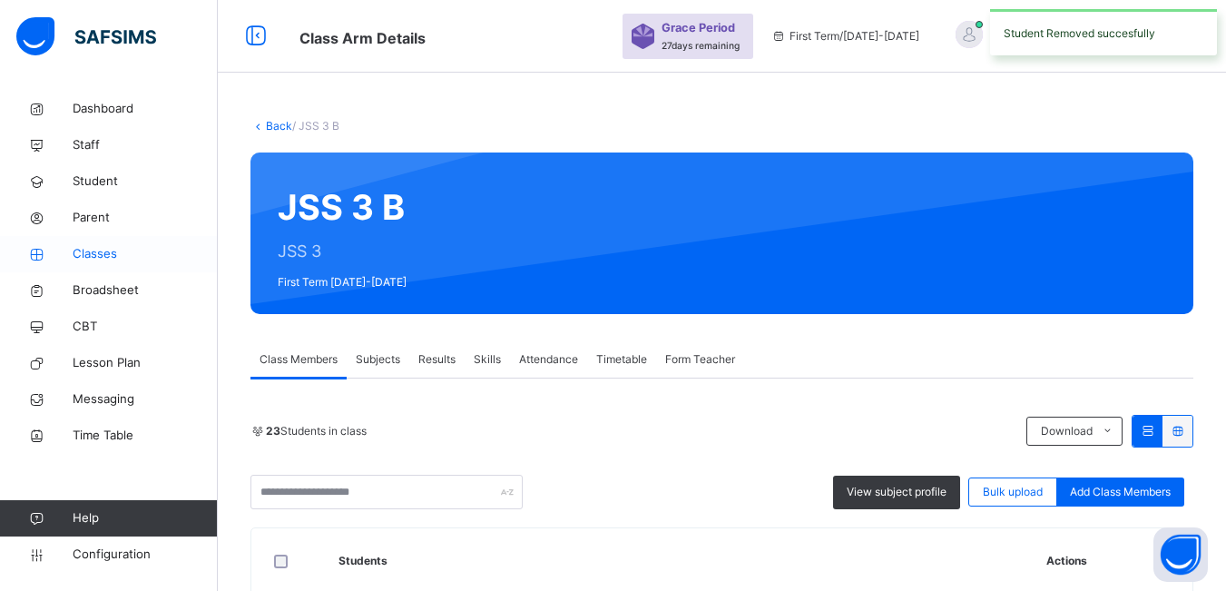
click at [109, 252] on span "Classes" at bounding box center [145, 254] width 145 height 18
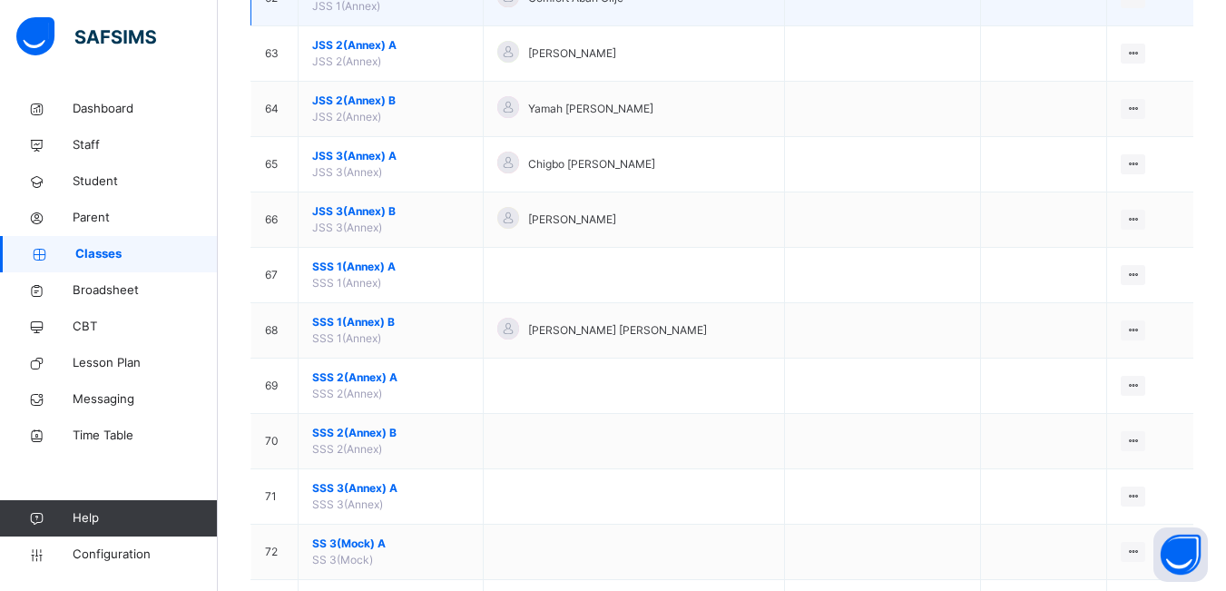
scroll to position [3631, 0]
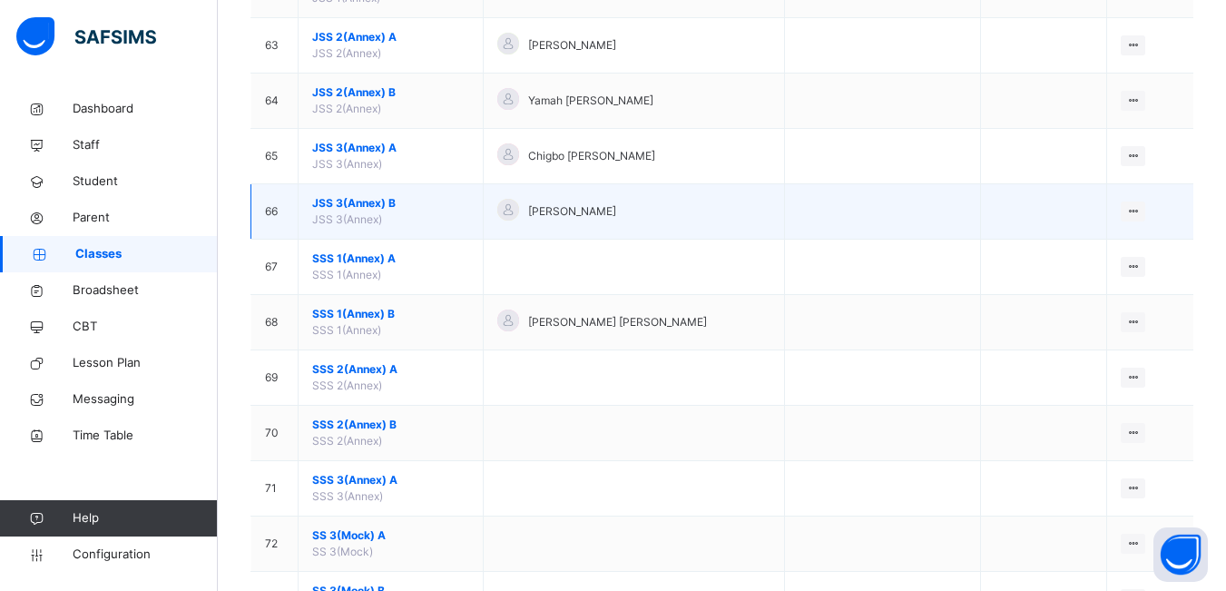
click at [393, 216] on td "JSS 3(Annex) B JSS 3(Annex)" at bounding box center [391, 211] width 185 height 55
click at [1099, 250] on div "View Class" at bounding box center [1085, 248] width 103 height 18
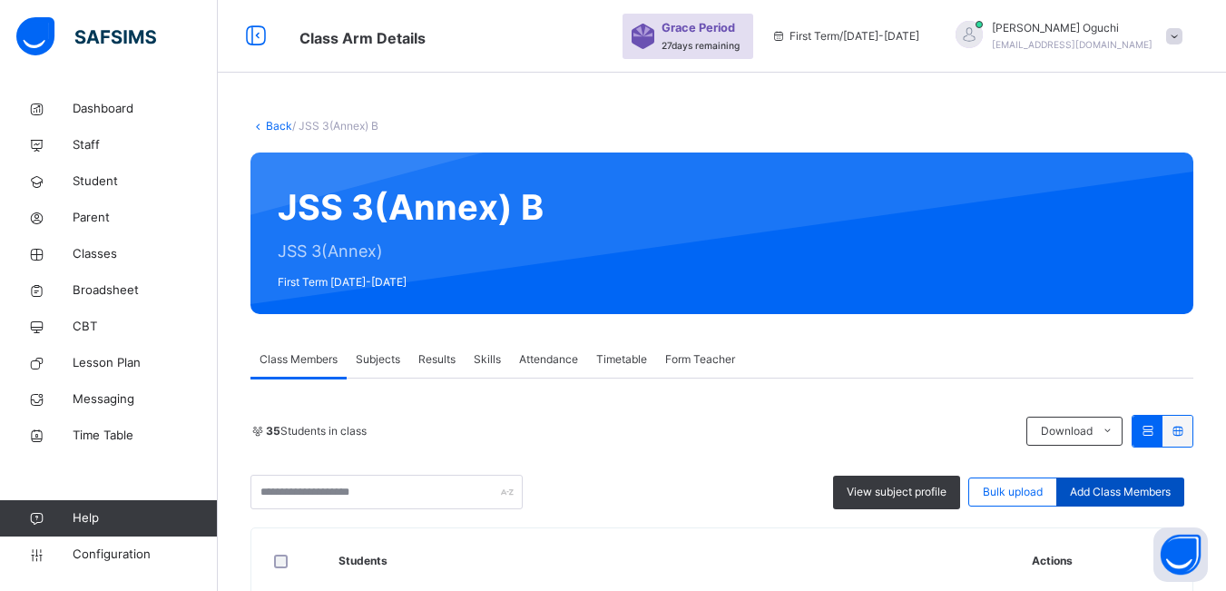
click at [1095, 489] on span "Add Class Members" at bounding box center [1120, 492] width 101 height 16
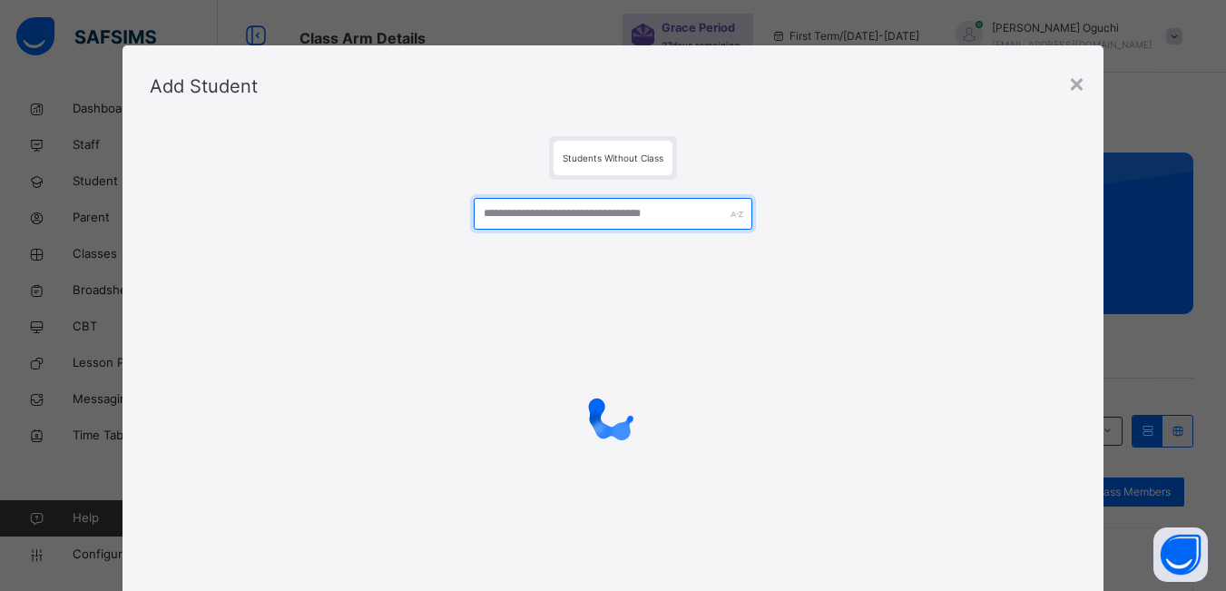
click at [651, 218] on input "text" at bounding box center [613, 214] width 278 height 32
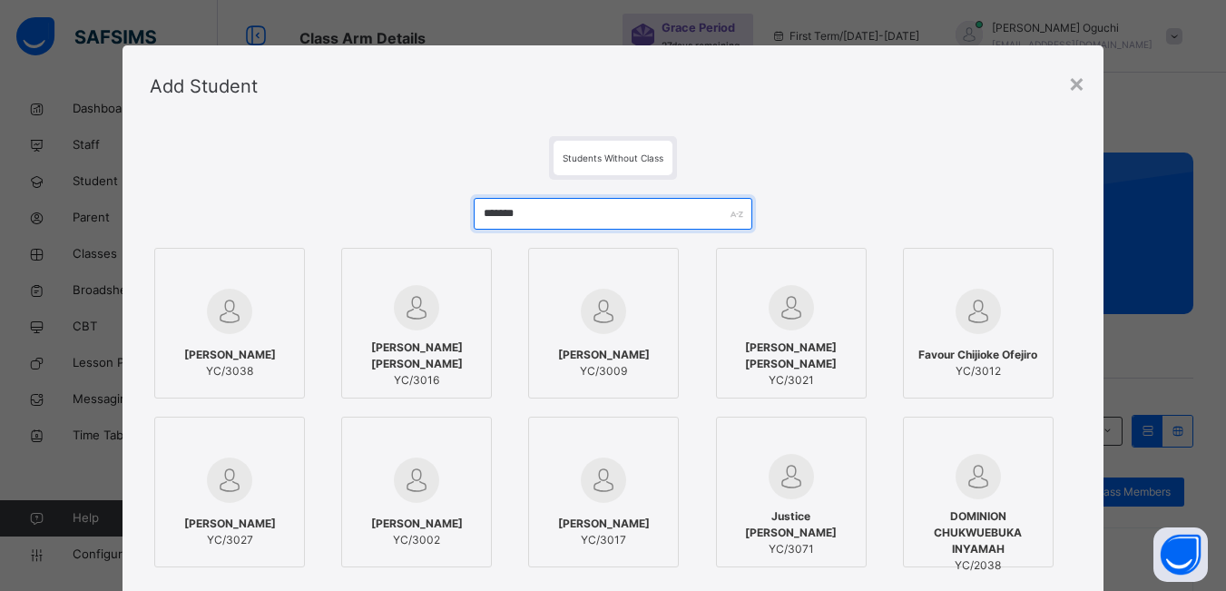
type input "*******"
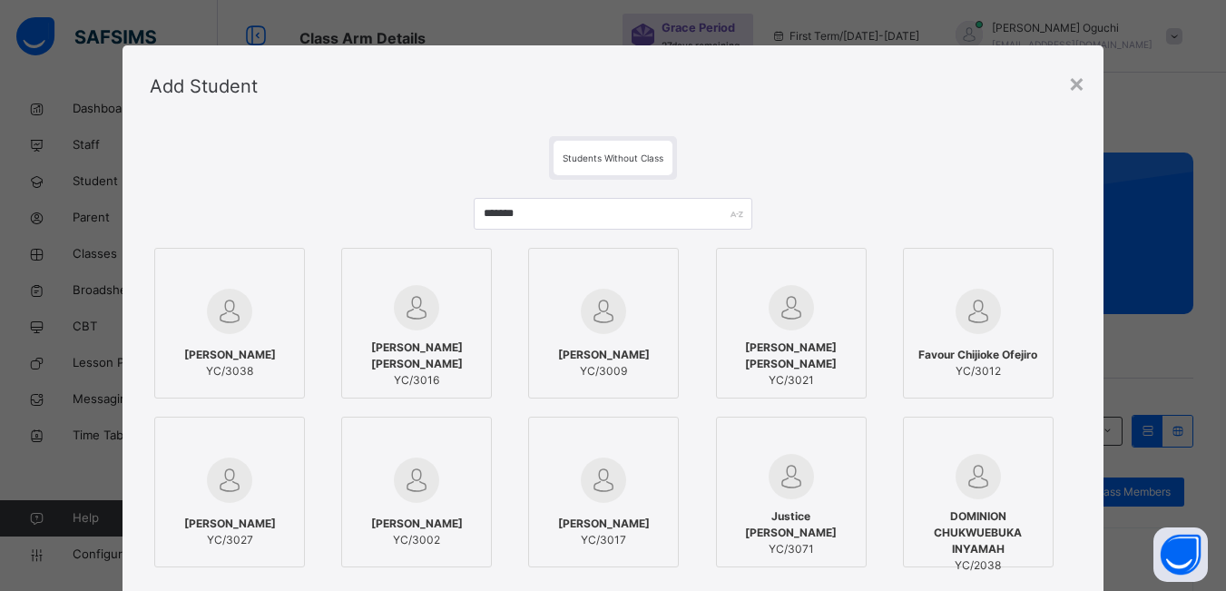
click at [248, 328] on div at bounding box center [229, 311] width 131 height 53
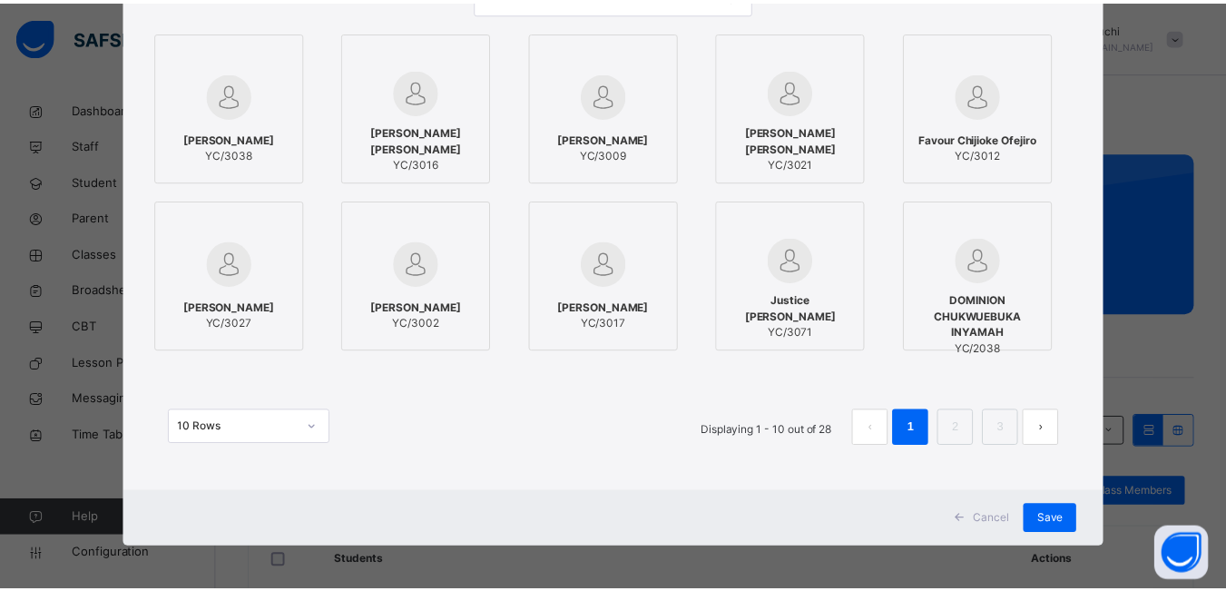
scroll to position [219, 0]
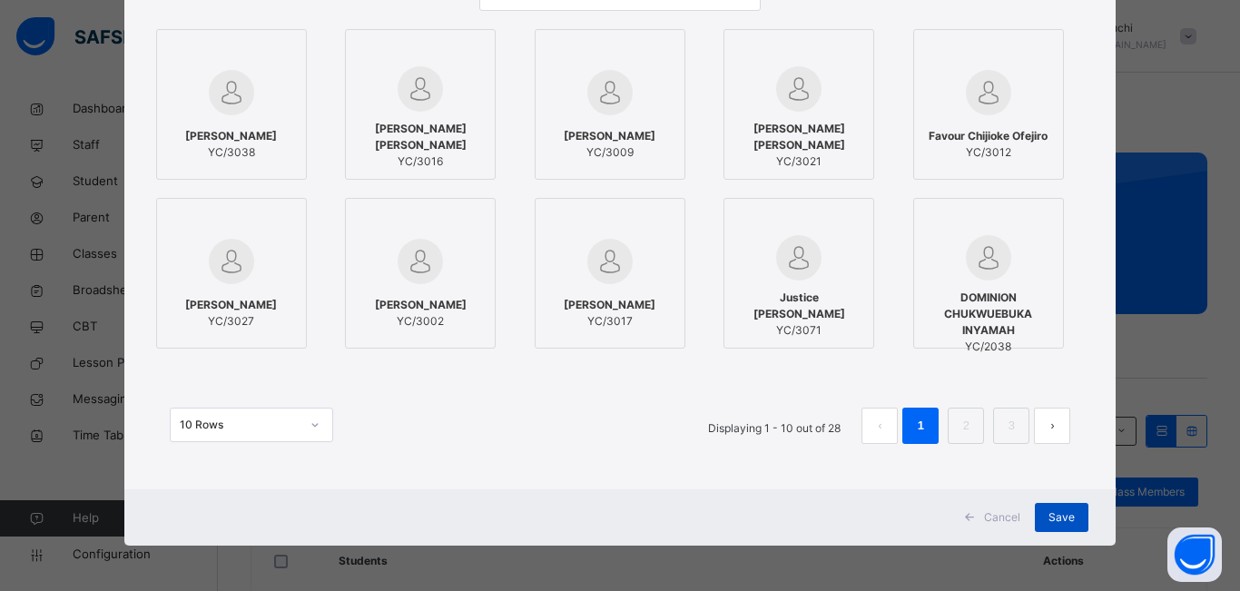
click at [1052, 511] on span "Save" at bounding box center [1061, 517] width 26 height 16
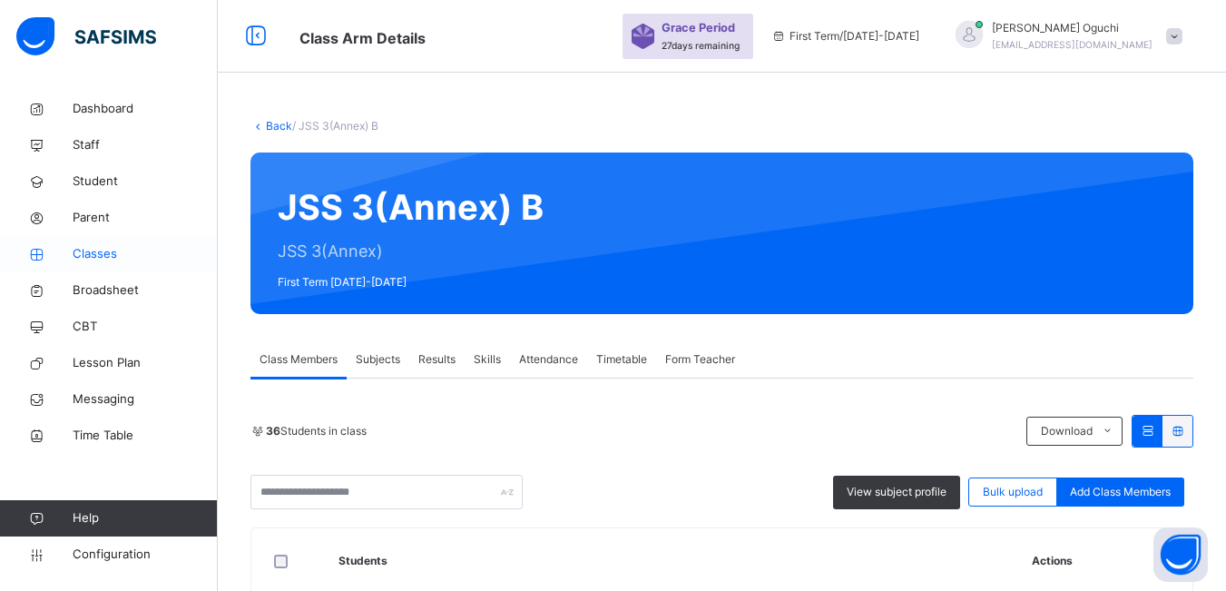
click at [94, 255] on span "Classes" at bounding box center [145, 254] width 145 height 18
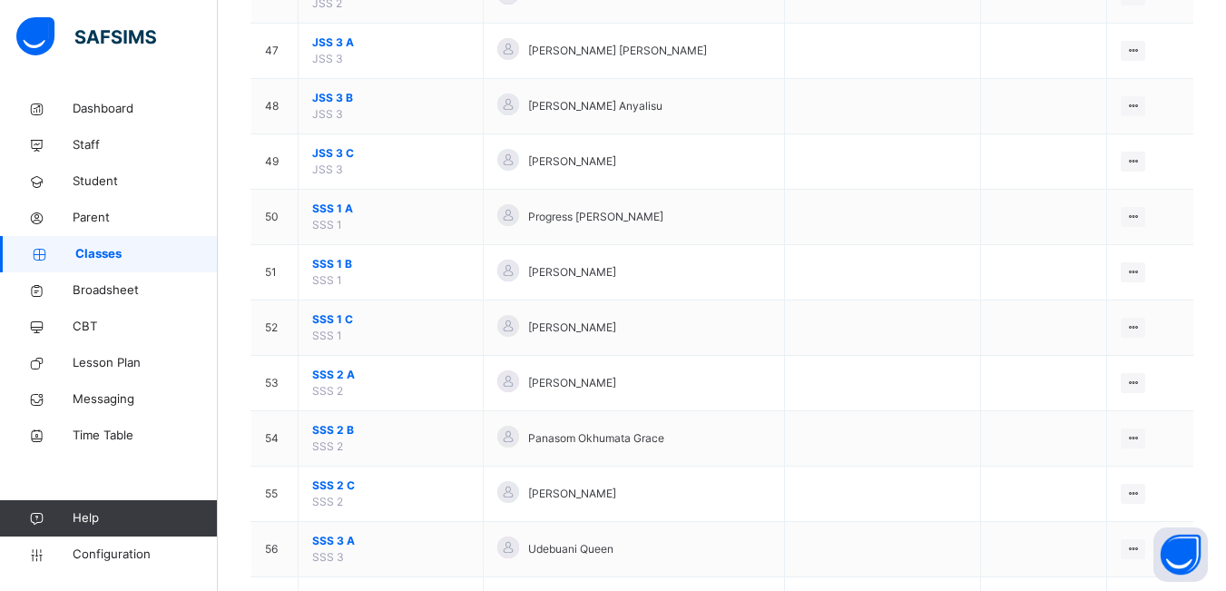
scroll to position [2632, 0]
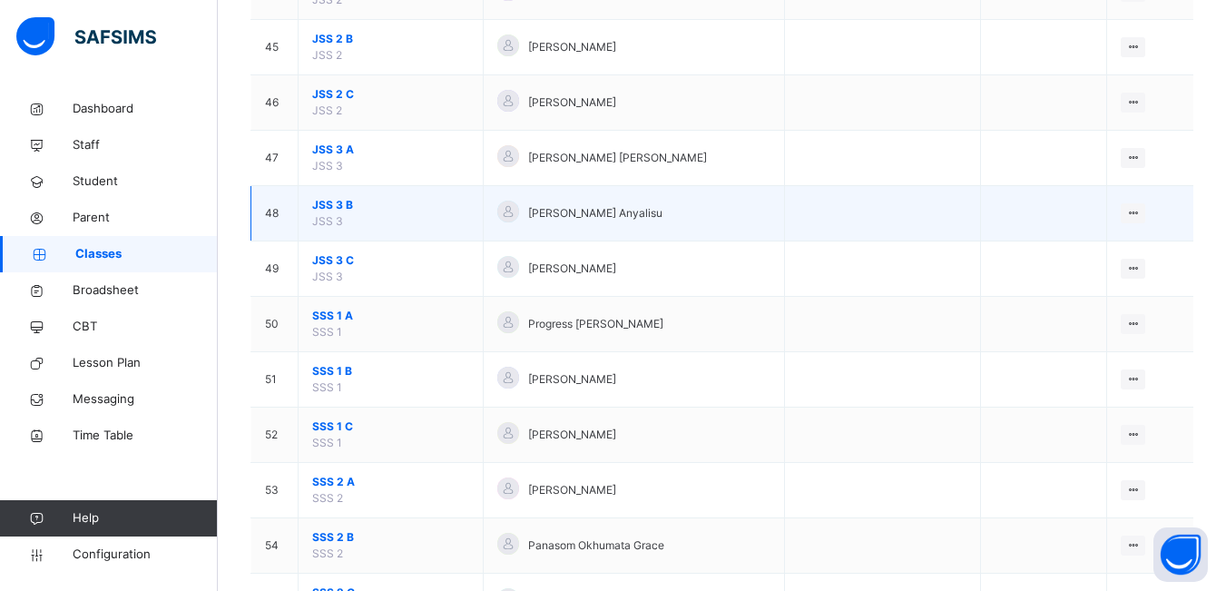
click at [425, 221] on td "JSS 3 B JSS 3" at bounding box center [391, 213] width 185 height 55
click at [368, 212] on span "JSS 3 B" at bounding box center [390, 205] width 157 height 16
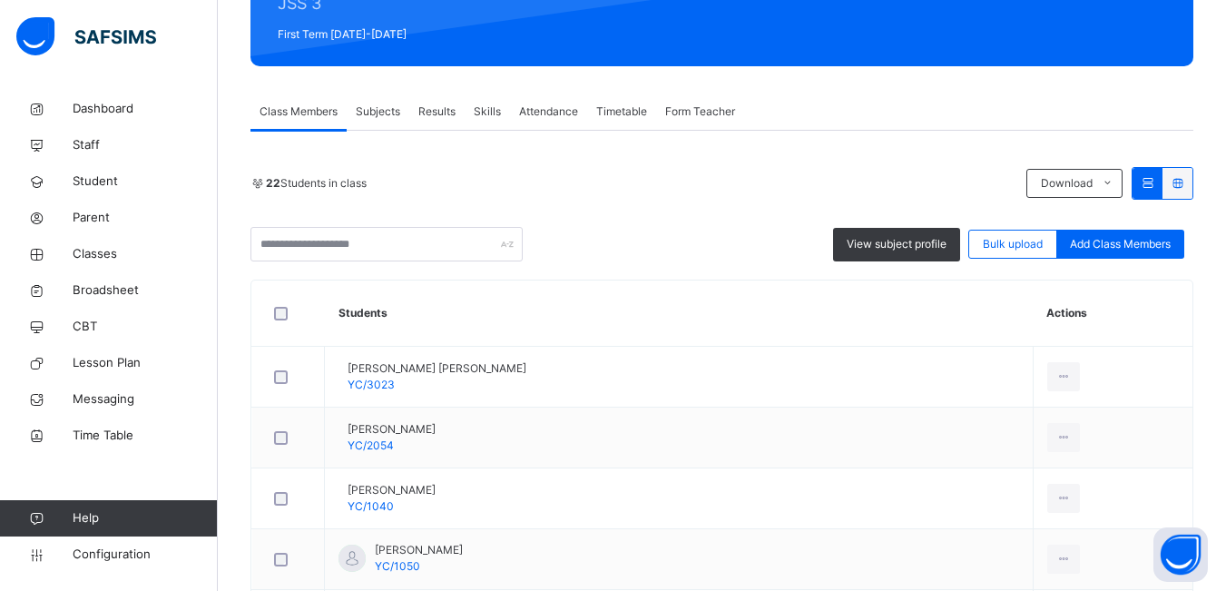
scroll to position [80, 0]
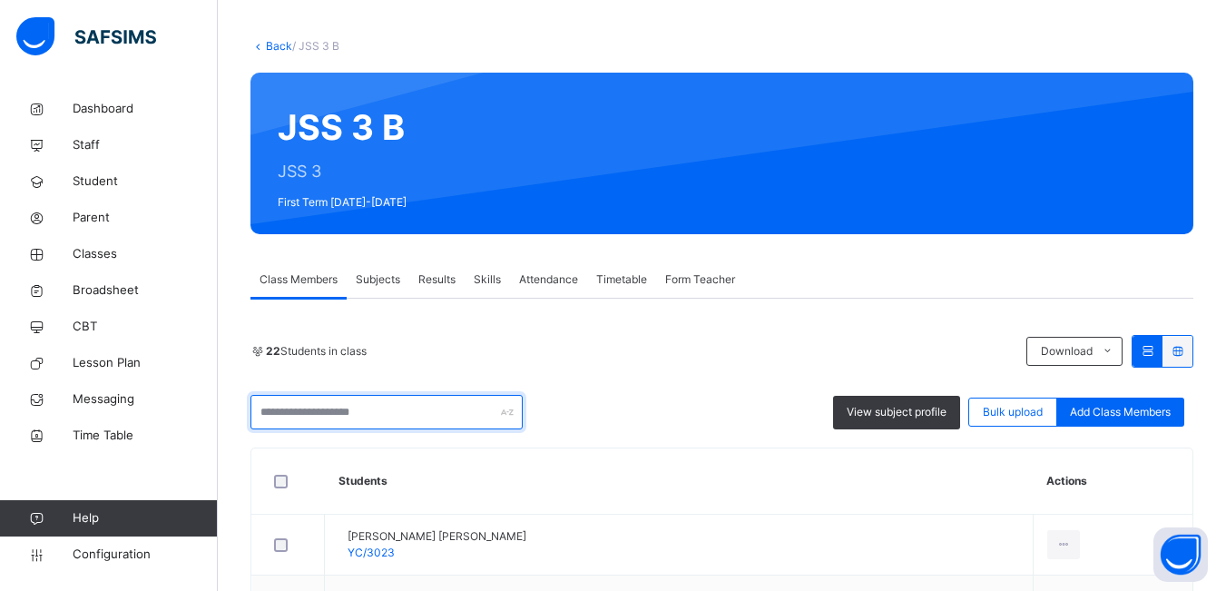
click at [437, 409] on input "text" at bounding box center [387, 412] width 272 height 34
click at [673, 345] on div "22 Students in class" at bounding box center [634, 351] width 767 height 16
click at [97, 176] on span "Student" at bounding box center [145, 181] width 145 height 18
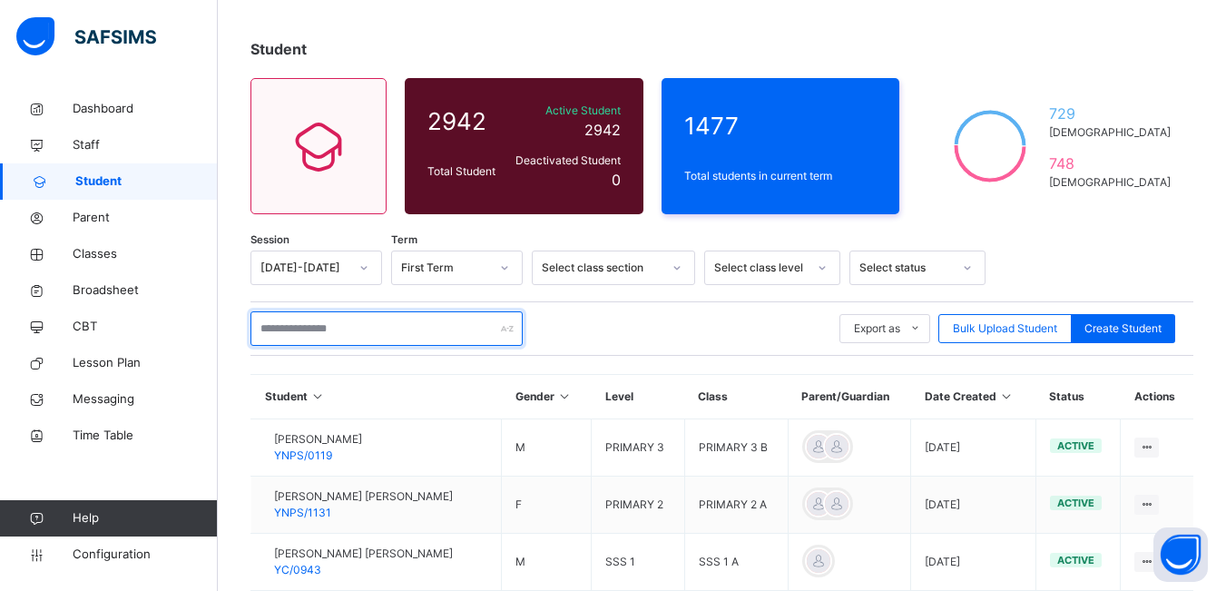
click at [350, 323] on input "text" at bounding box center [387, 328] width 272 height 34
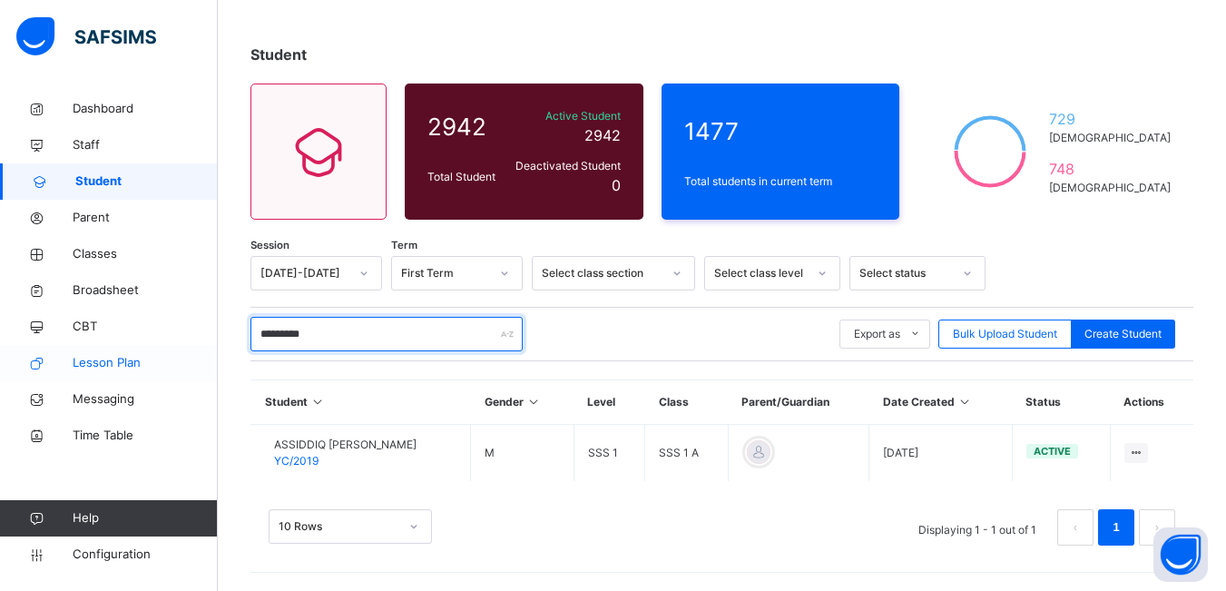
scroll to position [74, 0]
type input "*********"
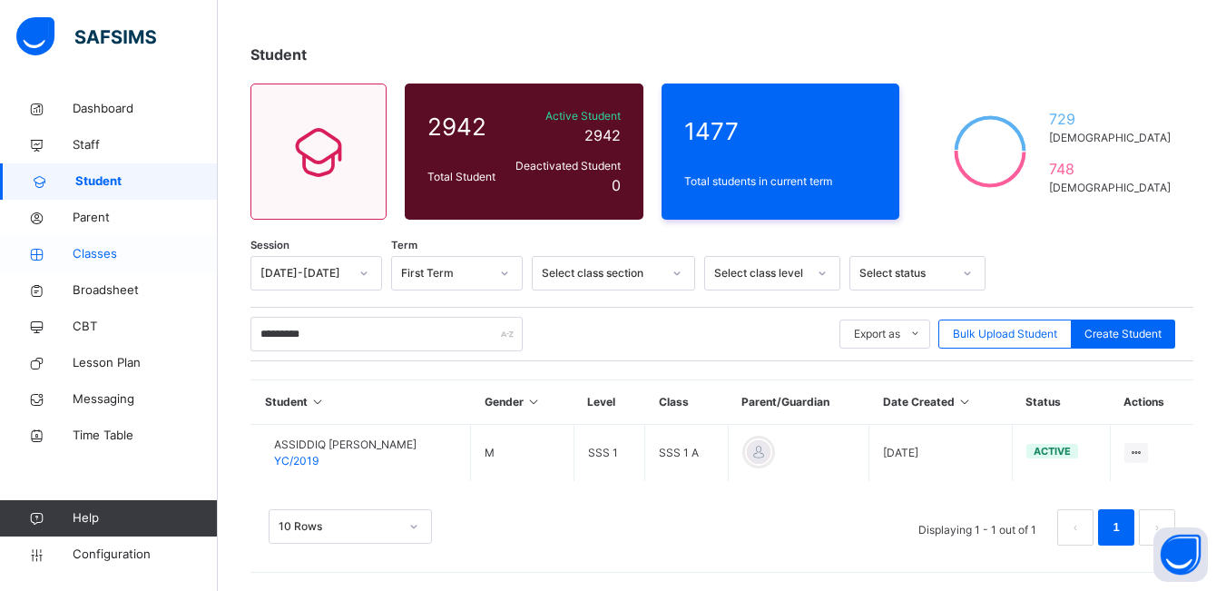
click at [99, 260] on span "Classes" at bounding box center [145, 254] width 145 height 18
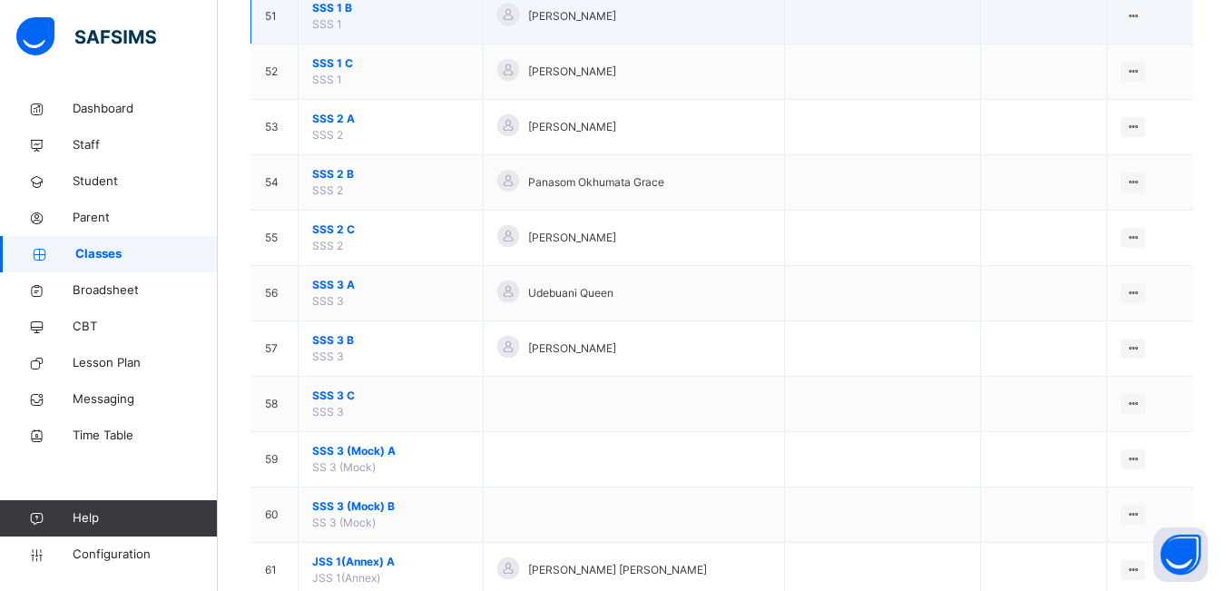
scroll to position [2814, 0]
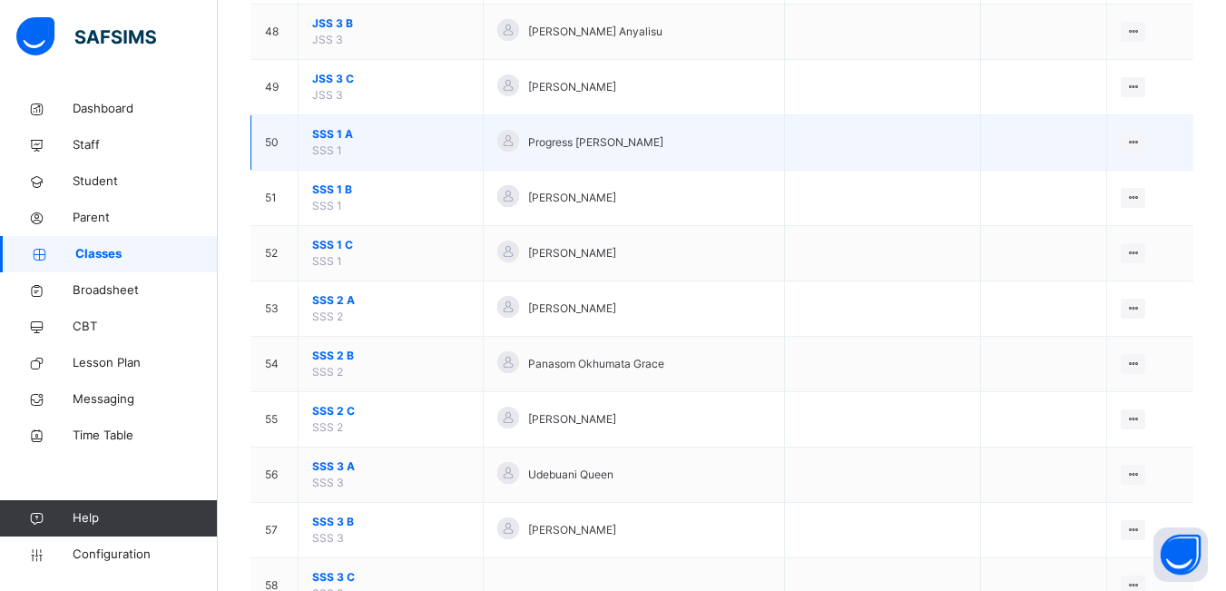
click at [400, 133] on span "SSS 1 A" at bounding box center [390, 134] width 157 height 16
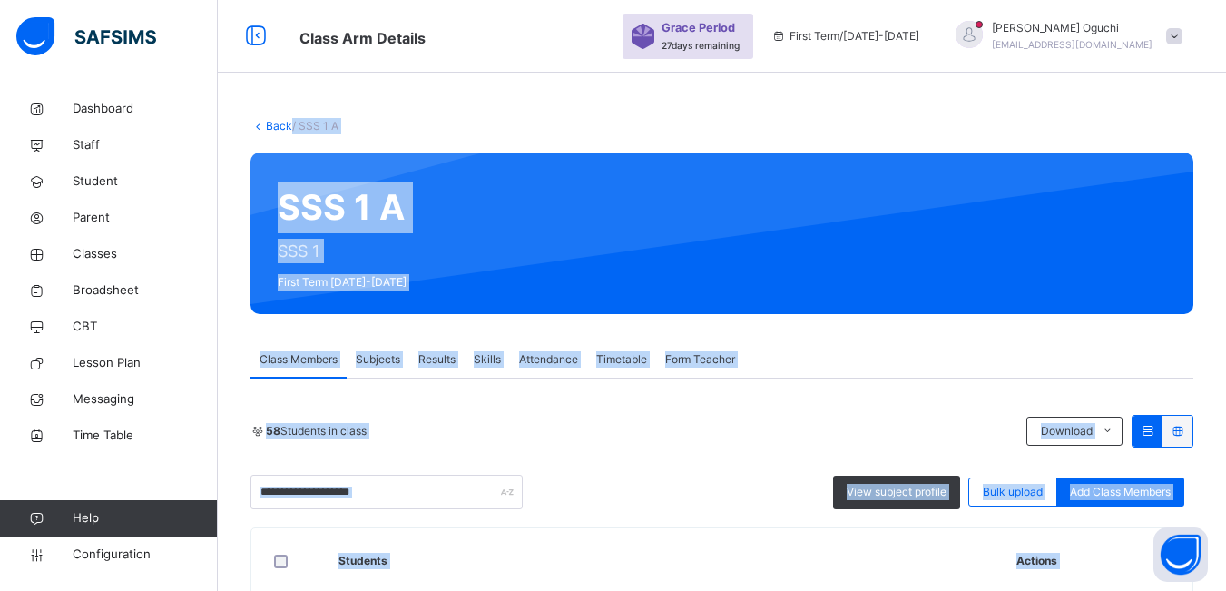
click at [804, 364] on div "Class Members Subjects Results Skills Attendance Timetable Form Teacher" at bounding box center [722, 359] width 943 height 37
click at [698, 457] on div "58 Students in class Download Pdf Report Excel Report View subject profile Bulk…" at bounding box center [722, 462] width 943 height 94
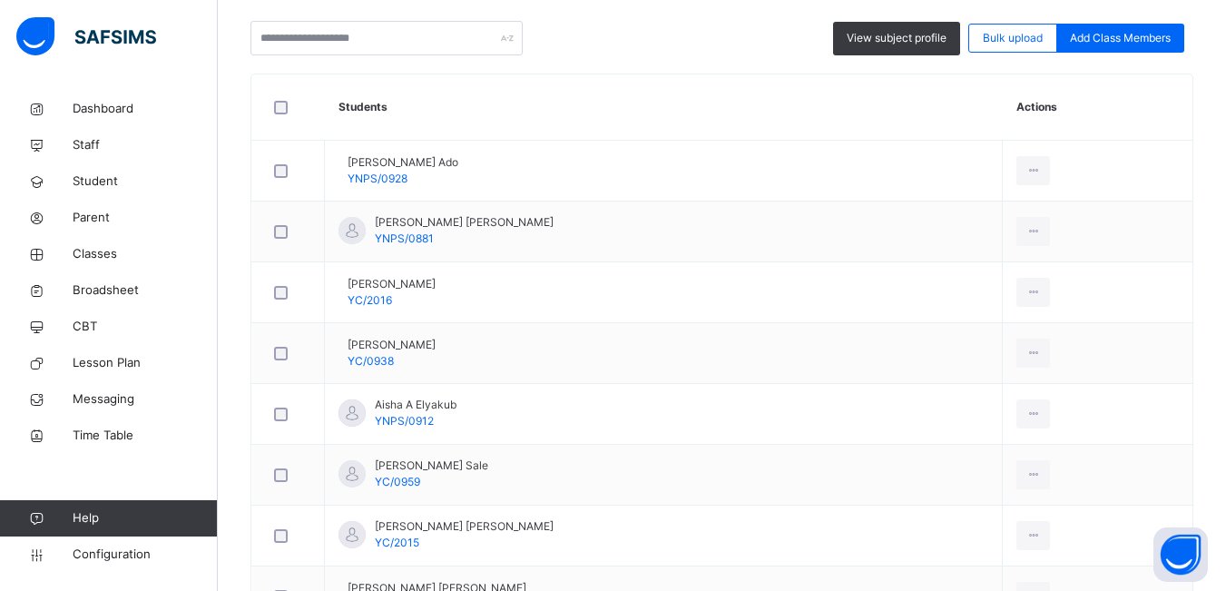
scroll to position [817, 0]
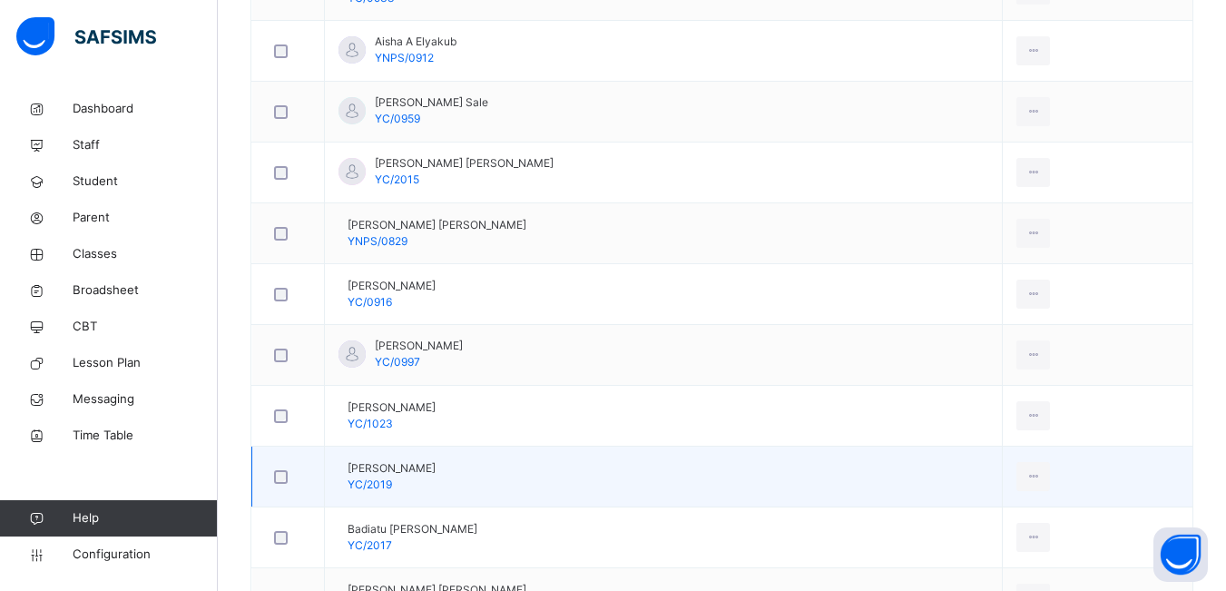
click at [1057, 485] on td "View Profile Remove from Class Transfer Student" at bounding box center [1098, 477] width 190 height 61
click at [1035, 477] on icon at bounding box center [1033, 476] width 15 height 16
click at [1017, 544] on div "Remove from Class" at bounding box center [993, 550] width 98 height 18
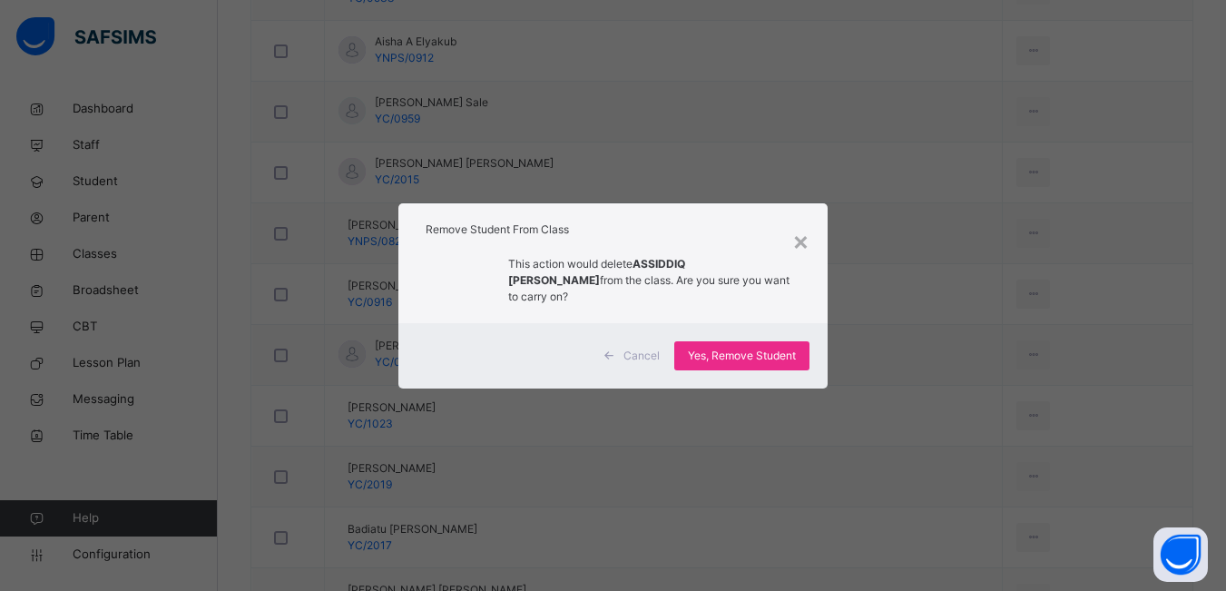
drag, startPoint x: 714, startPoint y: 341, endPoint x: 876, endPoint y: 370, distance: 164.2
click at [716, 348] on span "Yes, Remove Student" at bounding box center [742, 356] width 108 height 16
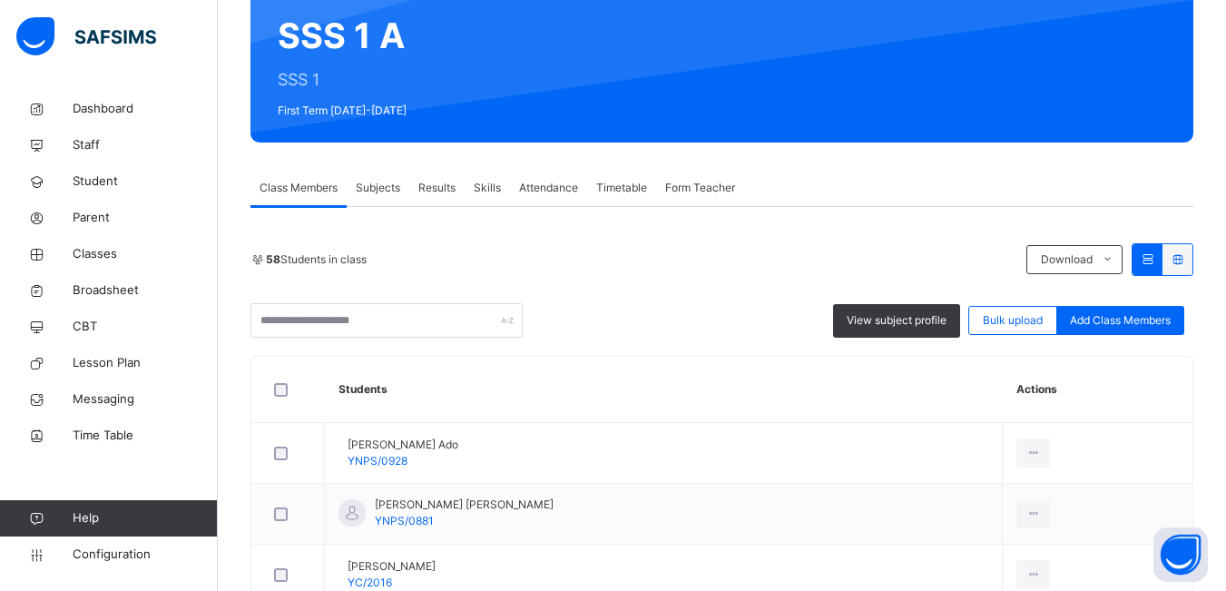
scroll to position [211, 0]
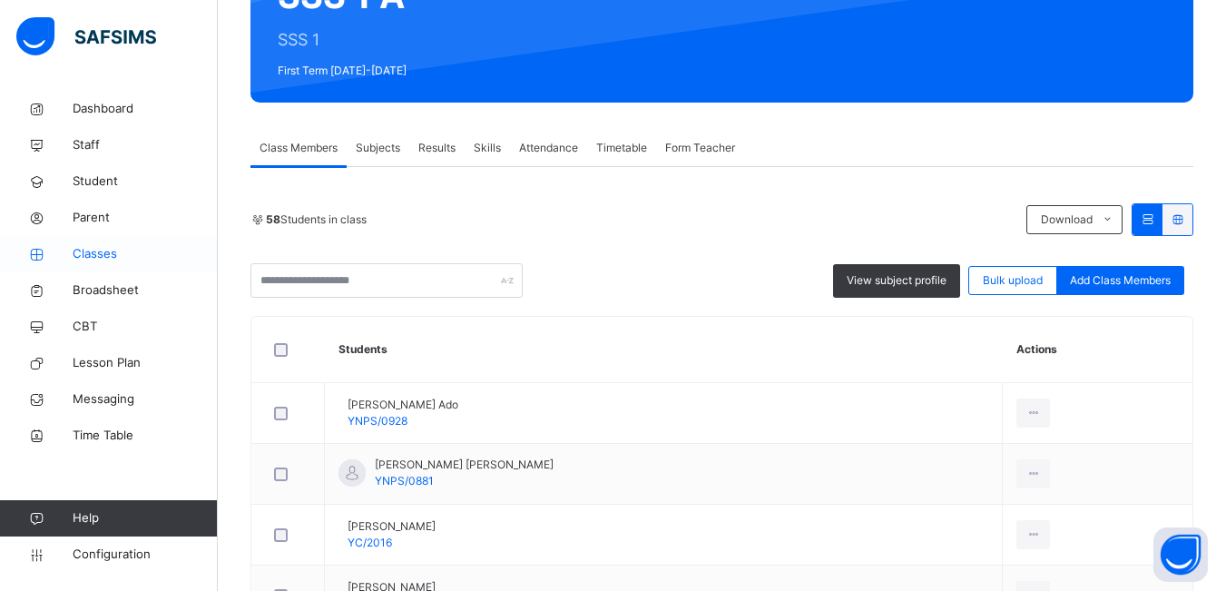
click at [101, 251] on span "Classes" at bounding box center [145, 254] width 145 height 18
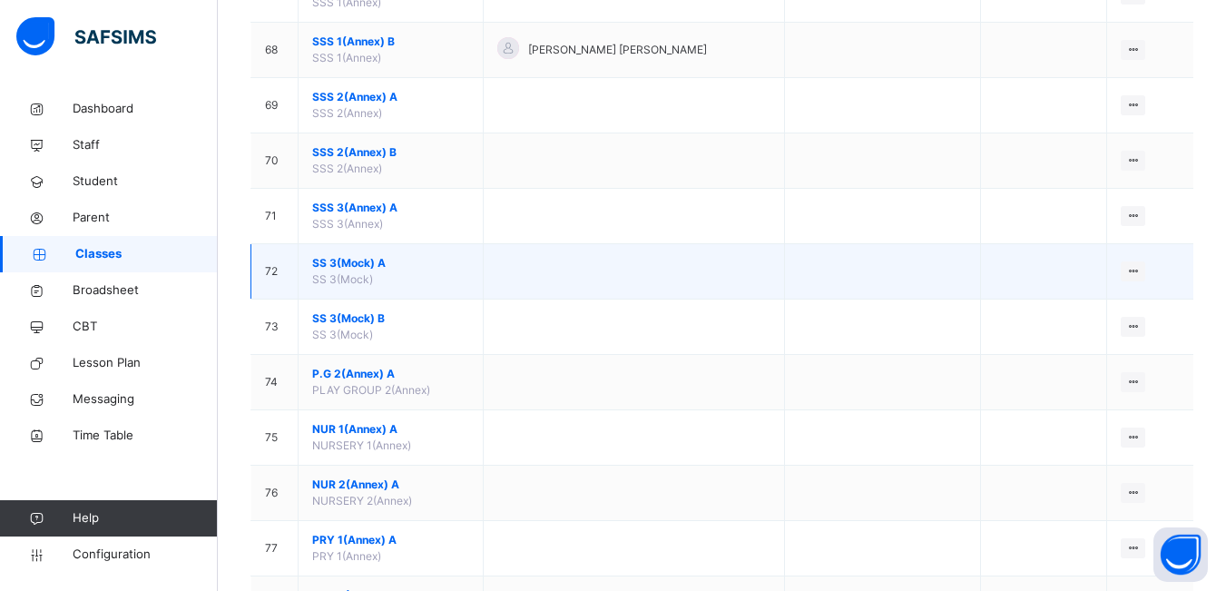
scroll to position [3721, 0]
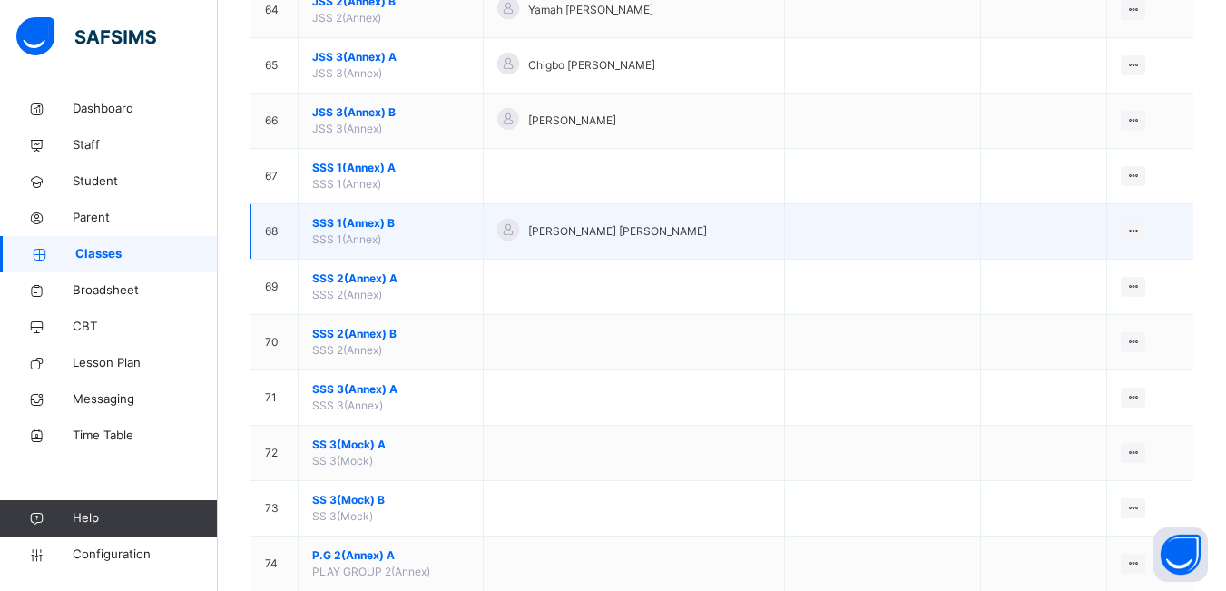
click at [354, 233] on span "SSS 1(Annex)" at bounding box center [346, 239] width 69 height 14
click at [410, 231] on span "SSS 1(Annex) B" at bounding box center [390, 223] width 157 height 16
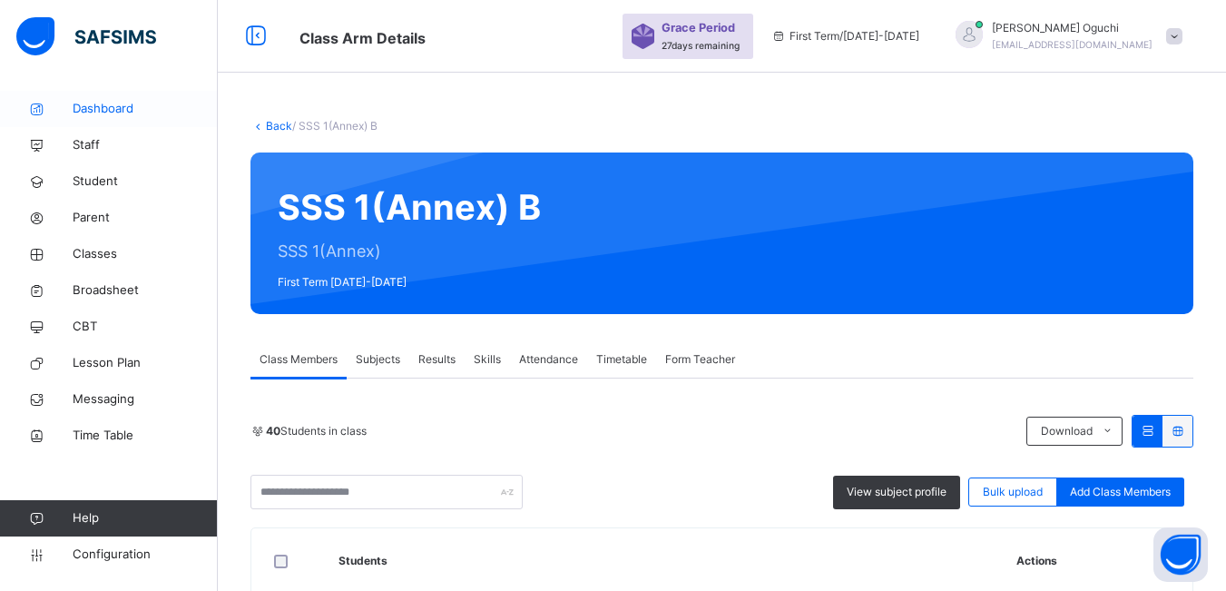
scroll to position [363, 0]
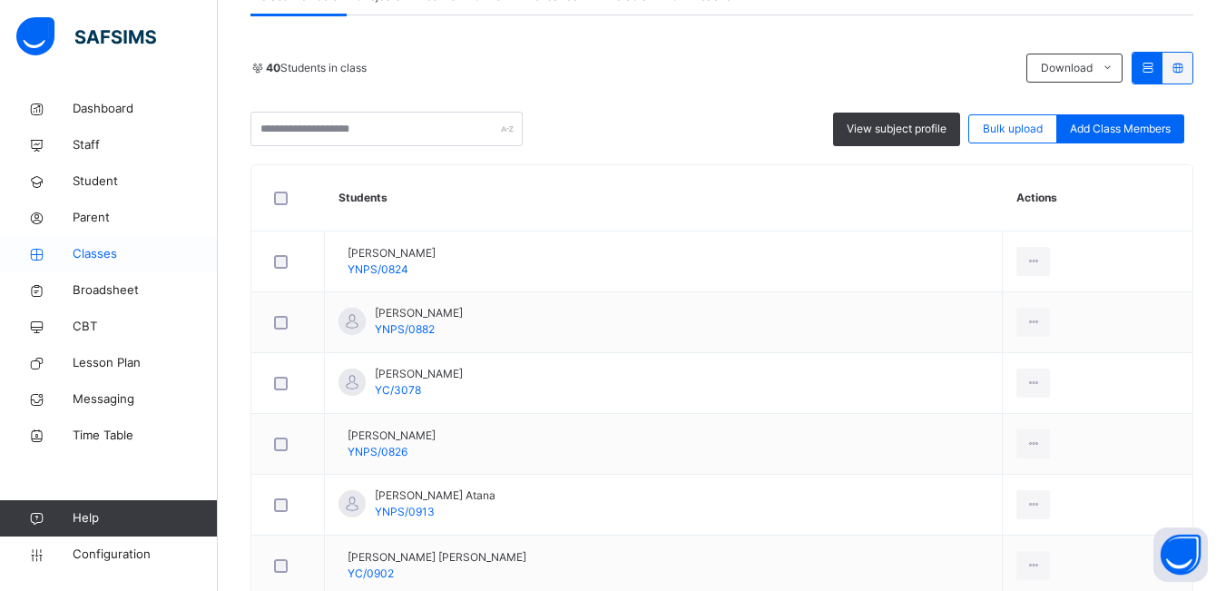
click at [106, 257] on span "Classes" at bounding box center [145, 254] width 145 height 18
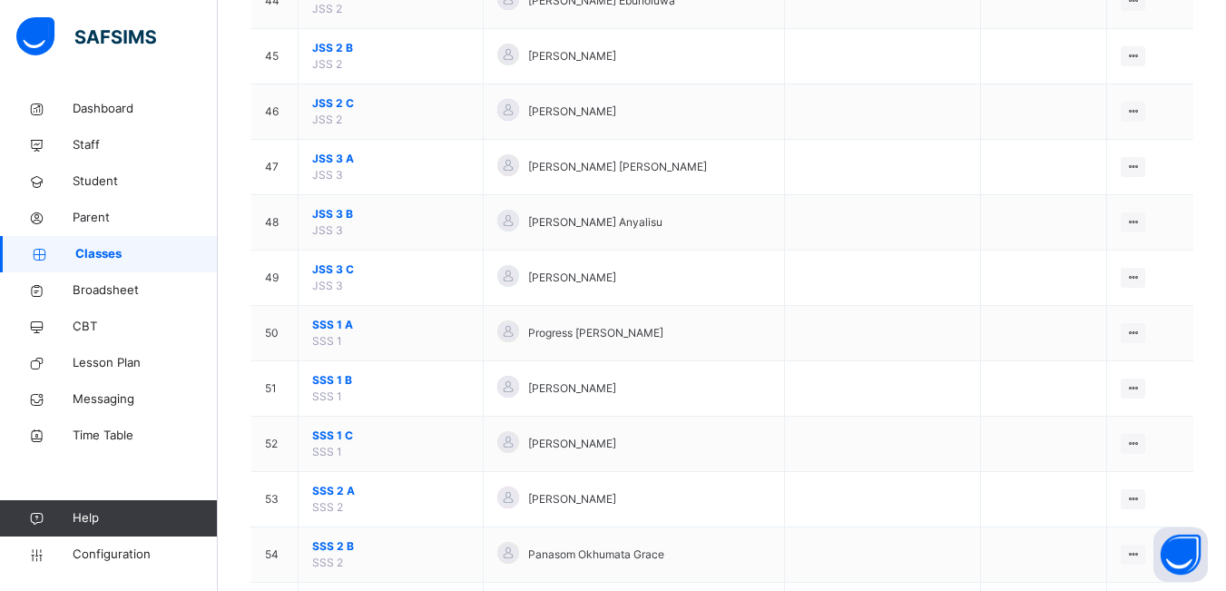
scroll to position [2814, 0]
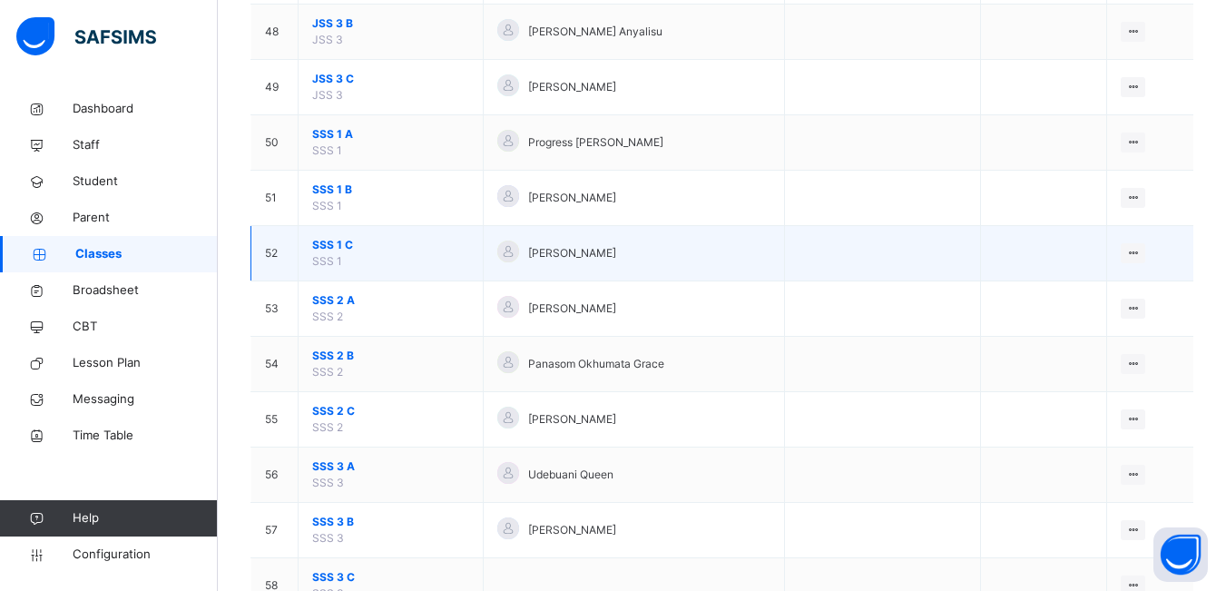
click at [366, 246] on span "SSS 1 C" at bounding box center [390, 245] width 157 height 16
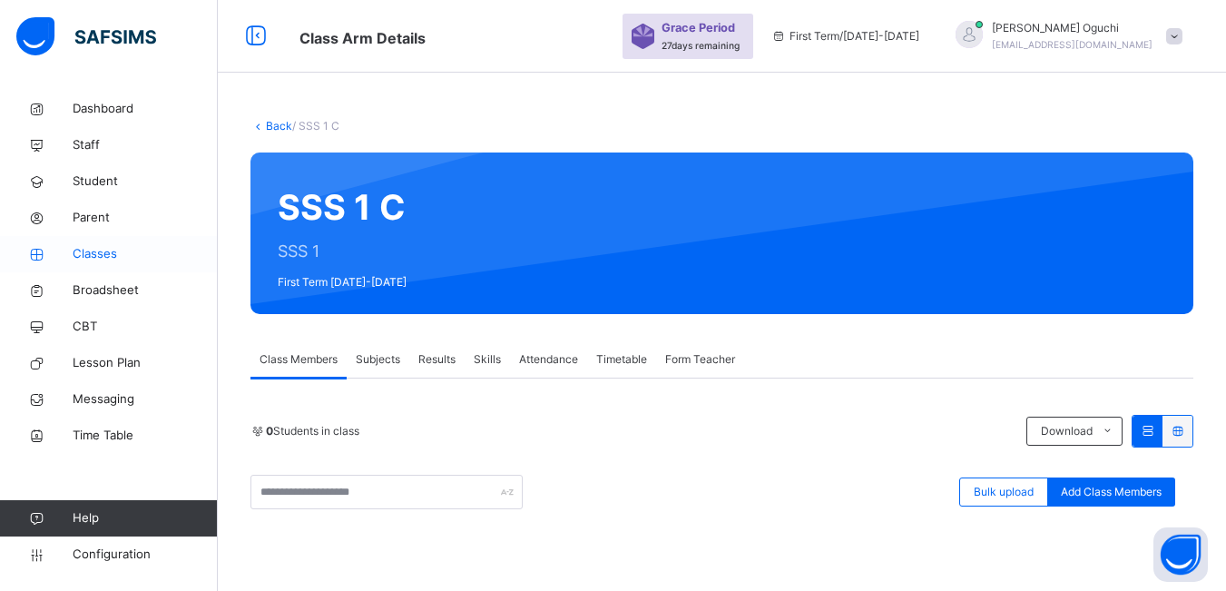
click at [113, 257] on span "Classes" at bounding box center [145, 254] width 145 height 18
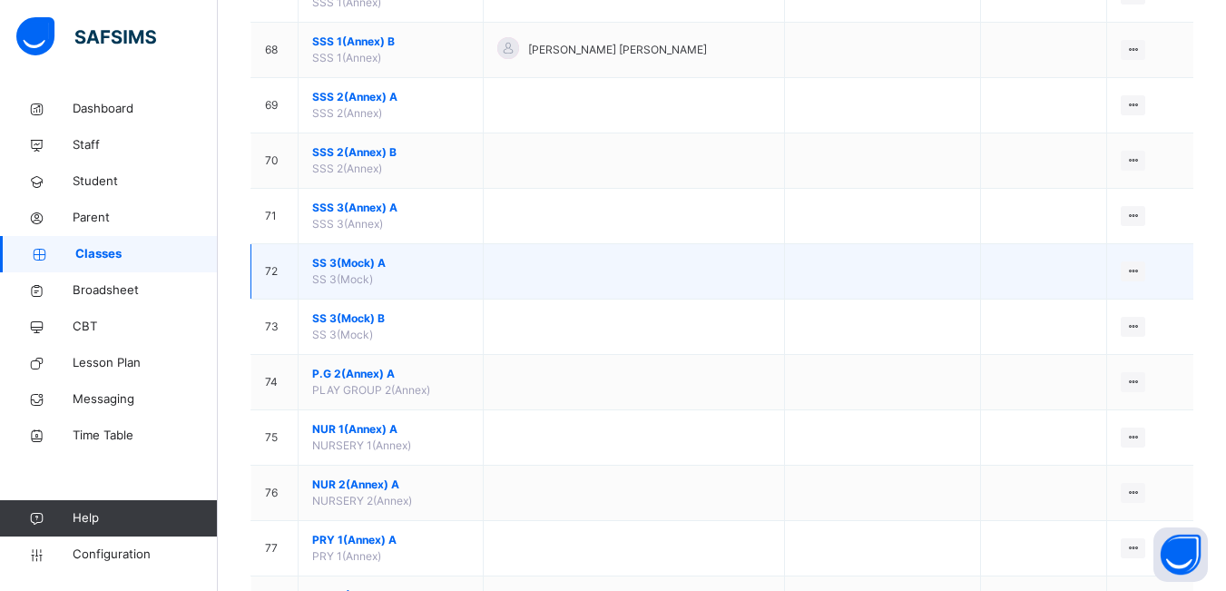
scroll to position [3812, 0]
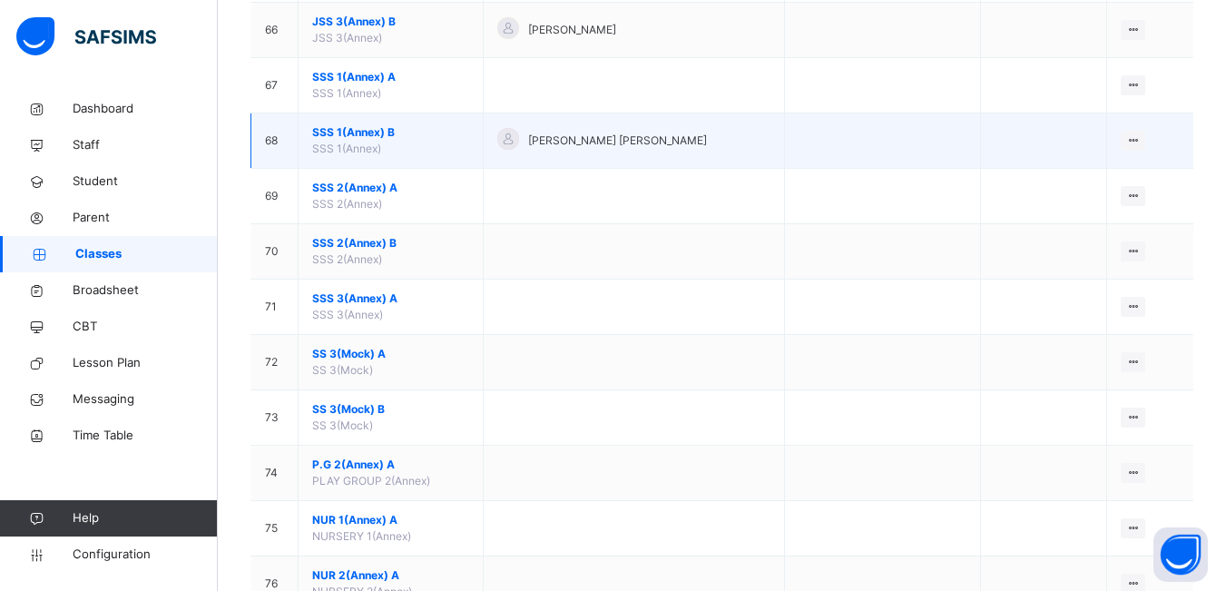
click at [414, 142] on td "SSS 1(Annex) B SSS 1(Annex)" at bounding box center [391, 140] width 185 height 55
click at [369, 147] on span "SSS 1(Annex)" at bounding box center [346, 149] width 69 height 14
click at [447, 148] on td "SSS 1(Annex) B SSS 1(Annex)" at bounding box center [391, 140] width 185 height 55
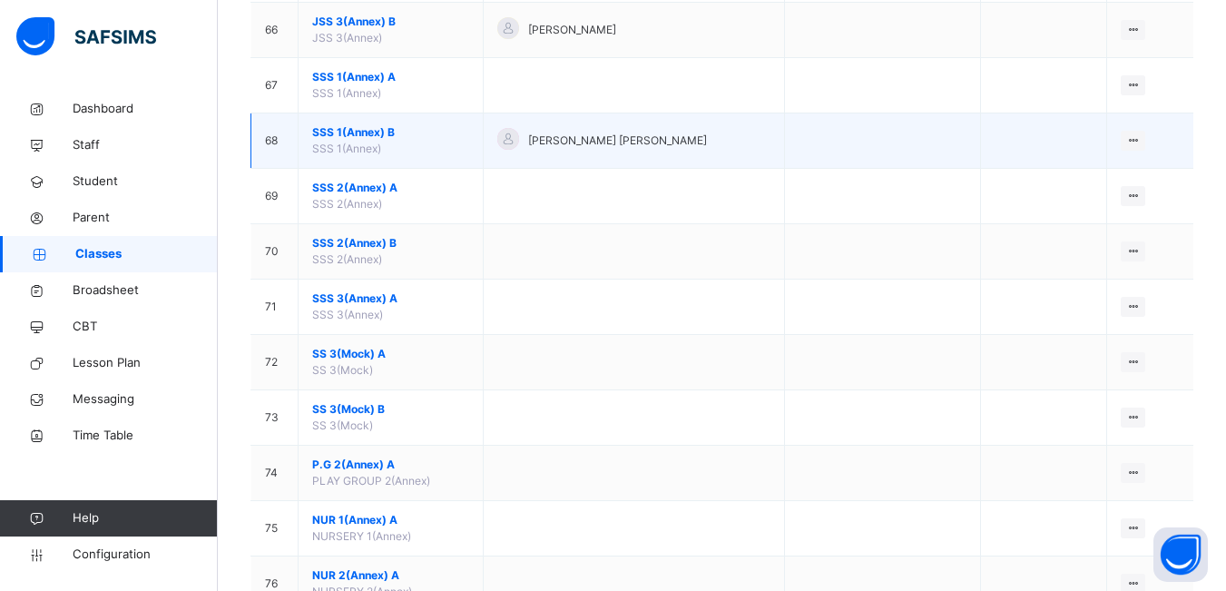
click at [446, 145] on td "SSS 1(Annex) B SSS 1(Annex)" at bounding box center [391, 140] width 185 height 55
click at [437, 133] on span "SSS 1(Annex) B" at bounding box center [390, 132] width 157 height 16
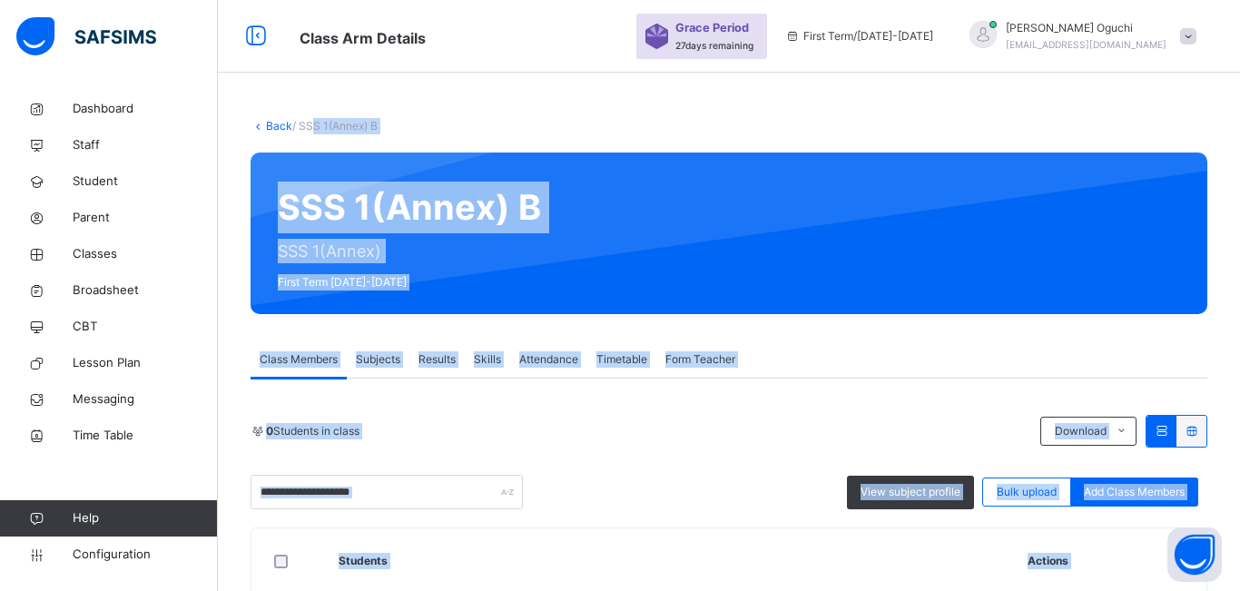
click at [960, 358] on div "Class Members Subjects Results Skills Attendance Timetable Form Teacher" at bounding box center [729, 359] width 957 height 37
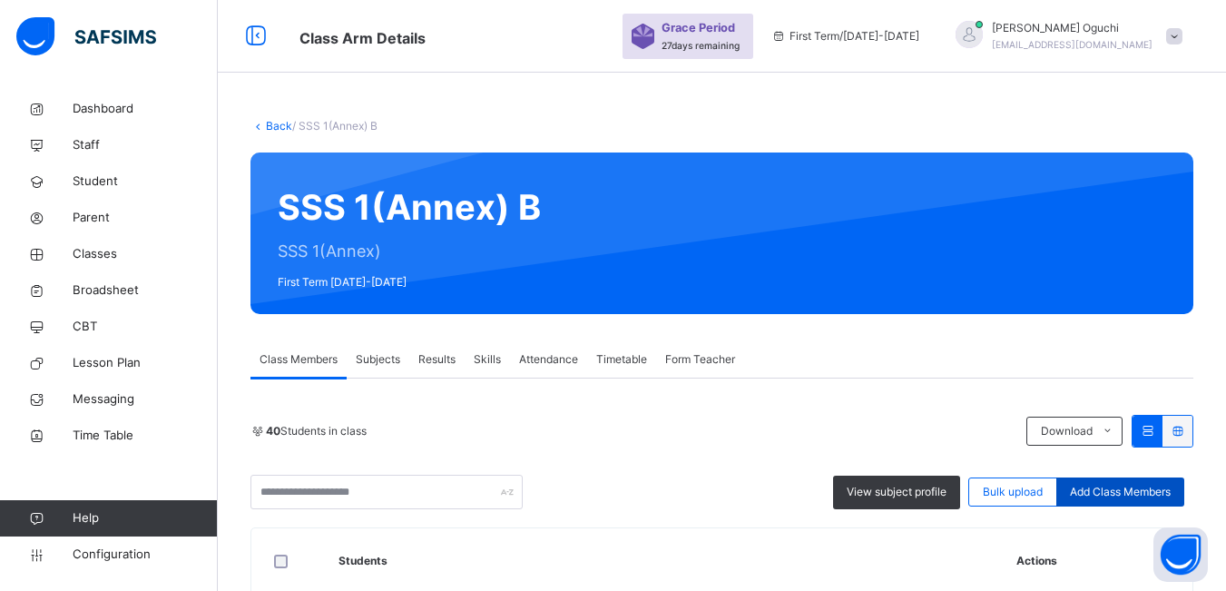
click at [1149, 495] on span "Add Class Members" at bounding box center [1120, 492] width 101 height 16
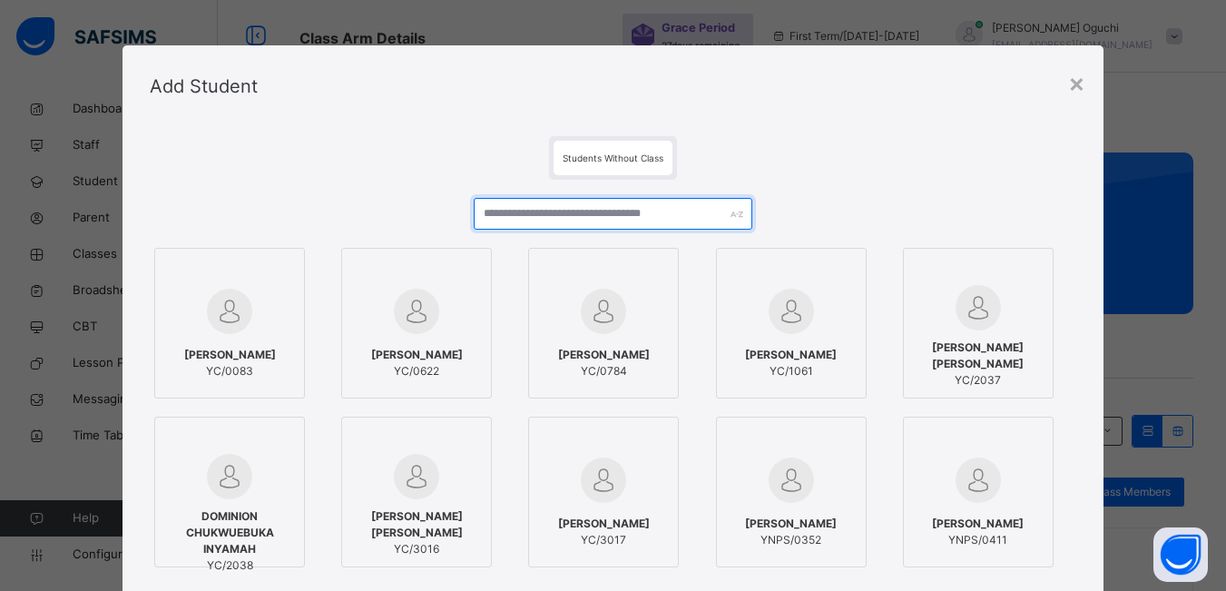
click at [672, 212] on input "text" at bounding box center [613, 214] width 278 height 32
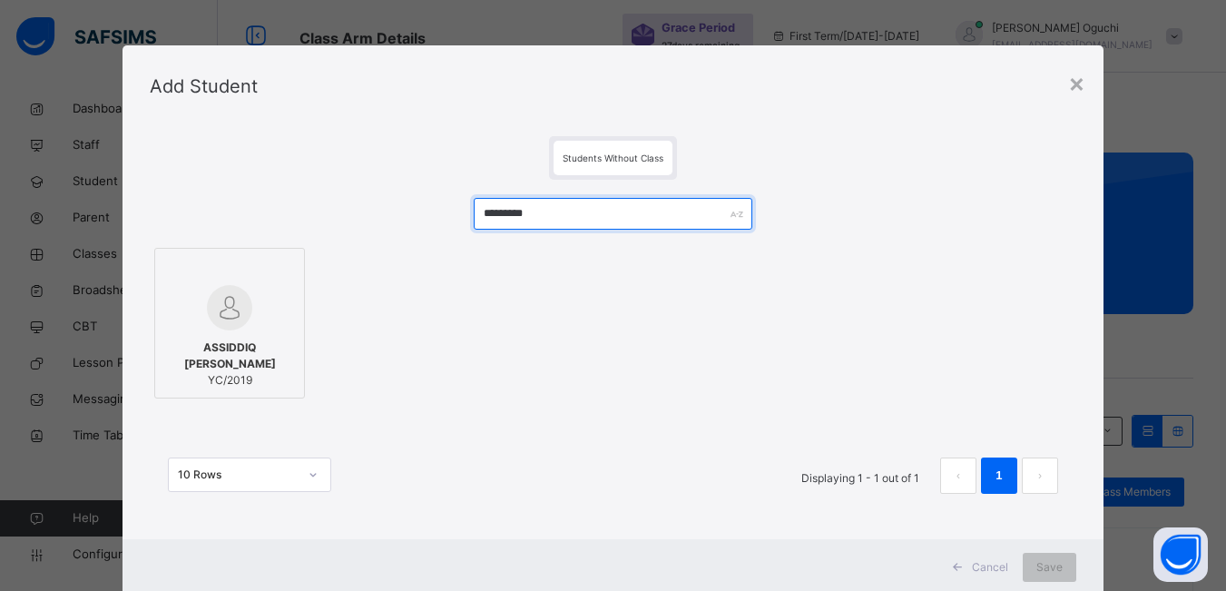
type input "*********"
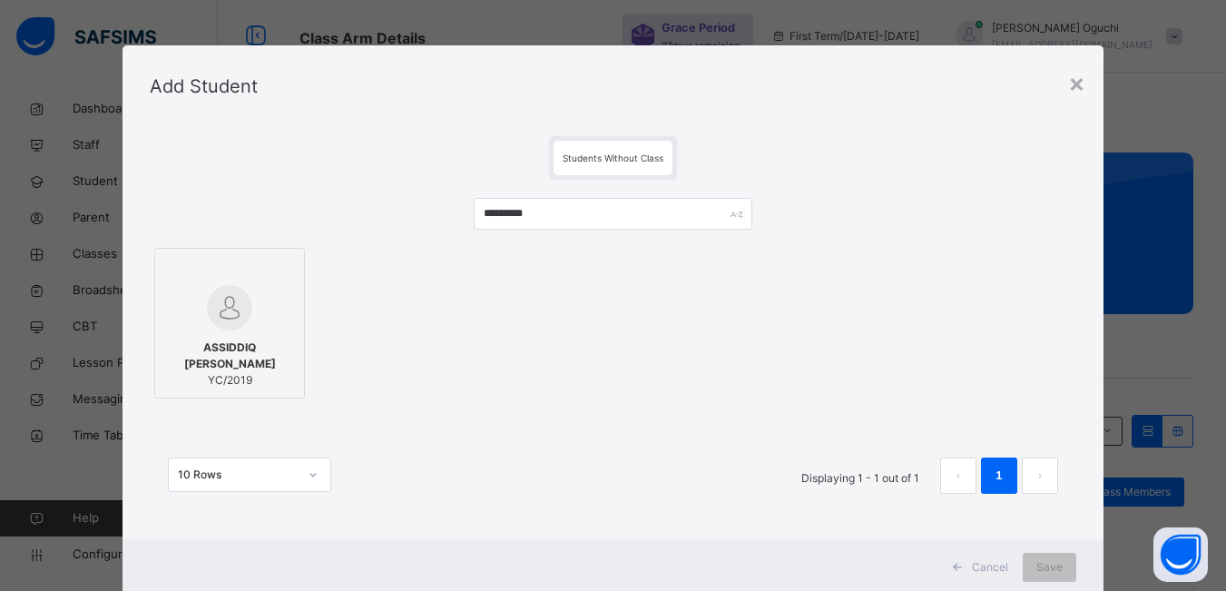
click at [217, 324] on img at bounding box center [229, 307] width 45 height 45
click at [1066, 570] on span "Save" at bounding box center [1061, 567] width 26 height 16
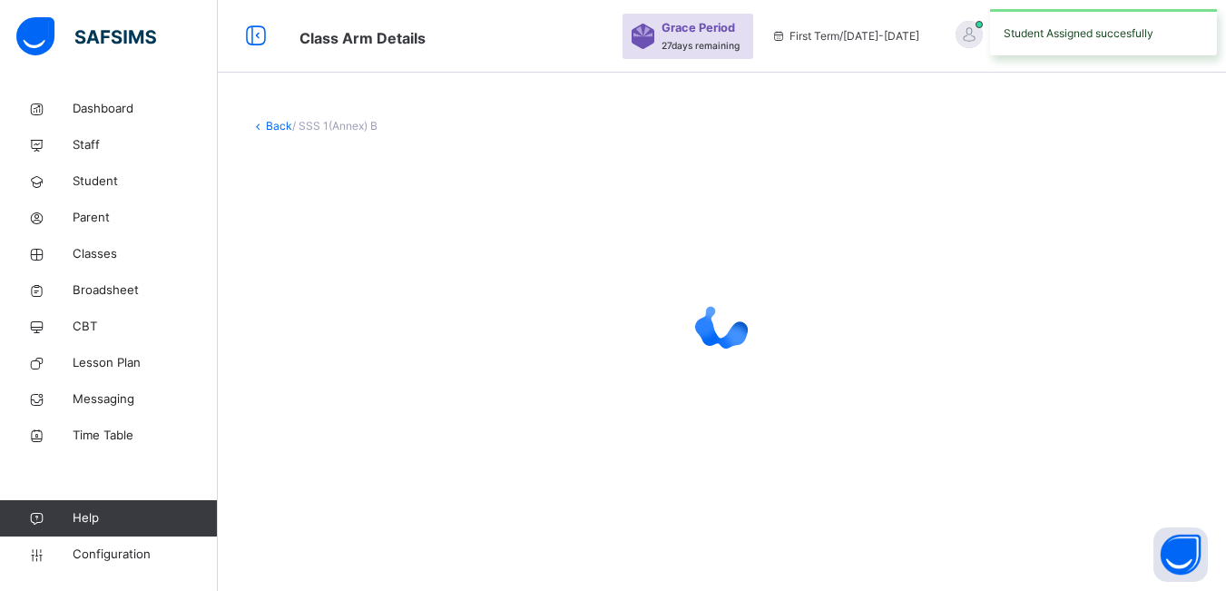
click at [1055, 567] on div "Back / SSS 1(Annex) B" at bounding box center [722, 295] width 1008 height 591
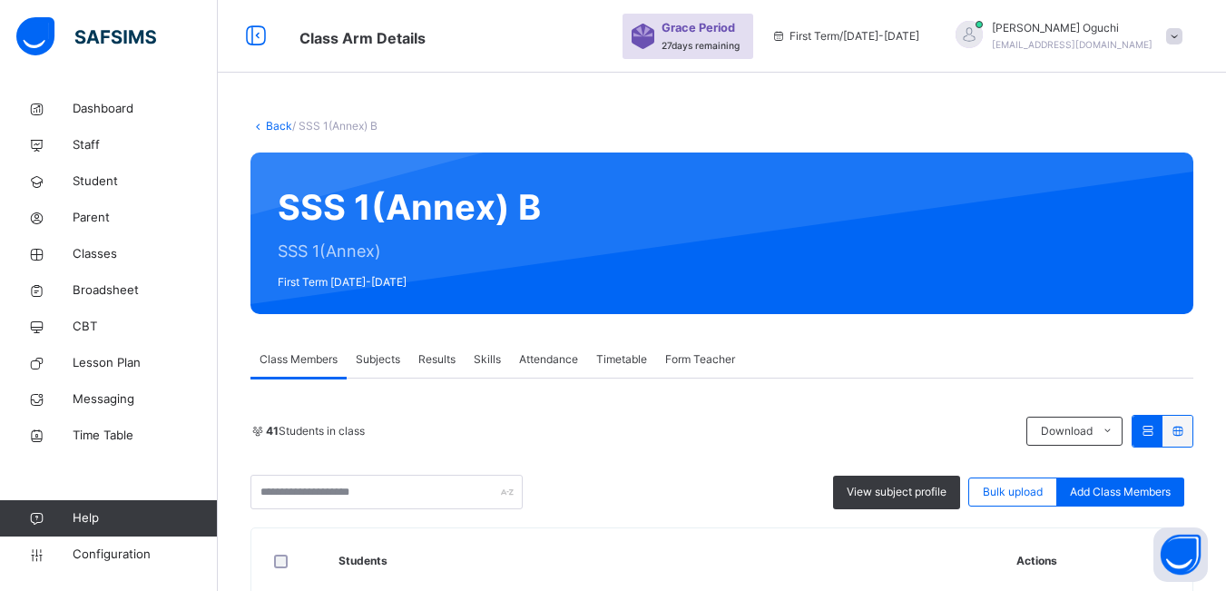
click at [1109, 487] on span "Add Class Members" at bounding box center [1120, 492] width 101 height 16
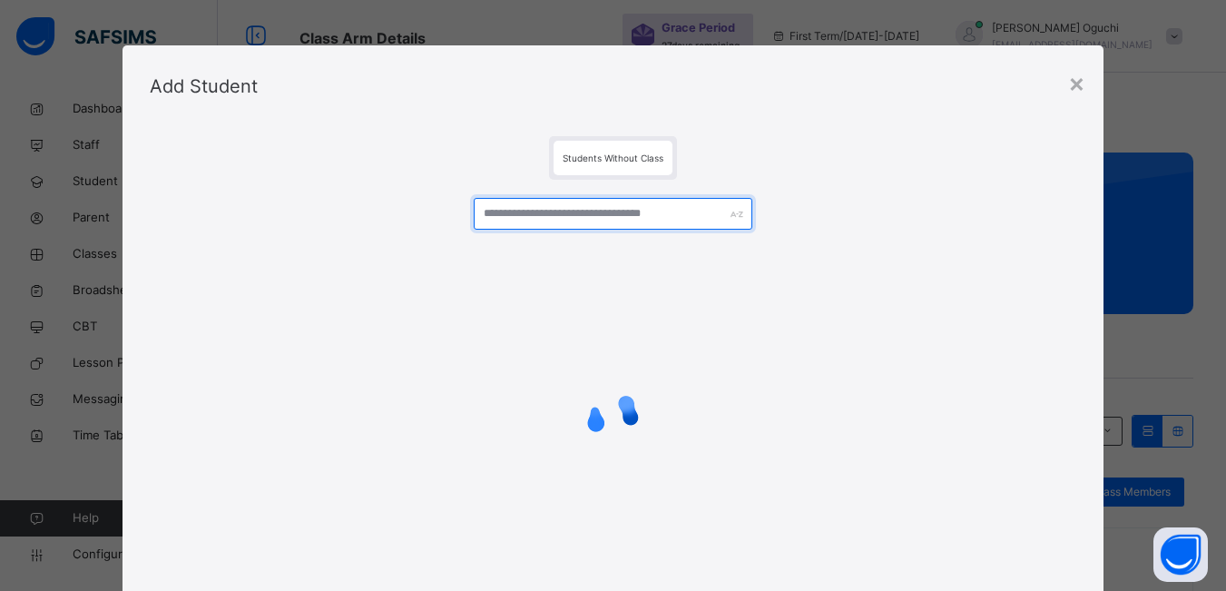
click at [540, 220] on input "text" at bounding box center [613, 214] width 278 height 32
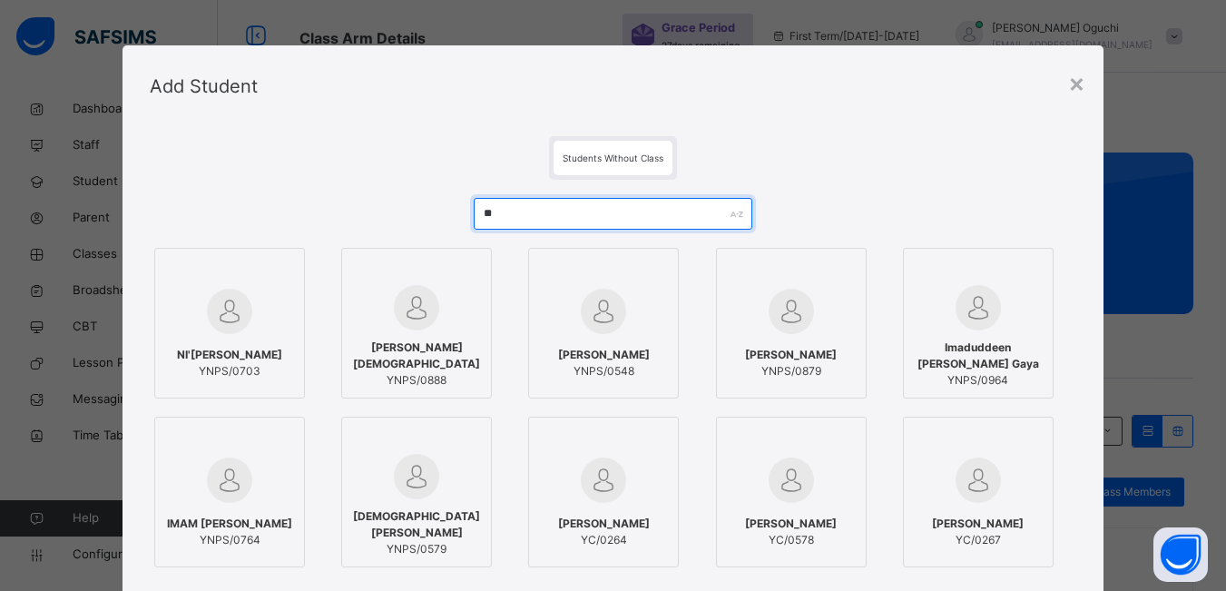
type input "*"
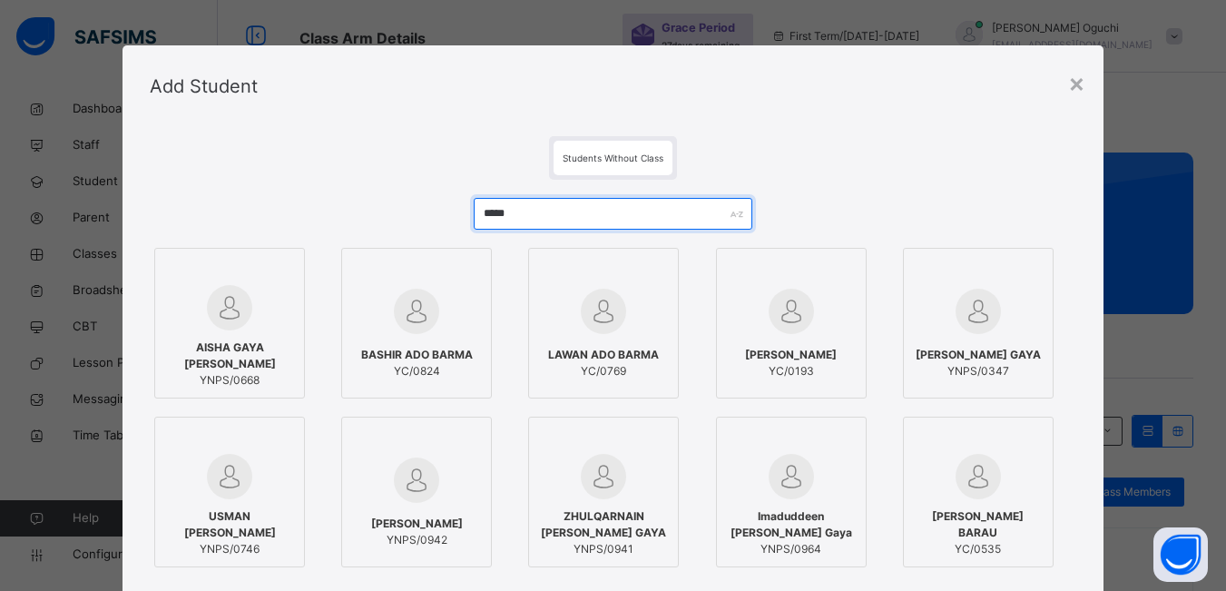
type input "*****"
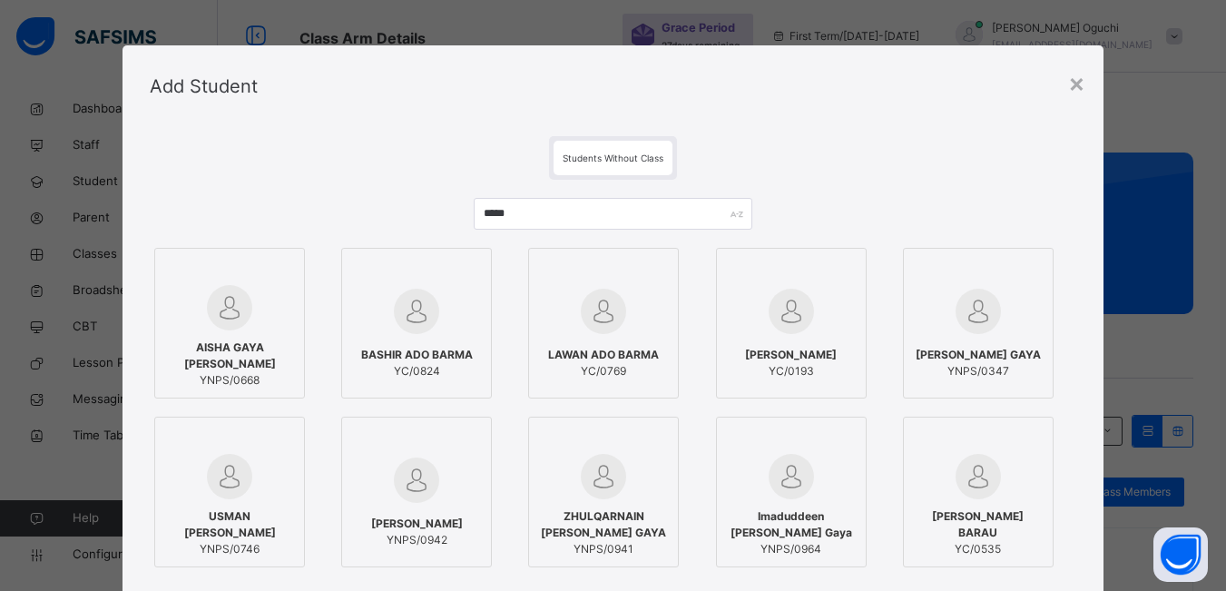
click at [801, 491] on img at bounding box center [791, 476] width 45 height 45
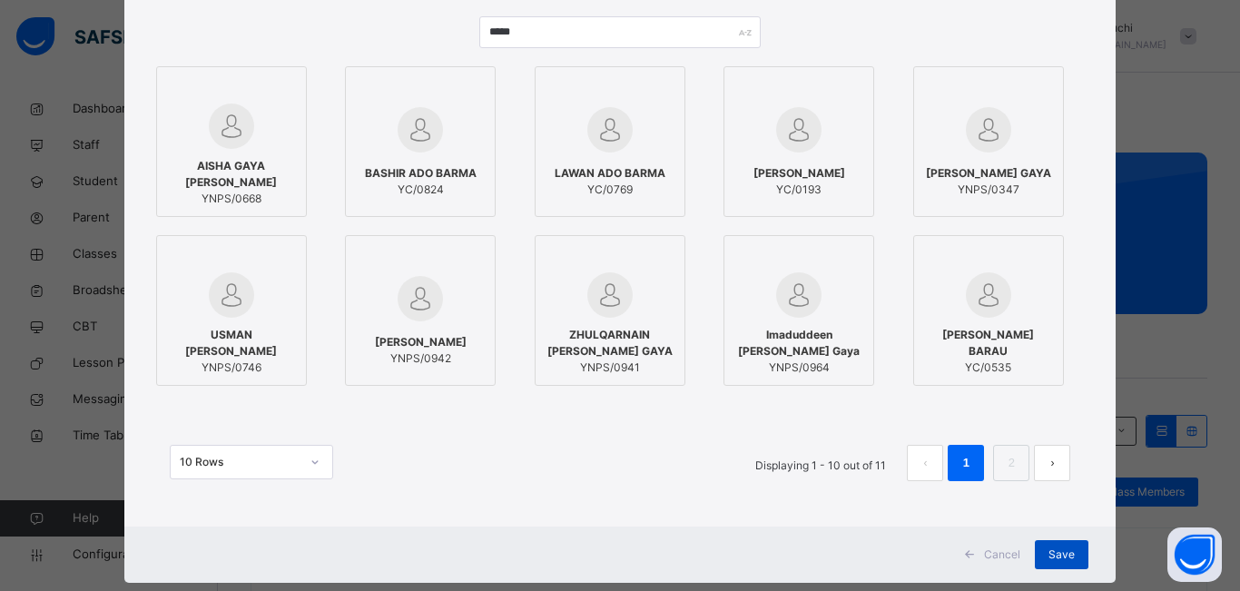
click at [1059, 555] on span "Save" at bounding box center [1061, 554] width 26 height 16
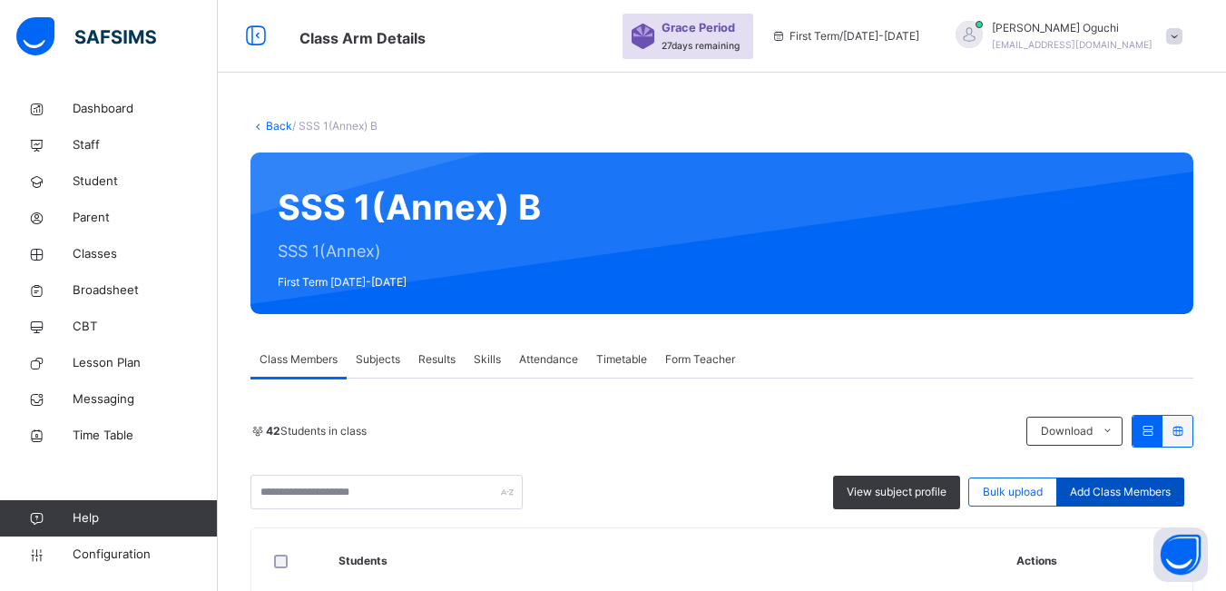
click at [1135, 489] on span "Add Class Members" at bounding box center [1120, 492] width 101 height 16
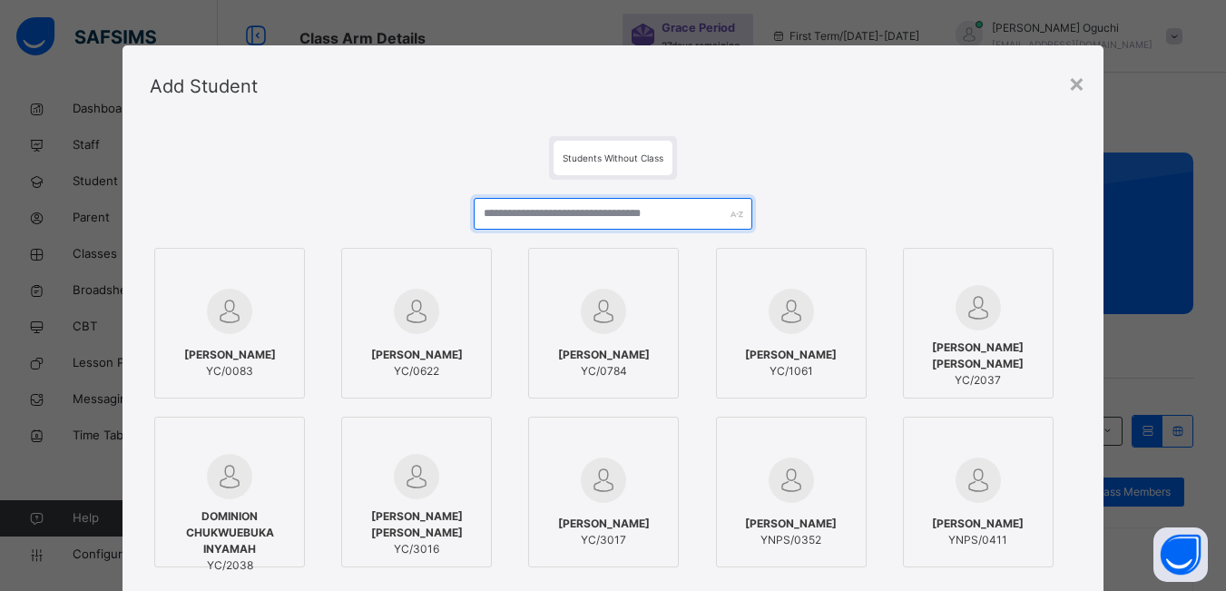
click at [585, 216] on input "text" at bounding box center [613, 214] width 278 height 32
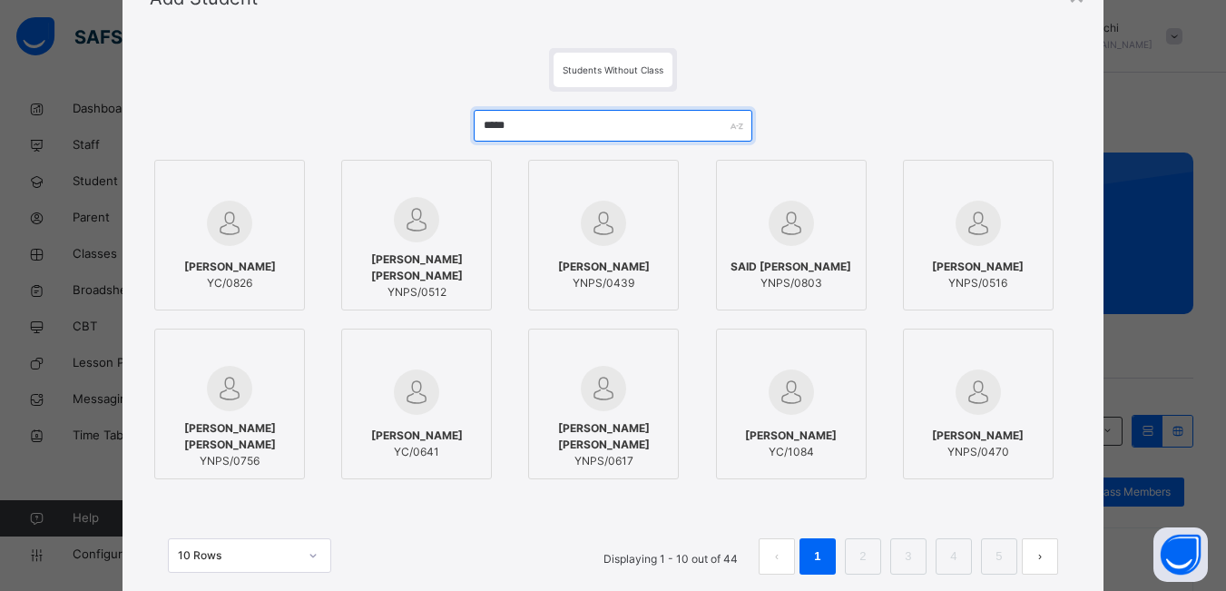
scroll to position [91, 0]
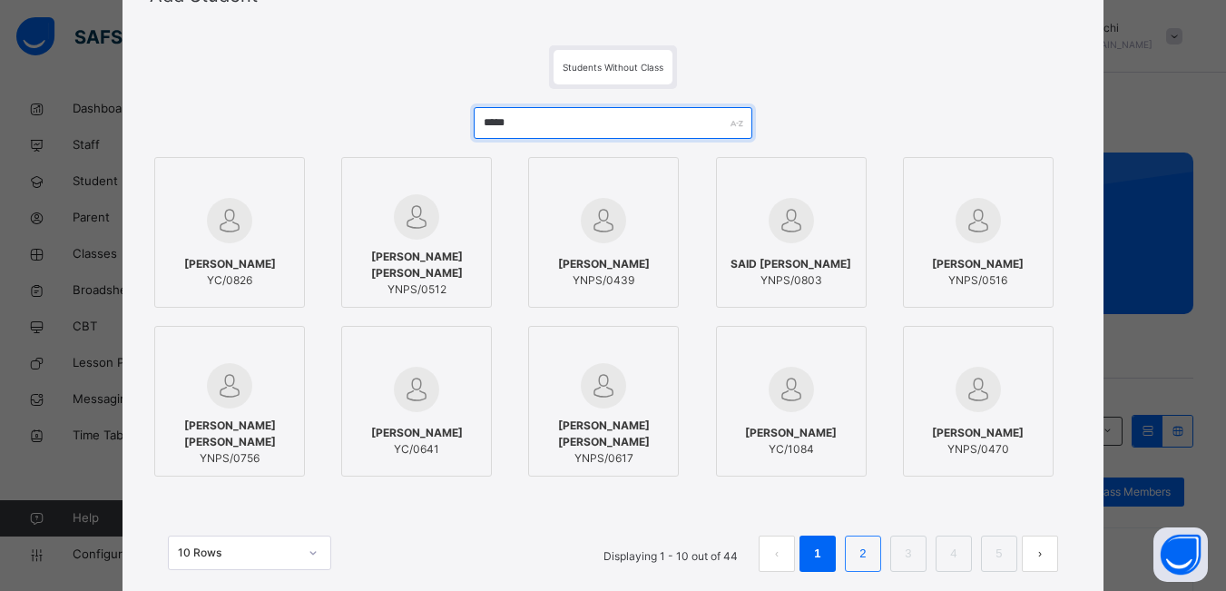
type input "*****"
click at [864, 560] on link "2" at bounding box center [862, 554] width 17 height 24
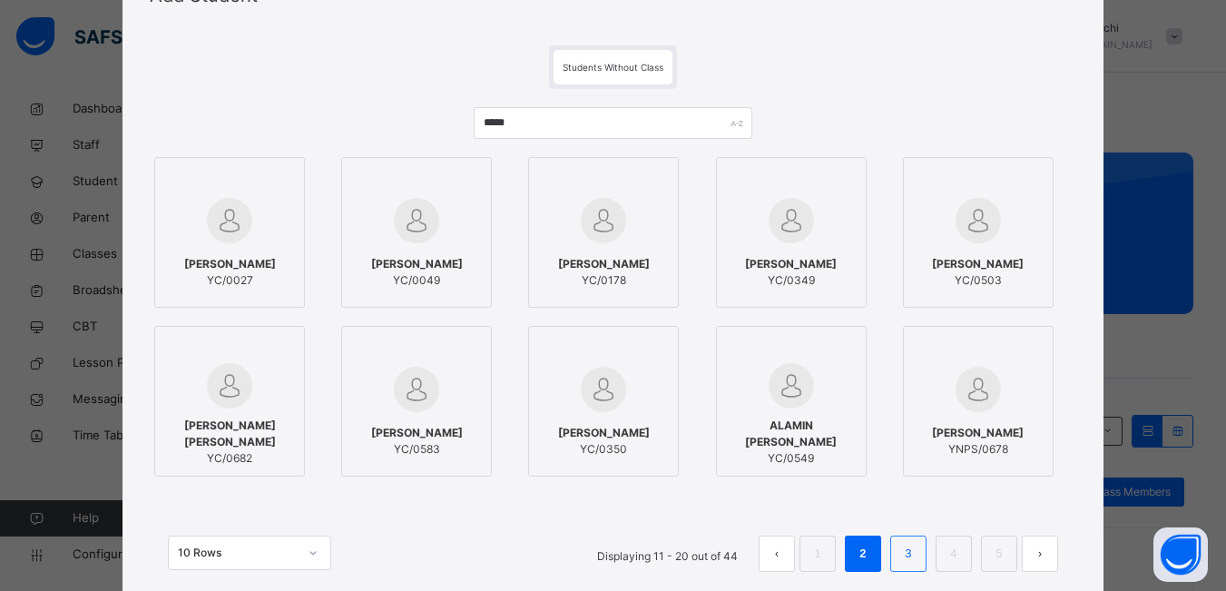
click at [907, 555] on link "3" at bounding box center [907, 554] width 17 height 24
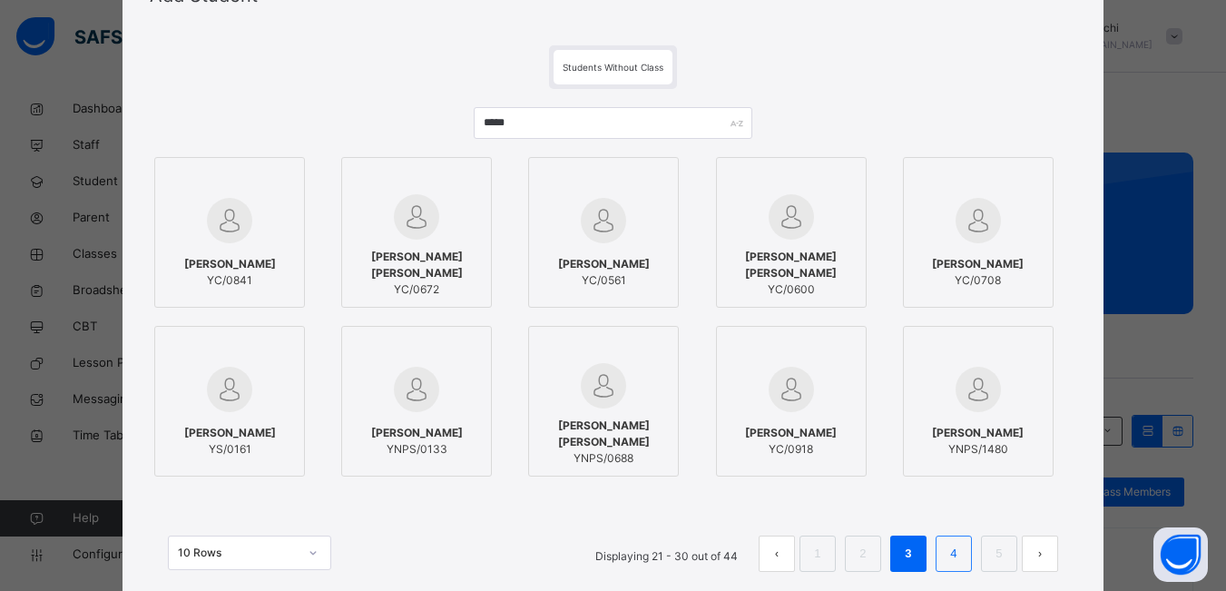
click at [953, 555] on link "4" at bounding box center [953, 554] width 17 height 24
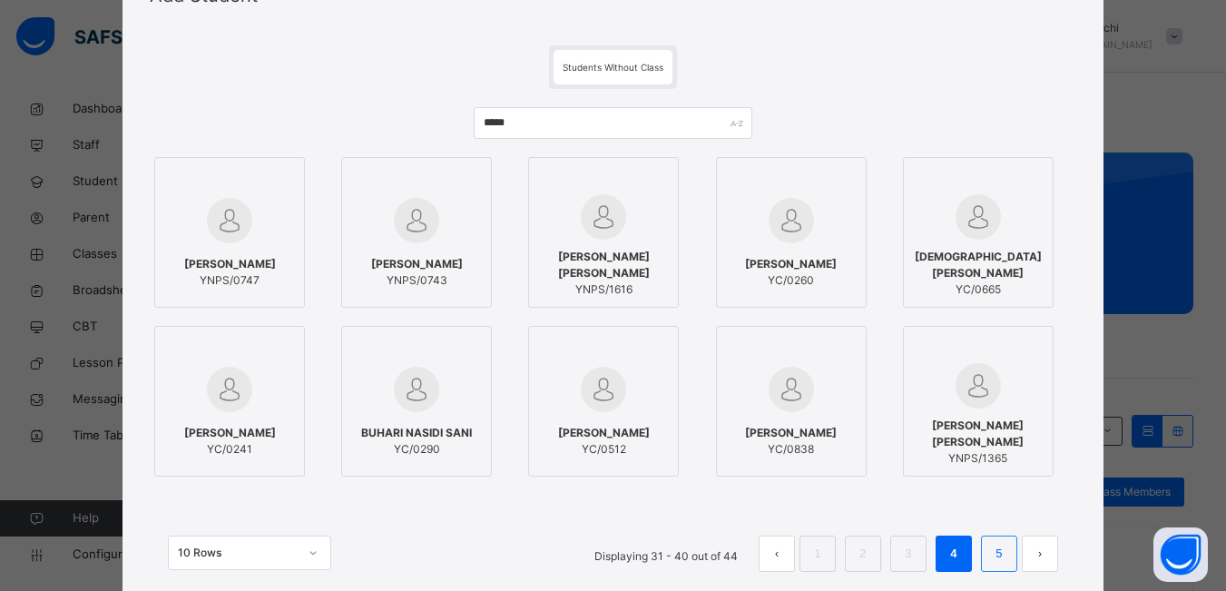
click at [1003, 555] on link "5" at bounding box center [998, 554] width 17 height 24
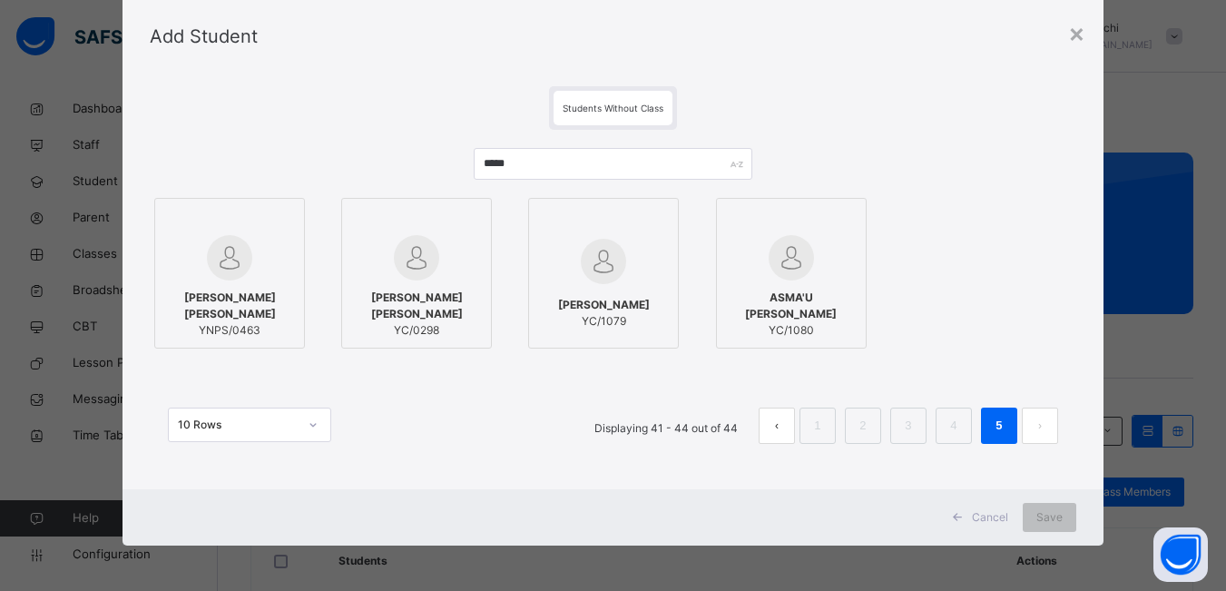
scroll to position [50, 0]
click at [1071, 35] on div "×" at bounding box center [1076, 33] width 17 height 38
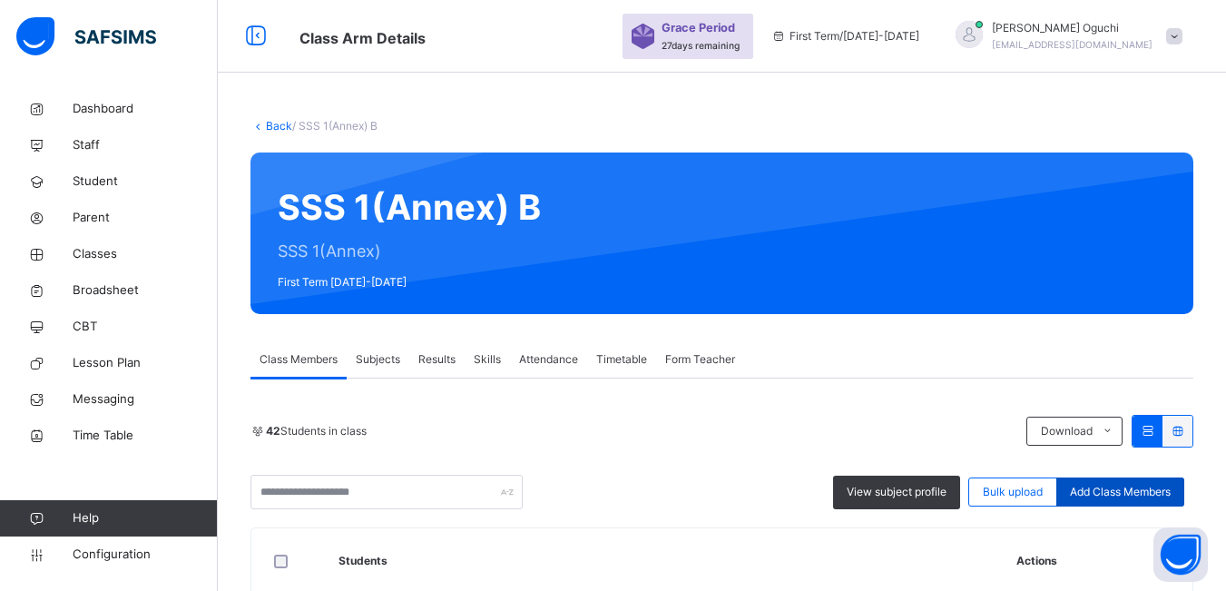
click at [1135, 490] on span "Add Class Members" at bounding box center [1120, 492] width 101 height 16
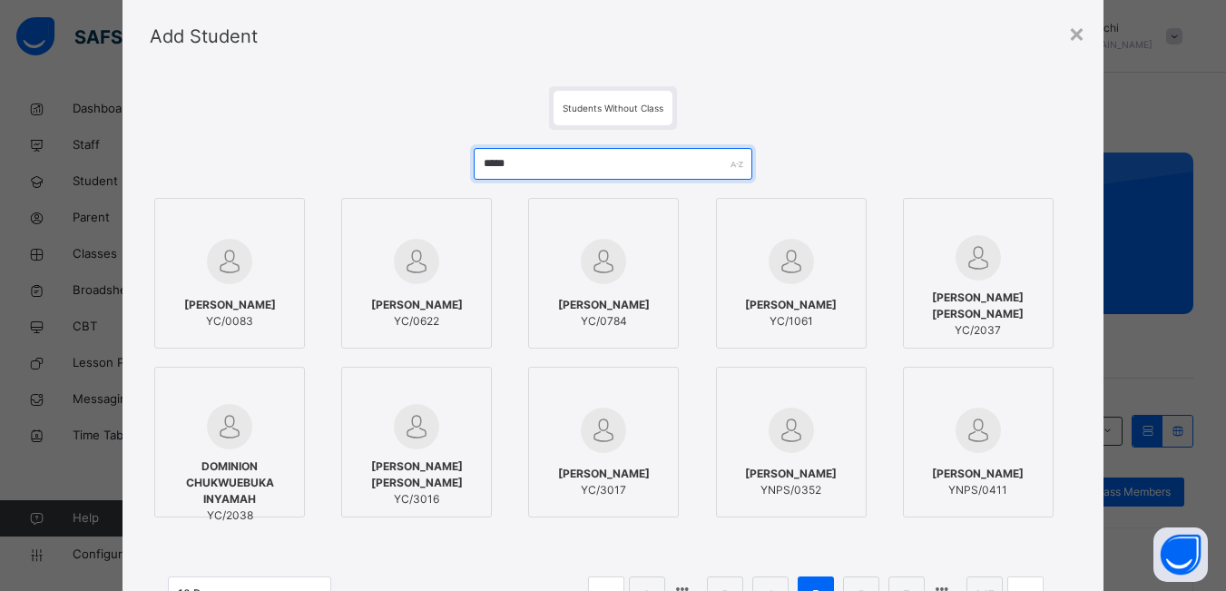
drag, startPoint x: 538, startPoint y: 161, endPoint x: 425, endPoint y: 168, distance: 113.7
click at [425, 168] on div "***** BASHIR IBRAHIM SANI YC/0083 AISHA UMAR MUSA YC/0622 ZAINAB SULAIMAN YC/07…" at bounding box center [613, 389] width 927 height 519
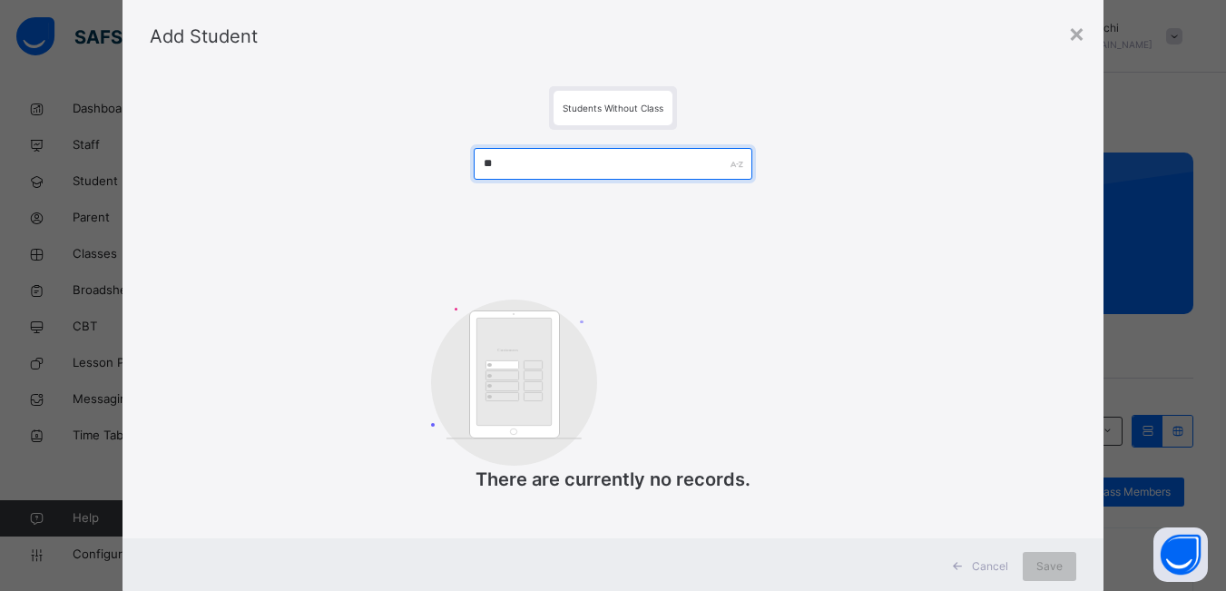
type input "*"
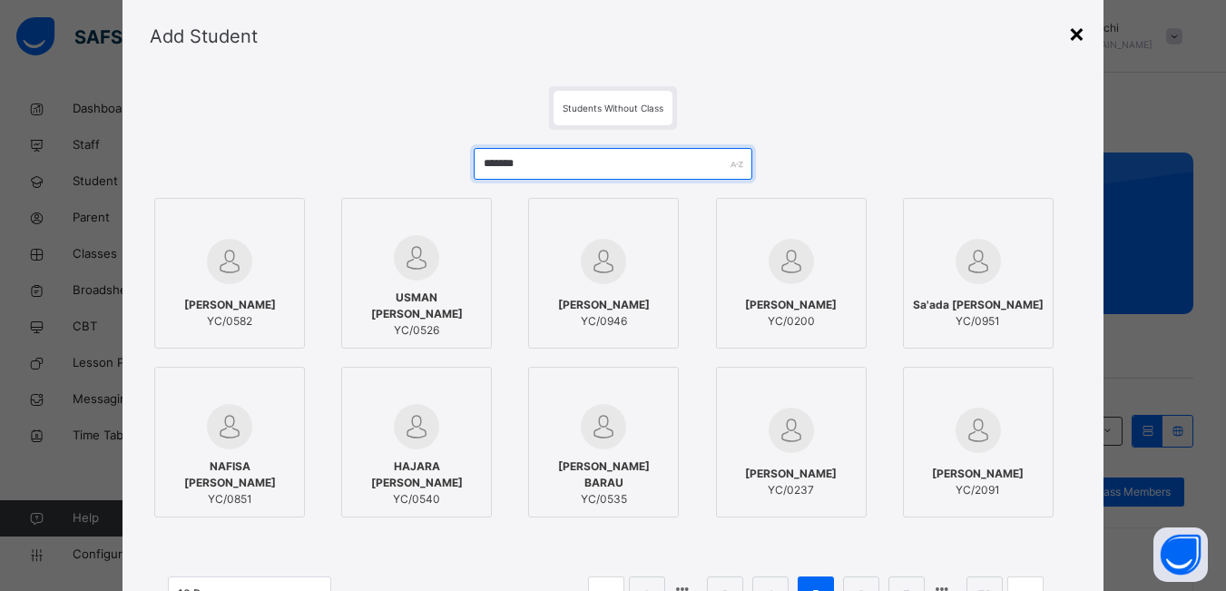
type input "*******"
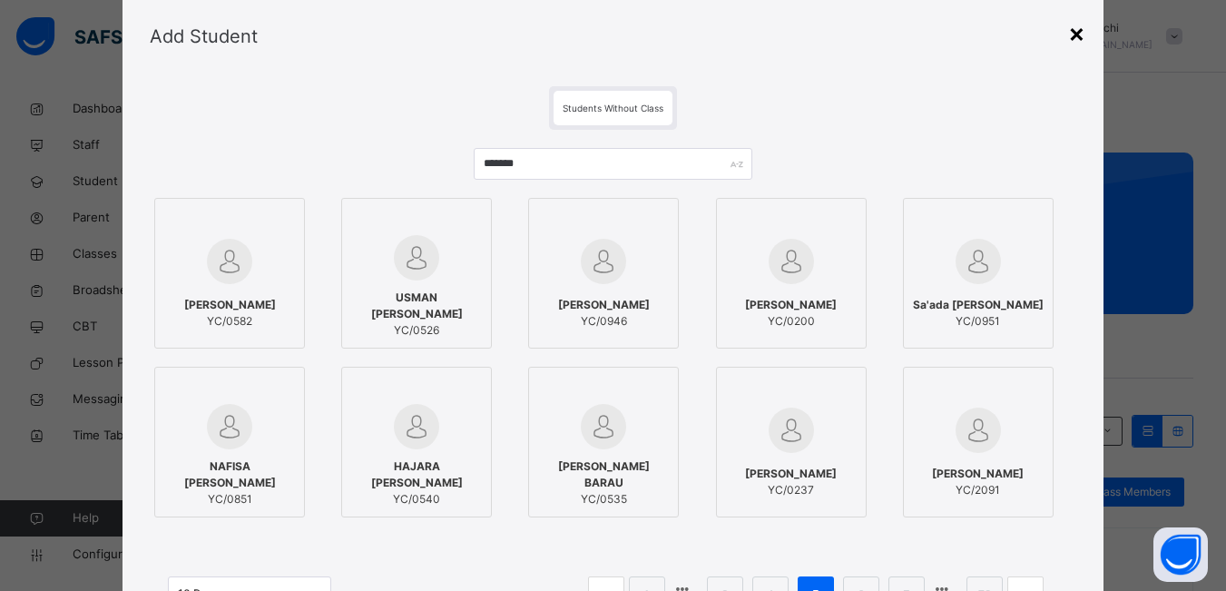
click at [1076, 35] on div "×" at bounding box center [1076, 33] width 17 height 38
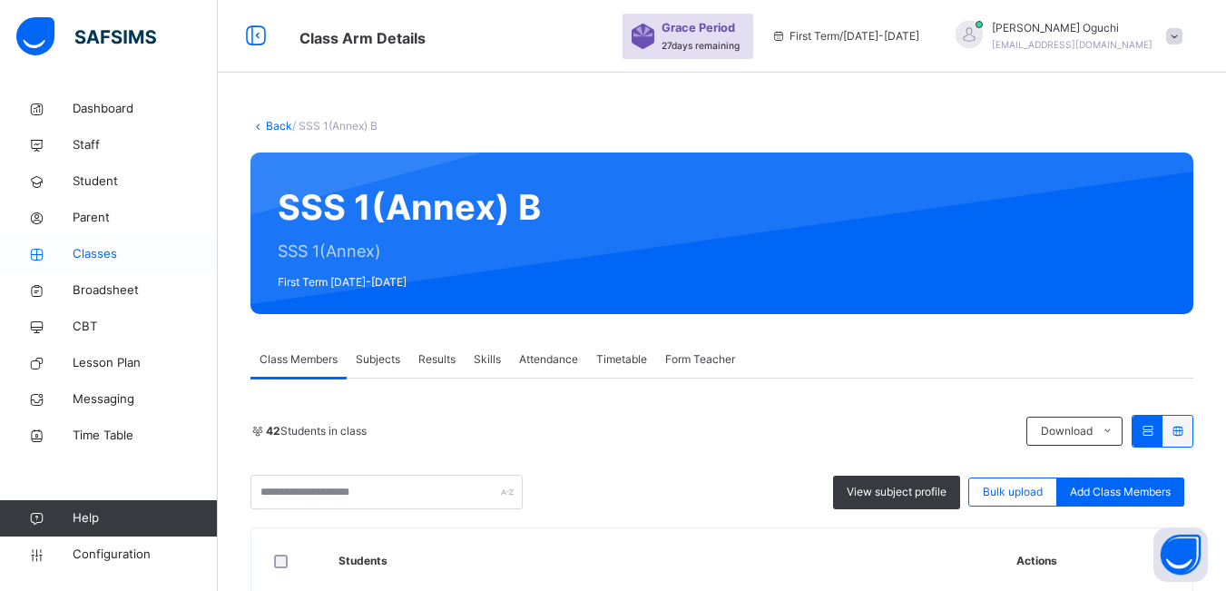
click at [103, 252] on span "Classes" at bounding box center [145, 254] width 145 height 18
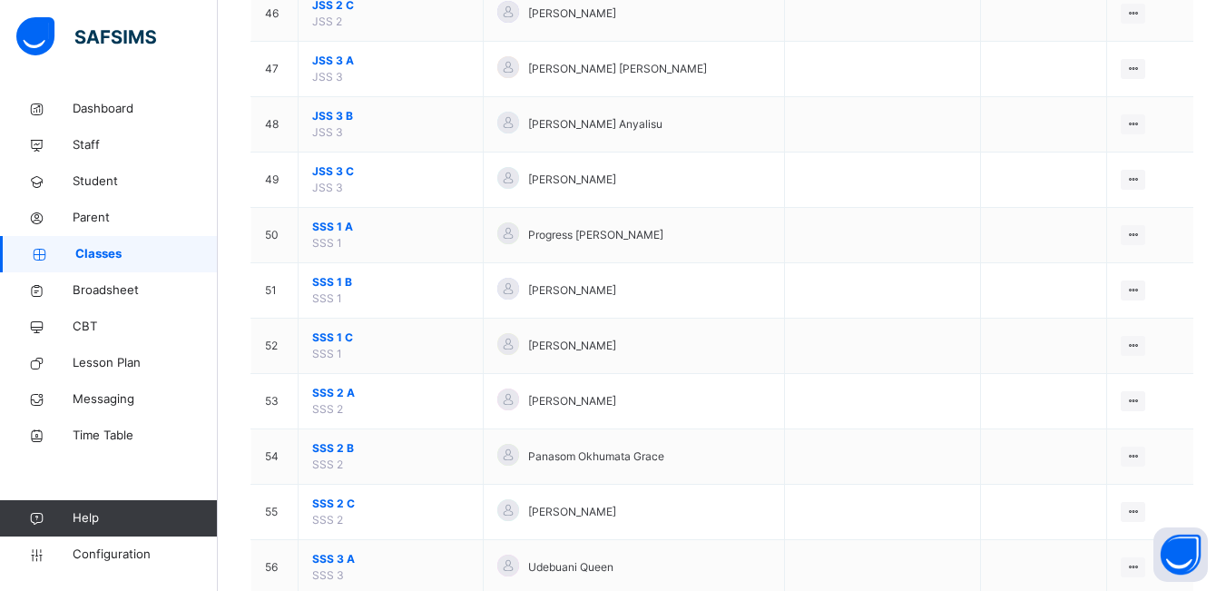
scroll to position [2723, 0]
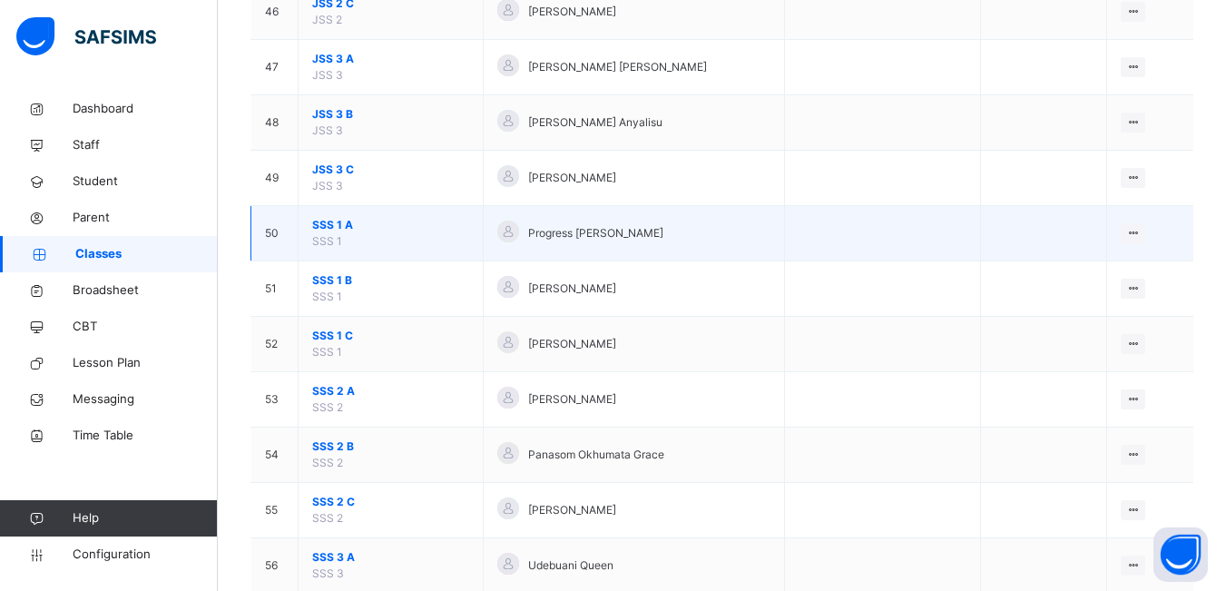
click at [358, 231] on span "SSS 1 A" at bounding box center [390, 225] width 157 height 16
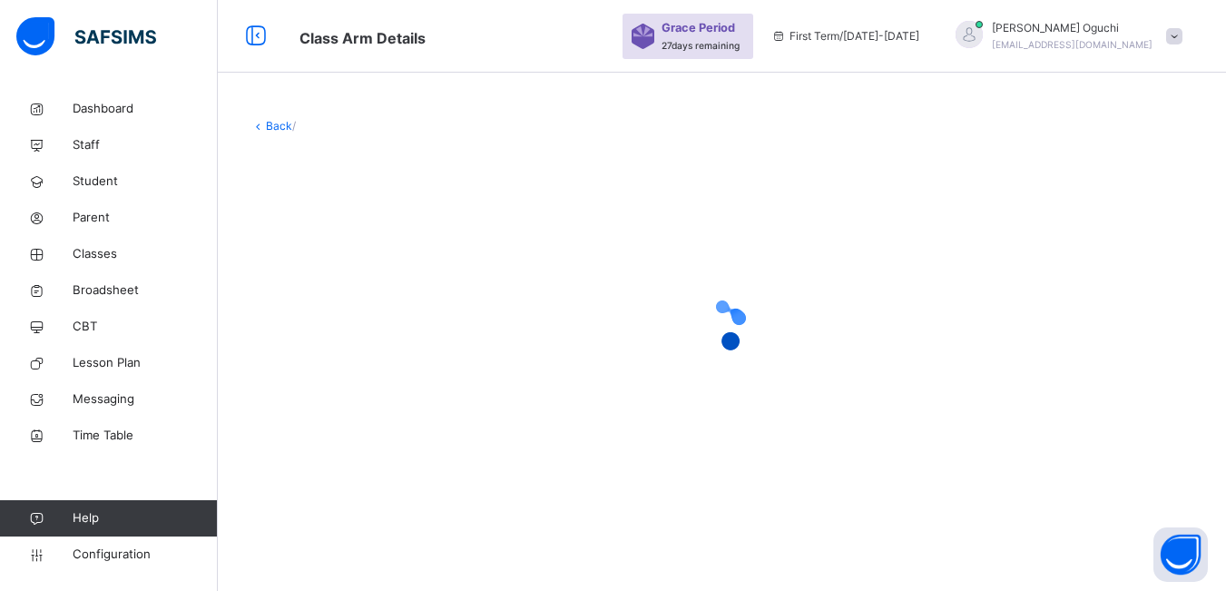
click at [358, 231] on div at bounding box center [722, 324] width 943 height 345
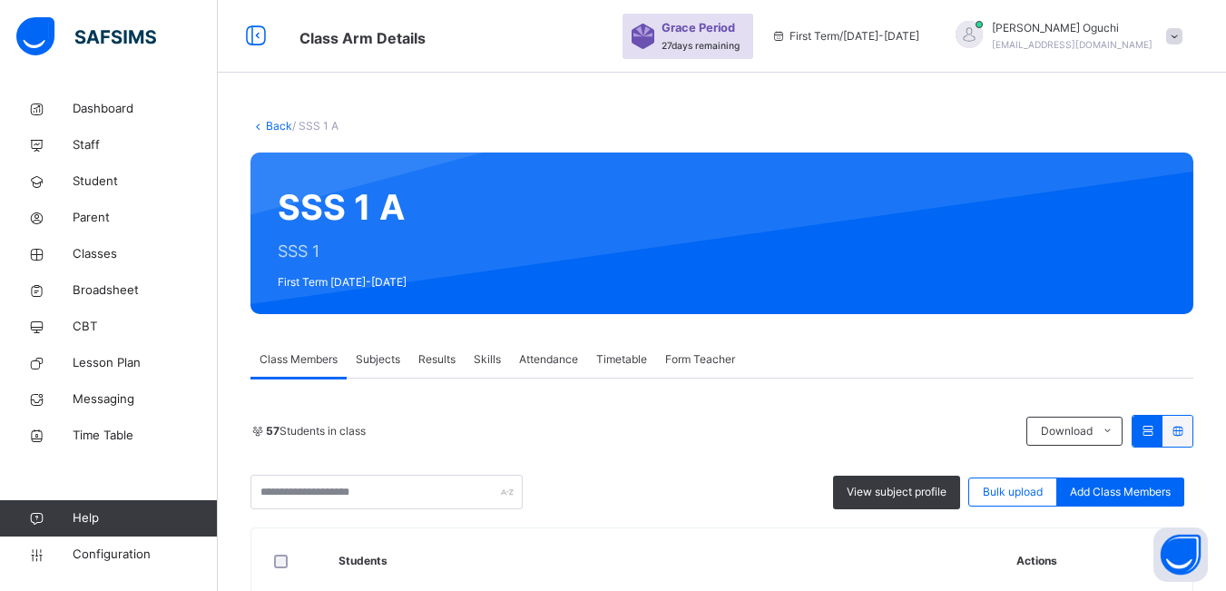
scroll to position [363, 0]
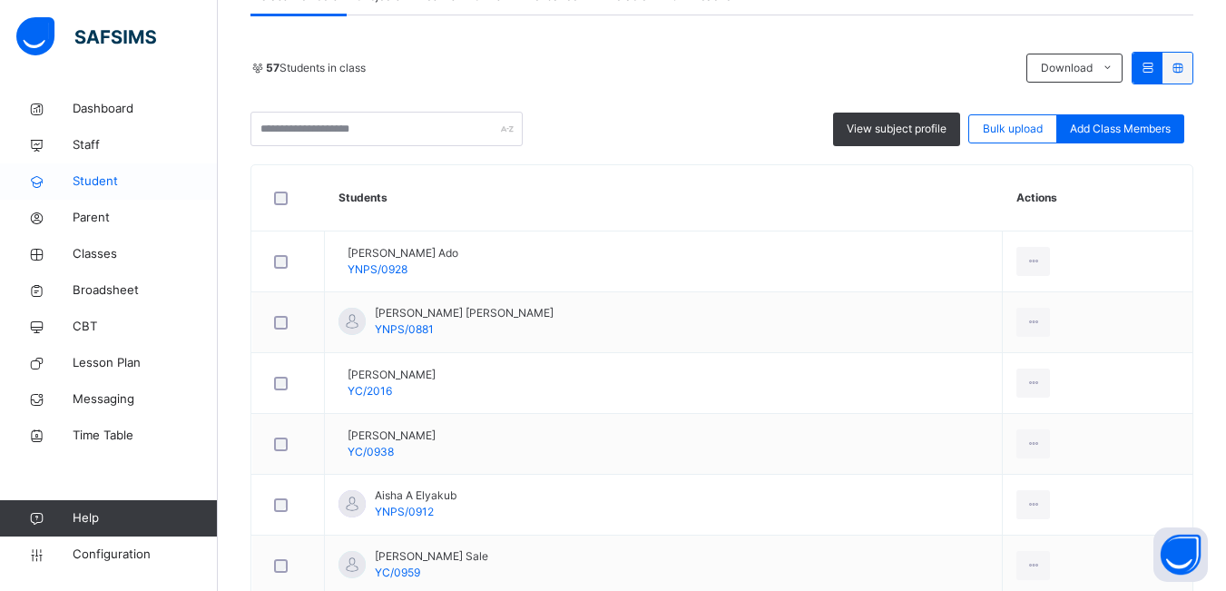
click at [94, 184] on span "Student" at bounding box center [145, 181] width 145 height 18
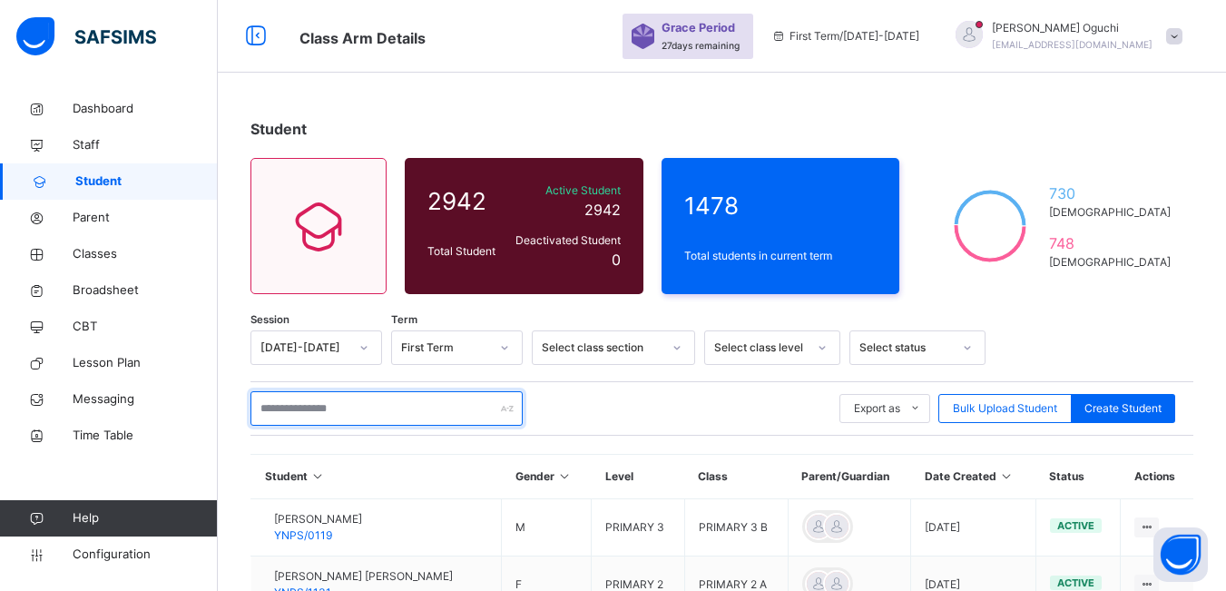
click at [373, 411] on input "text" at bounding box center [387, 408] width 272 height 34
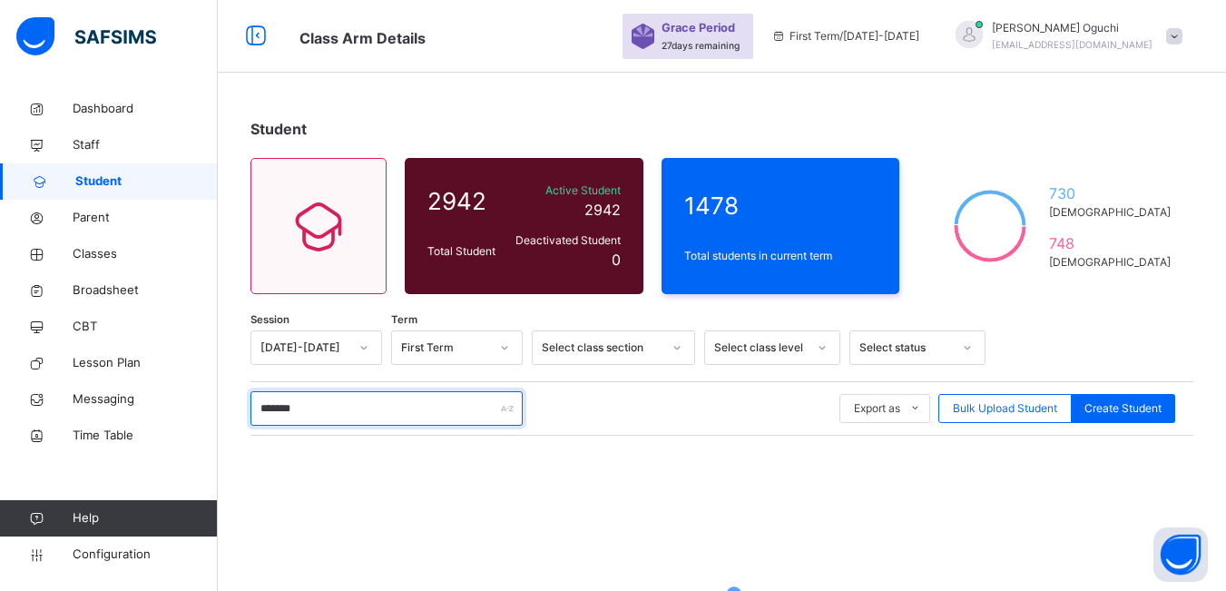
type input "*******"
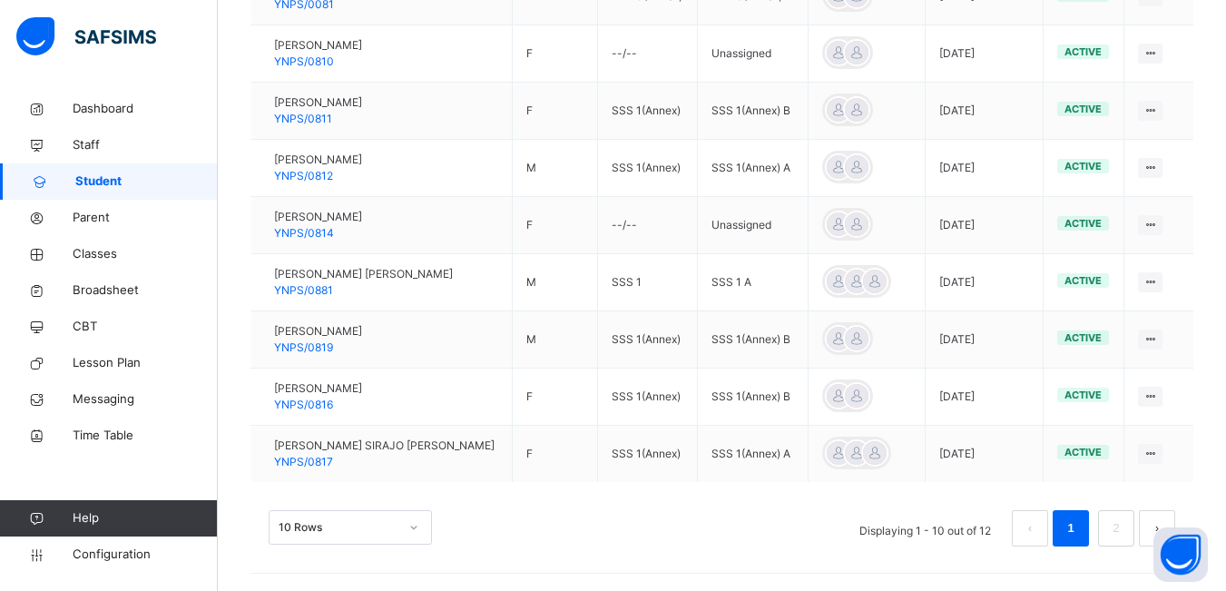
scroll to position [589, 0]
click at [1125, 530] on link "2" at bounding box center [1115, 528] width 17 height 24
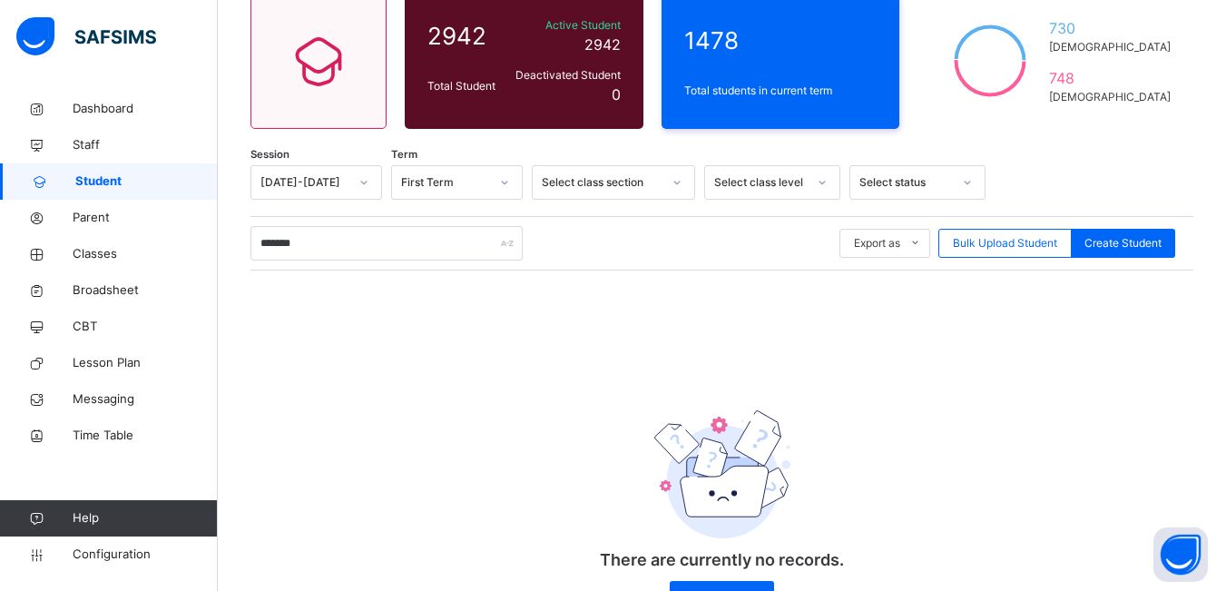
scroll to position [141, 0]
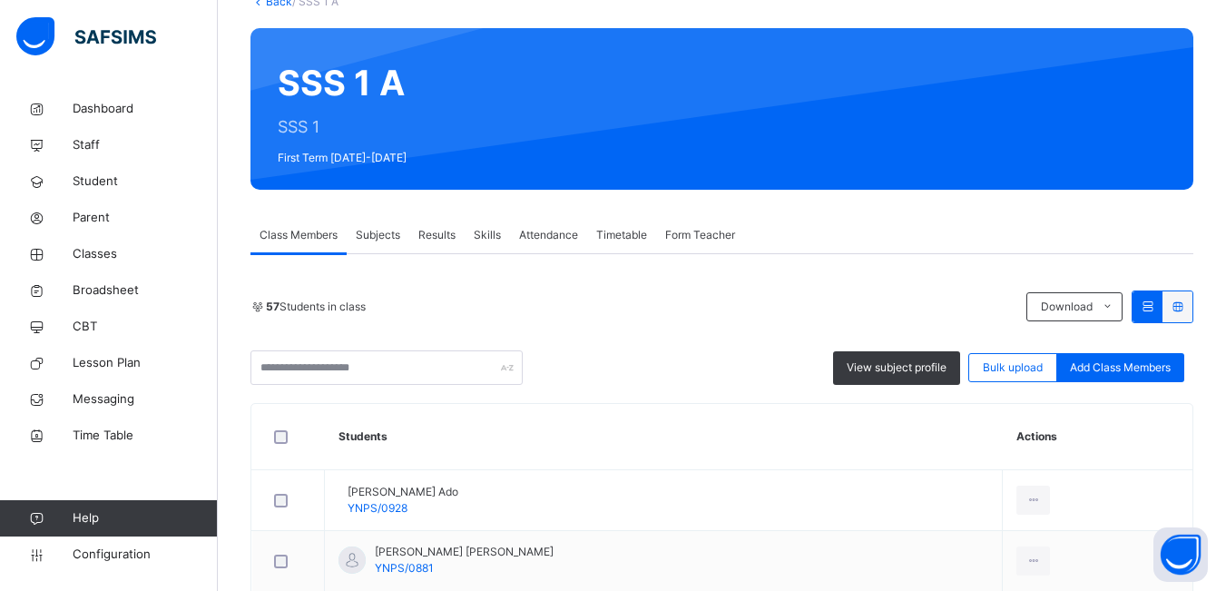
scroll to position [363, 0]
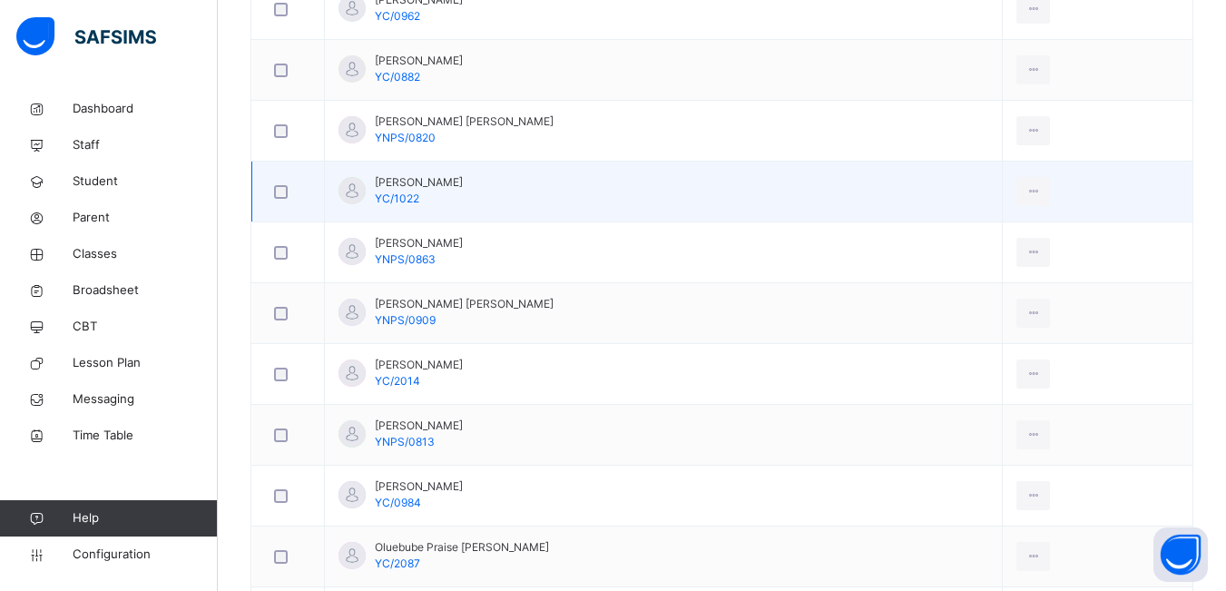
scroll to position [2451, 0]
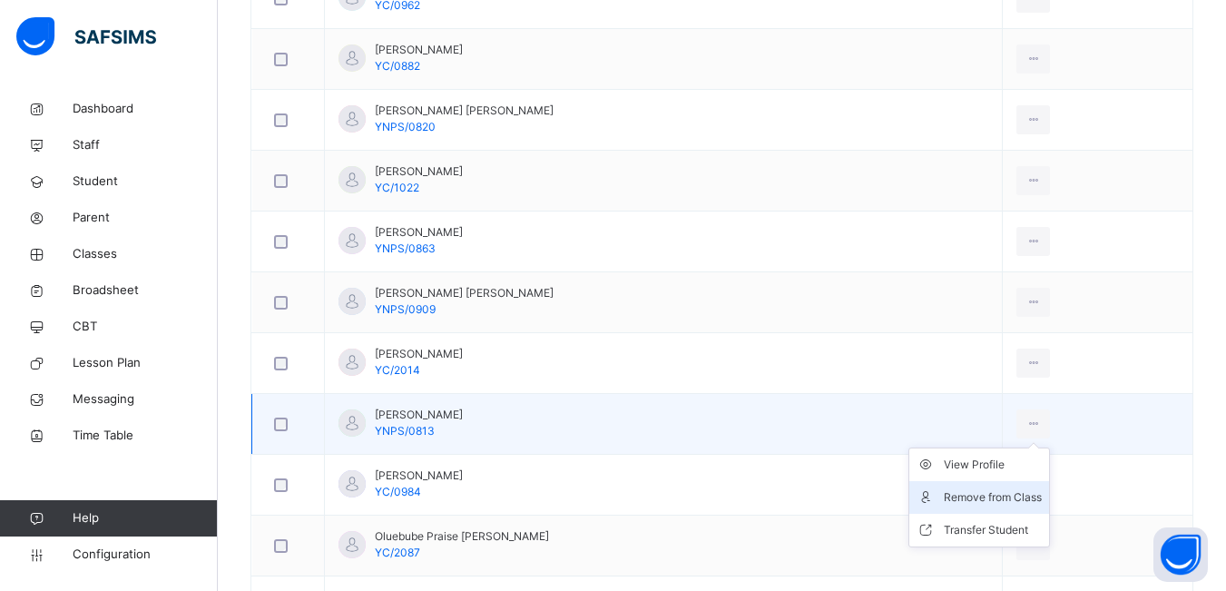
click at [985, 496] on div "Remove from Class" at bounding box center [993, 497] width 98 height 18
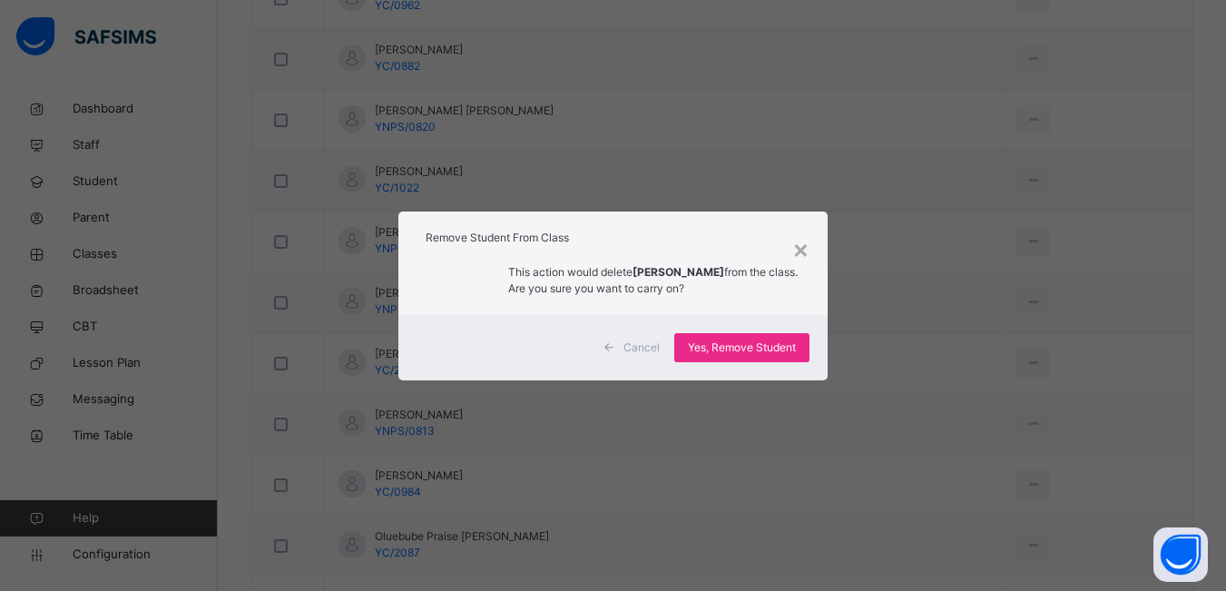
drag, startPoint x: 737, startPoint y: 342, endPoint x: 871, endPoint y: 352, distance: 134.7
click at [737, 345] on span "Yes, Remove Student" at bounding box center [742, 347] width 108 height 16
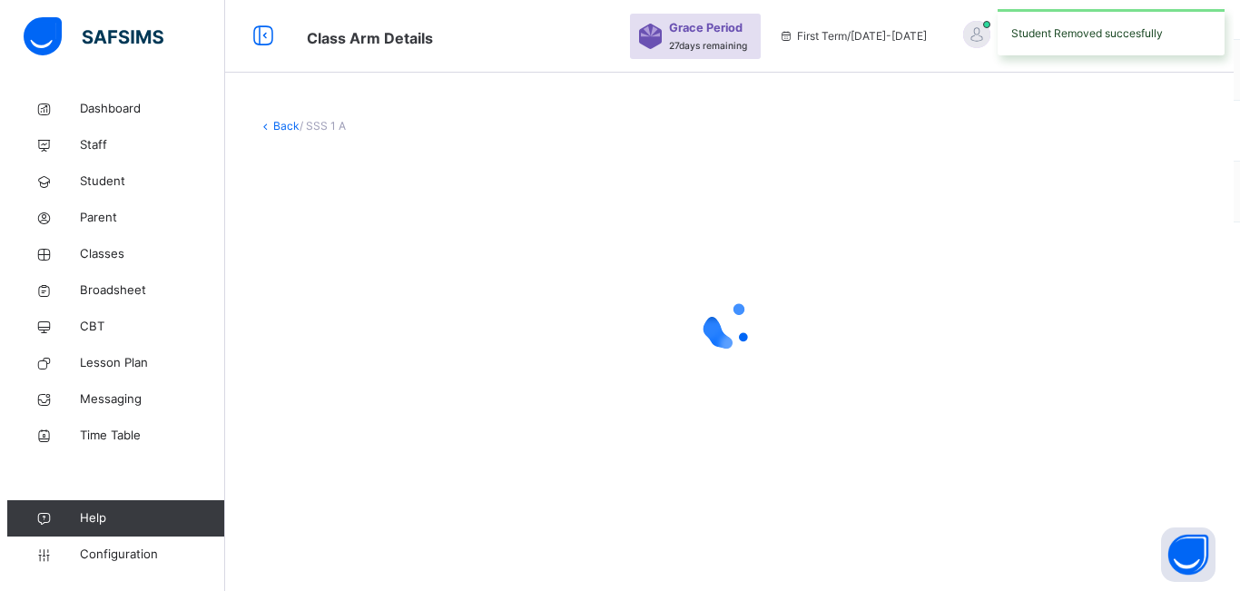
scroll to position [0, 0]
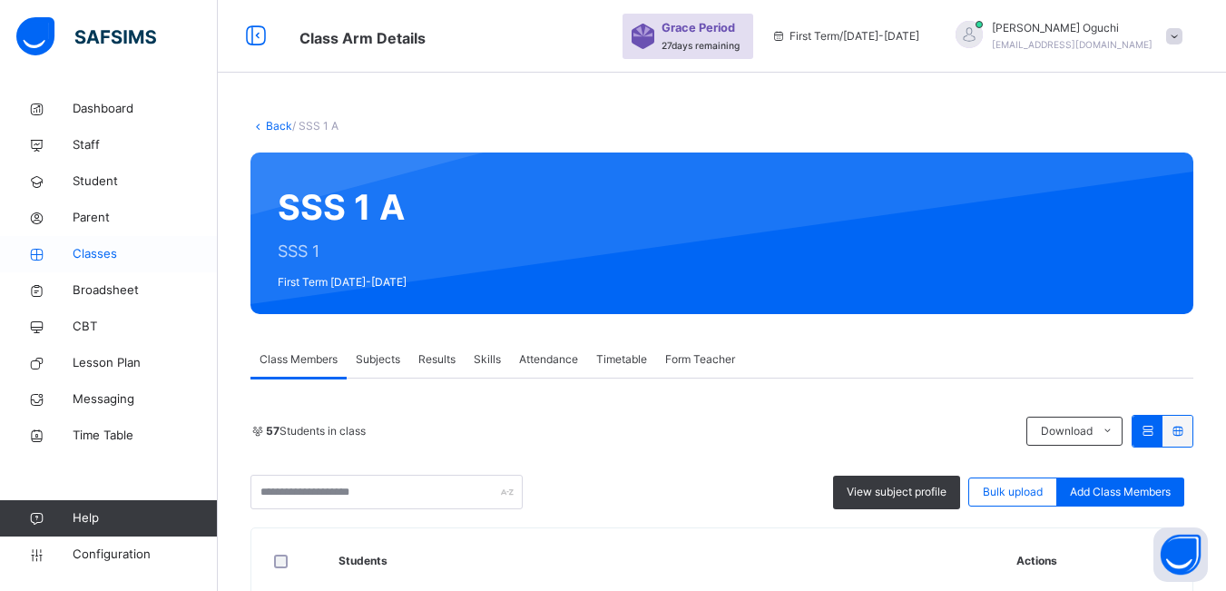
click at [81, 251] on span "Classes" at bounding box center [145, 254] width 145 height 18
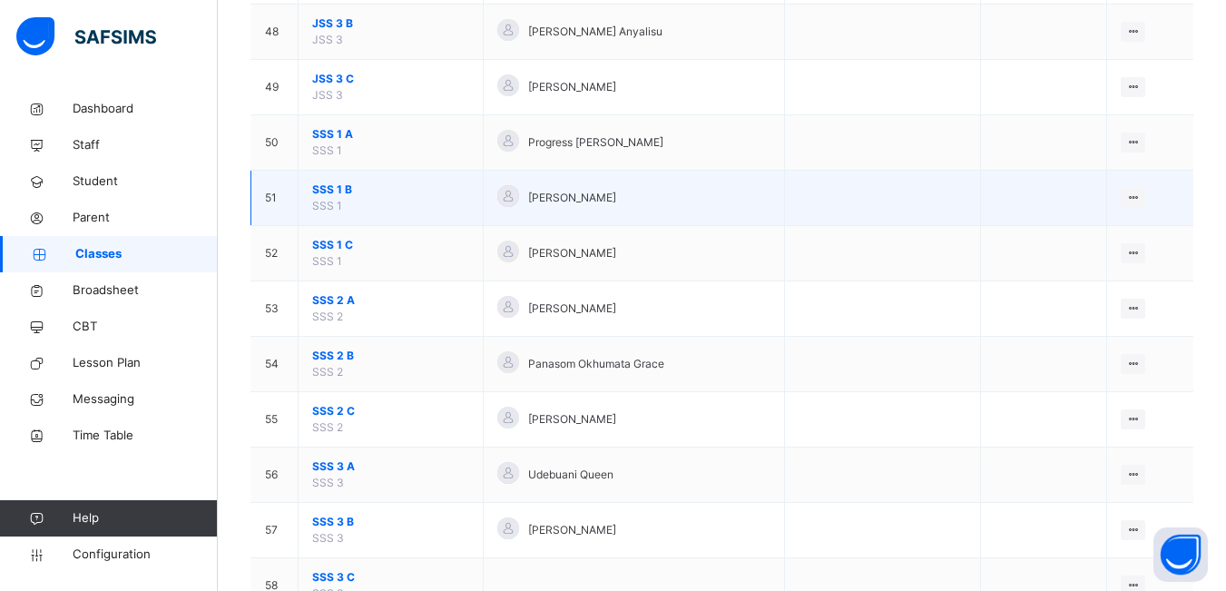
scroll to position [2723, 0]
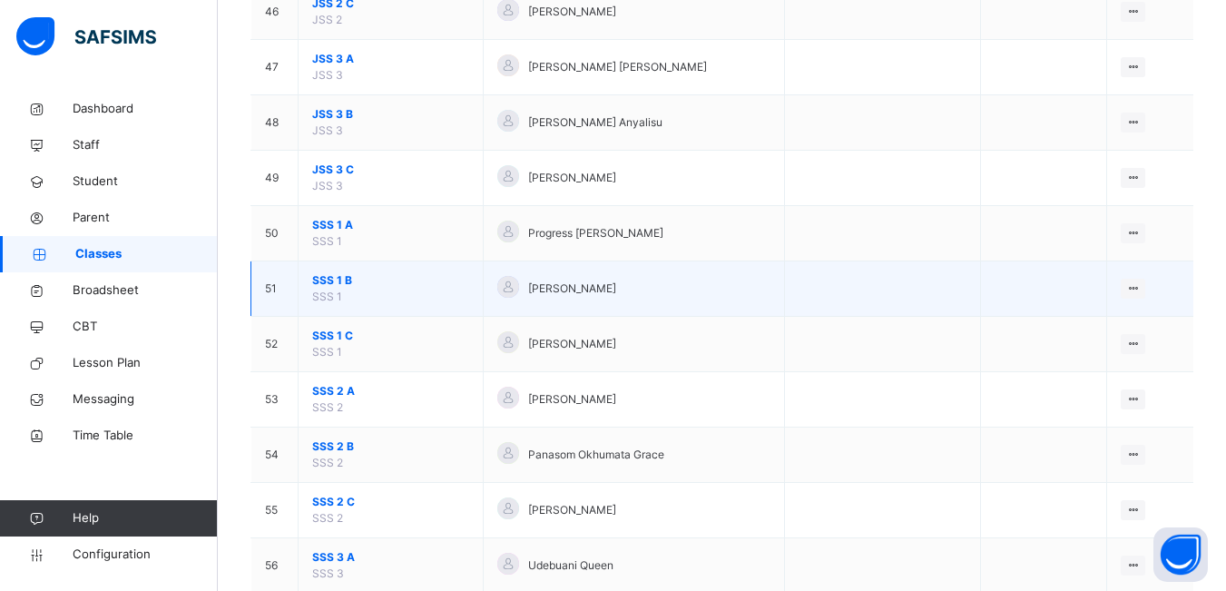
click at [387, 295] on td "SSS 1 B SSS 1" at bounding box center [391, 288] width 185 height 55
click at [387, 287] on span "SSS 1 B" at bounding box center [390, 280] width 157 height 16
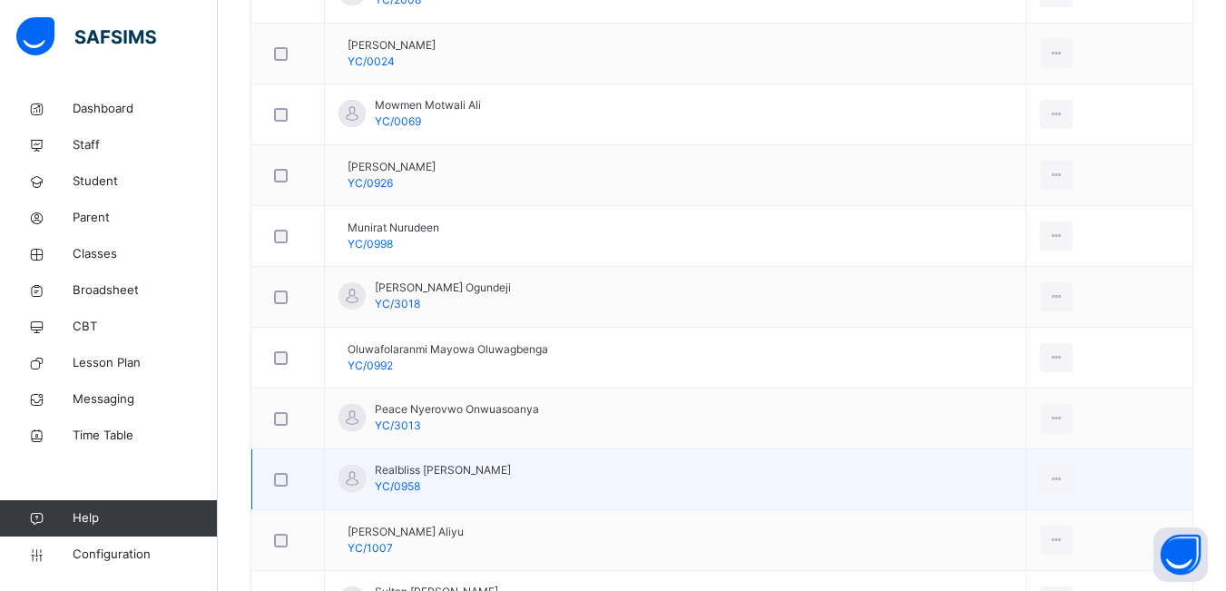
scroll to position [1452, 0]
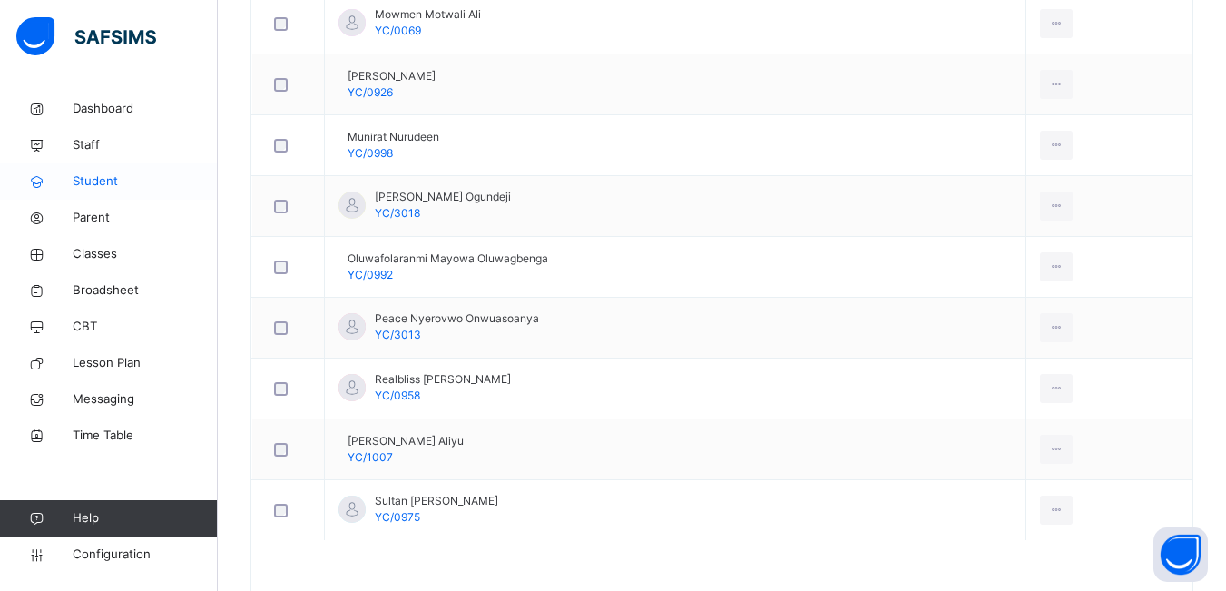
click at [92, 173] on span "Student" at bounding box center [145, 181] width 145 height 18
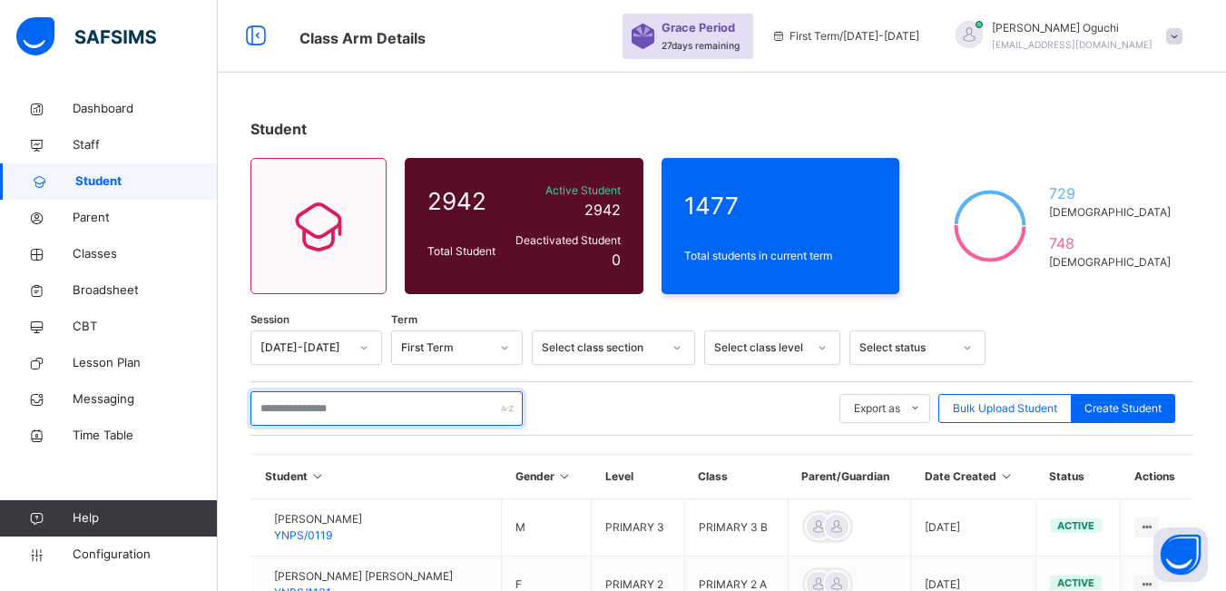
click at [388, 412] on input "text" at bounding box center [387, 408] width 272 height 34
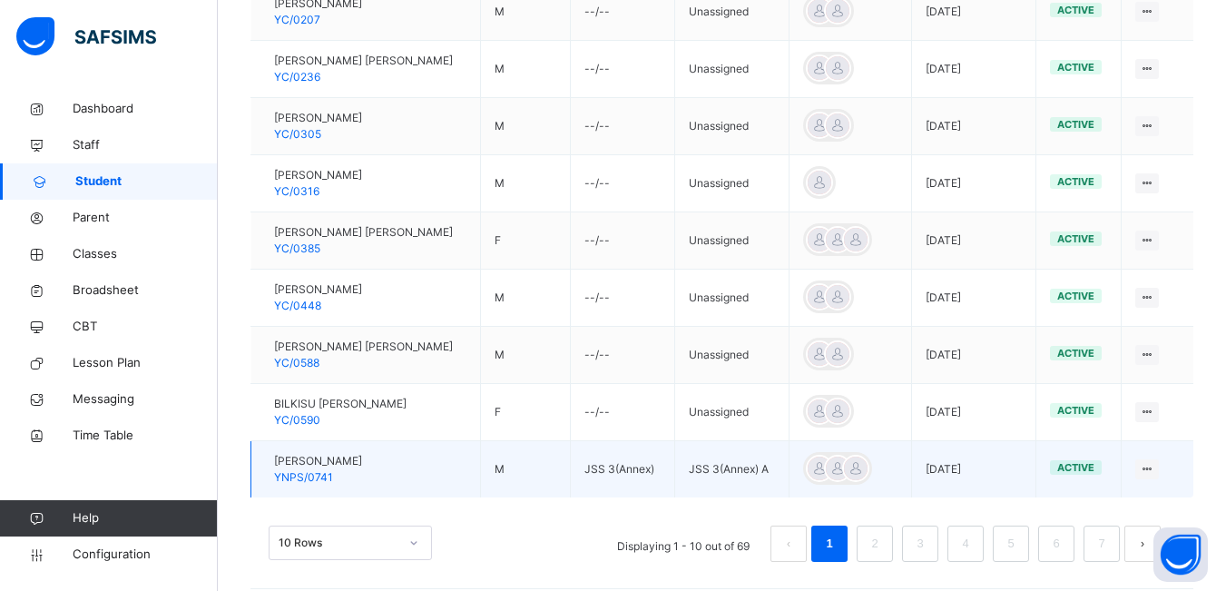
scroll to position [589, 0]
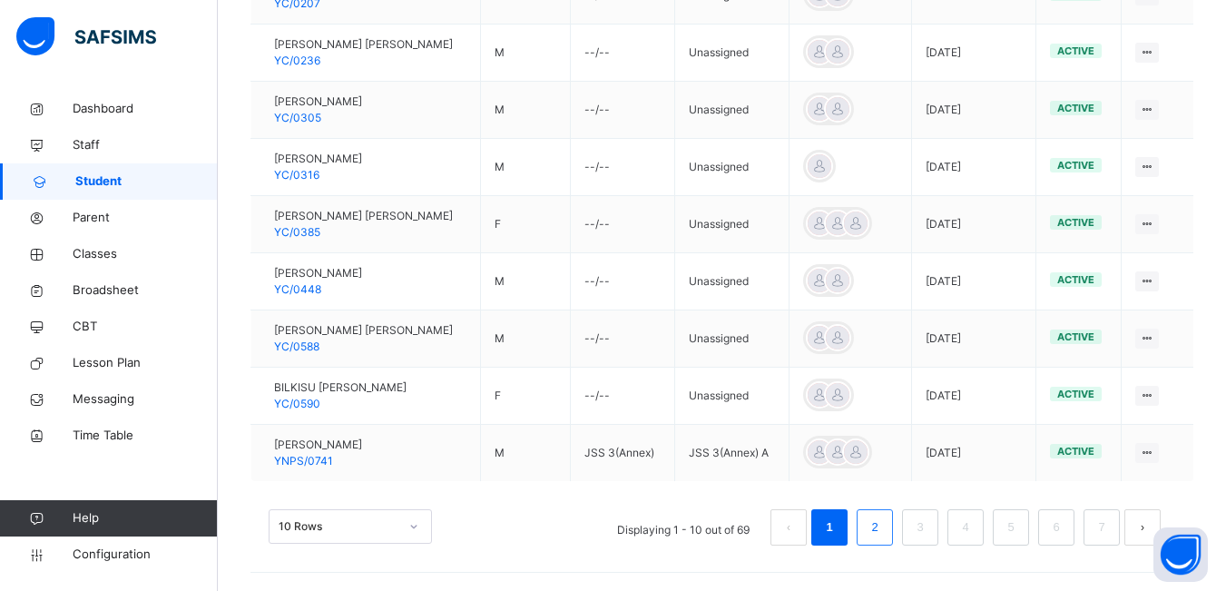
click at [882, 530] on link "2" at bounding box center [874, 528] width 17 height 24
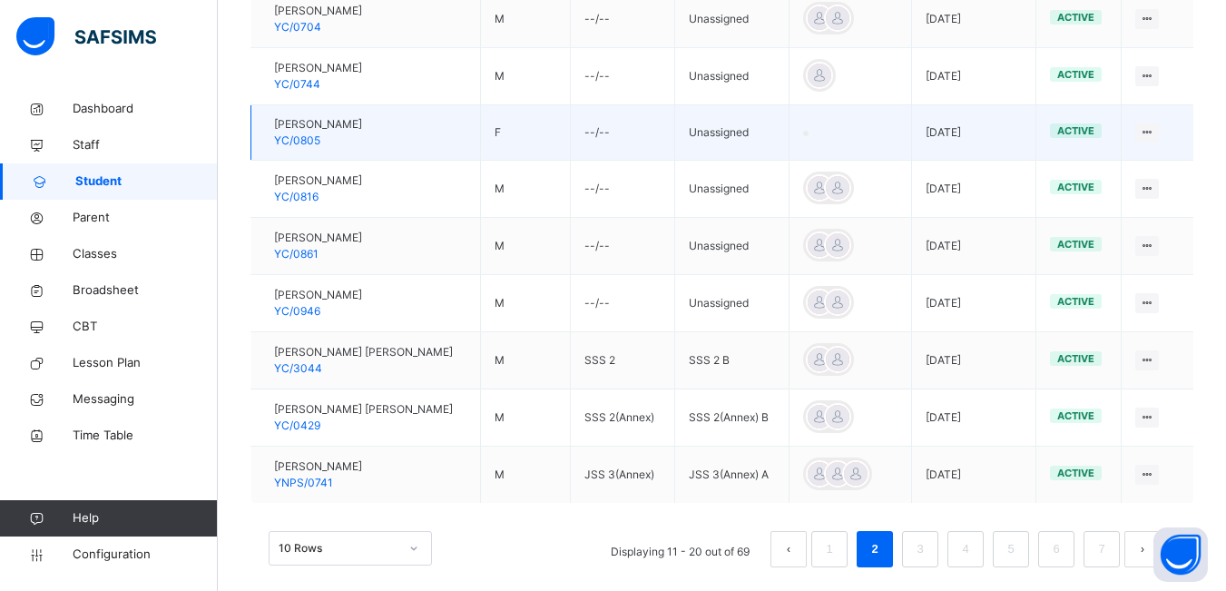
scroll to position [587, 0]
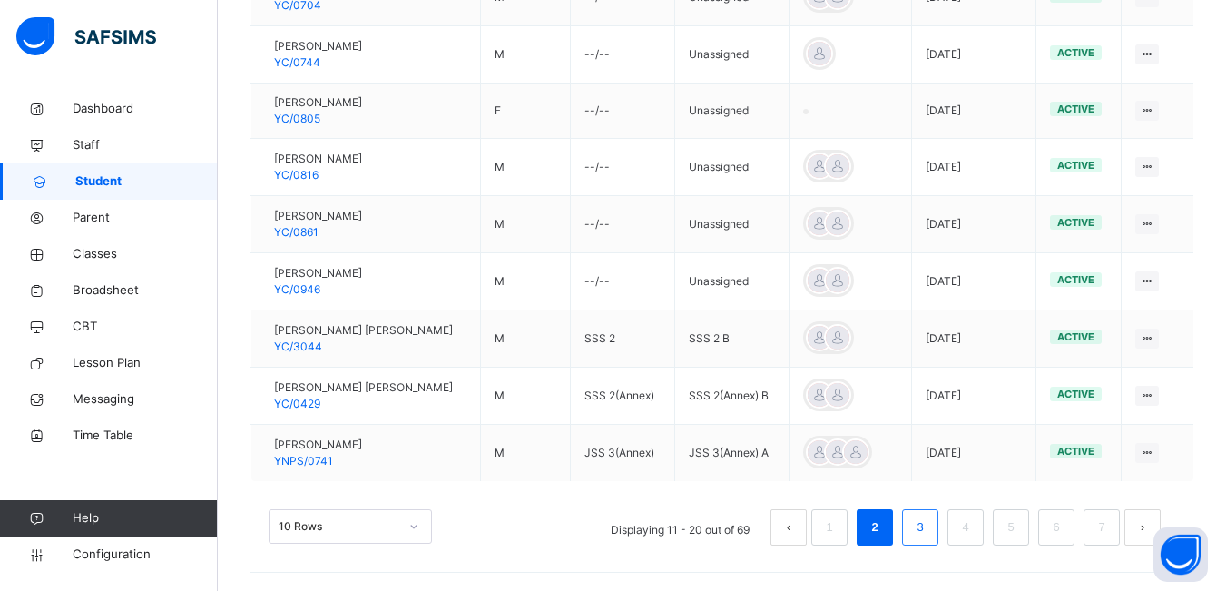
click at [929, 532] on link "3" at bounding box center [919, 528] width 17 height 24
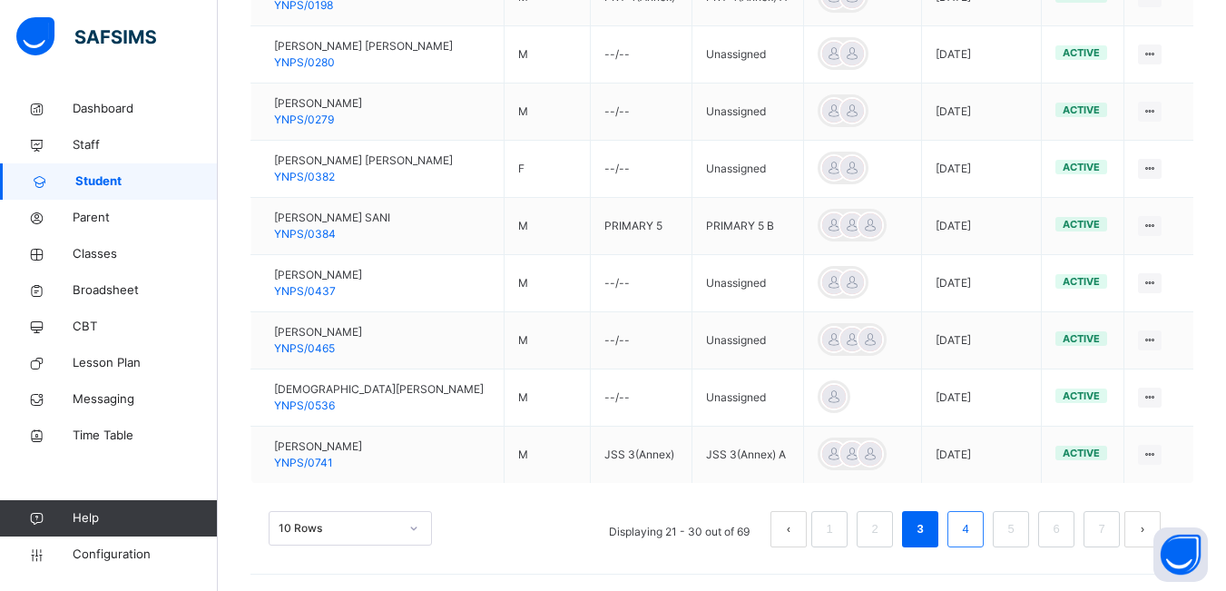
click at [974, 533] on link "4" at bounding box center [965, 529] width 17 height 24
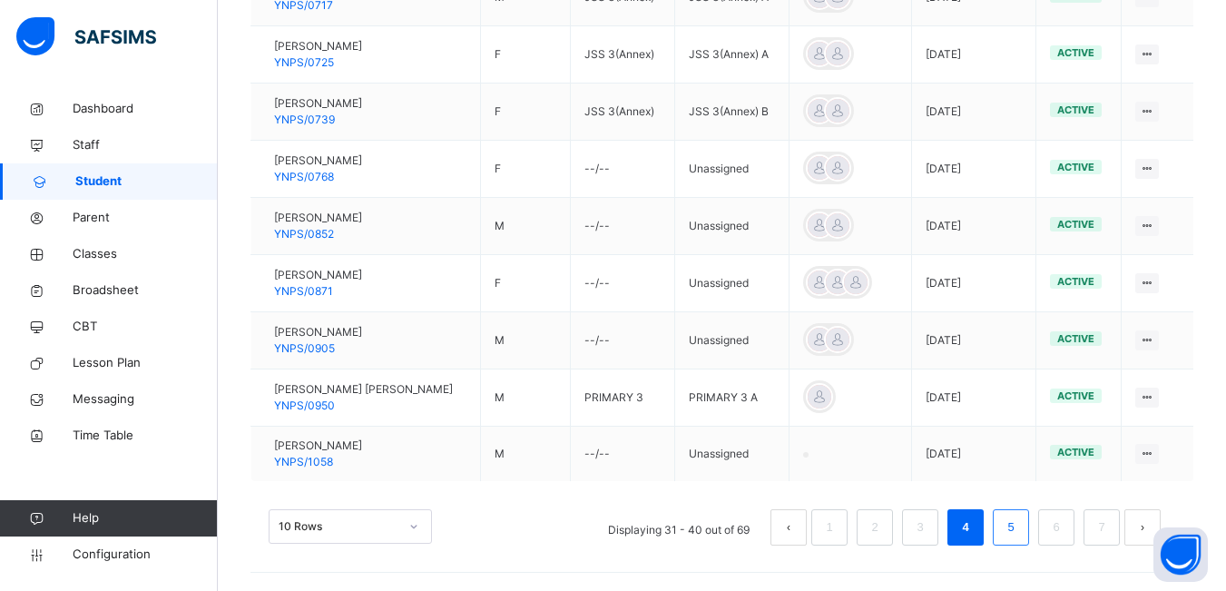
click at [1019, 530] on link "5" at bounding box center [1010, 528] width 17 height 24
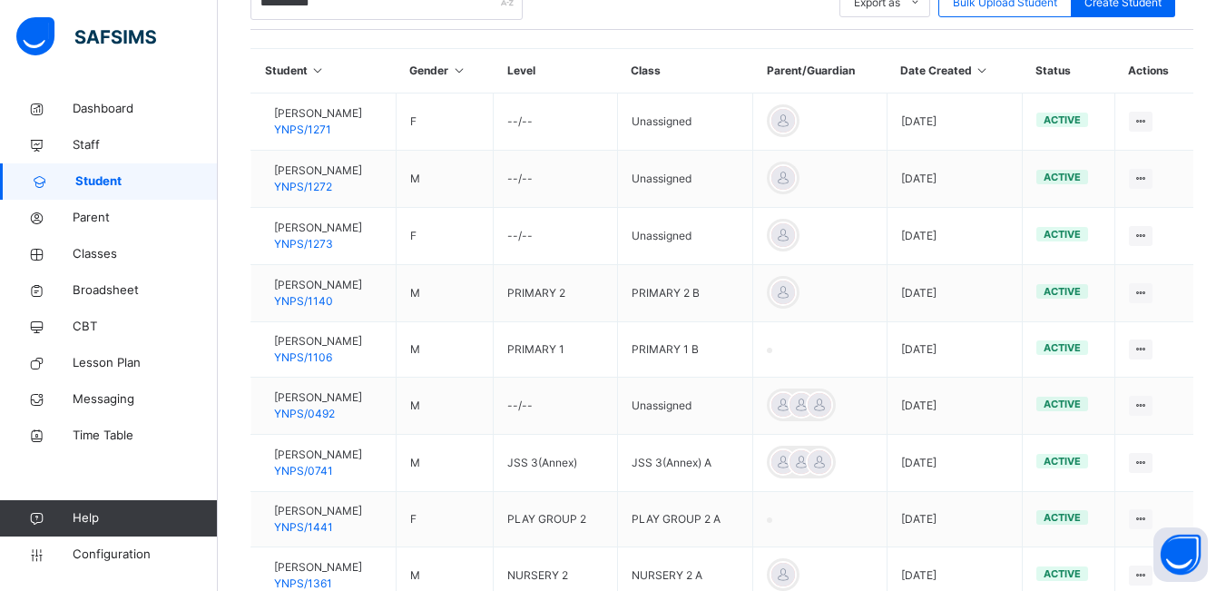
scroll to position [616, 0]
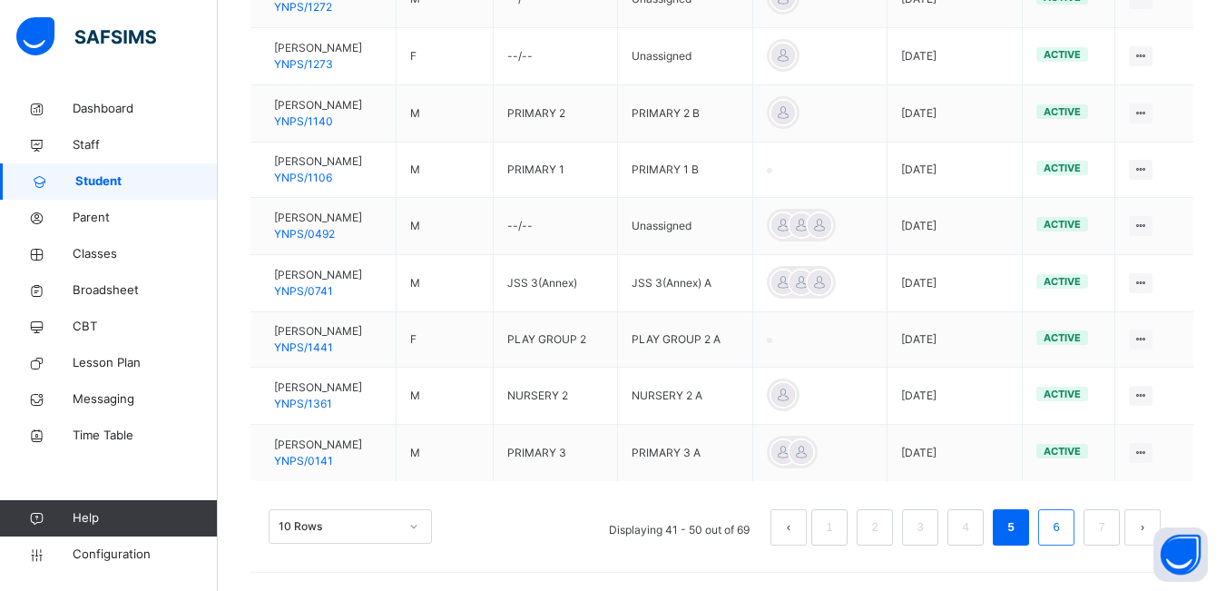
click at [1065, 530] on link "6" at bounding box center [1055, 528] width 17 height 24
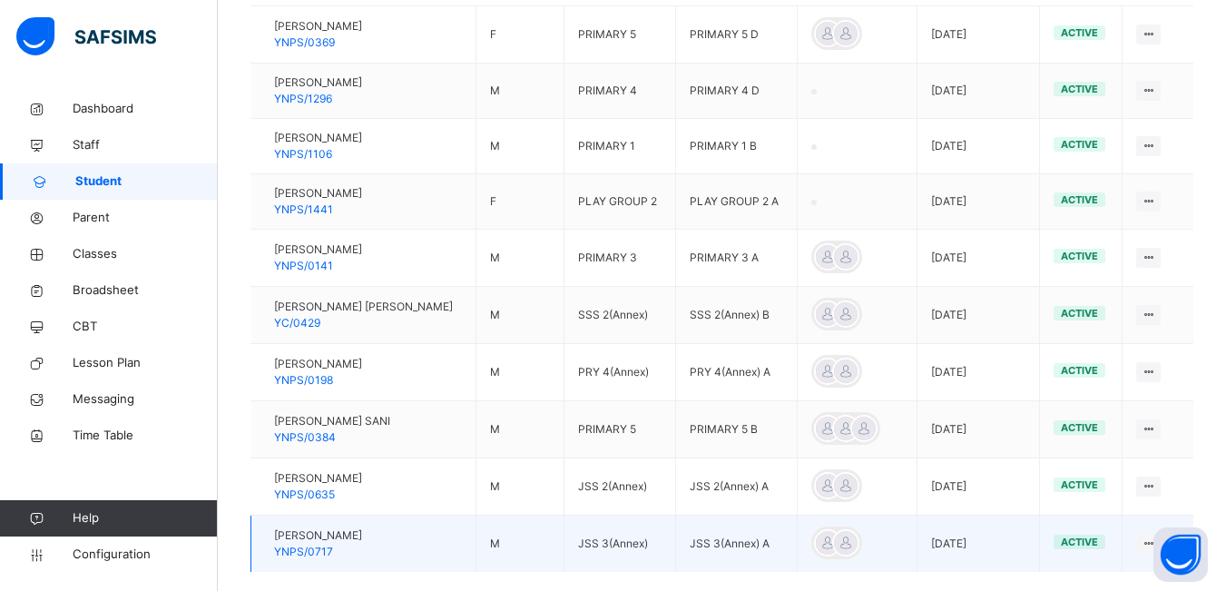
scroll to position [584, 0]
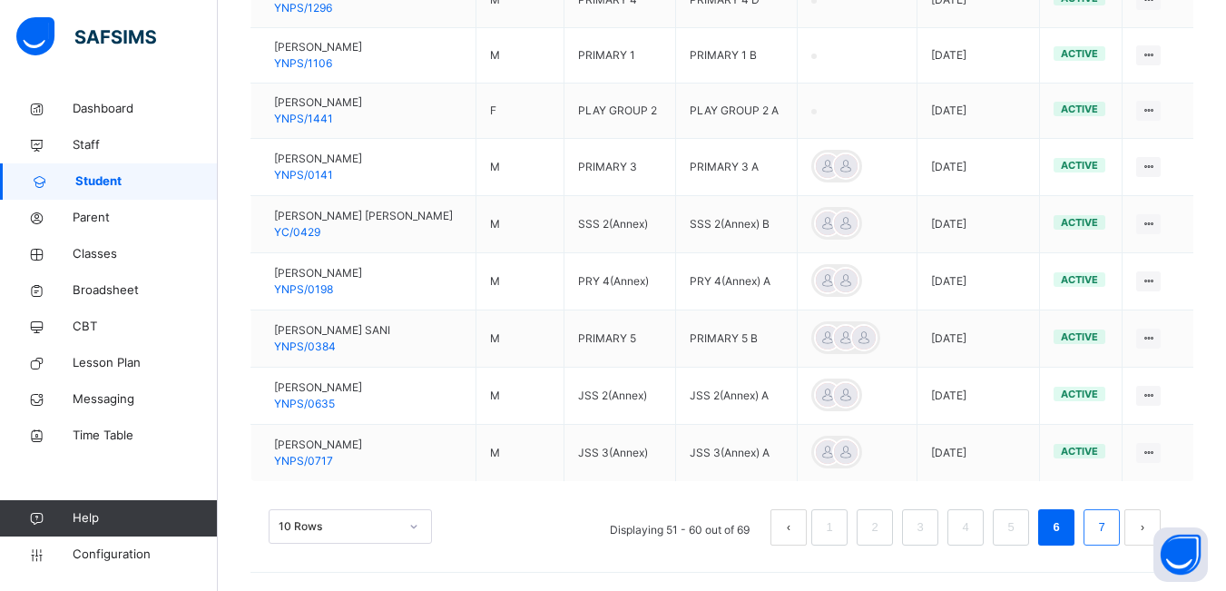
click at [1106, 530] on link "7" at bounding box center [1101, 528] width 17 height 24
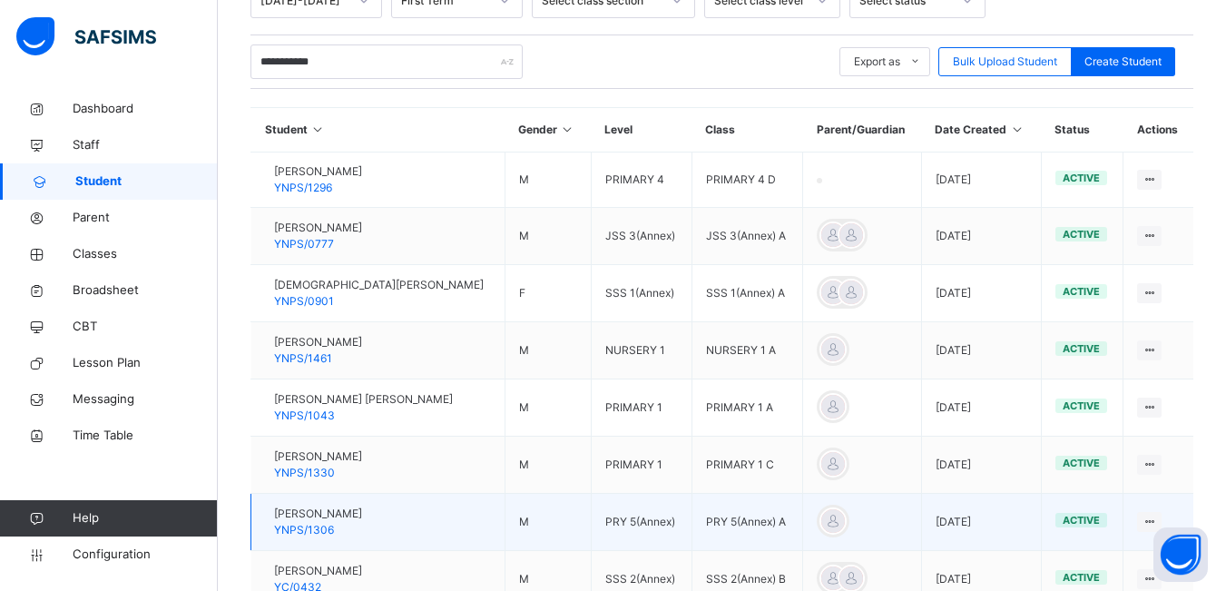
scroll to position [256, 0]
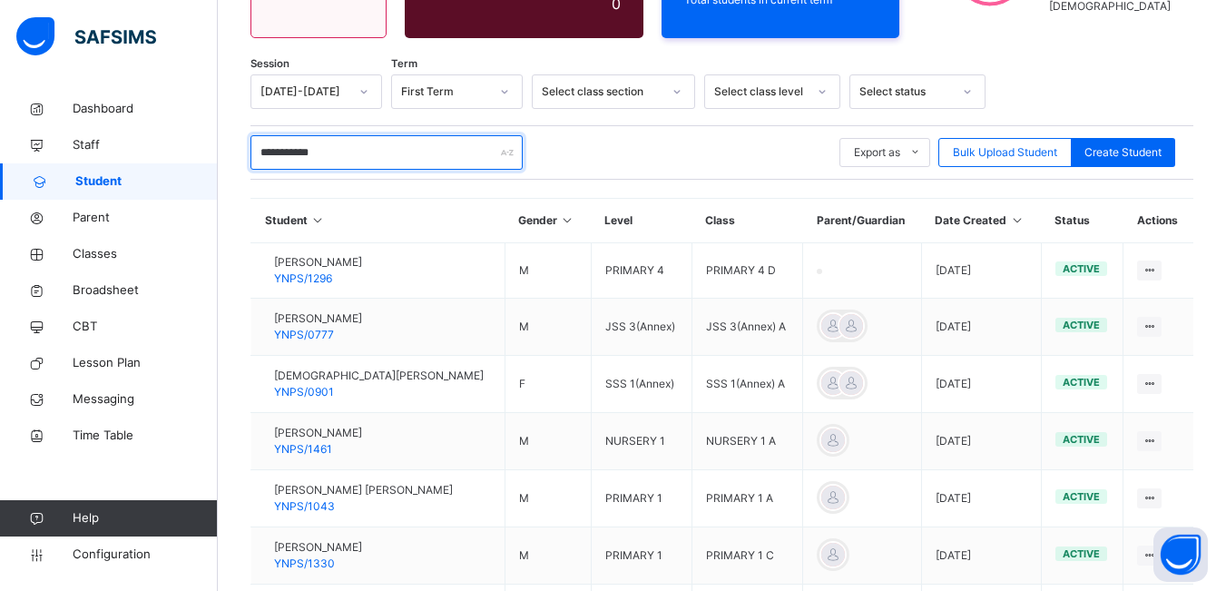
click at [365, 156] on input "**********" at bounding box center [387, 152] width 272 height 34
type input "*"
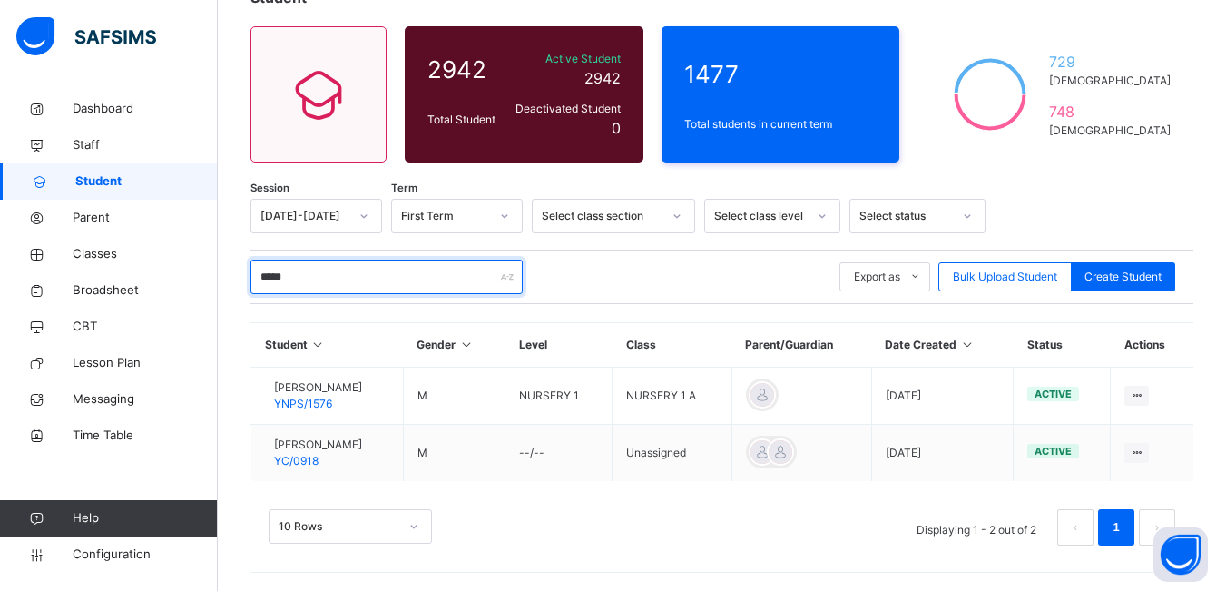
scroll to position [132, 0]
type input "*****"
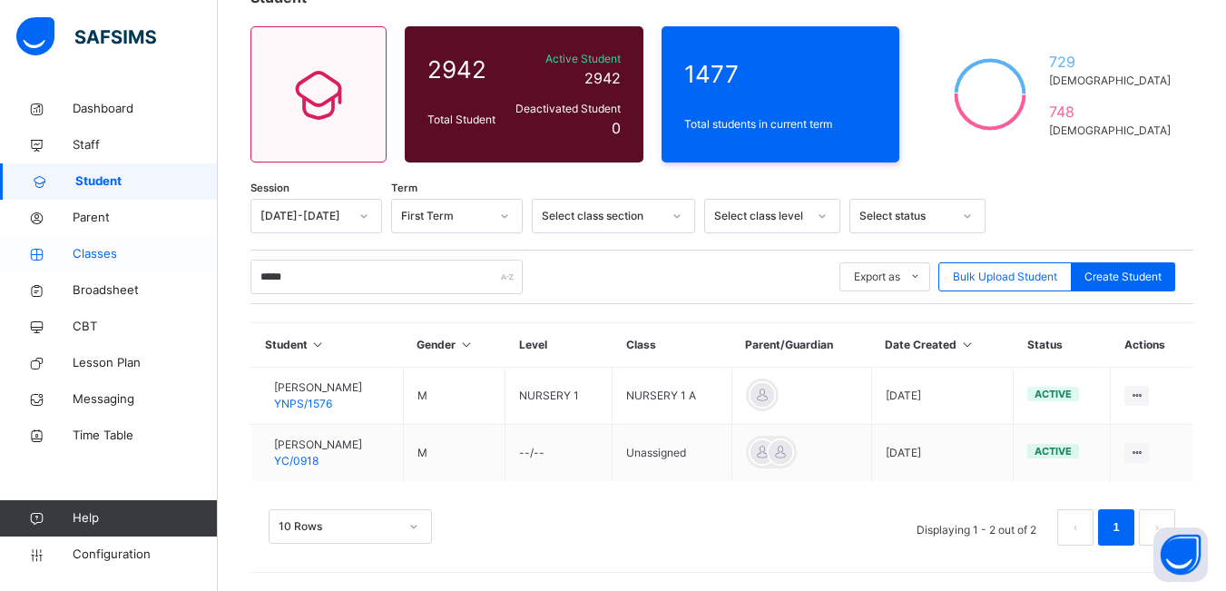
drag, startPoint x: 98, startPoint y: 253, endPoint x: 126, endPoint y: 250, distance: 28.4
click at [97, 253] on span "Classes" at bounding box center [145, 254] width 145 height 18
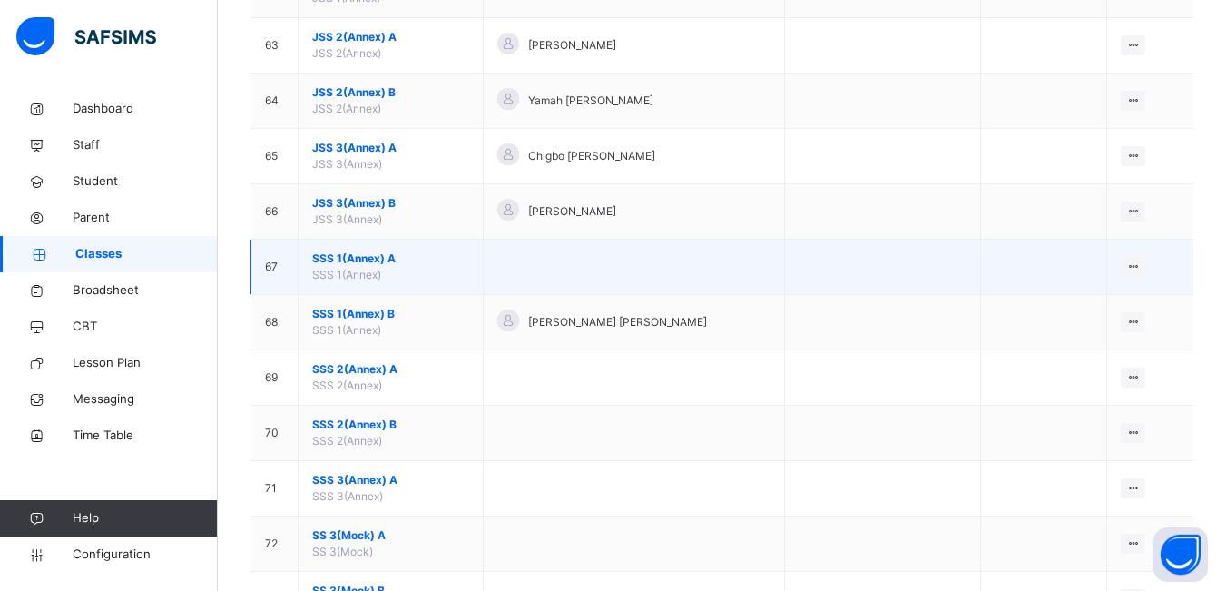
scroll to position [3540, 0]
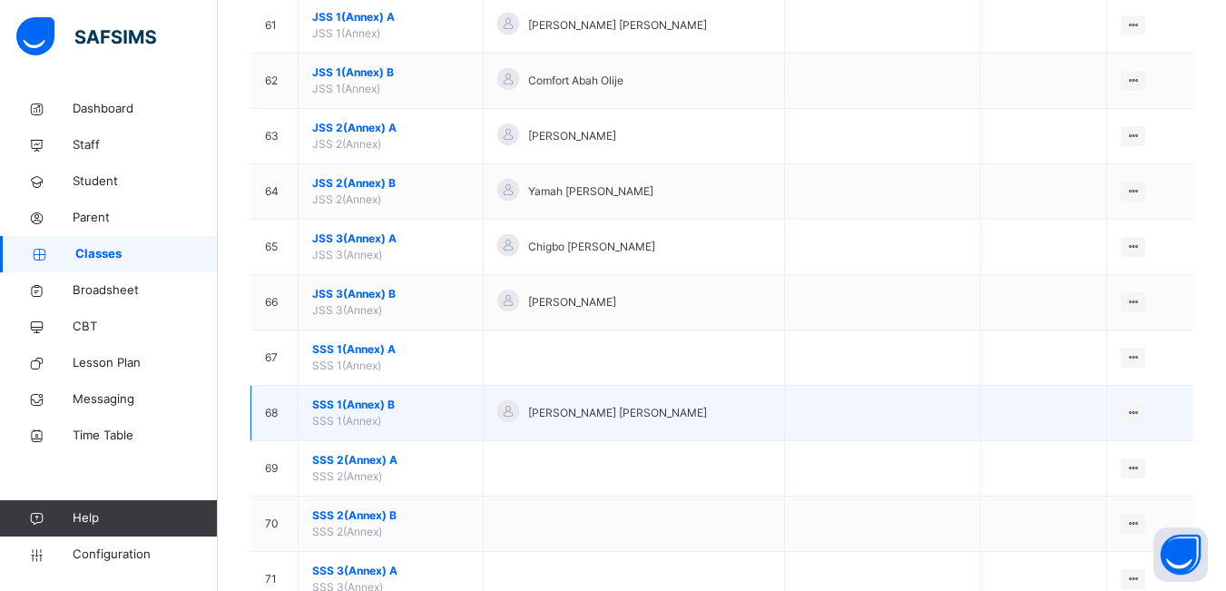
click at [400, 417] on td "SSS 1(Annex) B SSS 1(Annex)" at bounding box center [391, 413] width 185 height 55
click at [349, 407] on span "SSS 1(Annex) B" at bounding box center [390, 405] width 157 height 16
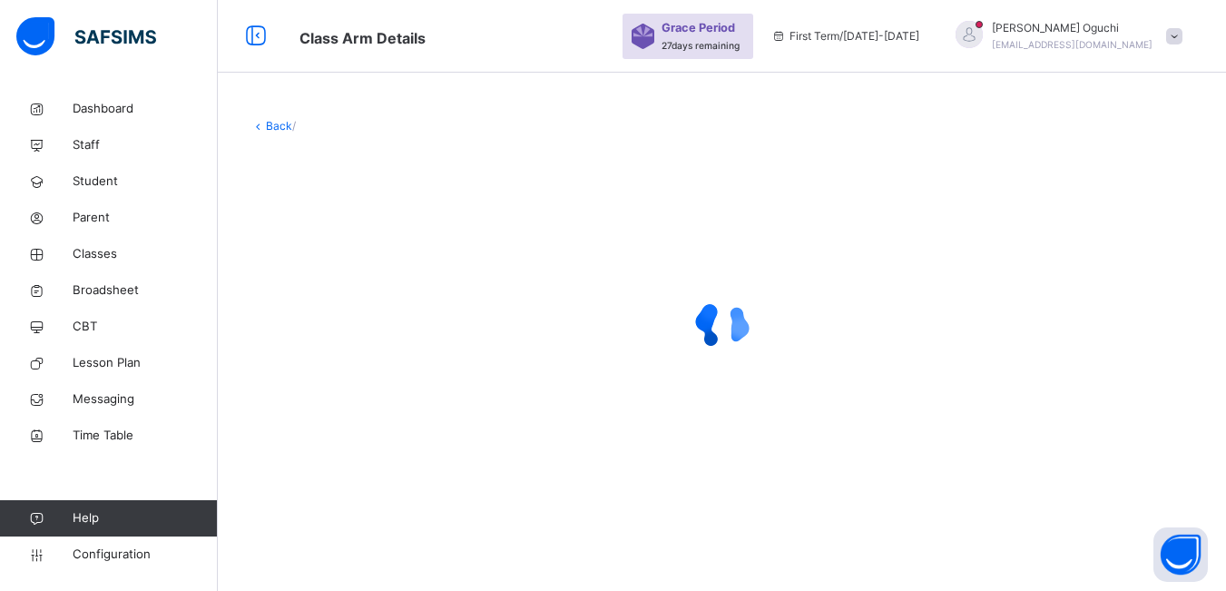
click at [349, 407] on div at bounding box center [722, 324] width 943 height 345
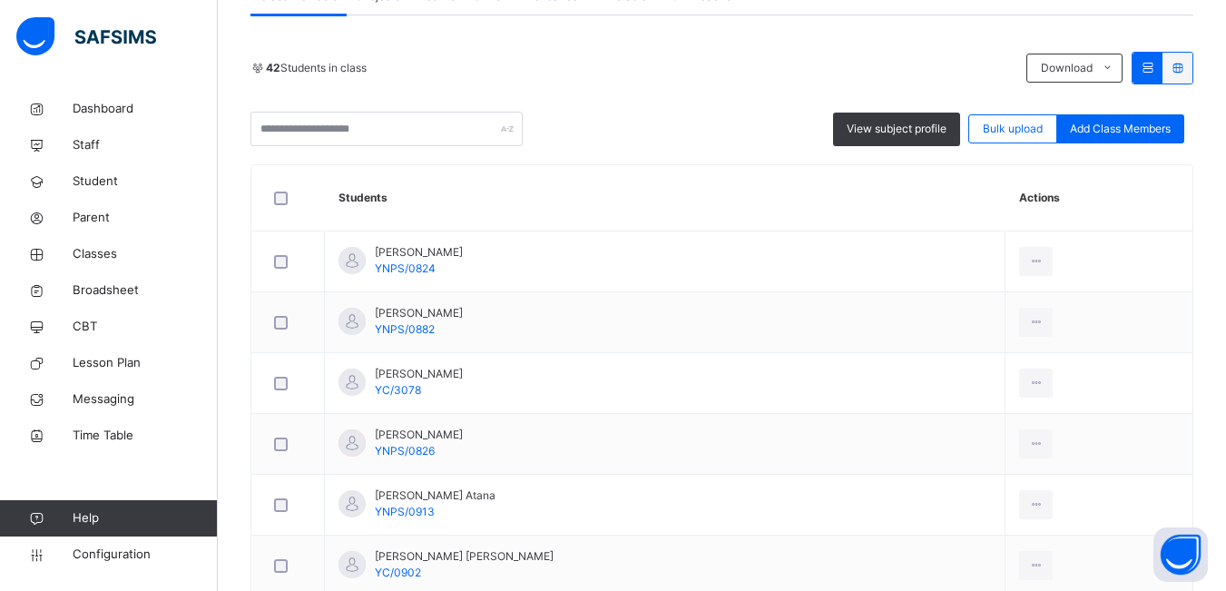
scroll to position [91, 0]
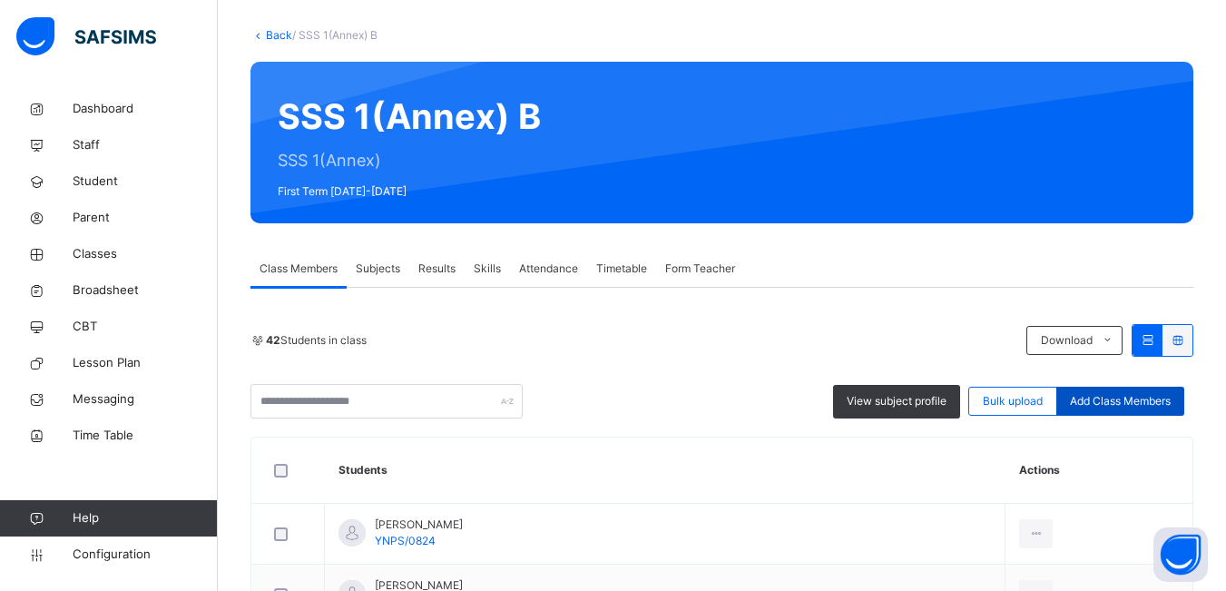
click at [1115, 406] on span "Add Class Members" at bounding box center [1120, 401] width 101 height 16
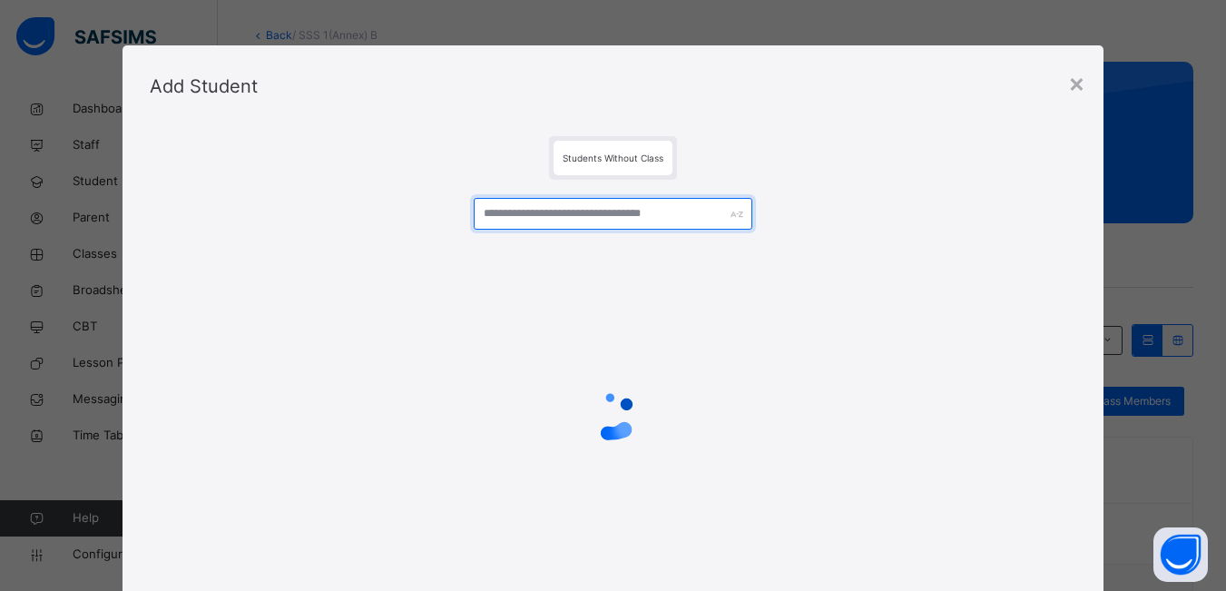
click at [564, 216] on input "text" at bounding box center [613, 214] width 278 height 32
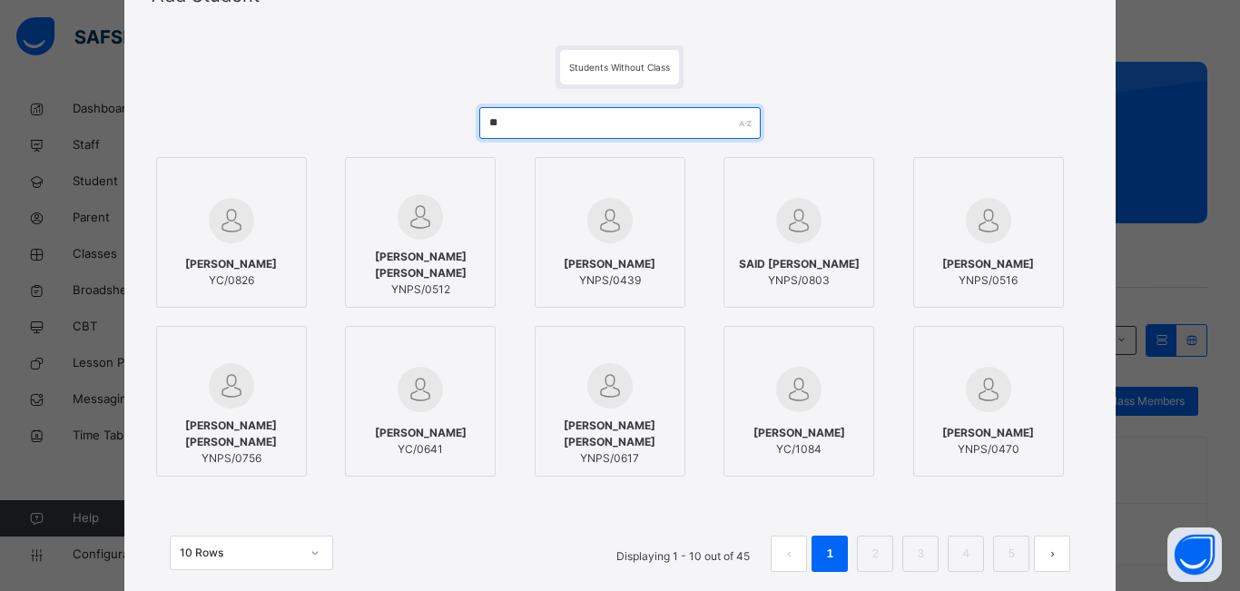
type input "*"
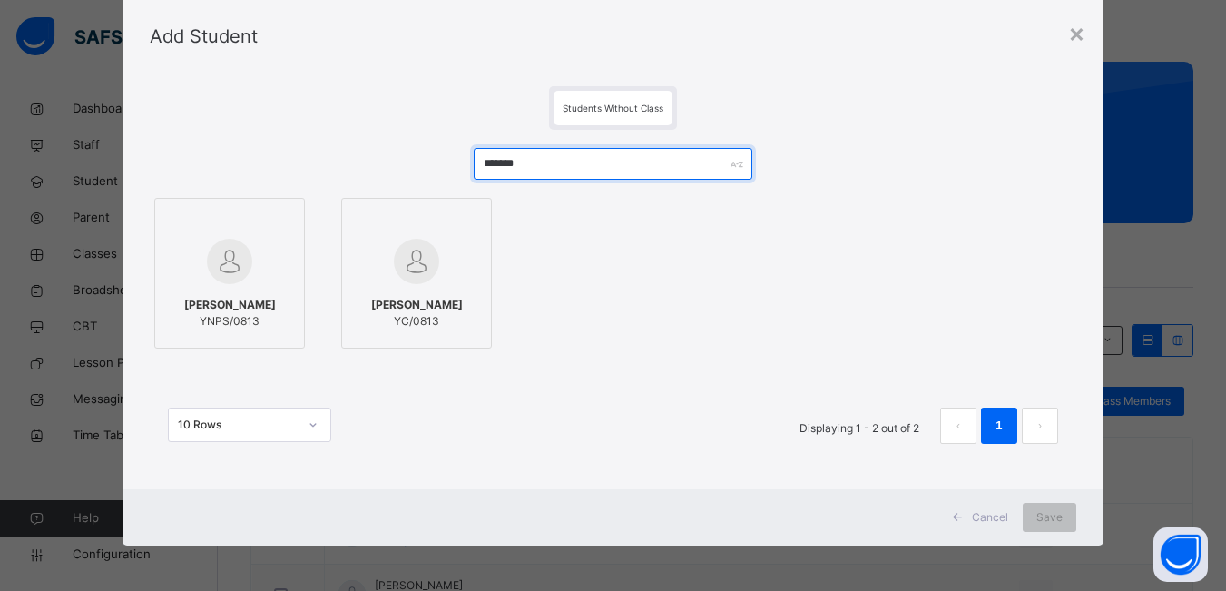
scroll to position [50, 0]
type input "*******"
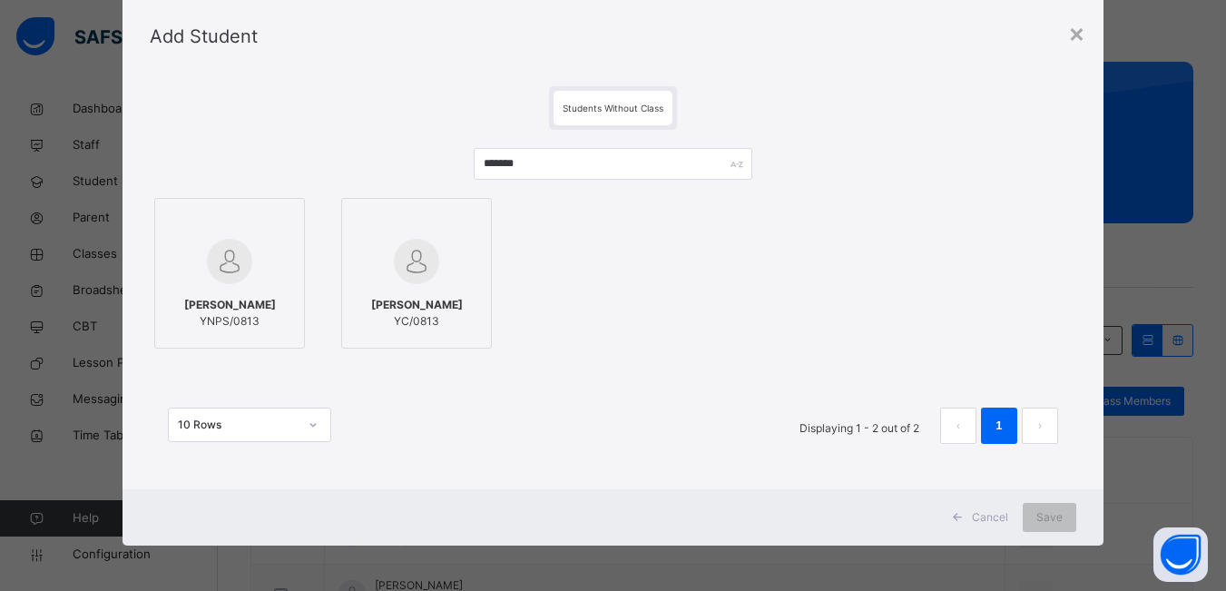
click at [216, 244] on img at bounding box center [229, 261] width 45 height 45
click at [1055, 509] on span "Save" at bounding box center [1061, 517] width 26 height 16
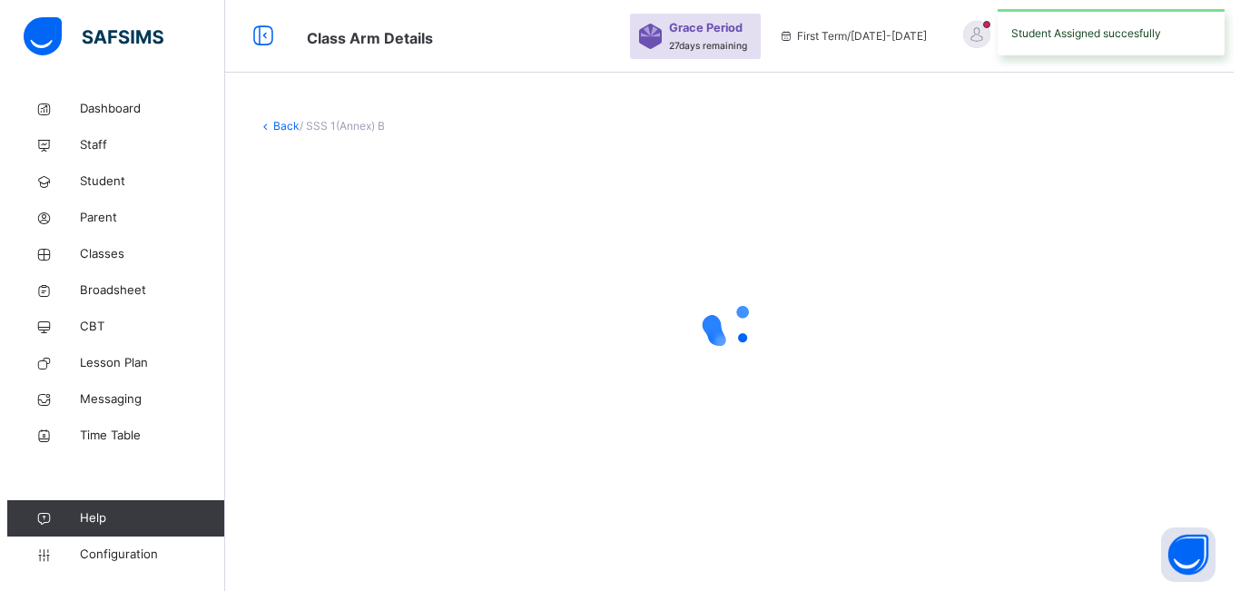
scroll to position [0, 0]
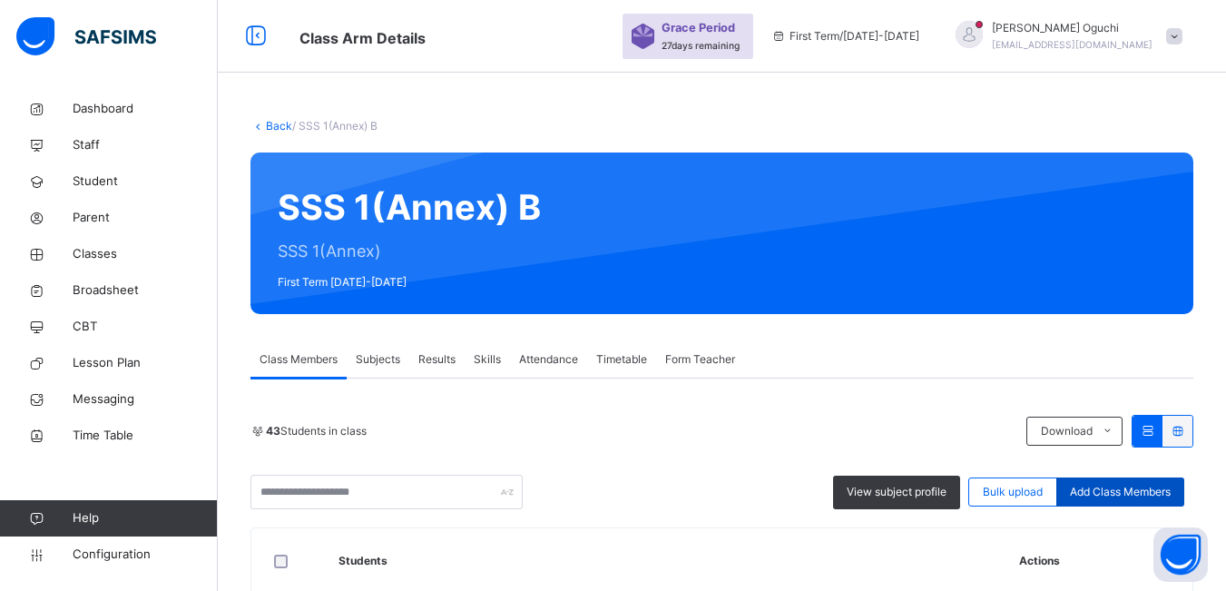
click at [1133, 488] on span "Add Class Members" at bounding box center [1120, 492] width 101 height 16
click at [0, 0] on input "text" at bounding box center [0, 0] width 0 height 0
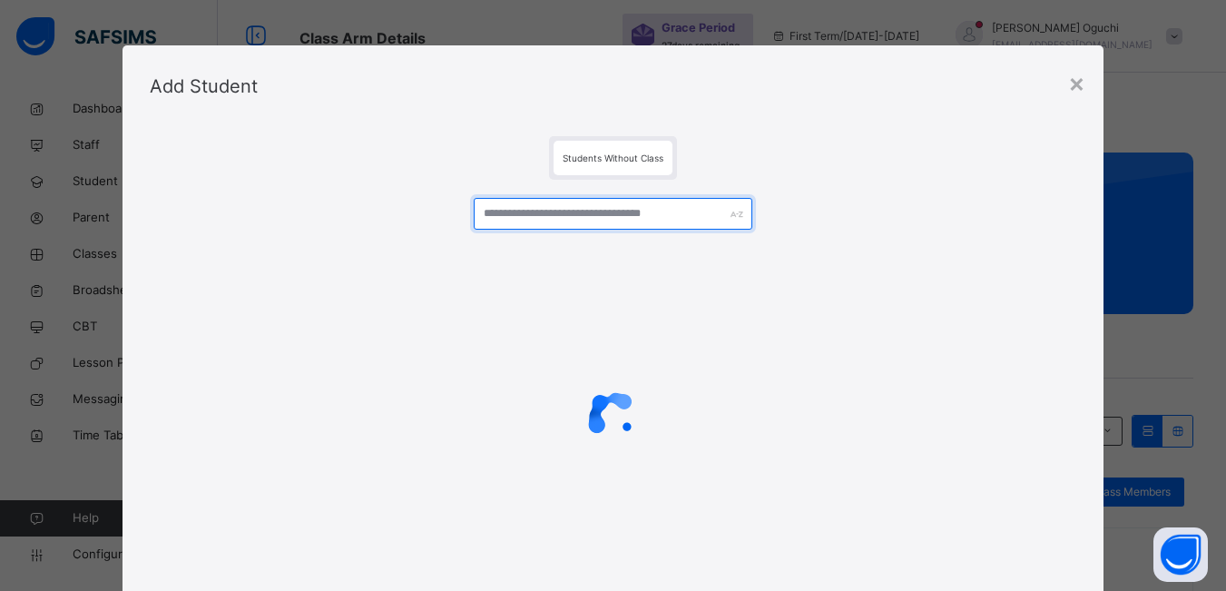
click at [513, 215] on input "text" at bounding box center [613, 214] width 278 height 32
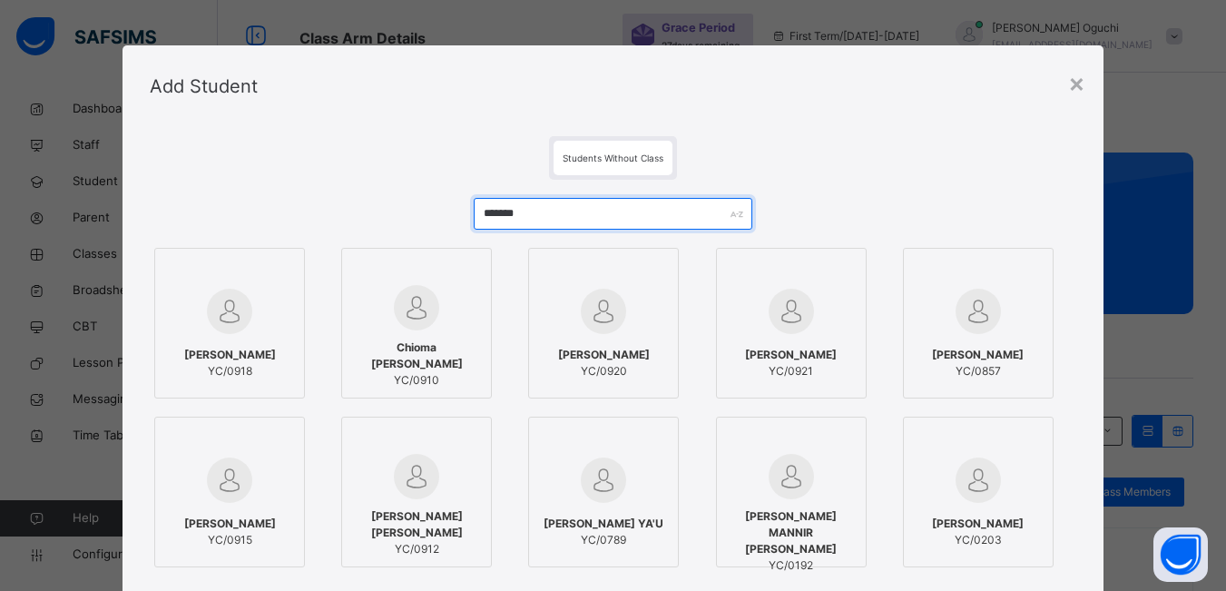
type input "*******"
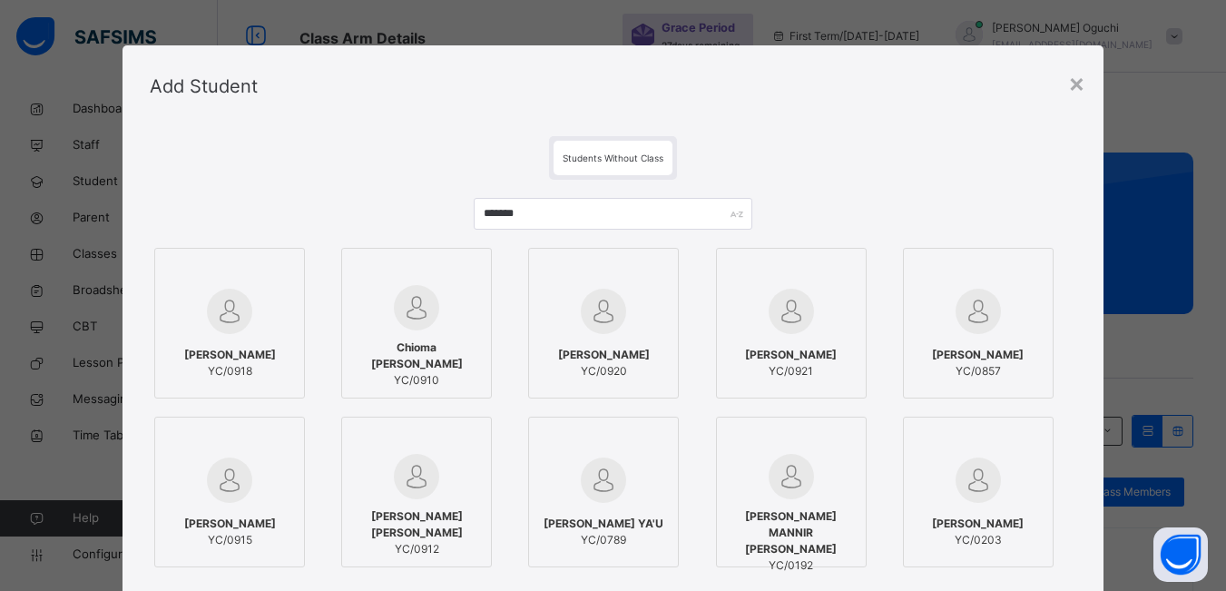
click at [260, 294] on div at bounding box center [229, 311] width 131 height 53
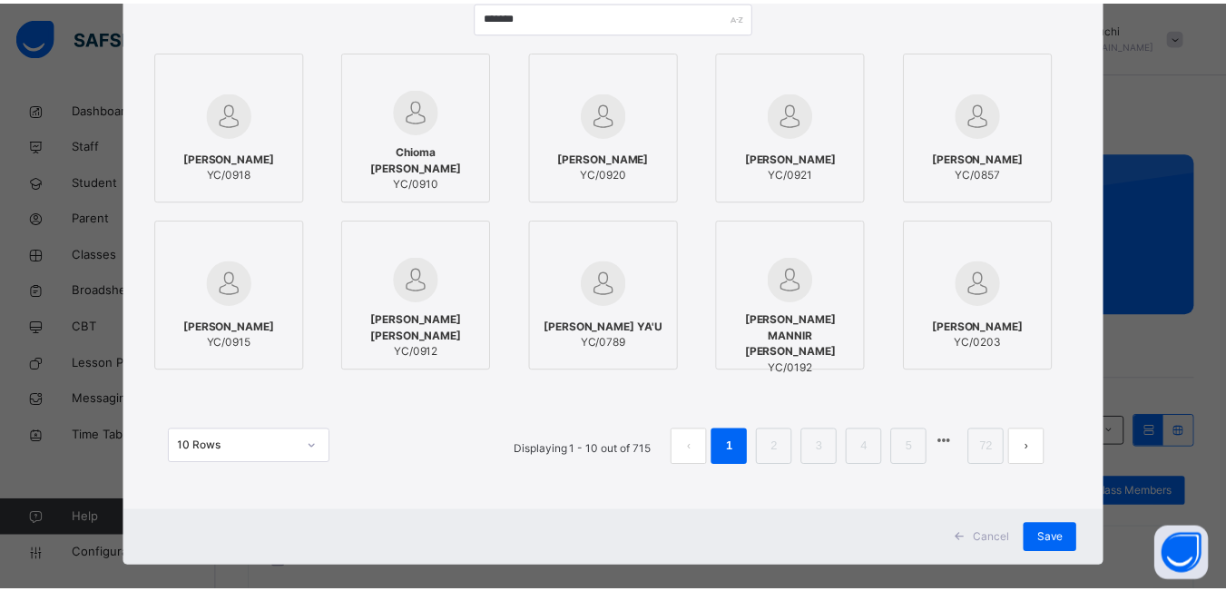
scroll to position [219, 0]
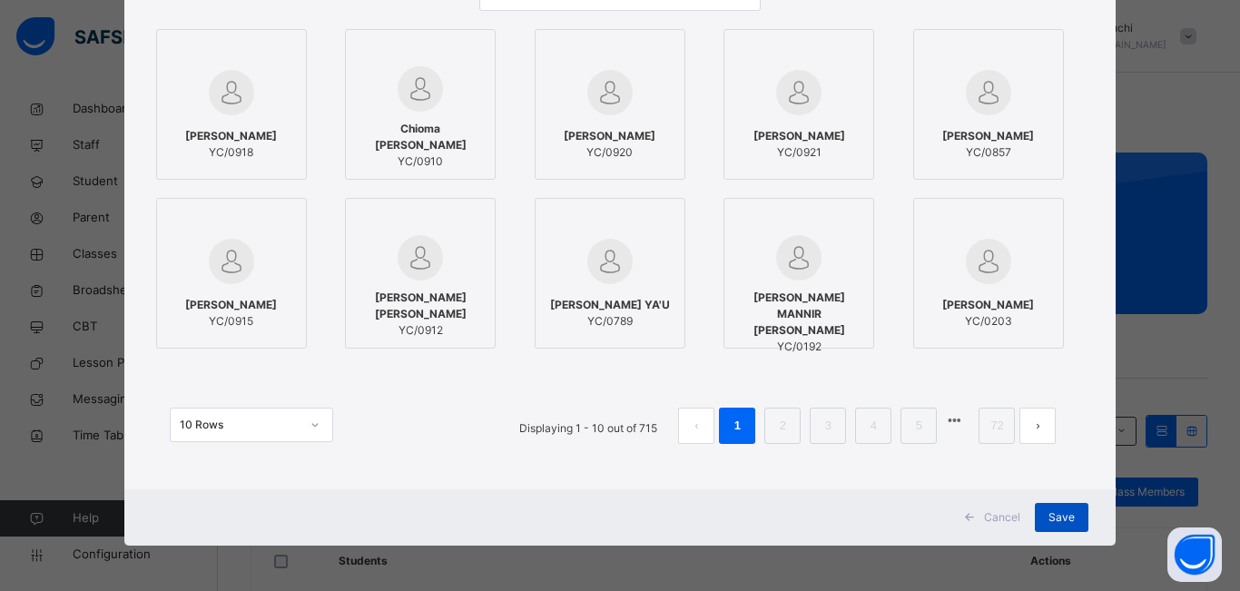
click at [1068, 521] on span "Save" at bounding box center [1061, 517] width 26 height 16
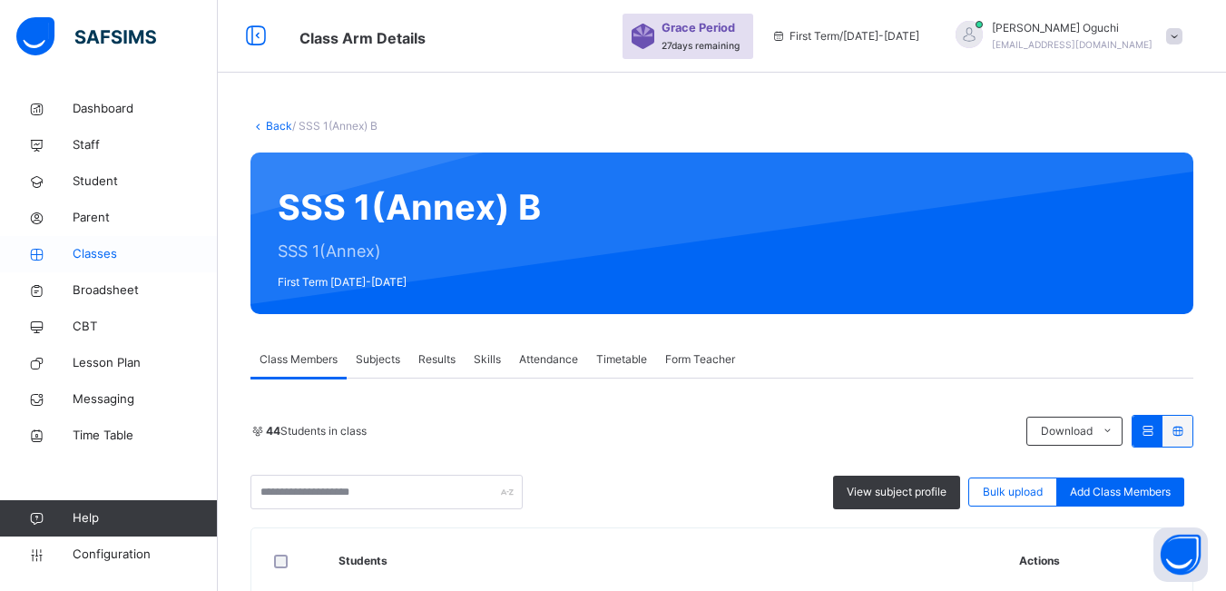
drag, startPoint x: 104, startPoint y: 249, endPoint x: 113, endPoint y: 254, distance: 9.8
click at [104, 250] on span "Classes" at bounding box center [145, 254] width 145 height 18
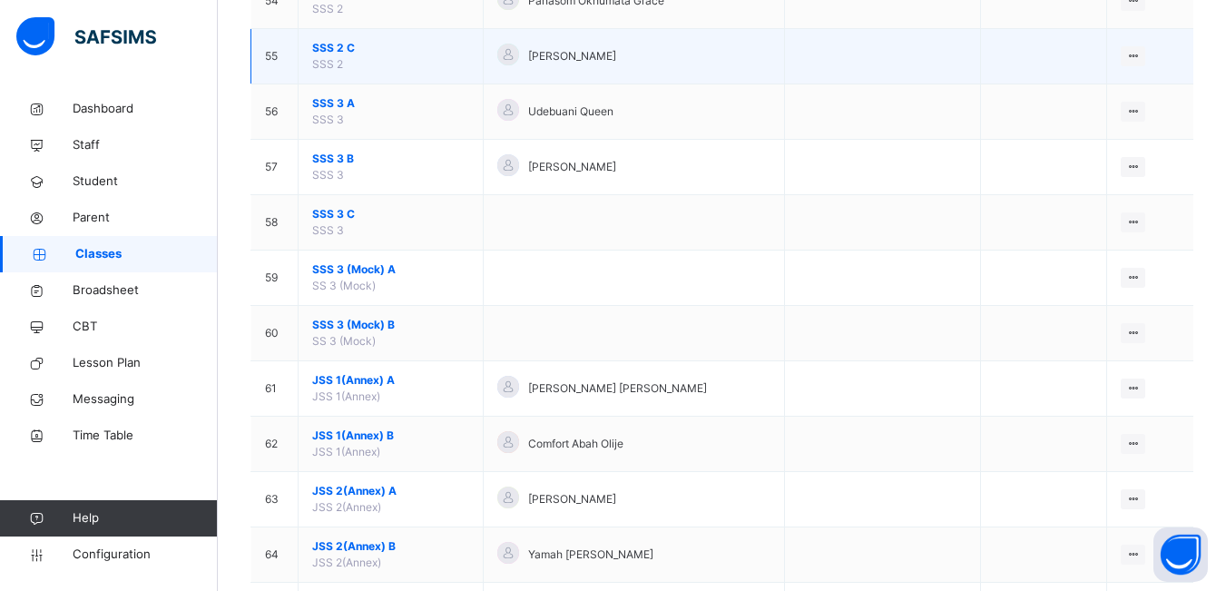
scroll to position [3086, 0]
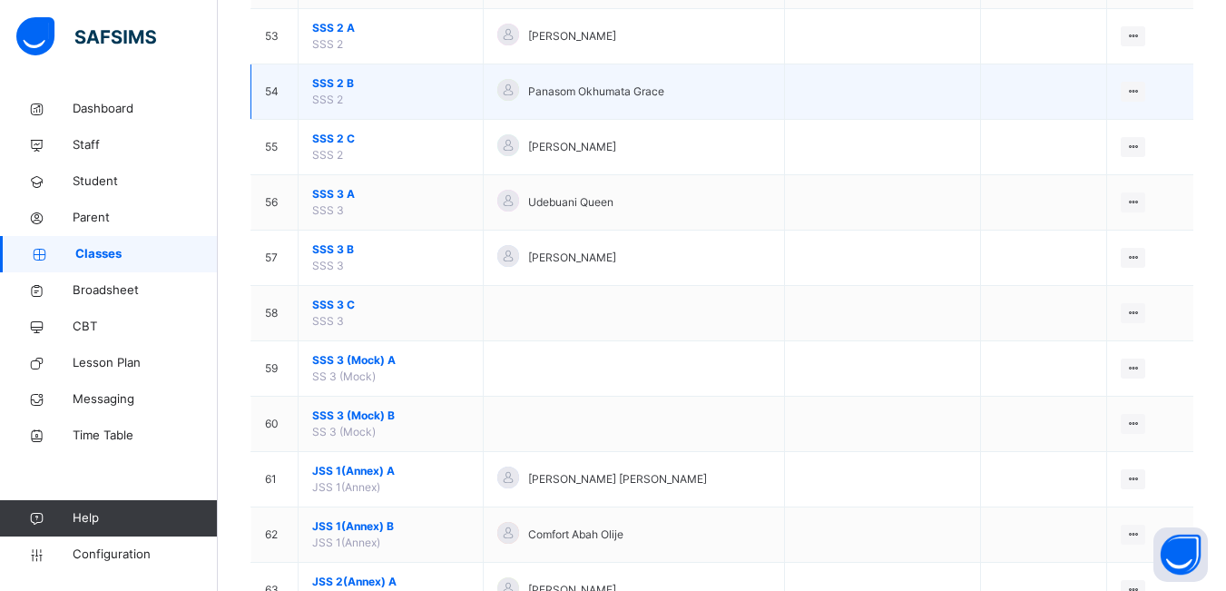
click at [373, 94] on td "SSS 2 B SSS 2" at bounding box center [391, 91] width 185 height 55
click at [1091, 127] on div "View Class" at bounding box center [1085, 128] width 103 height 18
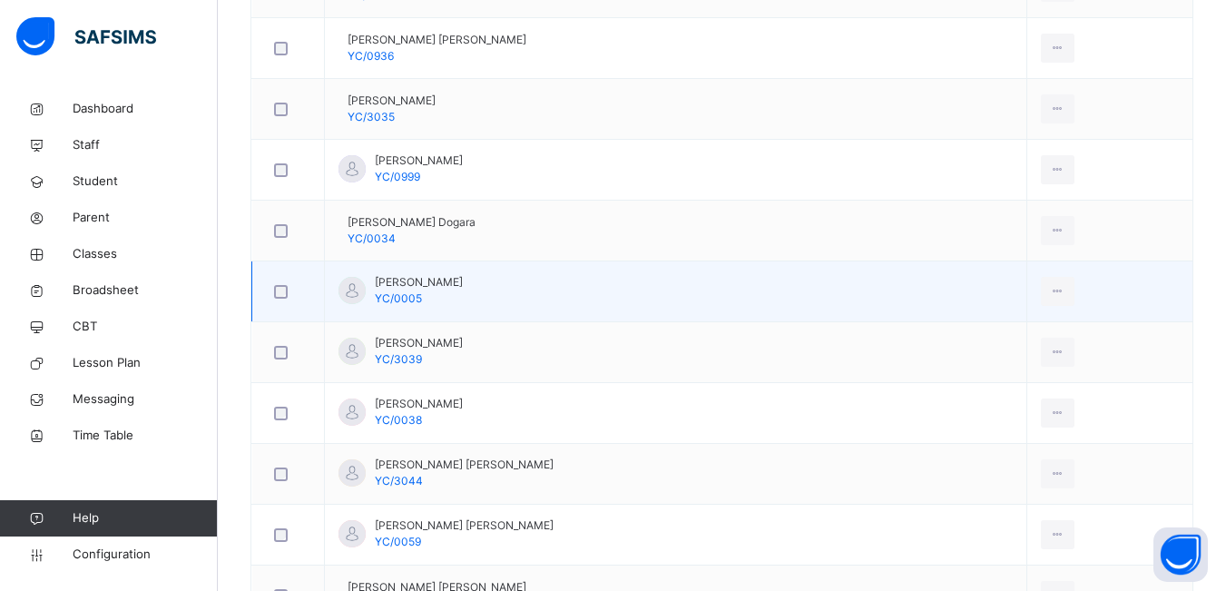
scroll to position [1322, 0]
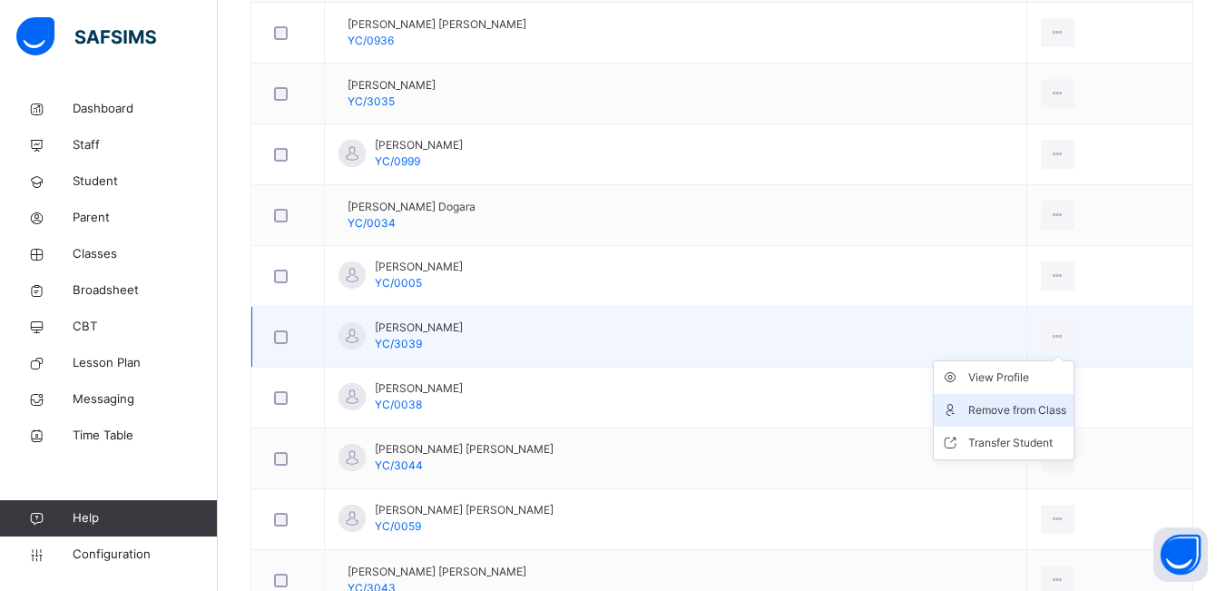
click at [978, 408] on div "Remove from Class" at bounding box center [1017, 410] width 98 height 18
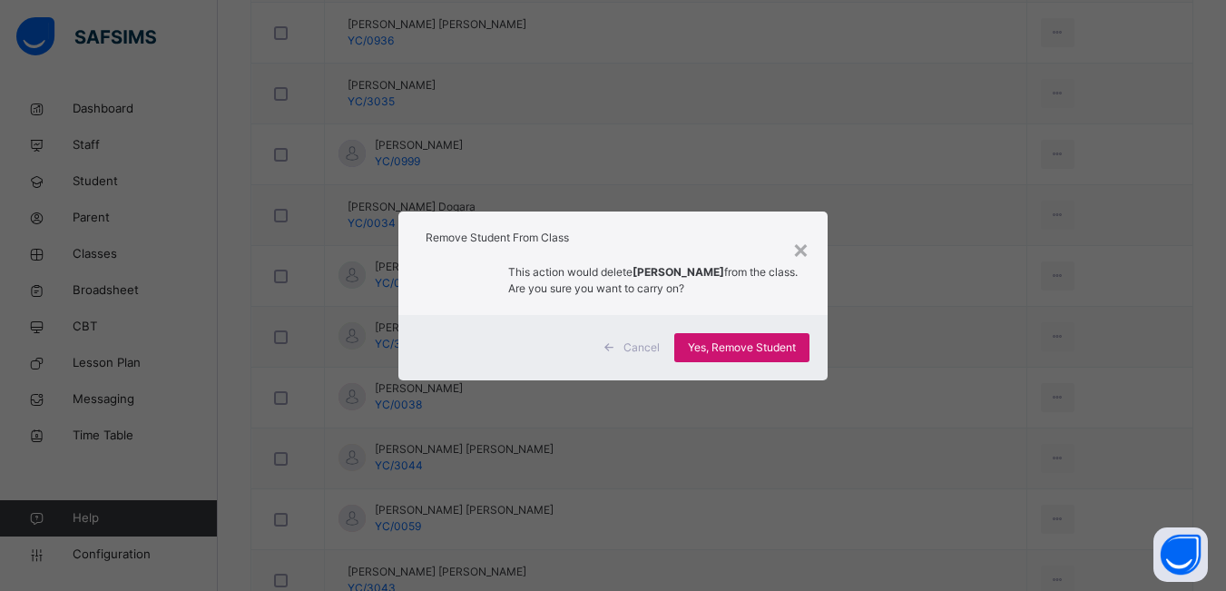
click at [779, 347] on span "Yes, Remove Student" at bounding box center [742, 347] width 108 height 16
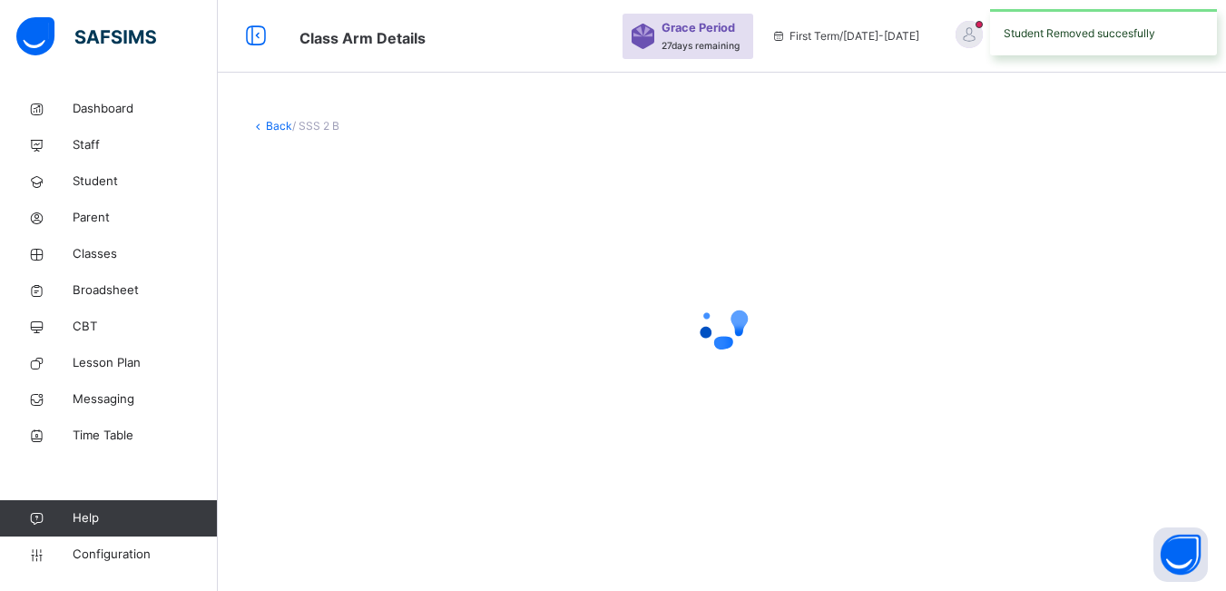
scroll to position [0, 0]
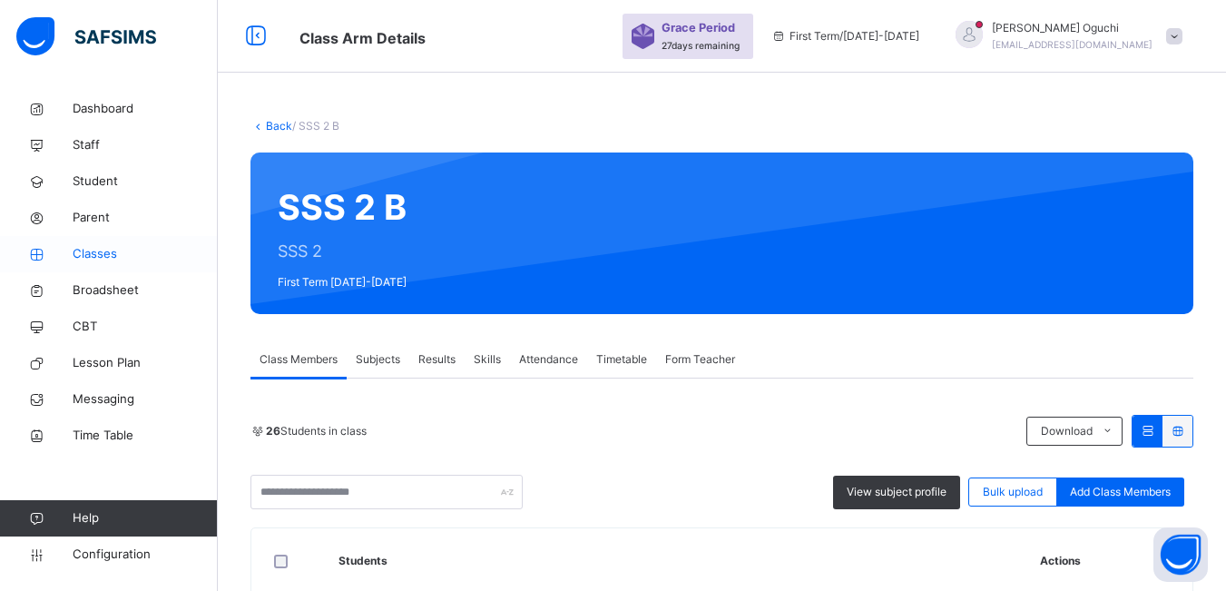
click at [84, 247] on span "Classes" at bounding box center [145, 254] width 145 height 18
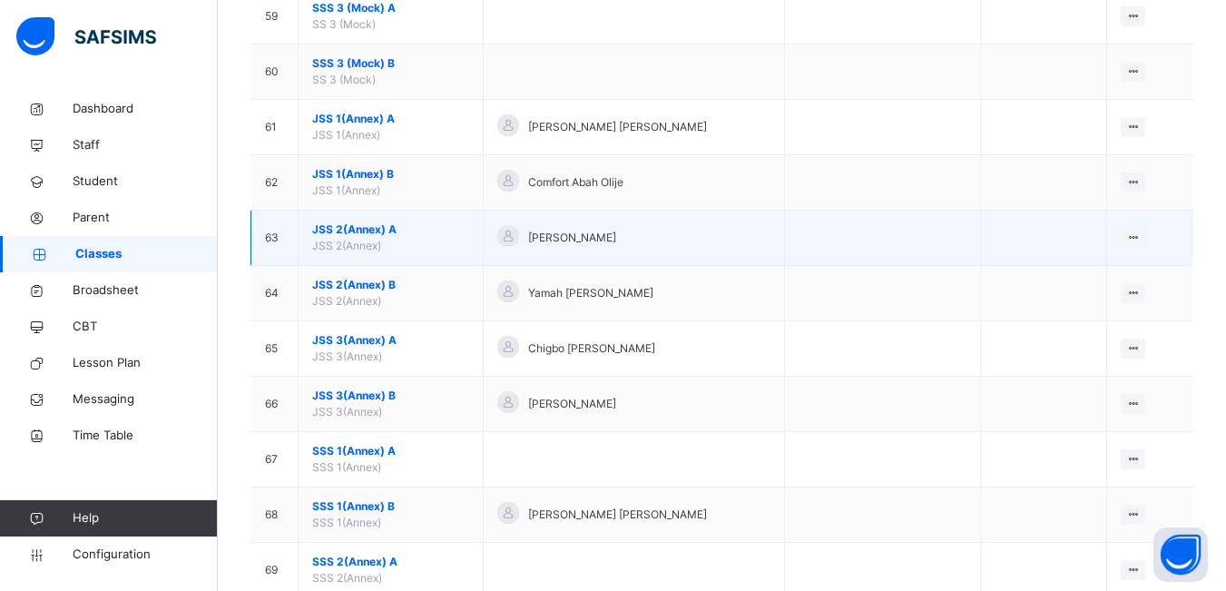
scroll to position [3540, 0]
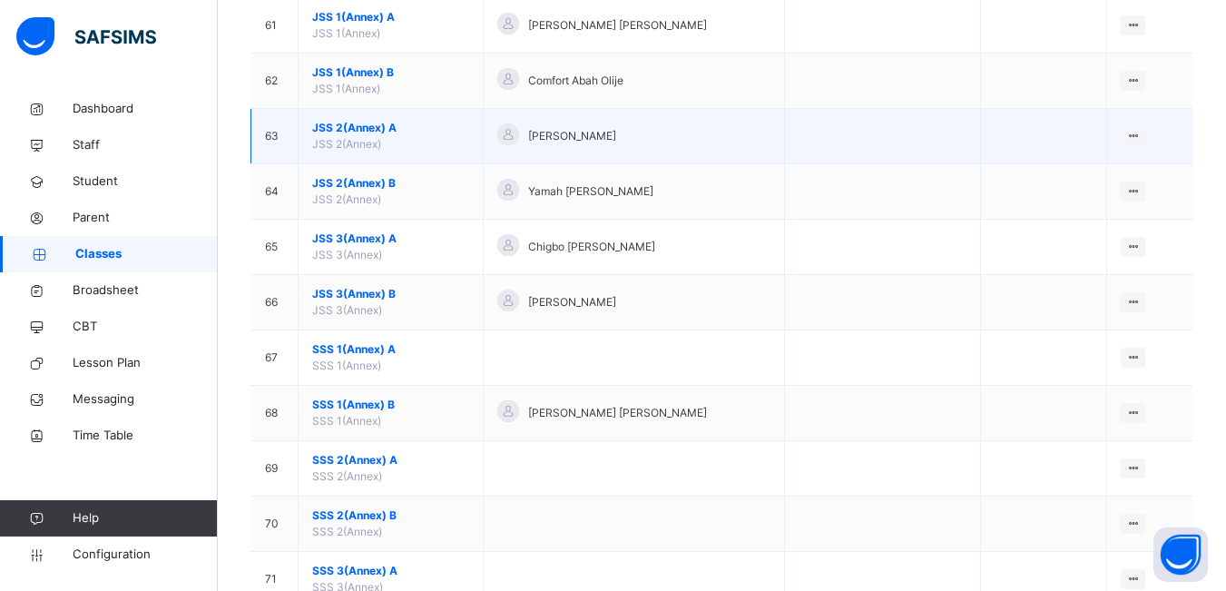
click at [422, 137] on td "JSS 2(Annex) A JSS 2(Annex)" at bounding box center [391, 136] width 185 height 55
click at [417, 134] on span "JSS 2(Annex) A" at bounding box center [390, 128] width 157 height 16
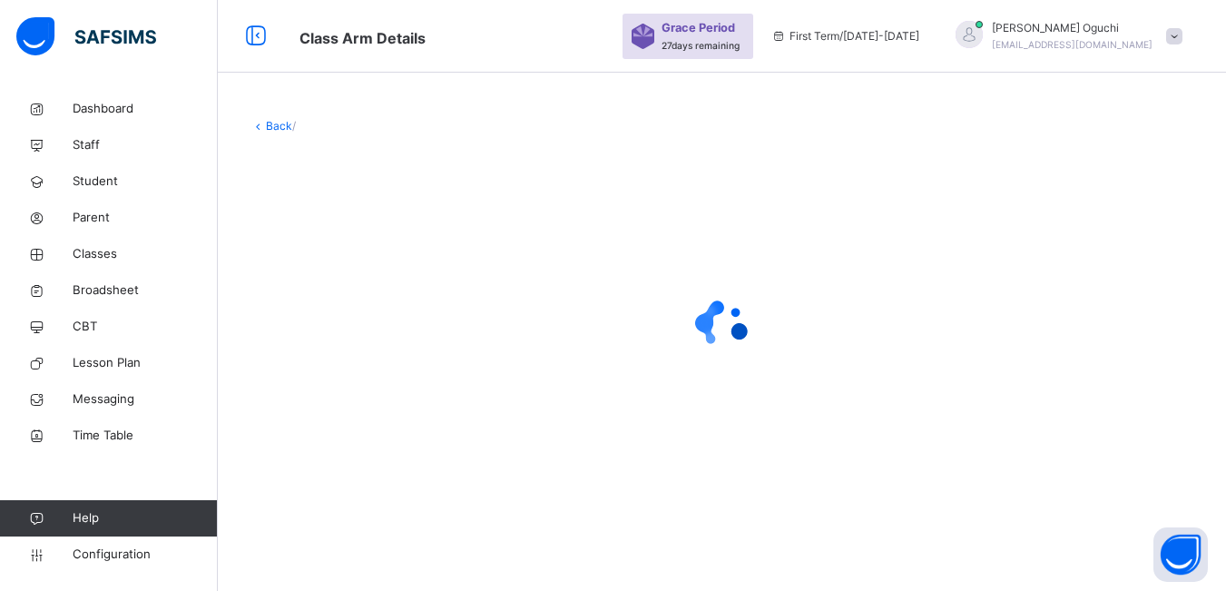
click at [417, 134] on div "Back /" at bounding box center [722, 308] width 1008 height 434
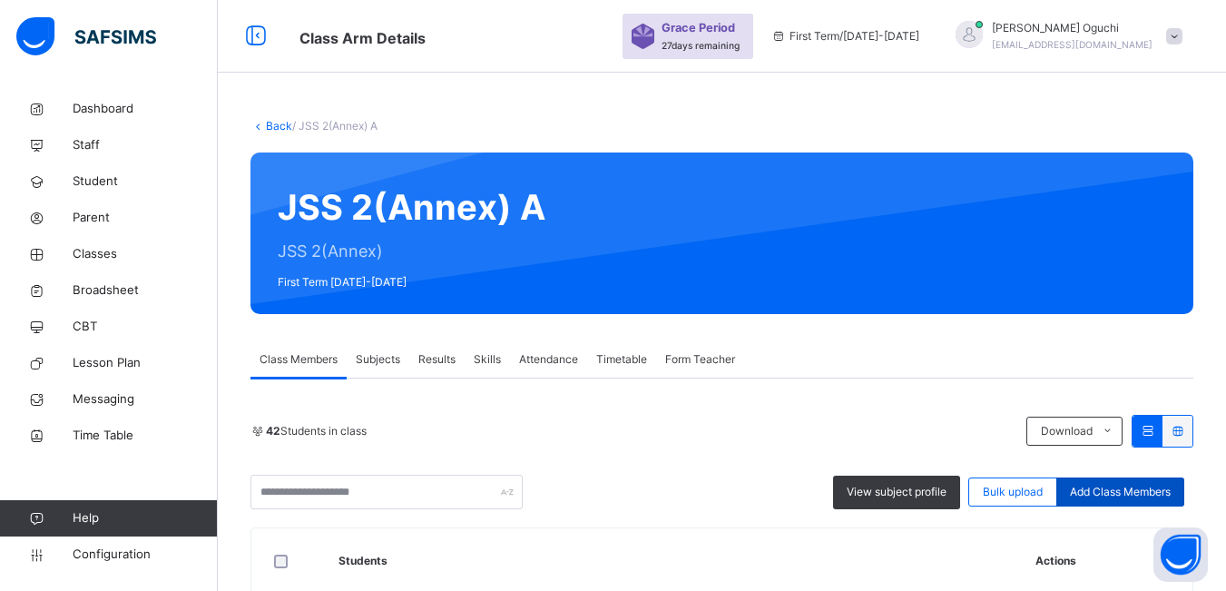
click at [1109, 491] on span "Add Class Members" at bounding box center [1120, 492] width 101 height 16
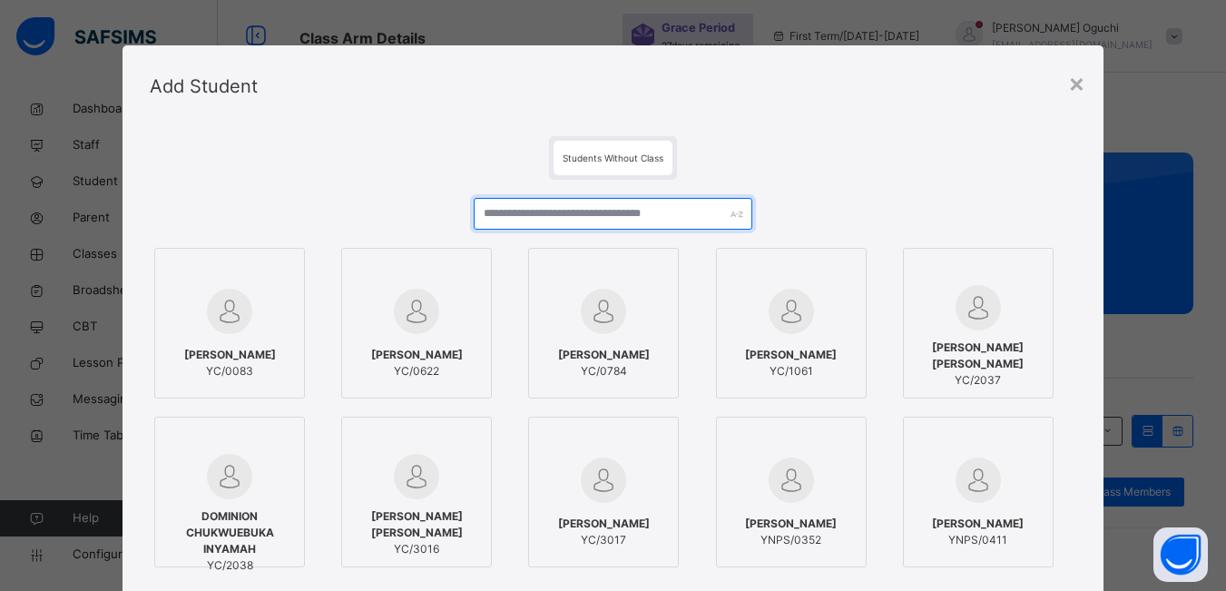
click at [633, 211] on input "text" at bounding box center [613, 214] width 278 height 32
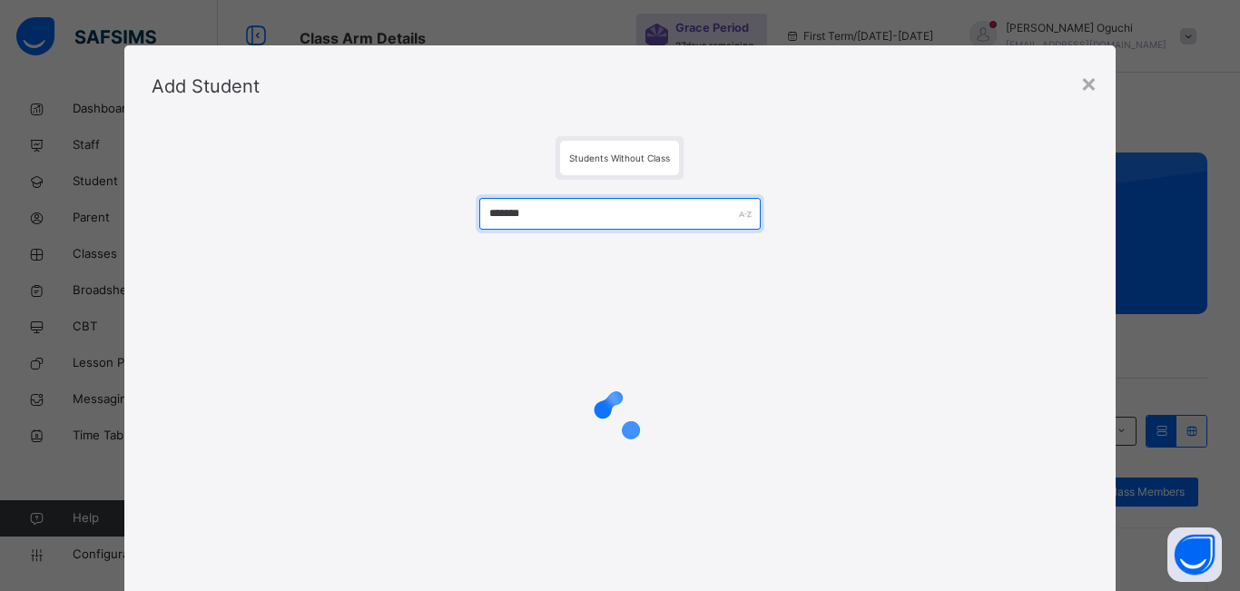
type input "*******"
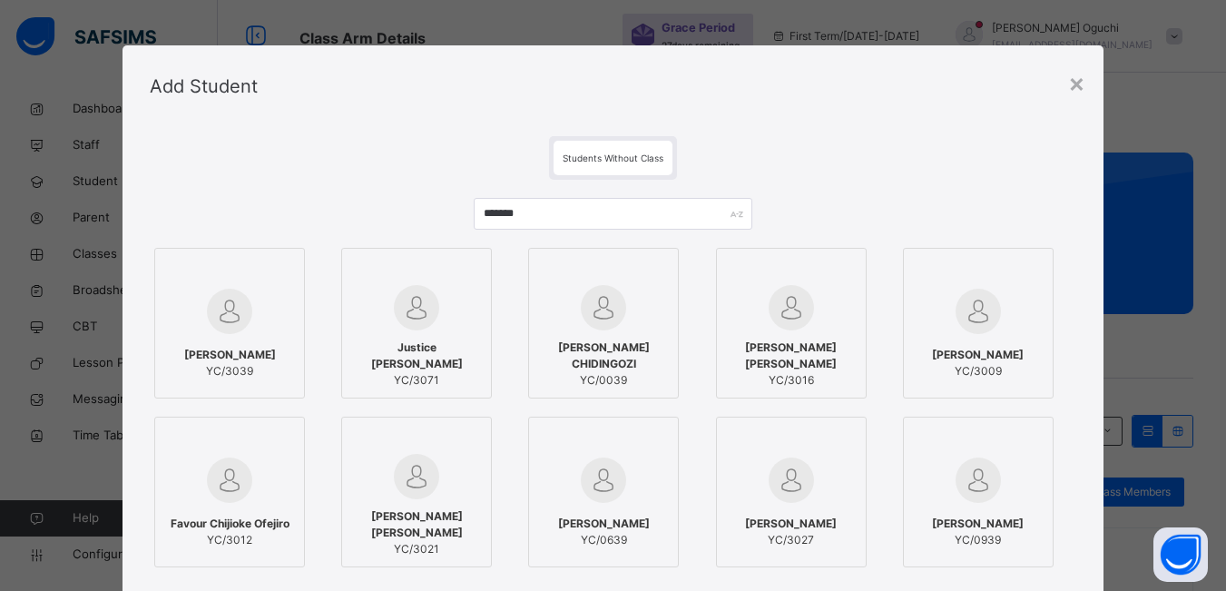
click at [207, 313] on img at bounding box center [229, 311] width 45 height 45
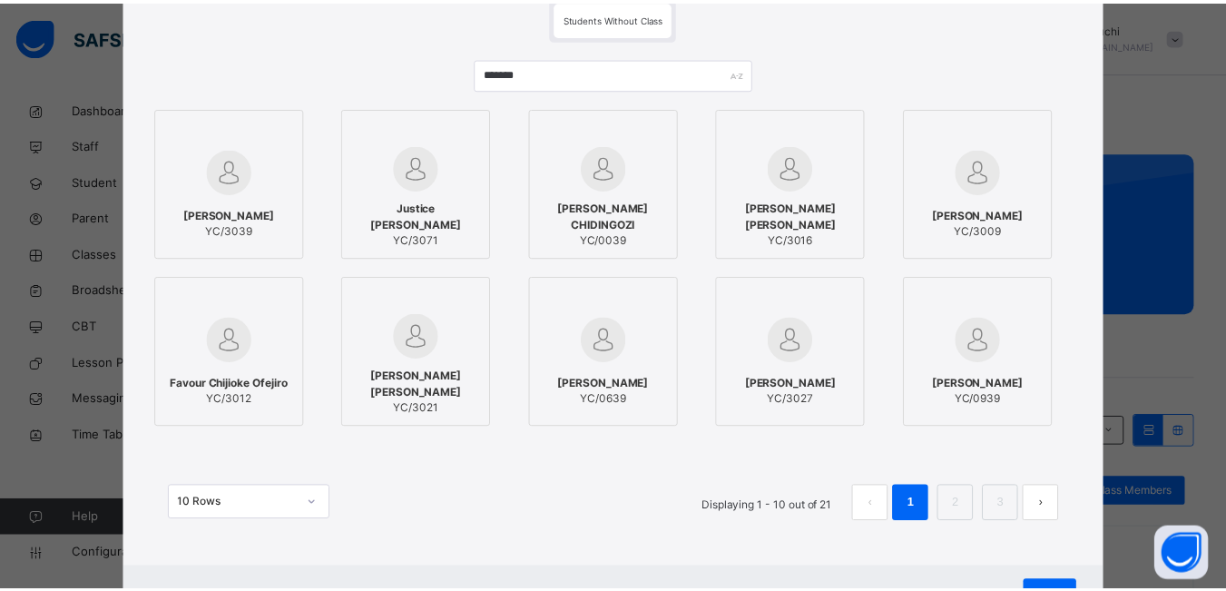
scroll to position [219, 0]
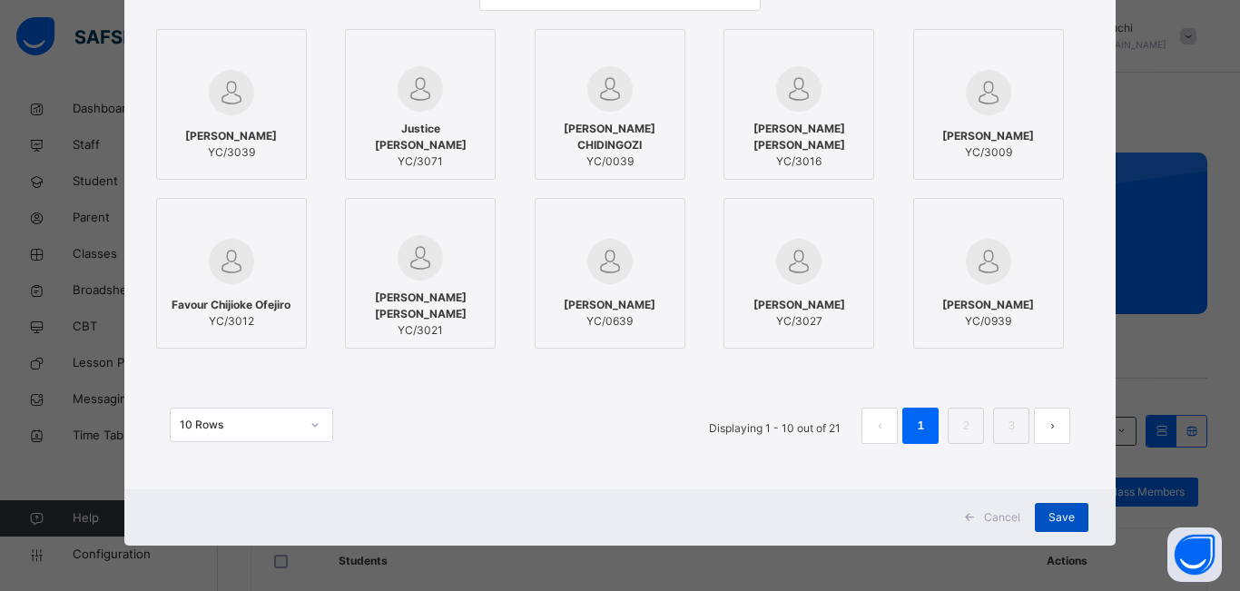
drag, startPoint x: 1053, startPoint y: 513, endPoint x: 1064, endPoint y: 516, distance: 11.2
click at [1054, 515] on span "Save" at bounding box center [1061, 517] width 26 height 16
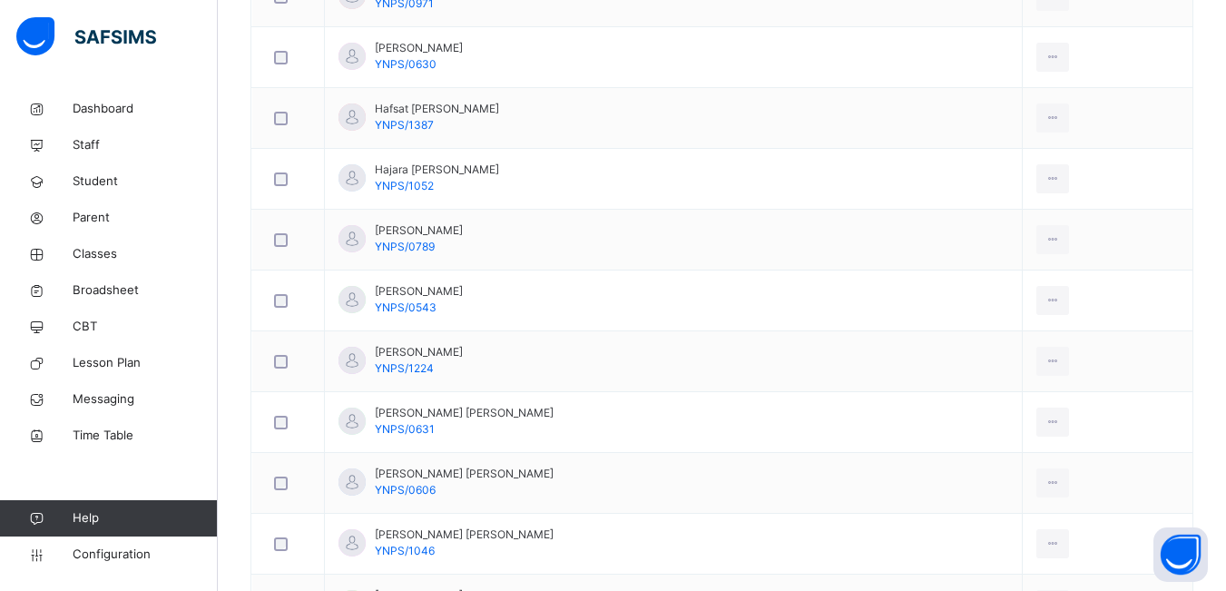
scroll to position [1634, 0]
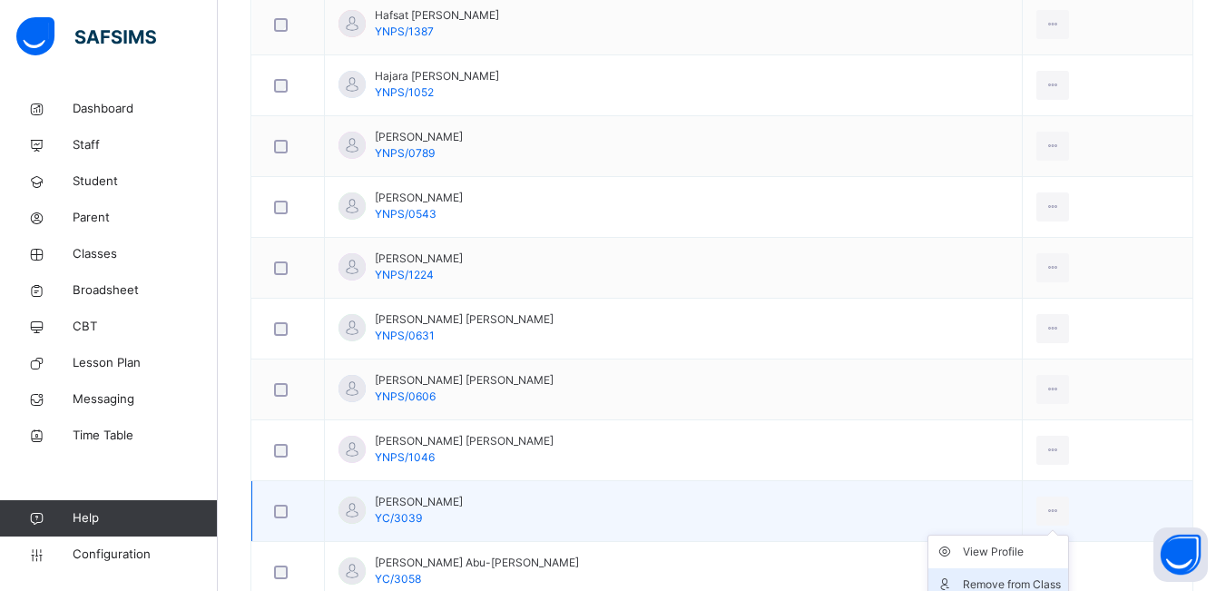
click at [1012, 582] on div "Remove from Class" at bounding box center [1012, 584] width 98 height 18
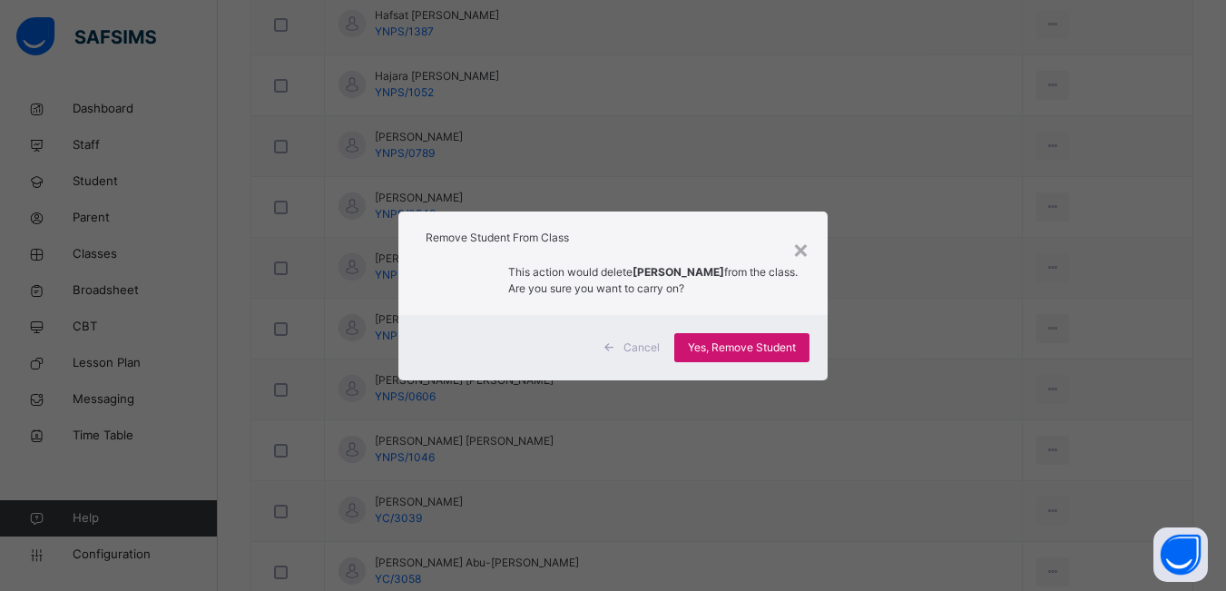
click at [752, 348] on span "Yes, Remove Student" at bounding box center [742, 347] width 108 height 16
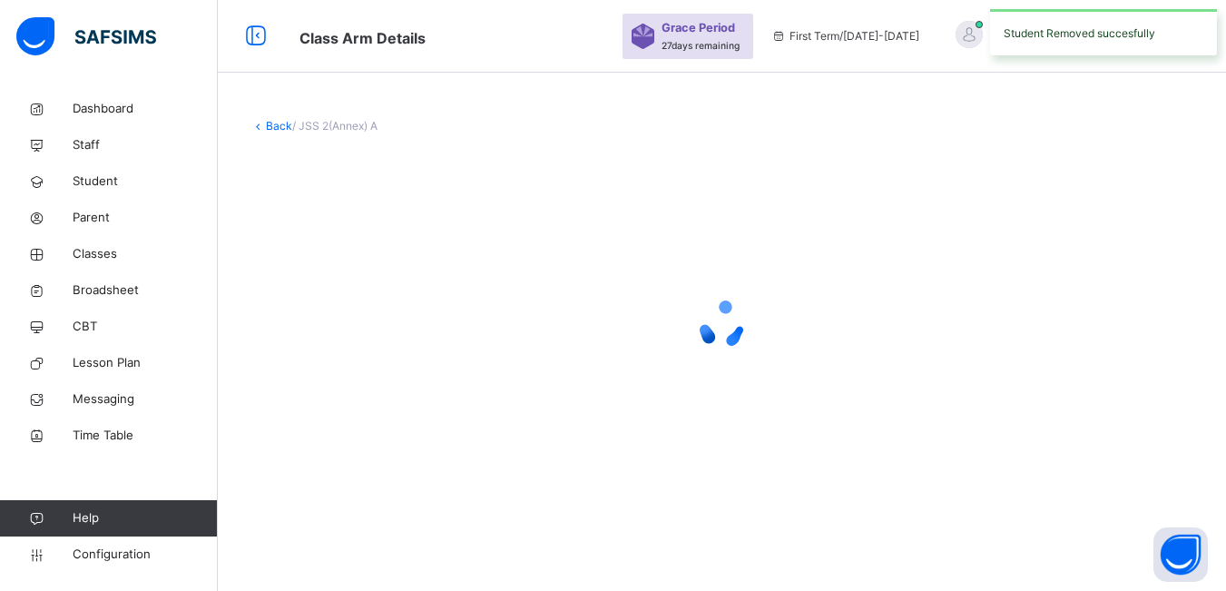
scroll to position [0, 0]
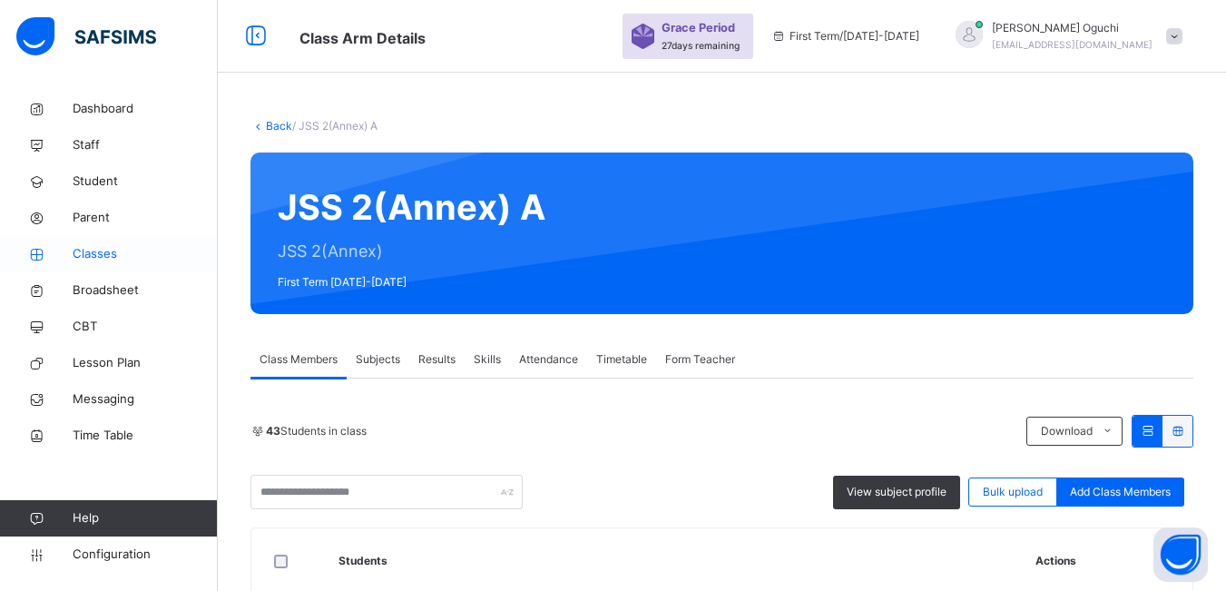
click at [98, 251] on span "Classes" at bounding box center [145, 254] width 145 height 18
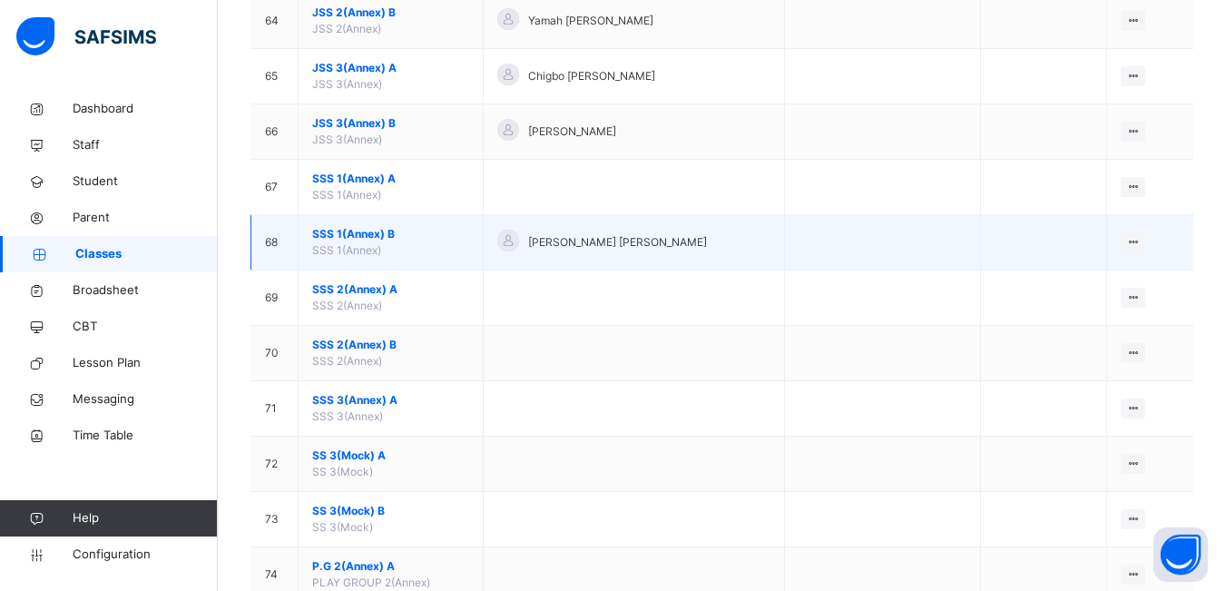
scroll to position [3721, 0]
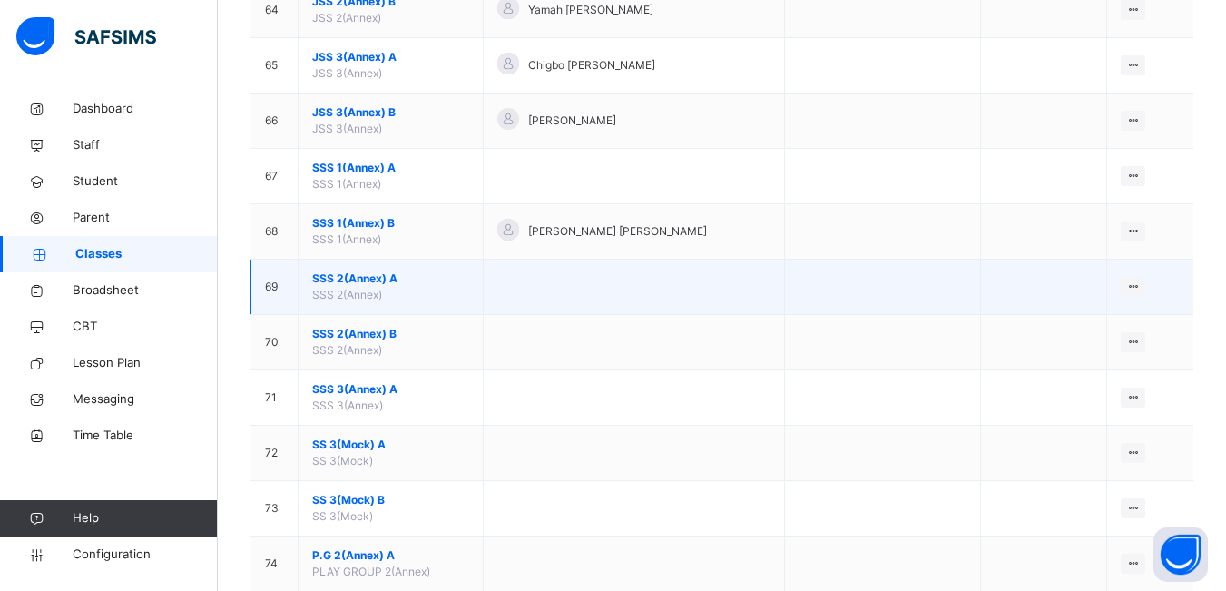
click at [346, 290] on span "SSS 2(Annex)" at bounding box center [347, 295] width 70 height 14
click at [343, 290] on span "SSS 2(Annex)" at bounding box center [347, 295] width 70 height 14
click at [414, 289] on td "SSS 2(Annex) A SSS 2(Annex)" at bounding box center [391, 287] width 185 height 55
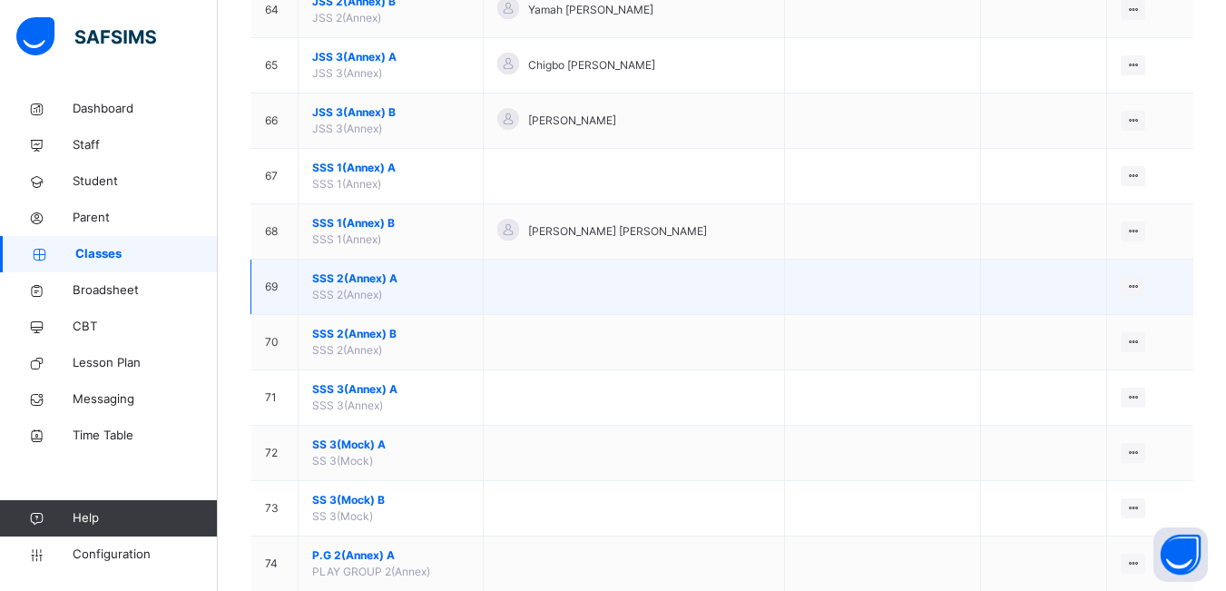
click at [345, 292] on span "SSS 2(Annex)" at bounding box center [347, 295] width 70 height 14
click at [423, 281] on span "SSS 2(Annex) A" at bounding box center [390, 278] width 157 height 16
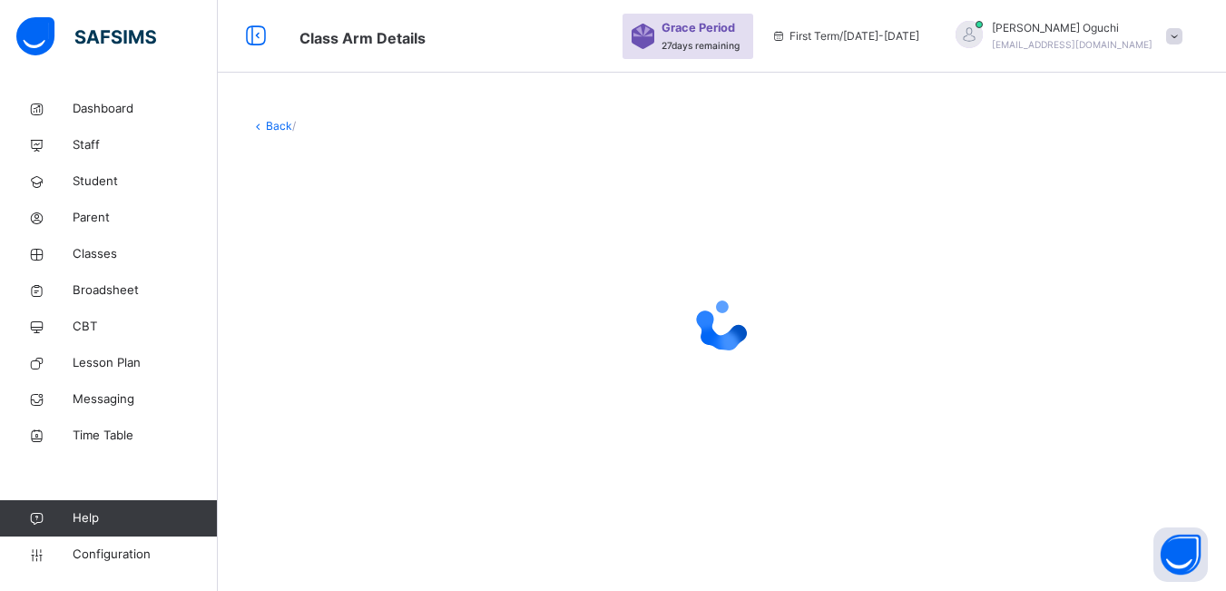
click at [424, 281] on div at bounding box center [722, 324] width 943 height 345
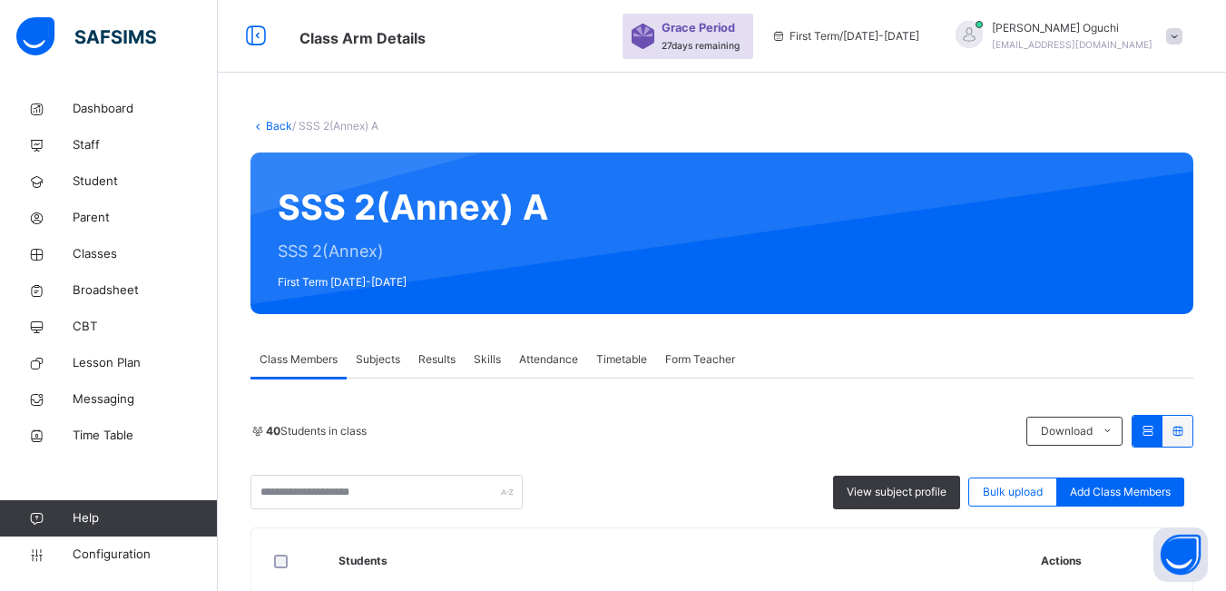
click at [1099, 489] on span "Add Class Members" at bounding box center [1120, 492] width 101 height 16
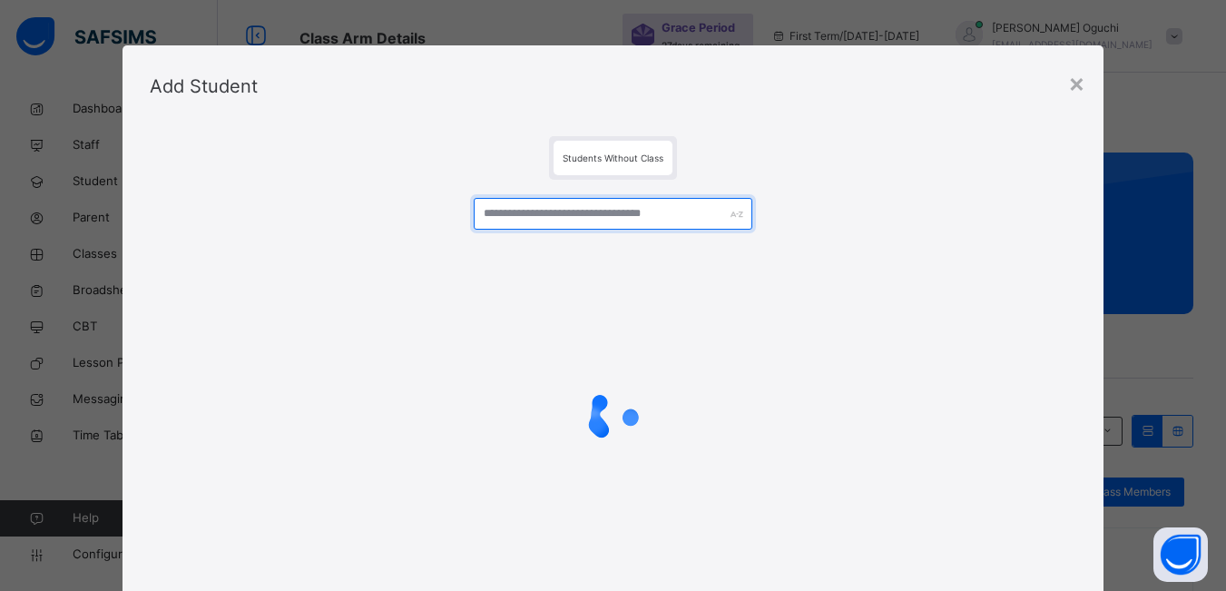
click at [604, 216] on input "text" at bounding box center [613, 214] width 278 height 32
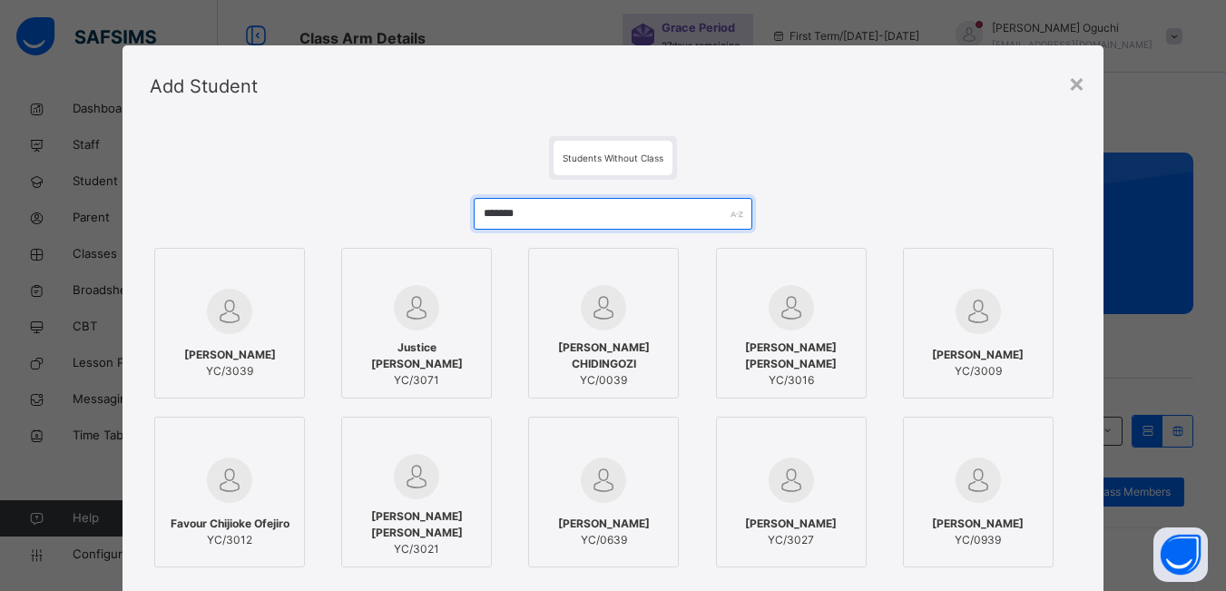
type input "*******"
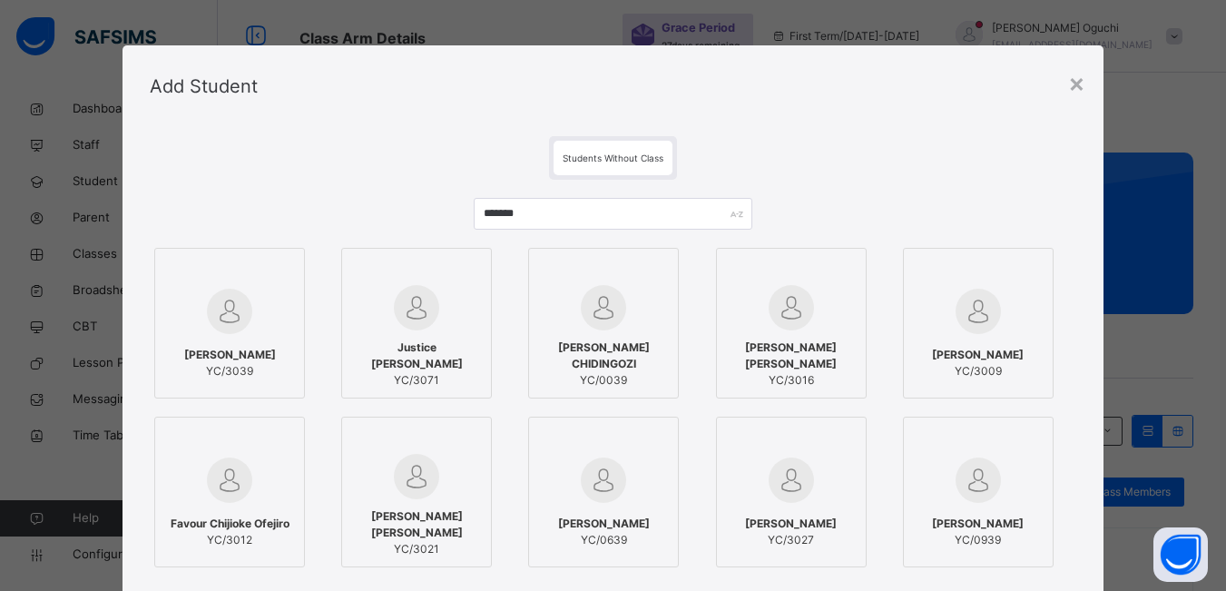
click at [222, 338] on div "Mubarak Ibrahim Yusha'u YC/3039" at bounding box center [229, 363] width 131 height 51
click at [225, 291] on img at bounding box center [231, 311] width 45 height 45
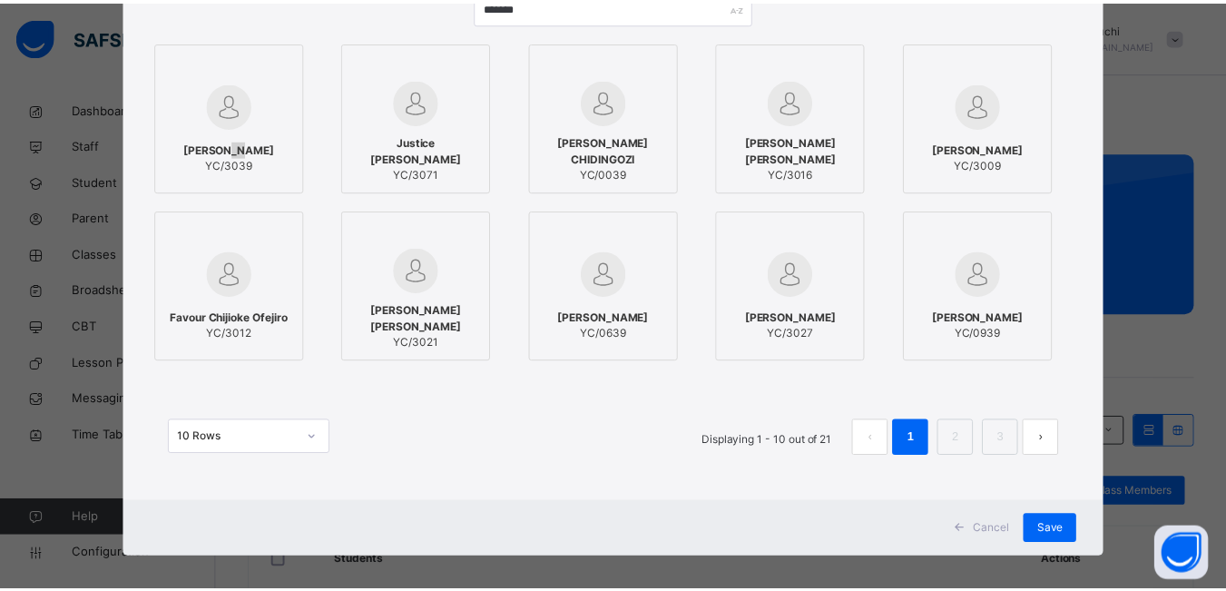
scroll to position [219, 0]
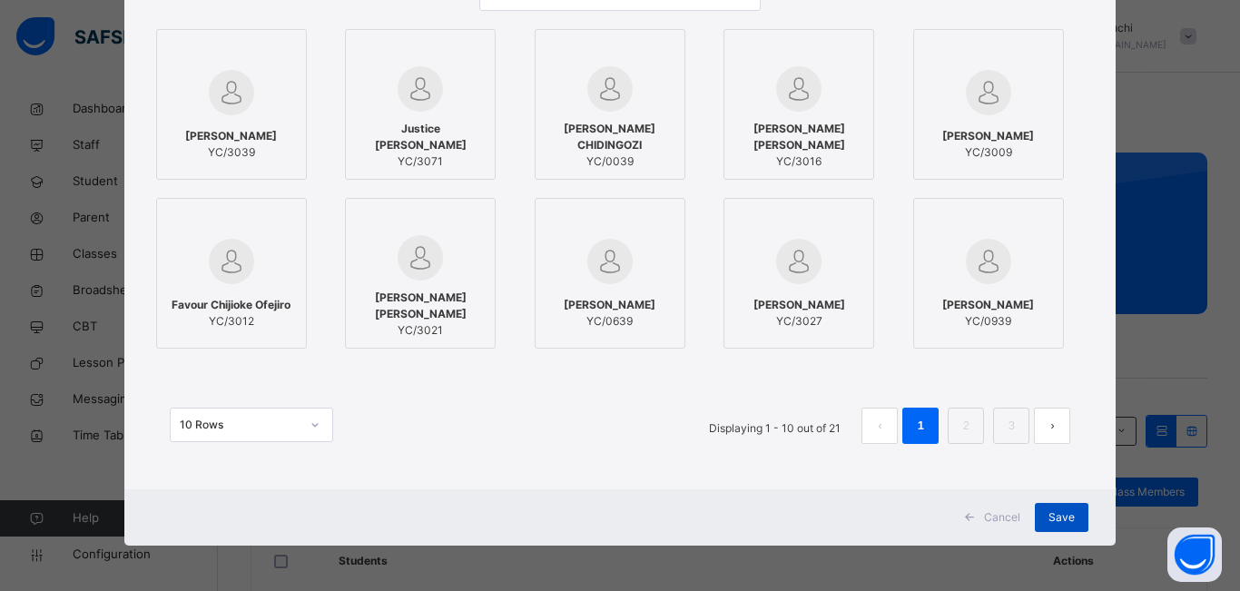
click at [1056, 516] on span "Save" at bounding box center [1061, 517] width 26 height 16
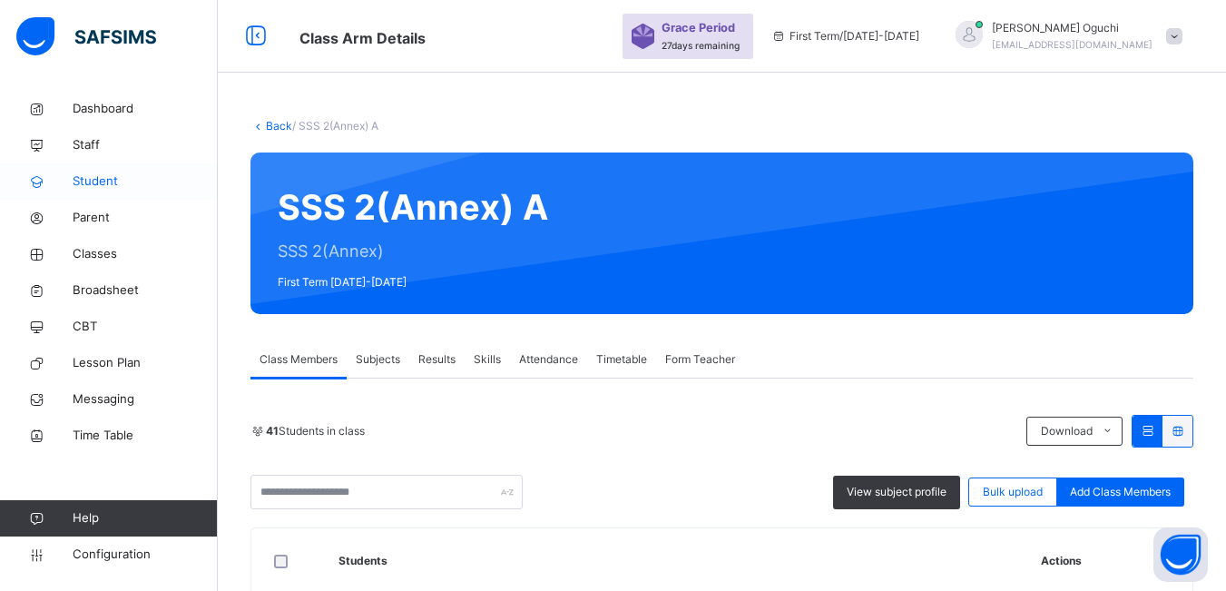
click at [112, 180] on span "Student" at bounding box center [145, 181] width 145 height 18
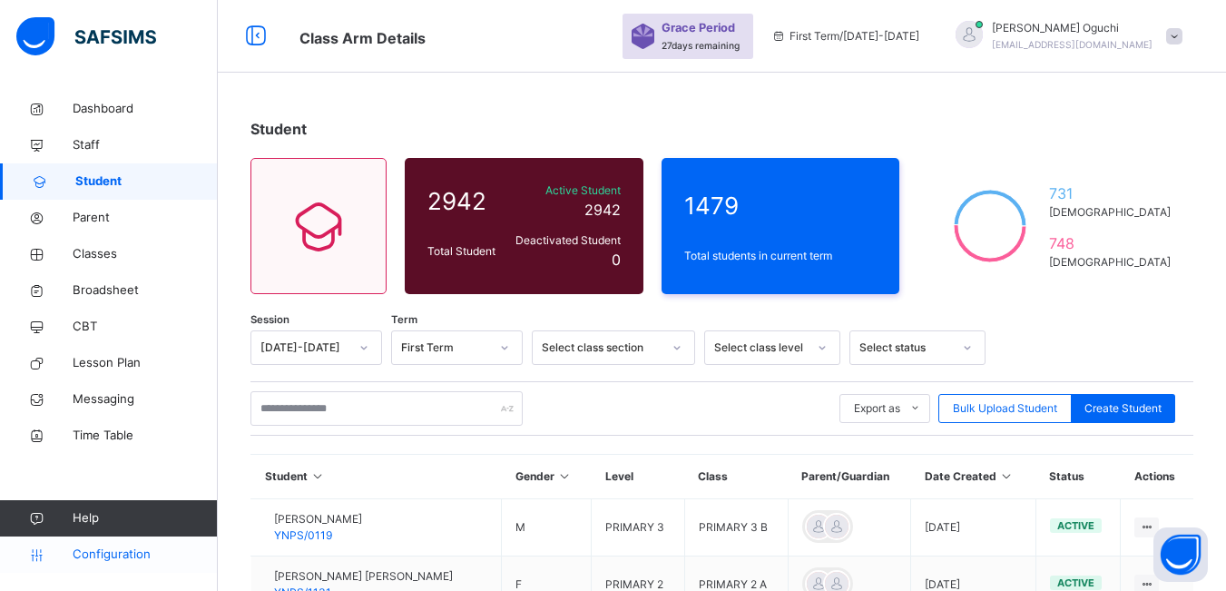
click at [122, 555] on span "Configuration" at bounding box center [145, 555] width 144 height 18
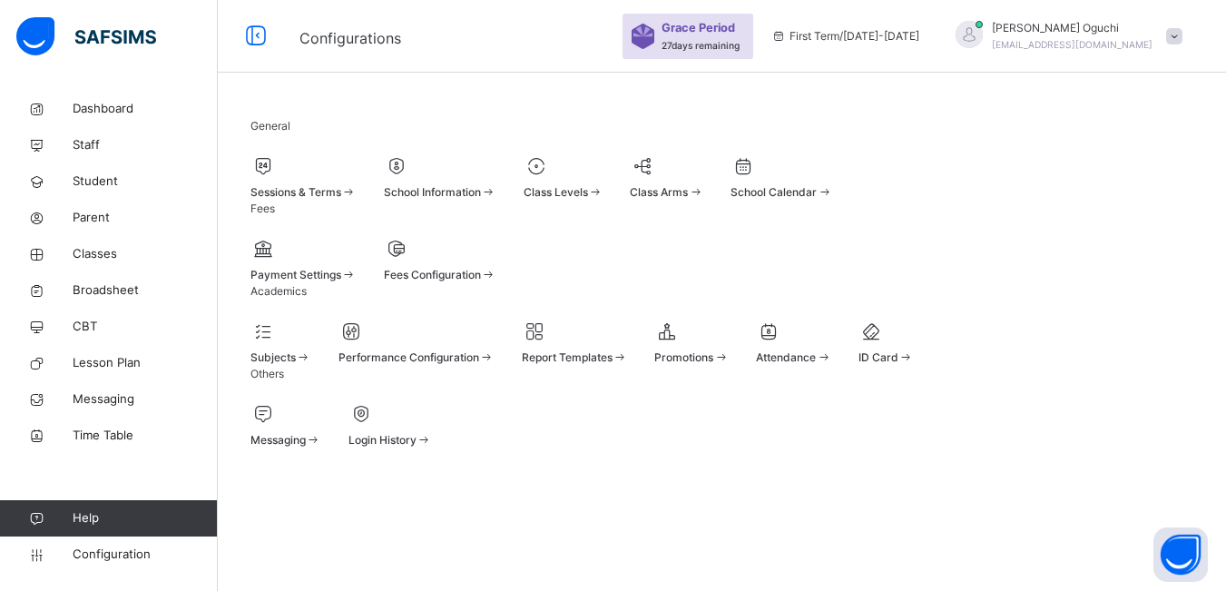
click at [729, 345] on div at bounding box center [691, 331] width 74 height 27
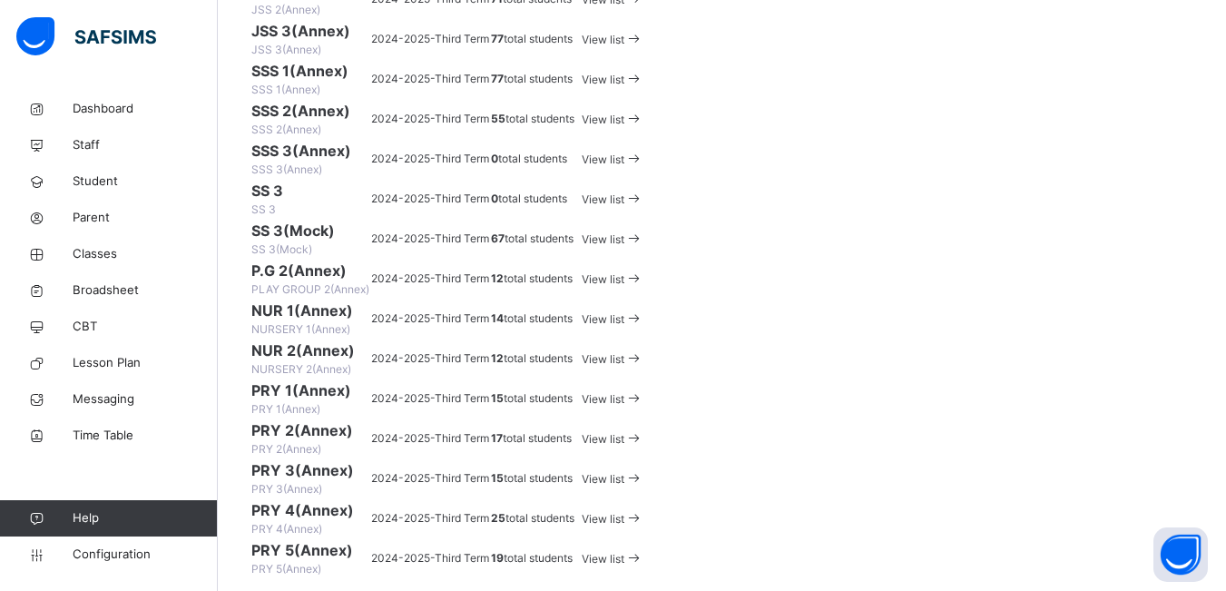
scroll to position [726, 0]
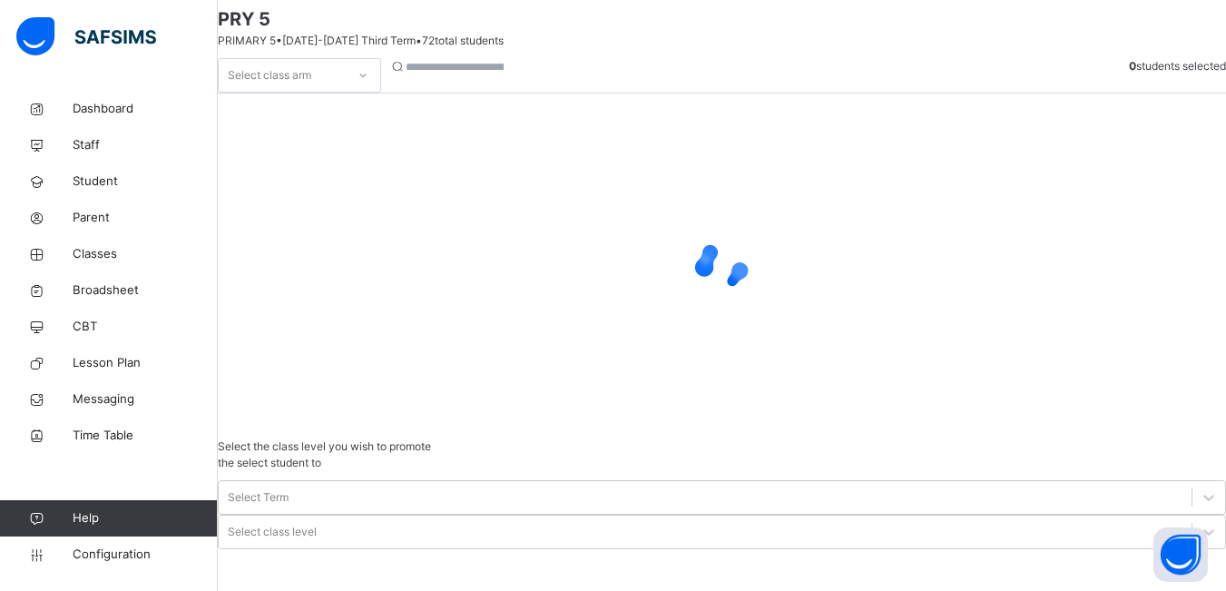
scroll to position [182, 0]
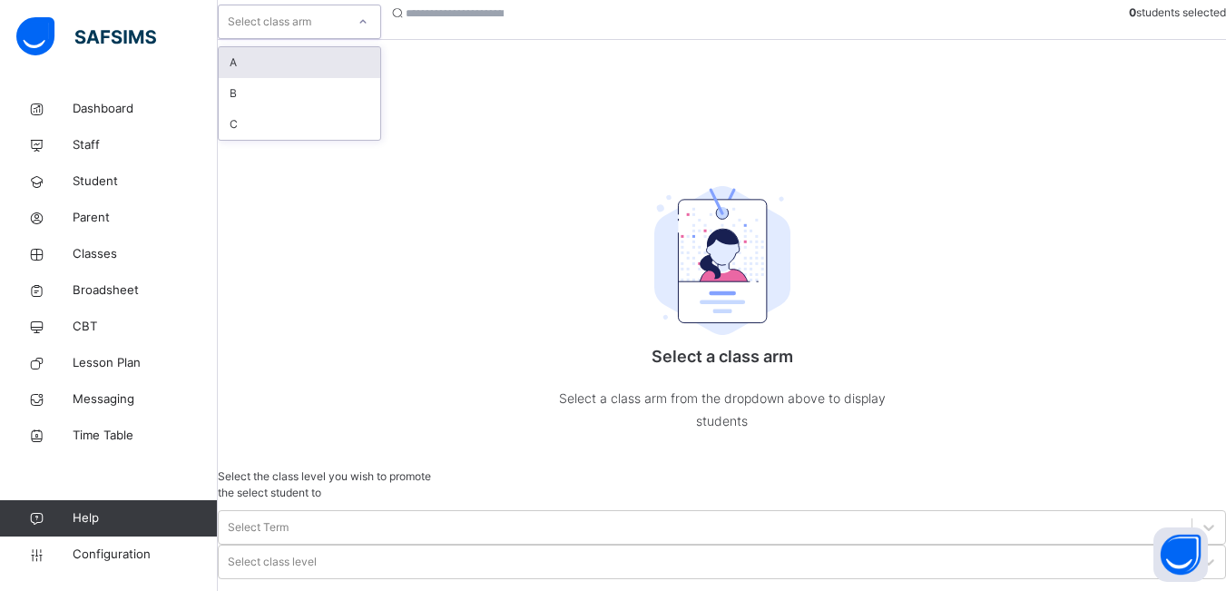
click at [369, 31] on icon at bounding box center [363, 22] width 11 height 18
click at [336, 78] on div "A" at bounding box center [300, 62] width 162 height 31
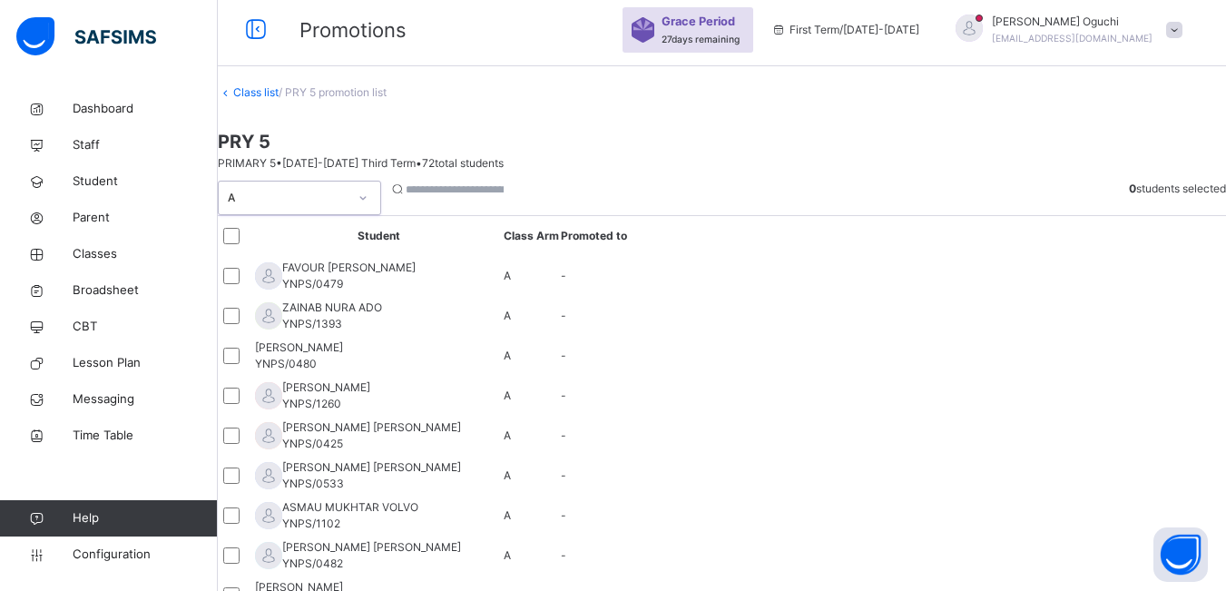
scroll to position [0, 0]
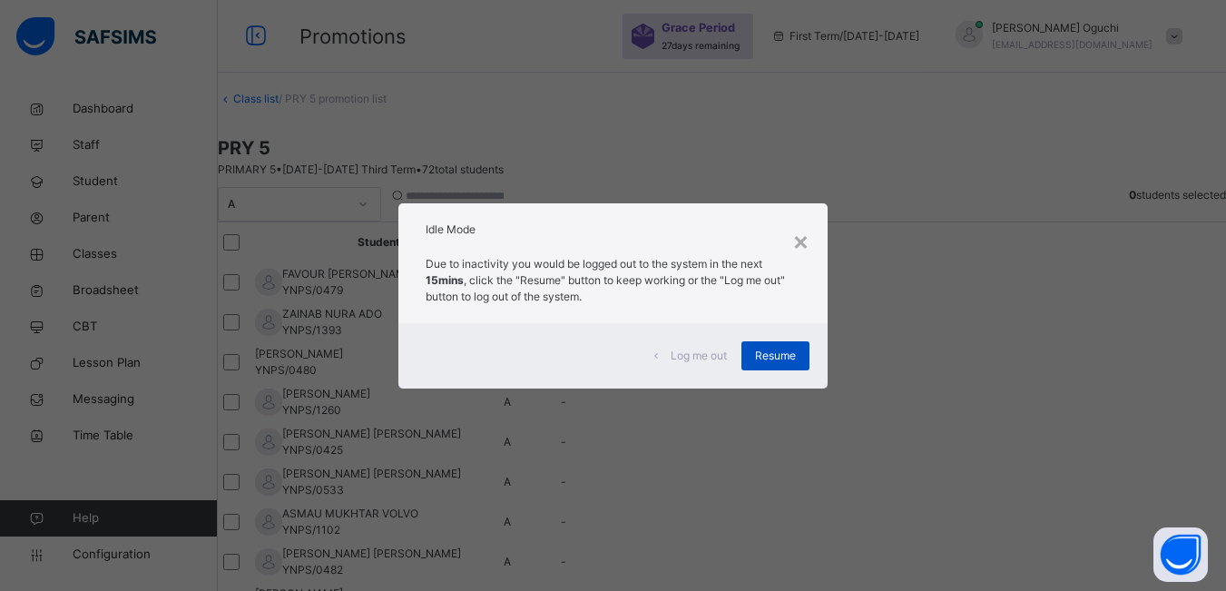
click at [779, 351] on span "Resume" at bounding box center [775, 356] width 41 height 16
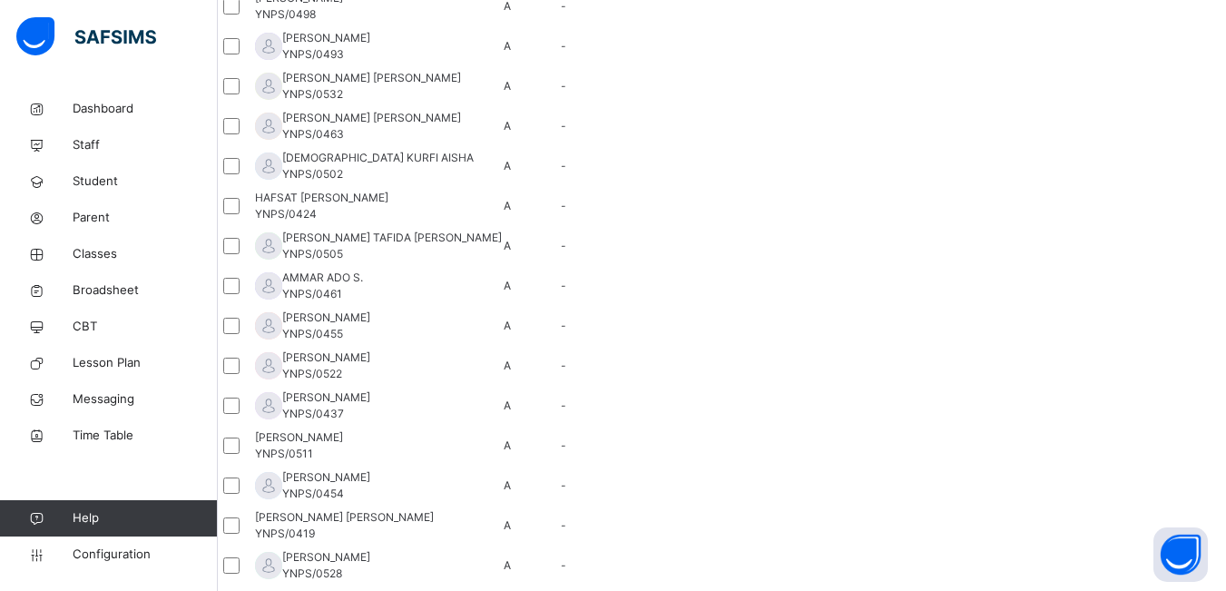
scroll to position [726, 0]
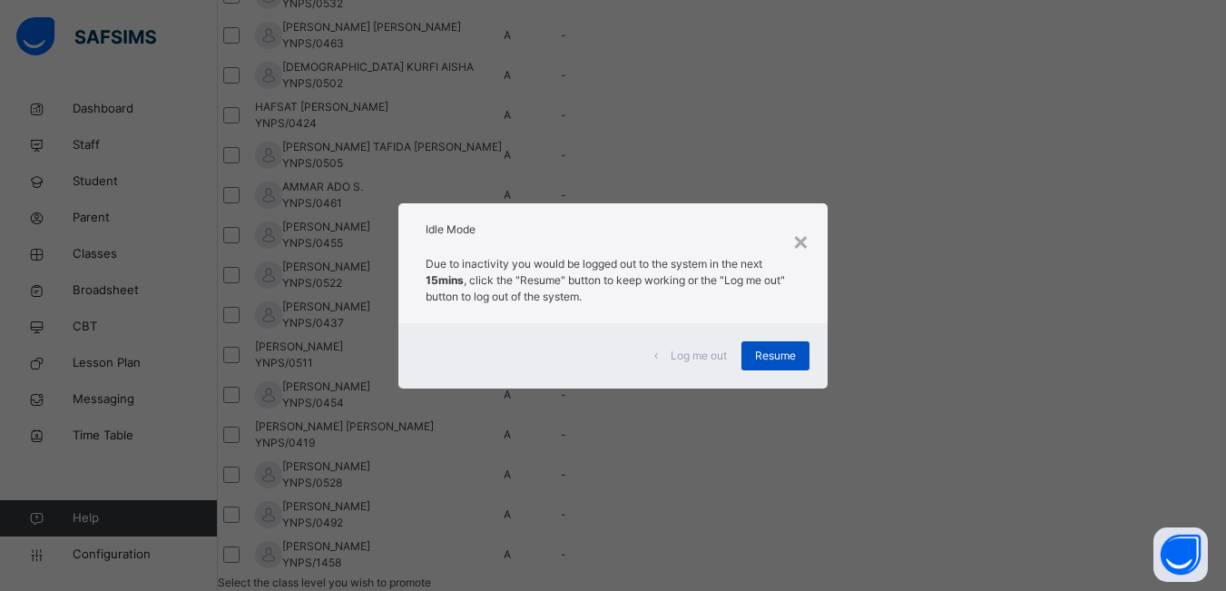
click at [762, 360] on span "Resume" at bounding box center [775, 356] width 41 height 16
click at [764, 354] on span "Resume" at bounding box center [775, 356] width 41 height 16
